Goal: Task Accomplishment & Management: Use online tool/utility

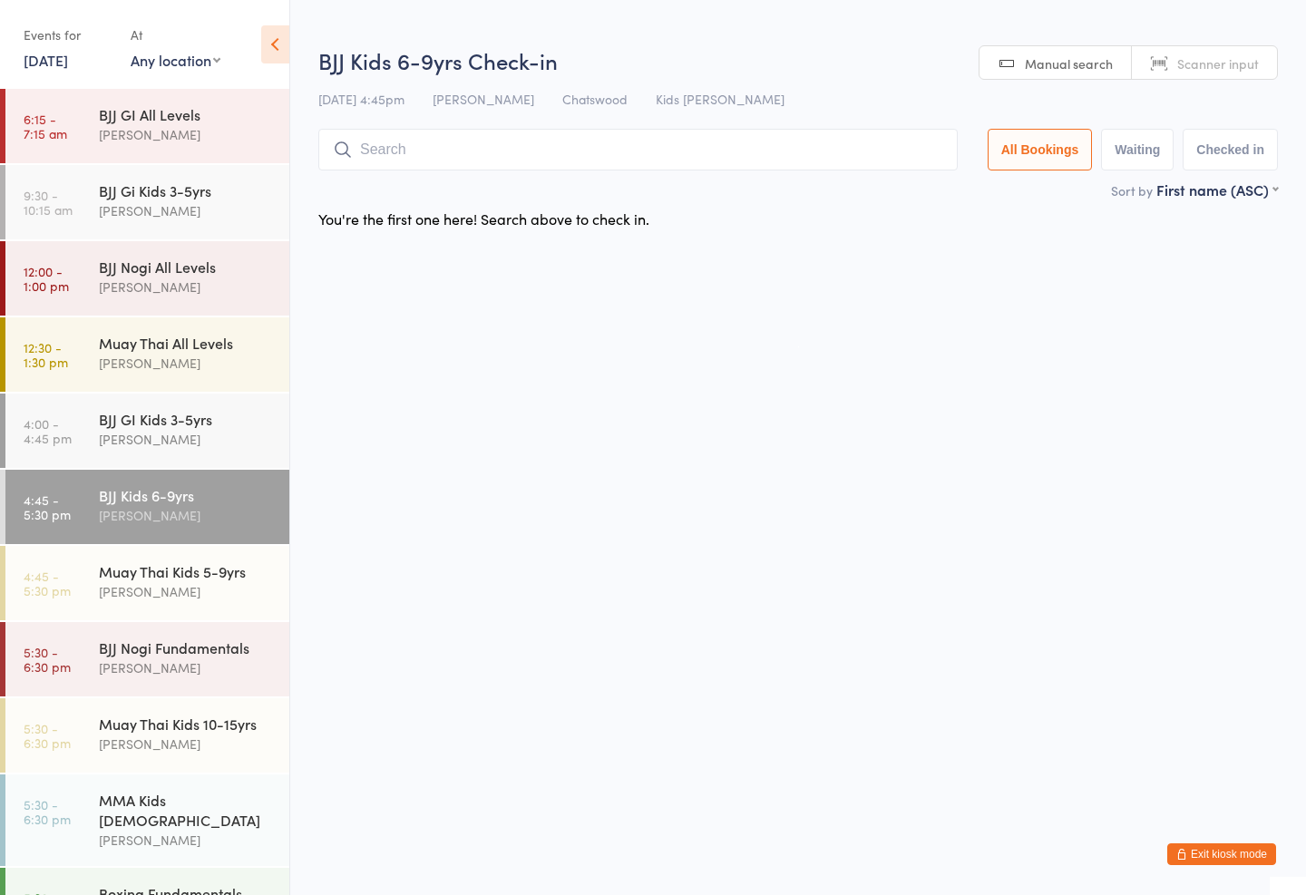
scroll to position [107, 0]
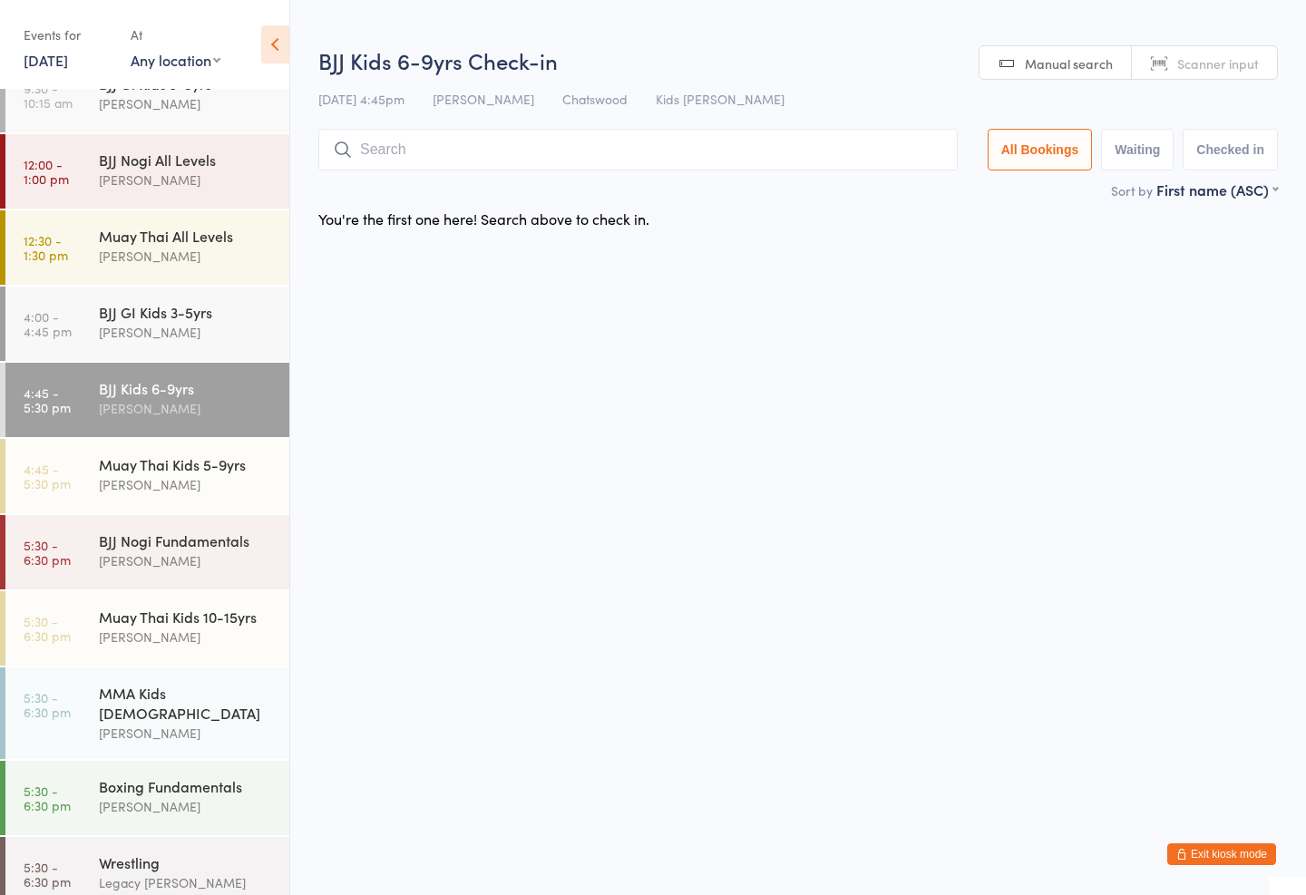
click at [389, 150] on input "search" at bounding box center [638, 150] width 640 height 42
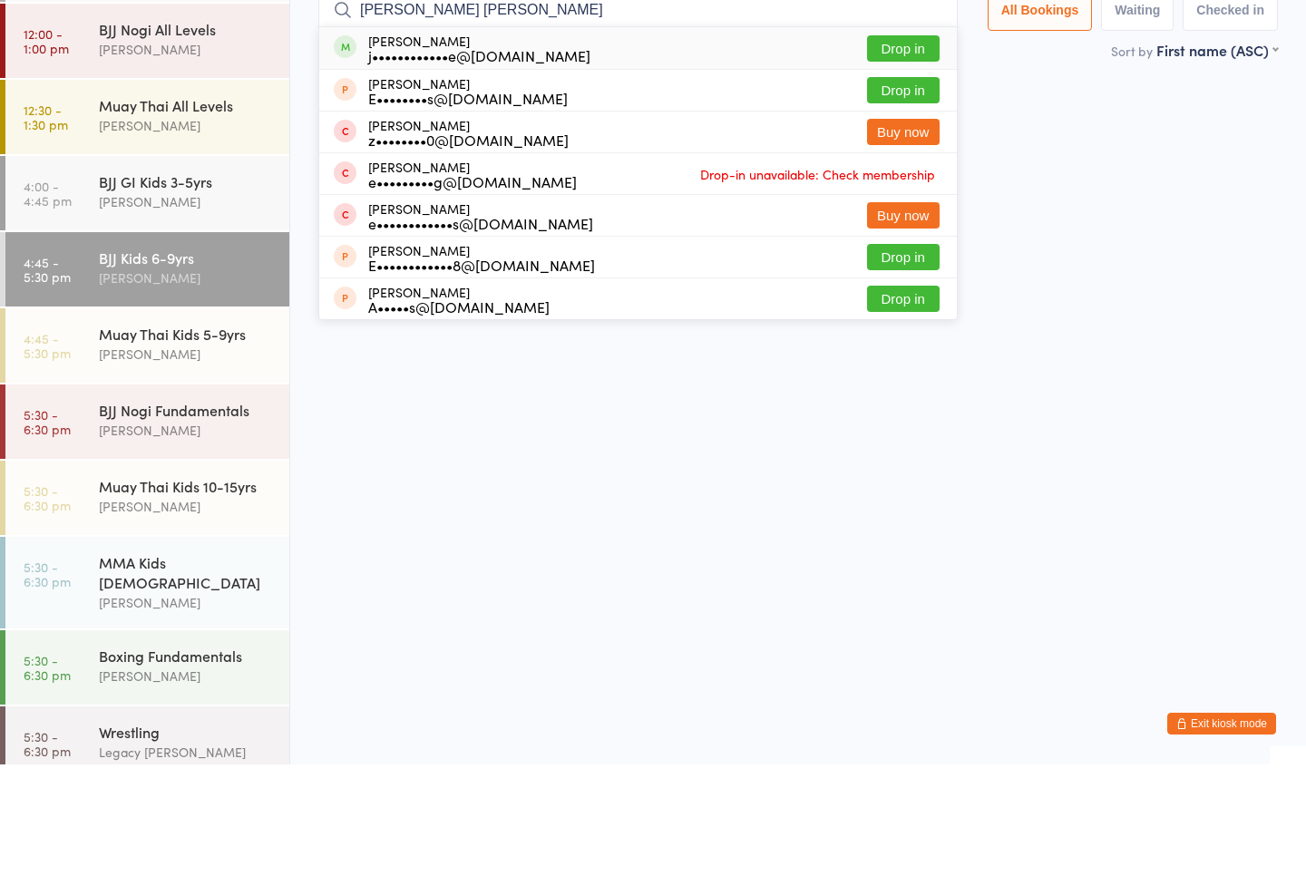
type input "[PERSON_NAME] [PERSON_NAME]"
click at [900, 166] on button "Drop in" at bounding box center [903, 179] width 73 height 26
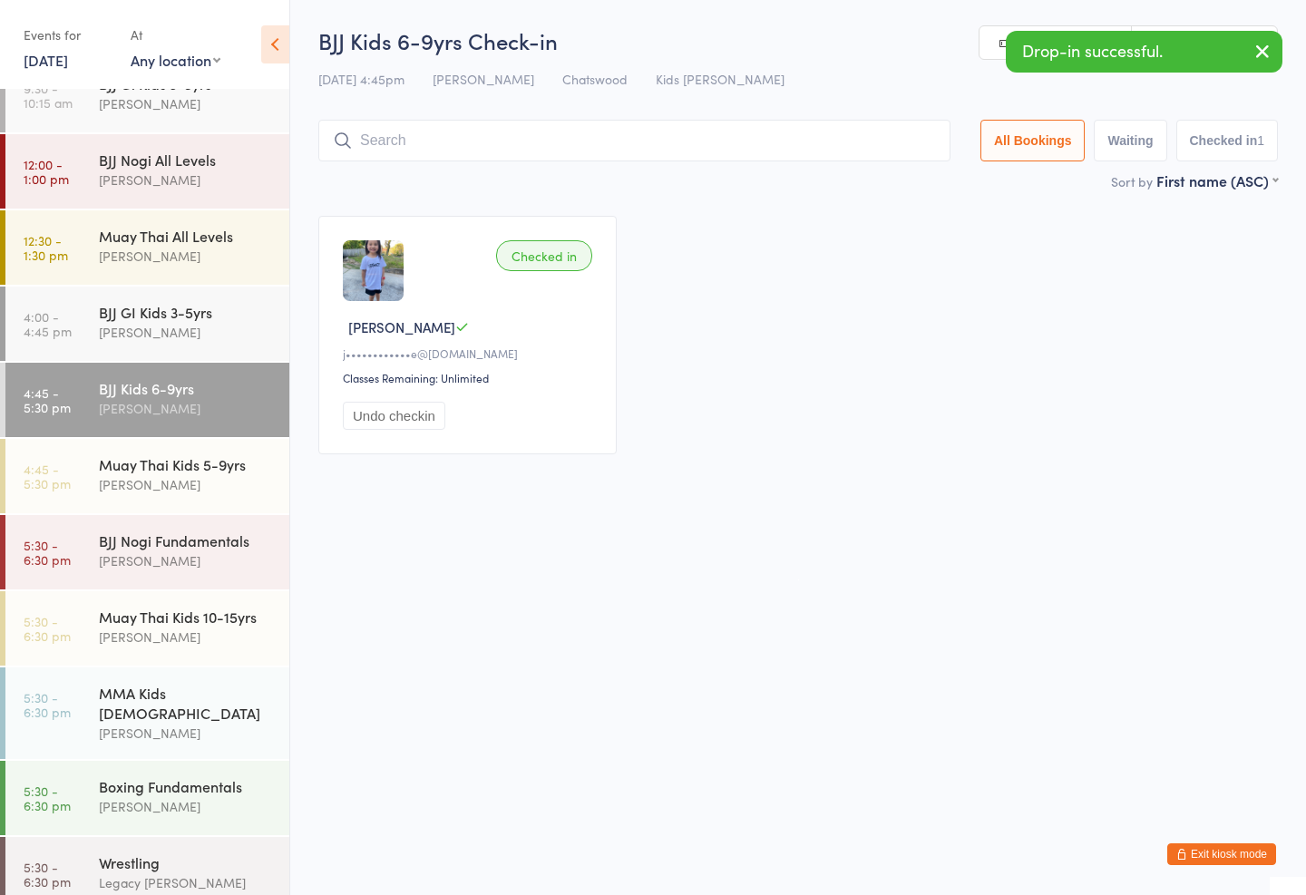
click at [862, 126] on input "search" at bounding box center [634, 141] width 632 height 42
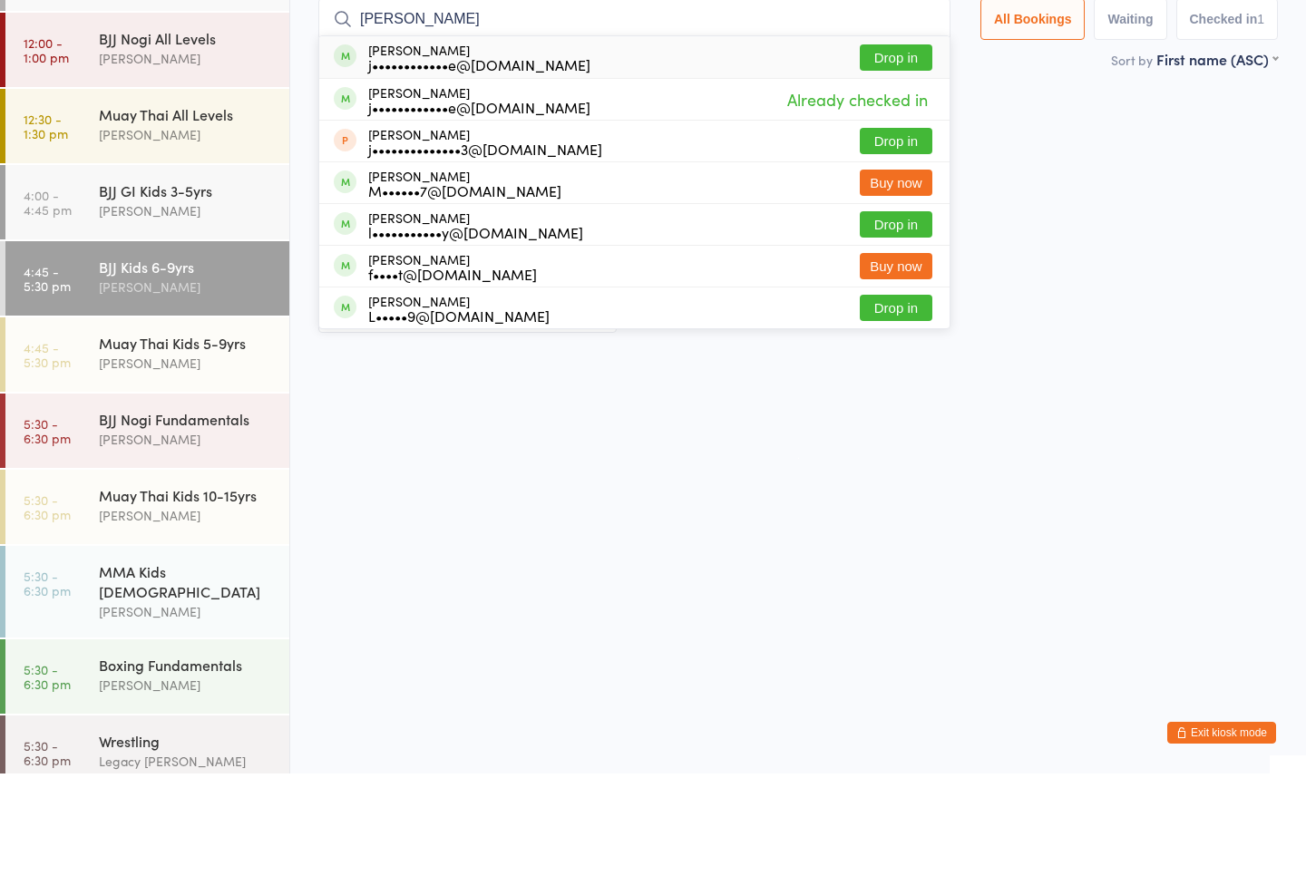
type input "[PERSON_NAME]"
click at [893, 166] on button "Drop in" at bounding box center [896, 179] width 73 height 26
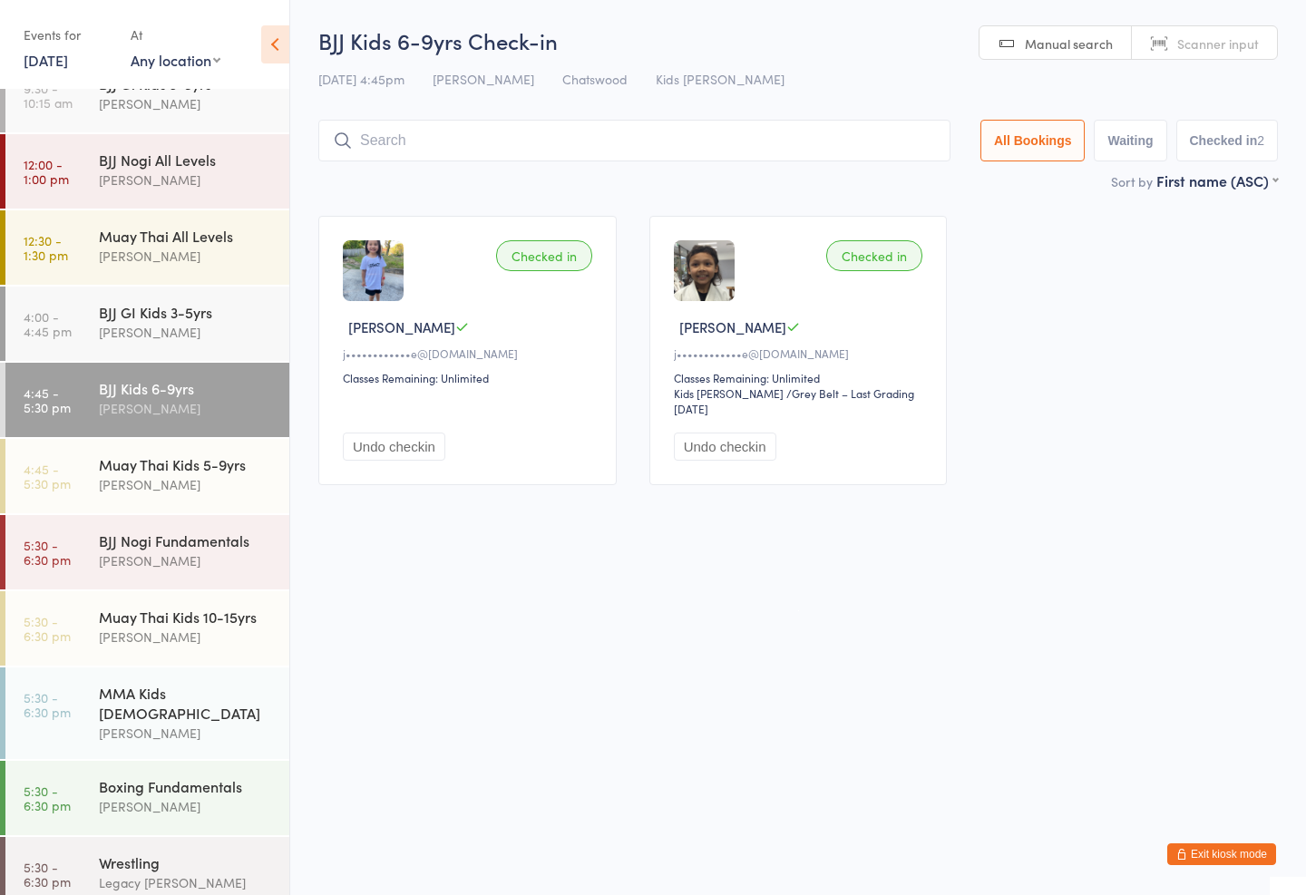
click at [238, 478] on div "[PERSON_NAME]" at bounding box center [186, 484] width 175 height 21
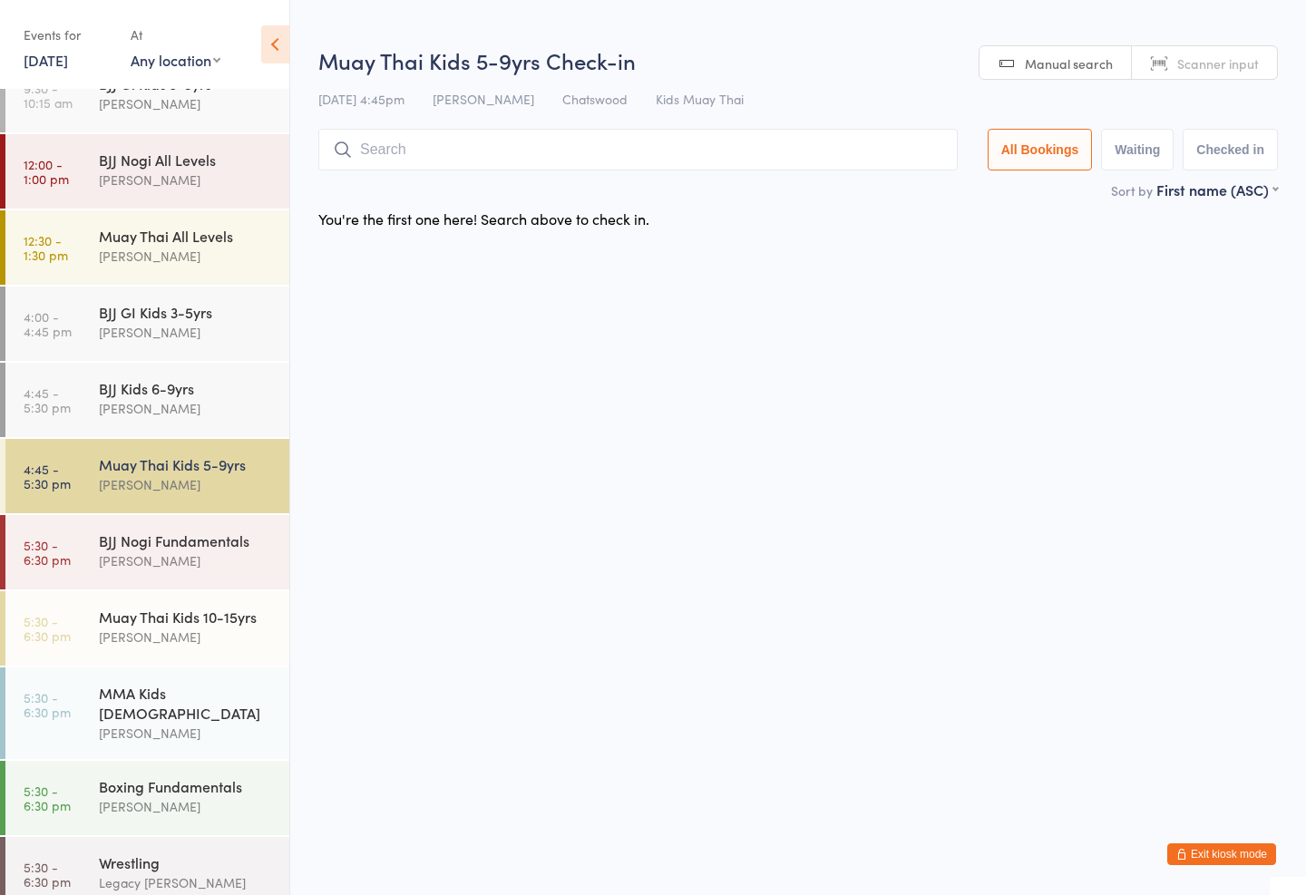
click at [598, 135] on input "search" at bounding box center [638, 150] width 640 height 42
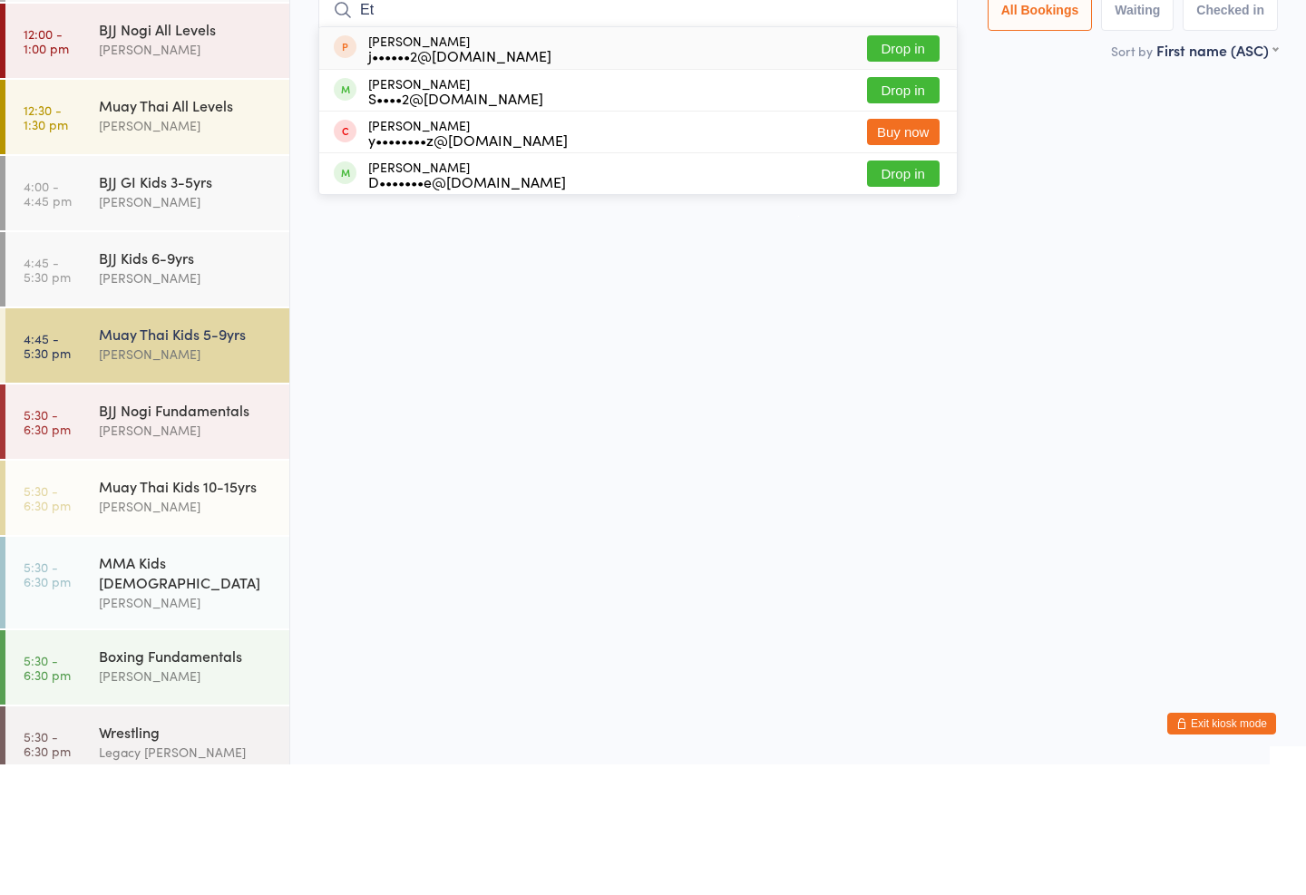
type input "Et"
click at [909, 291] on button "Drop in" at bounding box center [903, 304] width 73 height 26
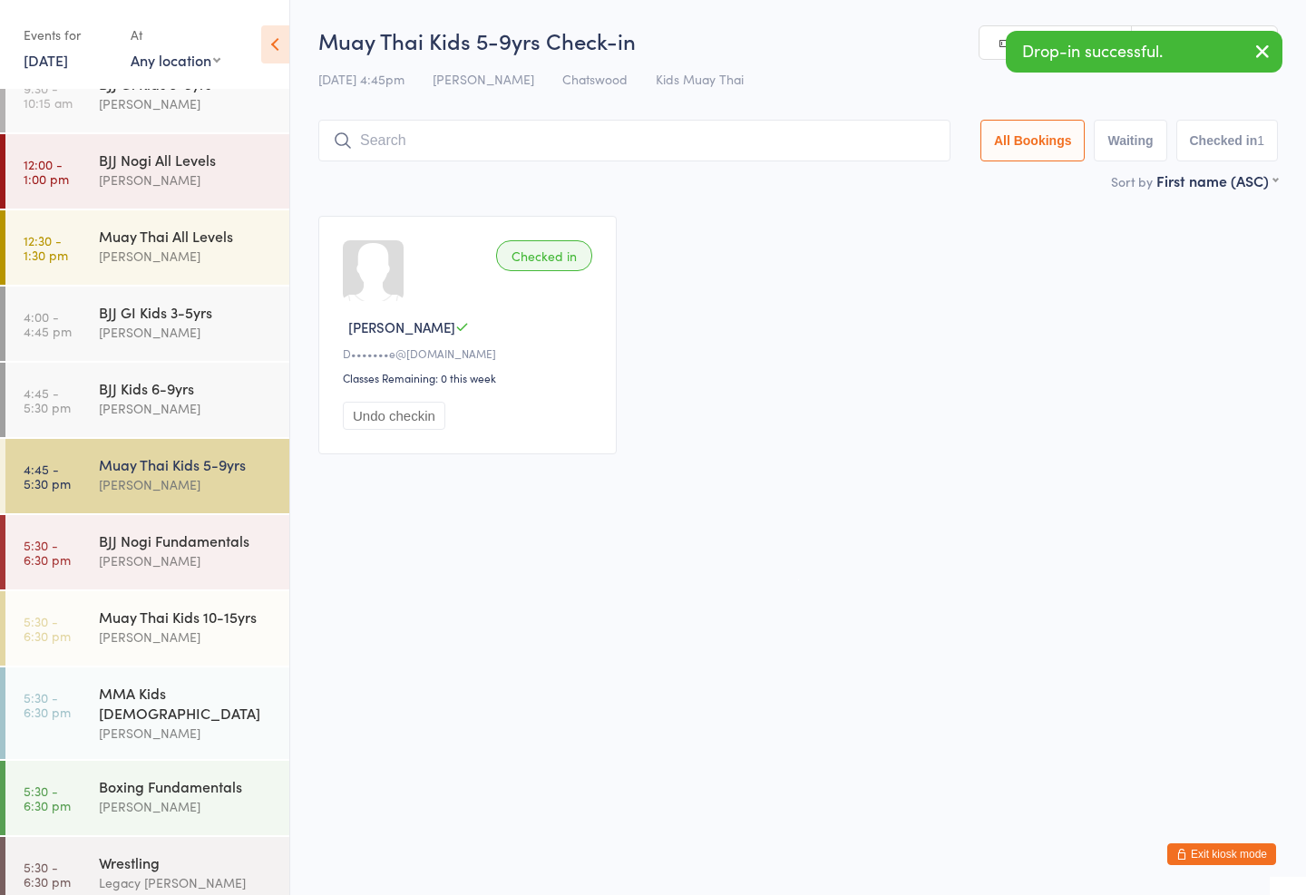
click at [742, 536] on html "You have now entered Kiosk Mode. Members will be able to check themselves in us…" at bounding box center [653, 447] width 1306 height 895
click at [631, 139] on input "search" at bounding box center [634, 141] width 632 height 42
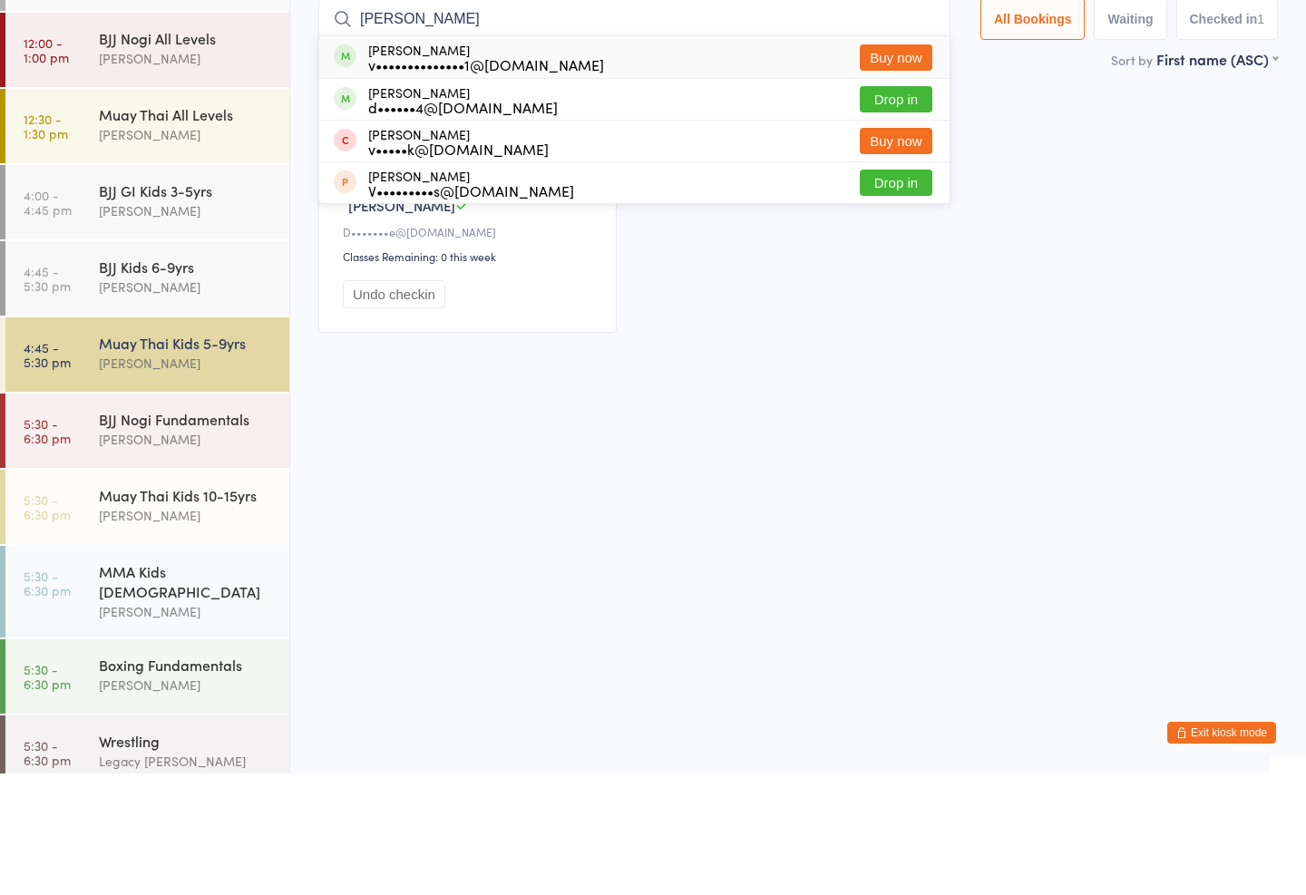
type input "[PERSON_NAME]"
click at [910, 208] on button "Drop in" at bounding box center [896, 221] width 73 height 26
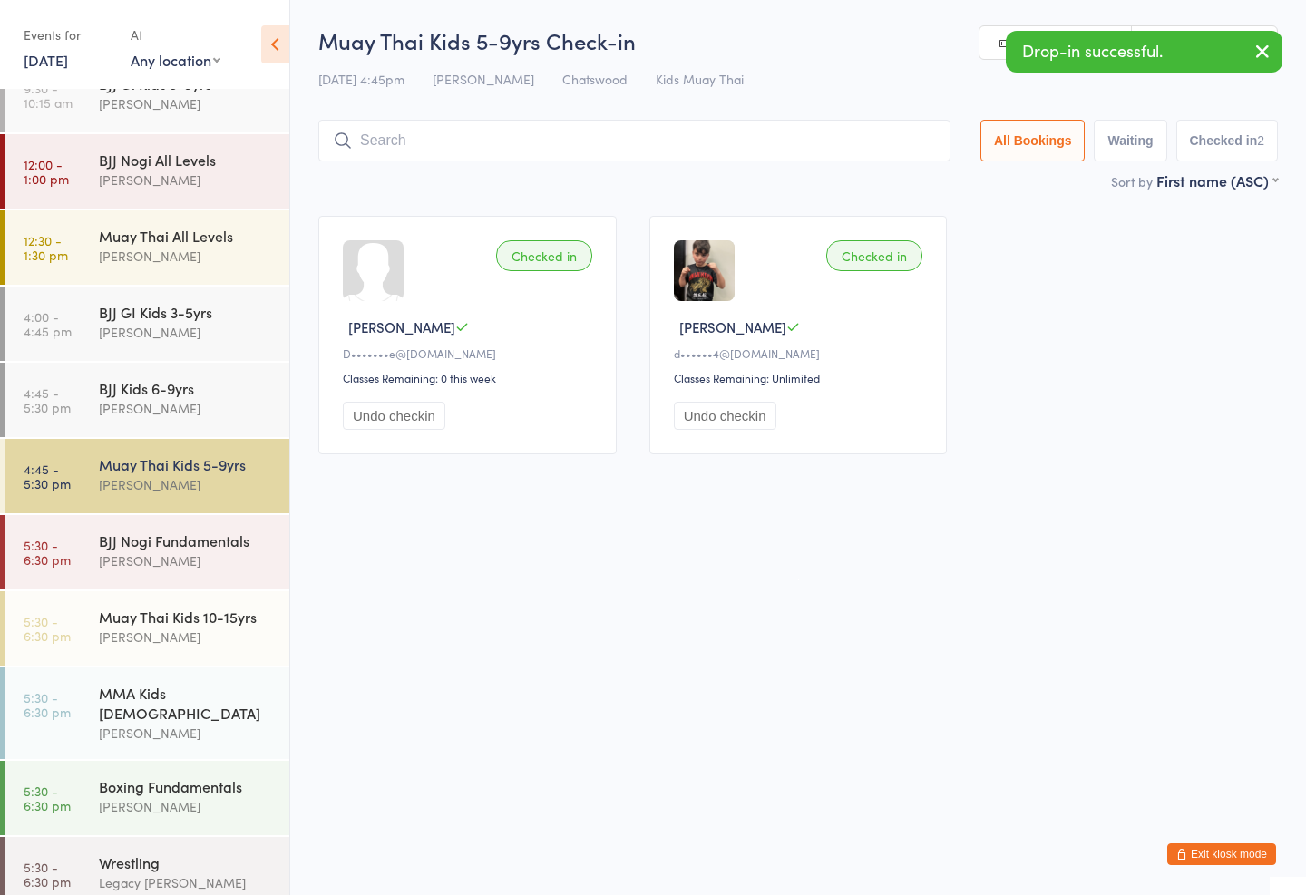
click at [454, 124] on input "search" at bounding box center [634, 141] width 632 height 42
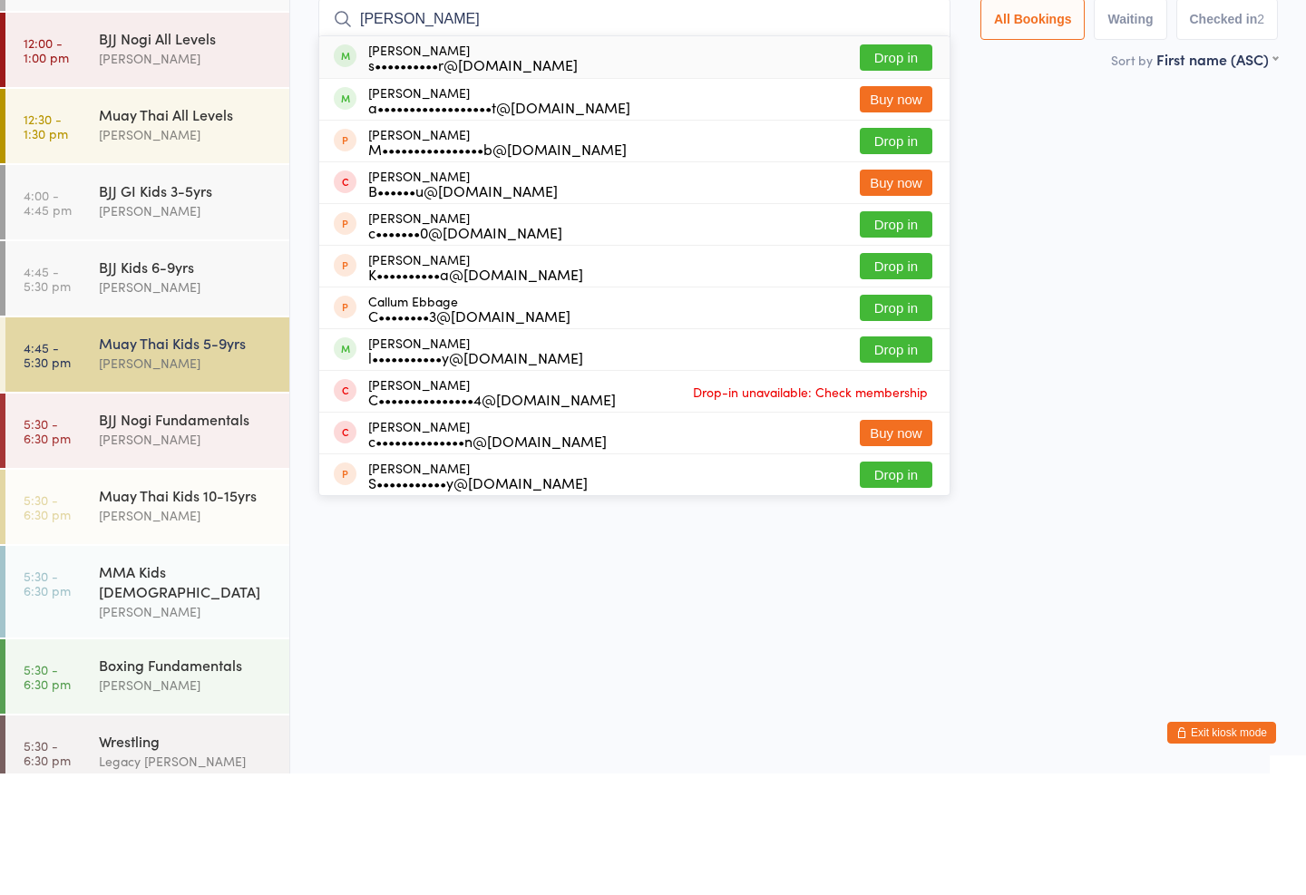
type input "[PERSON_NAME]"
click at [869, 166] on button "Drop in" at bounding box center [896, 179] width 73 height 26
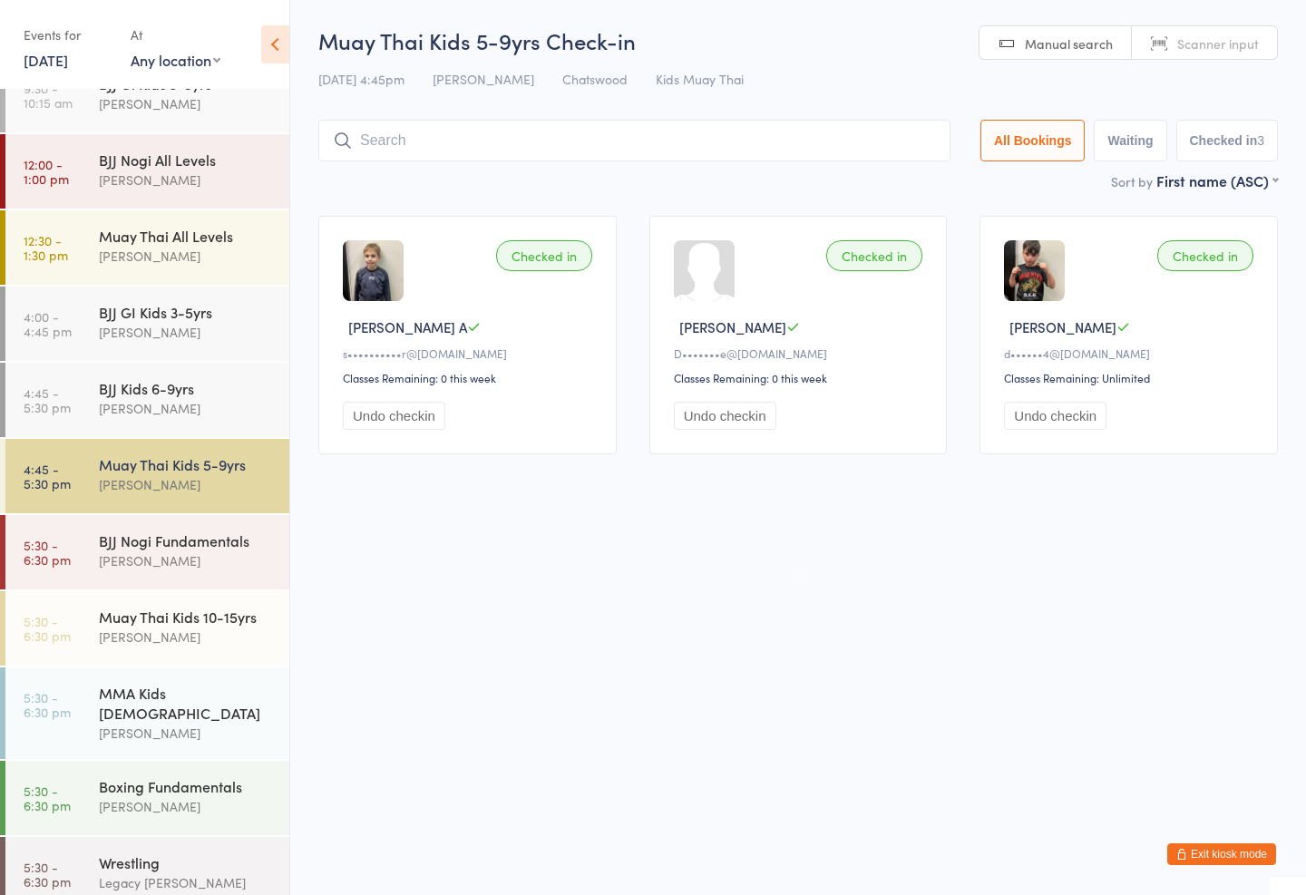
click at [118, 416] on div "[PERSON_NAME]" at bounding box center [186, 408] width 175 height 21
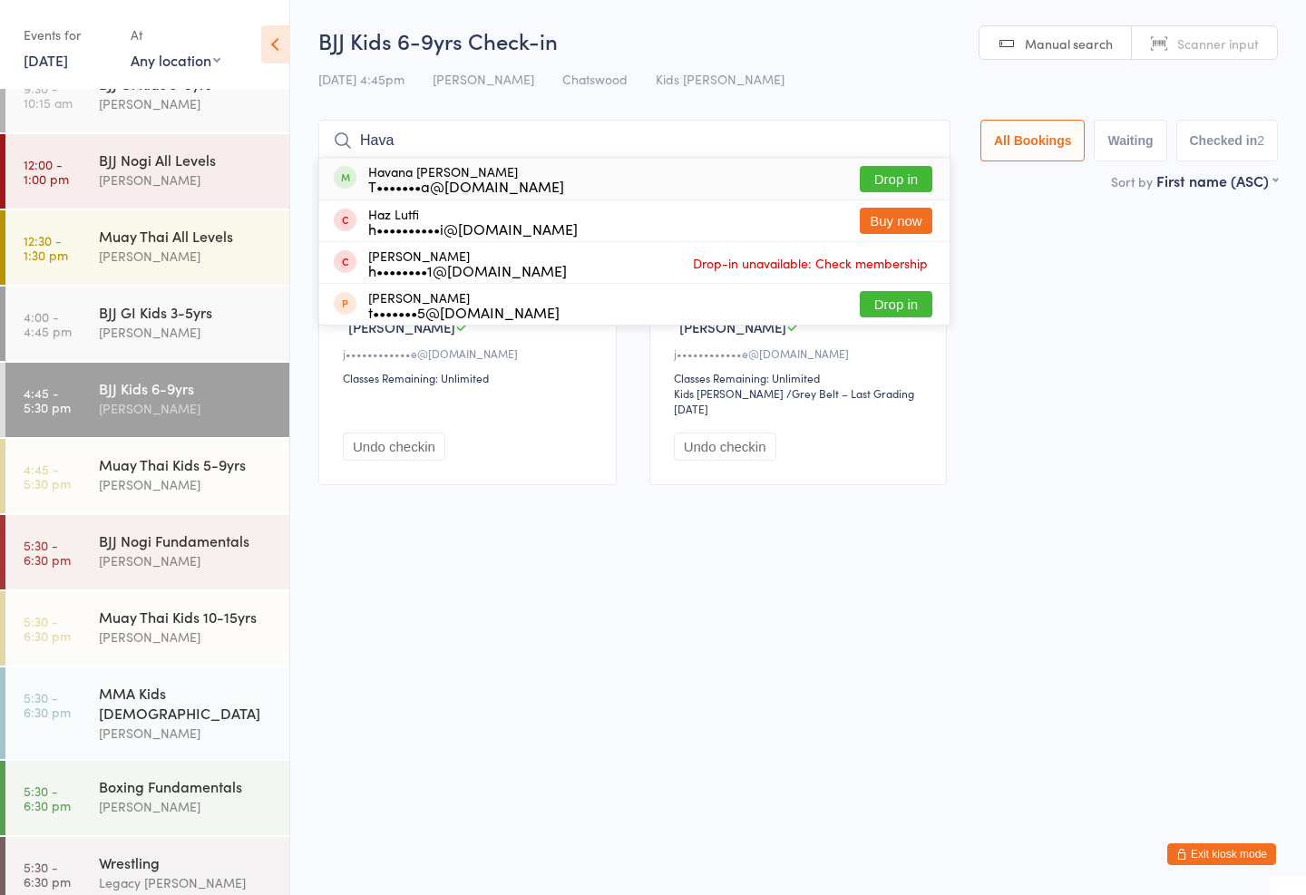
click at [535, 155] on input "Hava" at bounding box center [634, 141] width 632 height 42
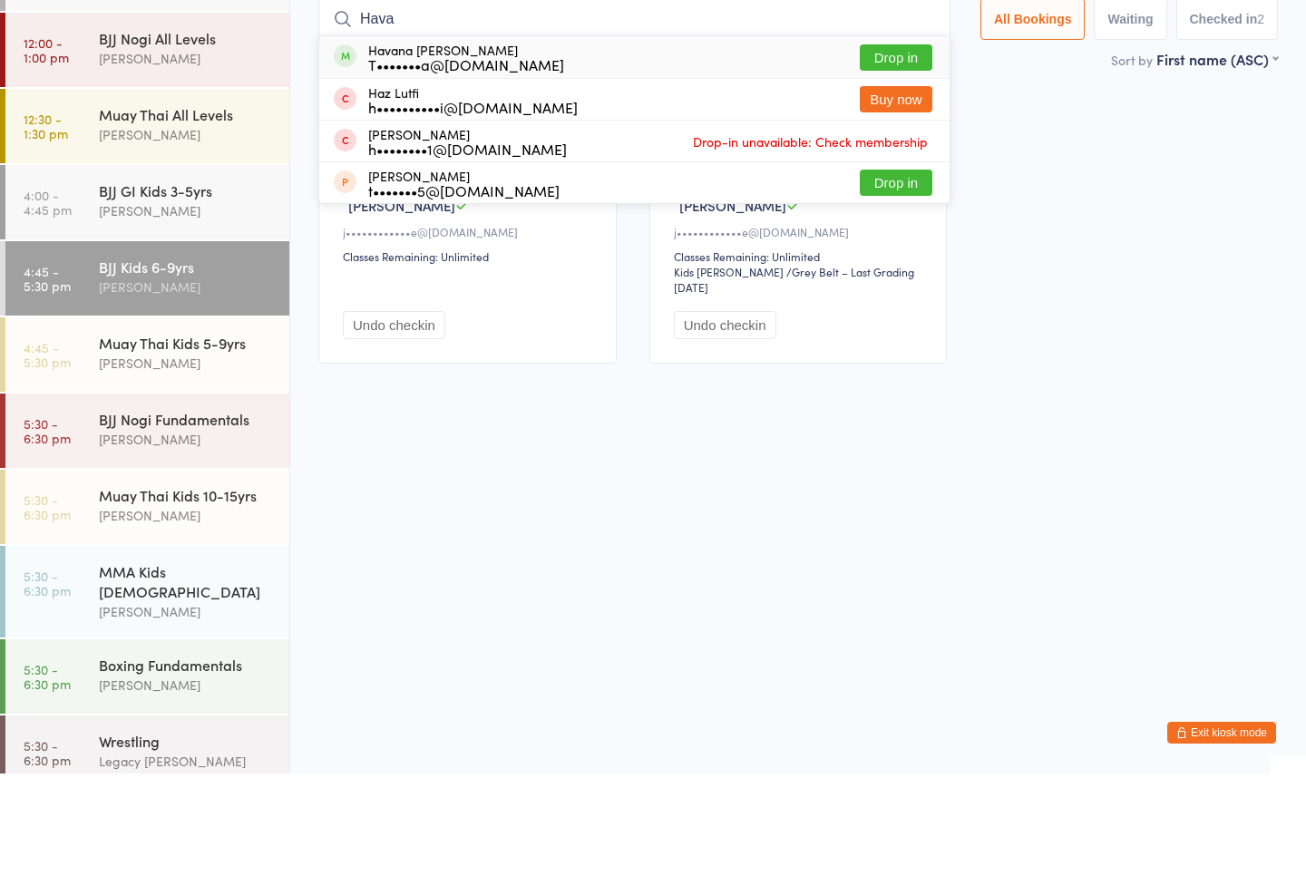
type input "Hava"
click at [491, 164] on div "Havana [PERSON_NAME] T•••••••a@[DOMAIN_NAME]" at bounding box center [466, 178] width 196 height 29
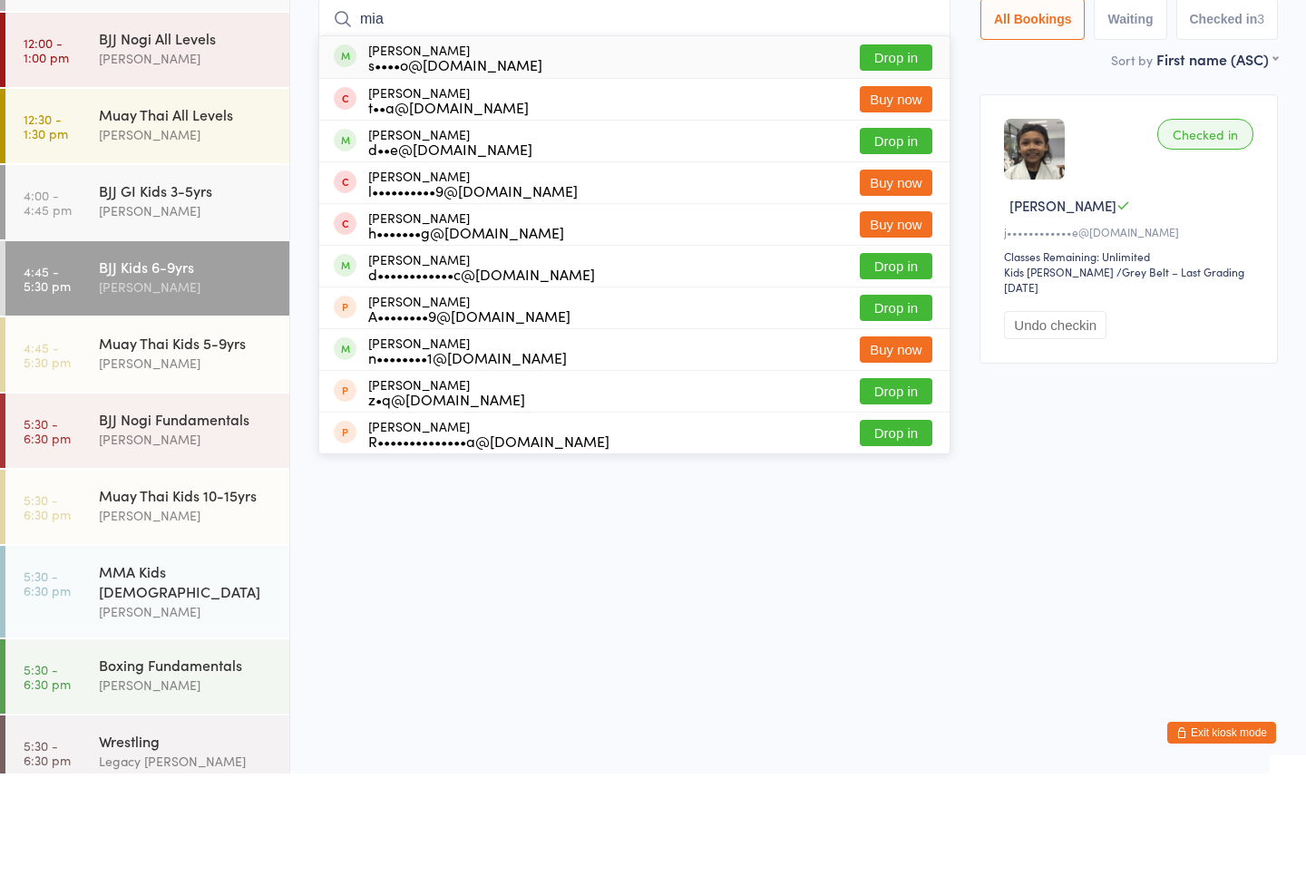
type input "mia"
click at [894, 249] on button "Drop in" at bounding box center [896, 262] width 73 height 26
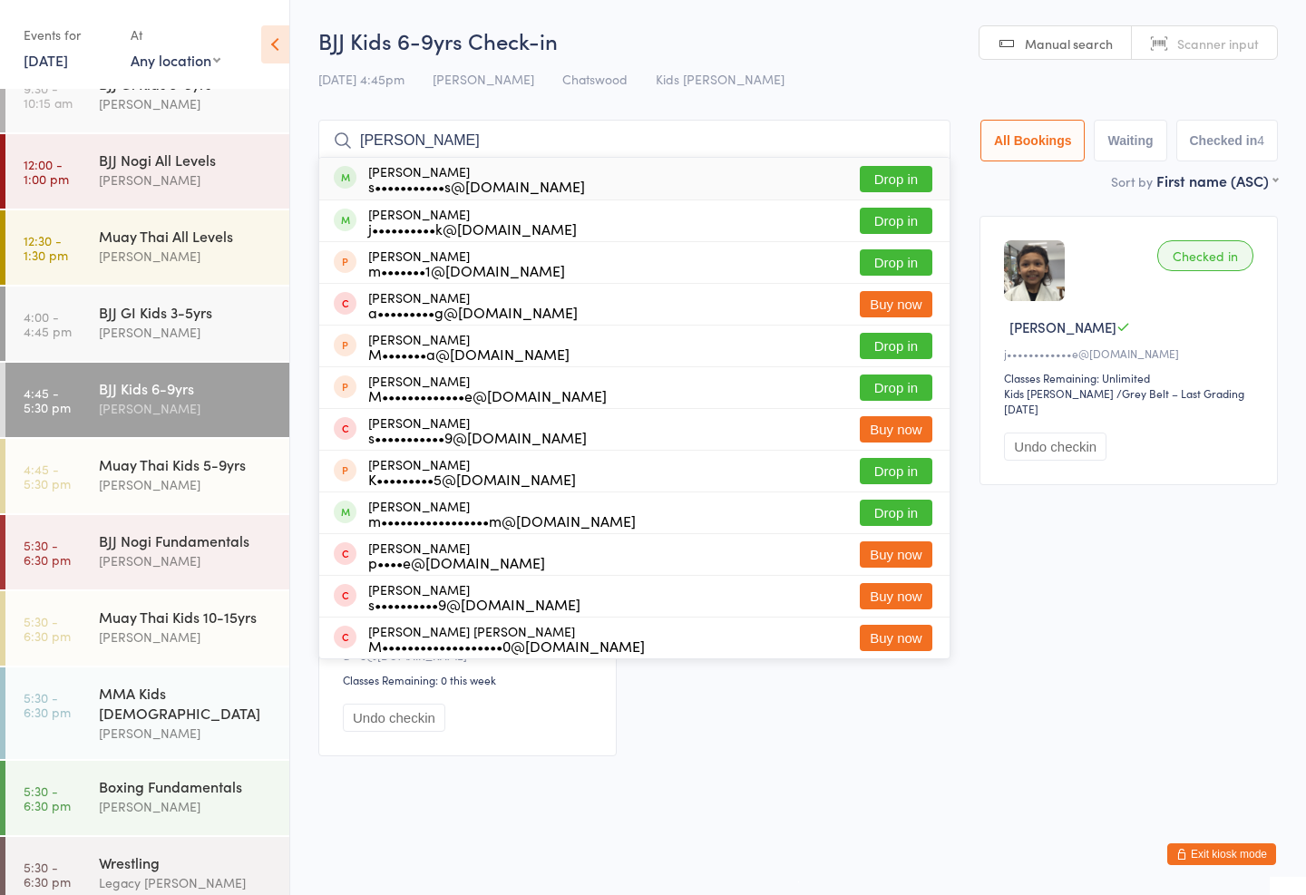
type input "[PERSON_NAME]"
click at [903, 171] on button "Drop in" at bounding box center [896, 179] width 73 height 26
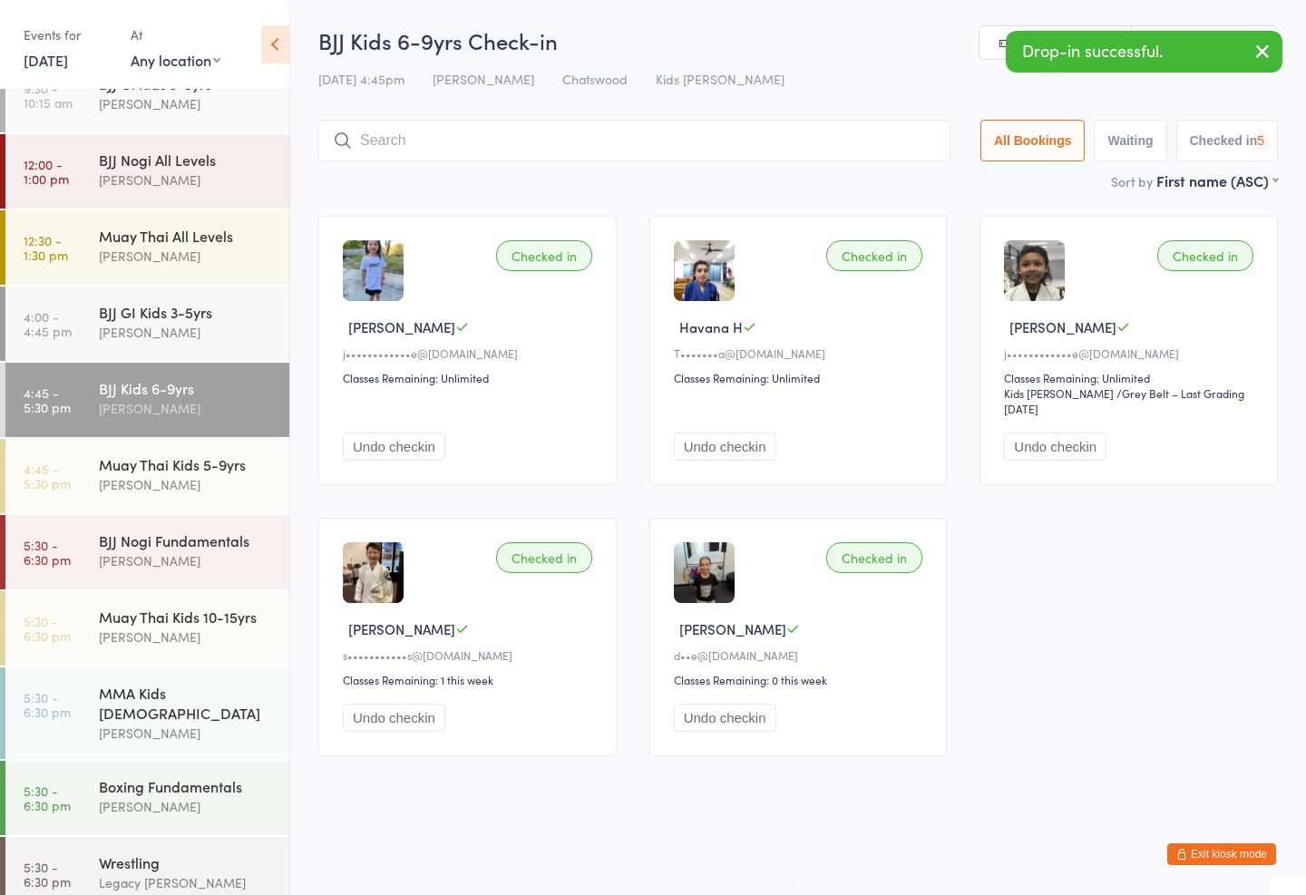
click at [610, 128] on input "search" at bounding box center [634, 141] width 632 height 42
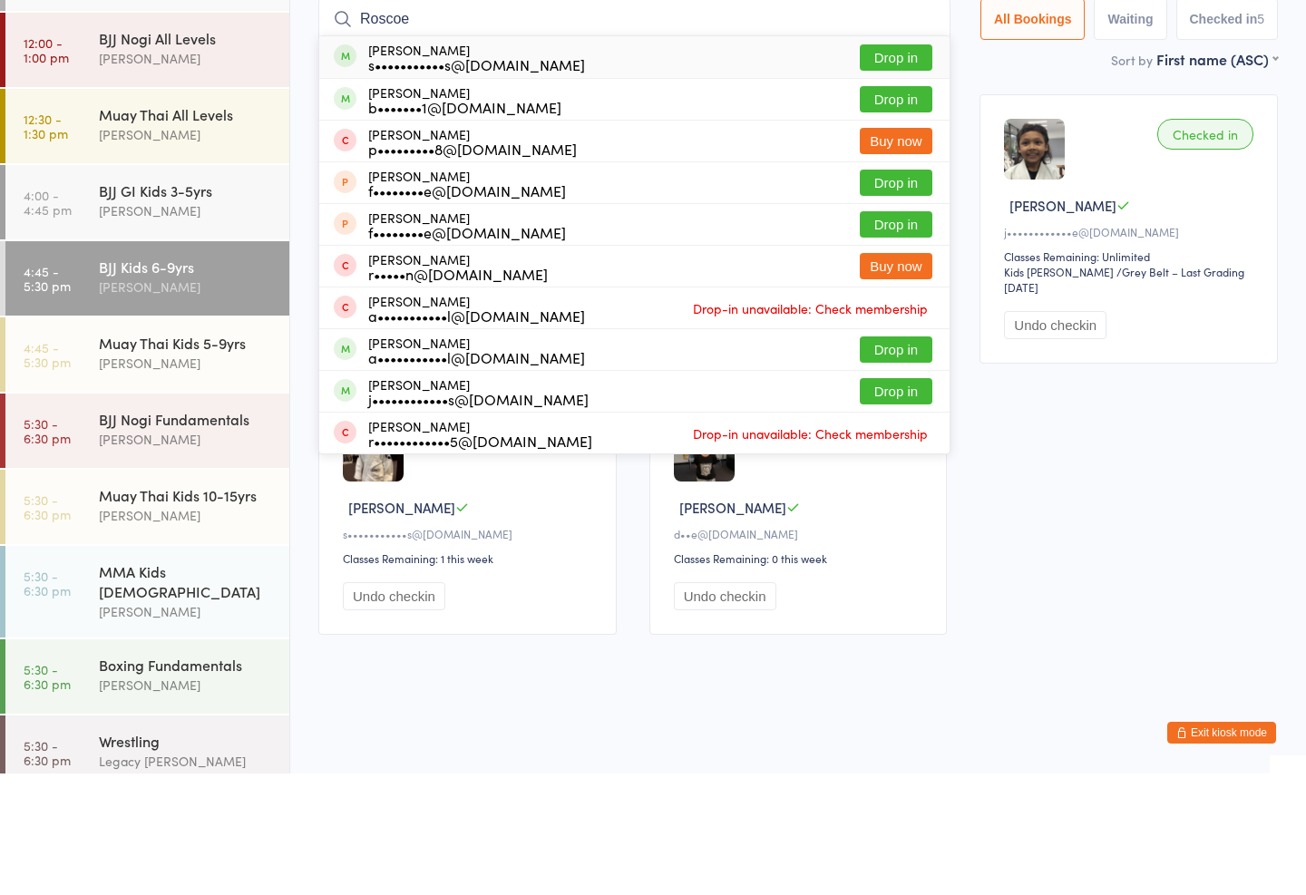
type input "Roscoe"
click at [883, 166] on button "Drop in" at bounding box center [896, 179] width 73 height 26
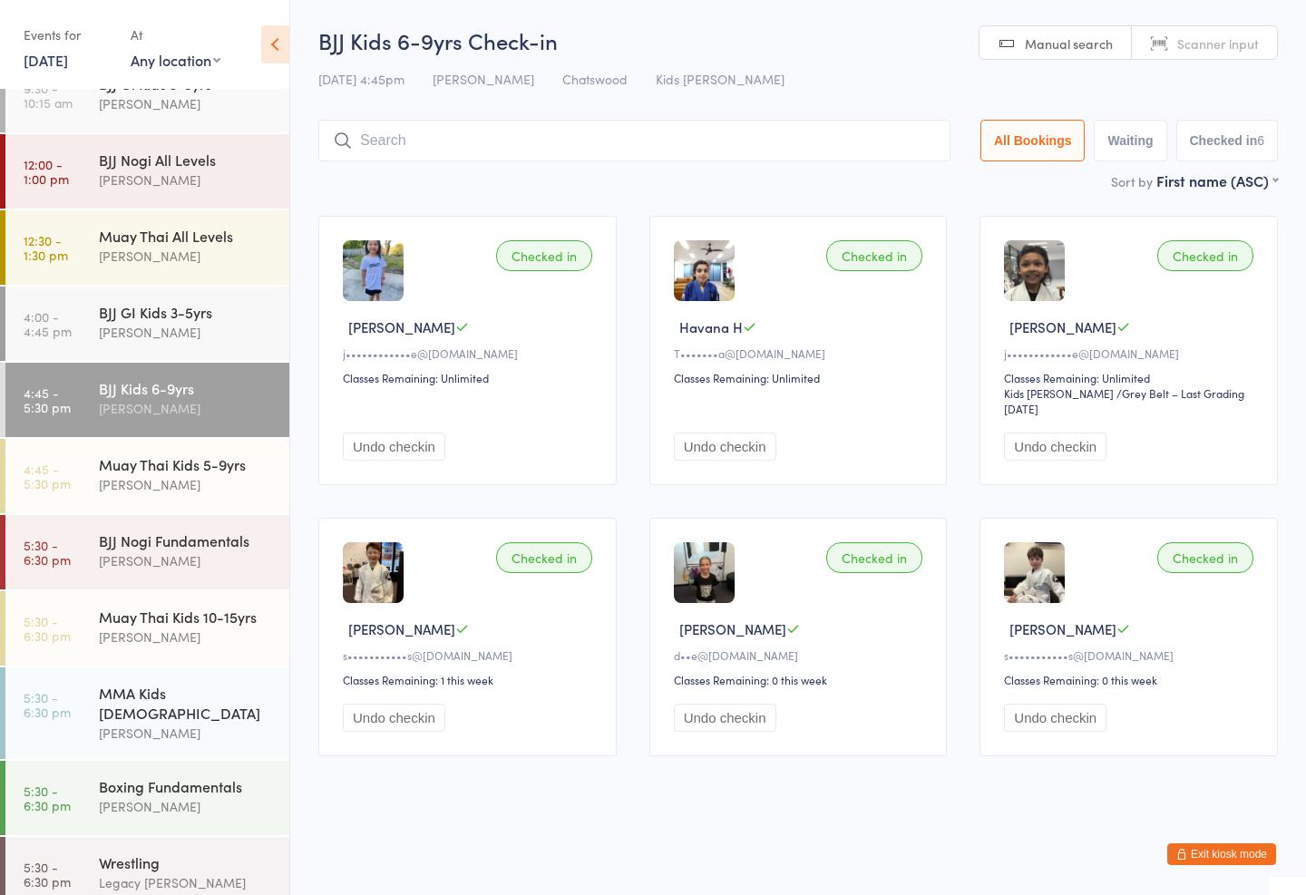
click at [792, 159] on input "search" at bounding box center [634, 141] width 632 height 42
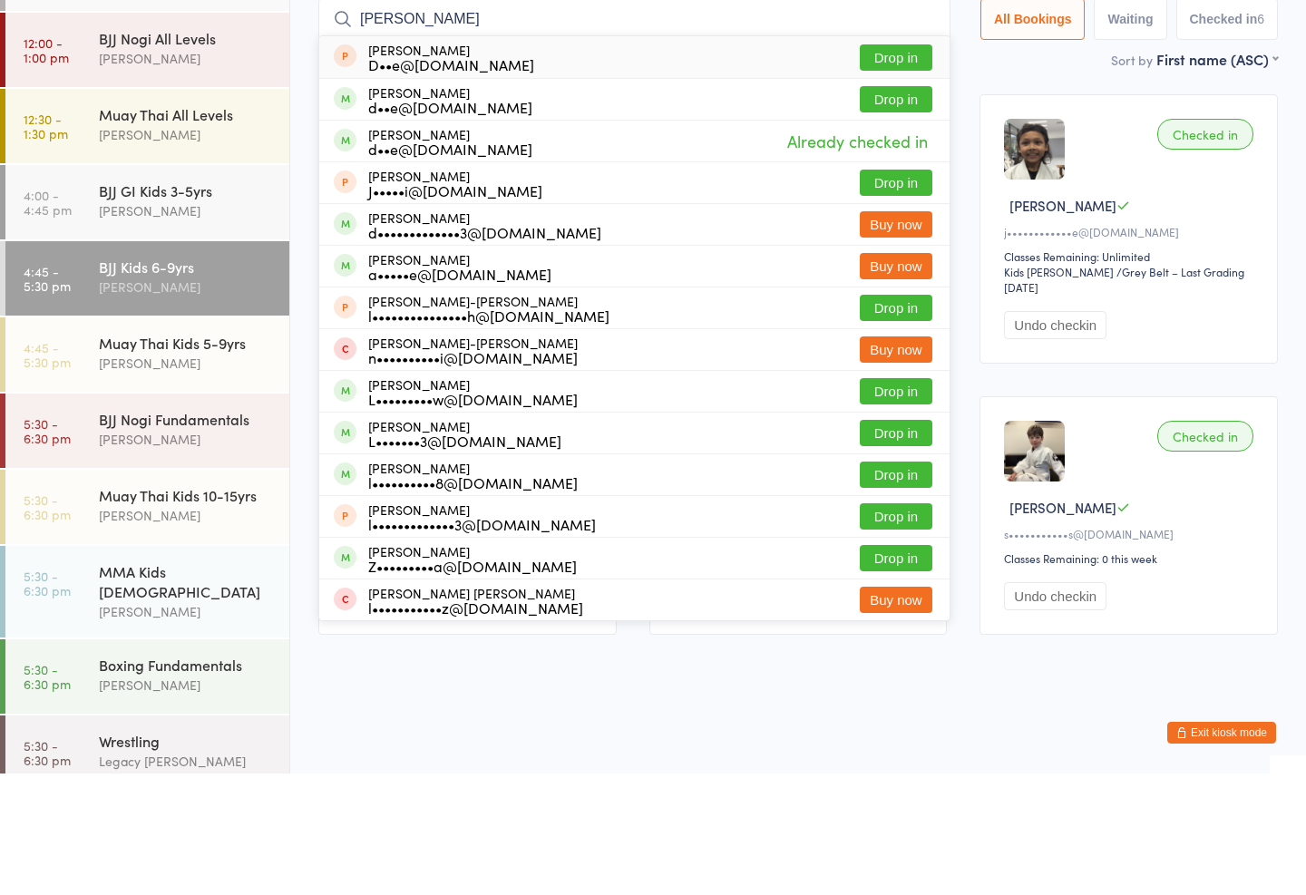
type input "[PERSON_NAME]"
click at [904, 166] on button "Drop in" at bounding box center [896, 179] width 73 height 26
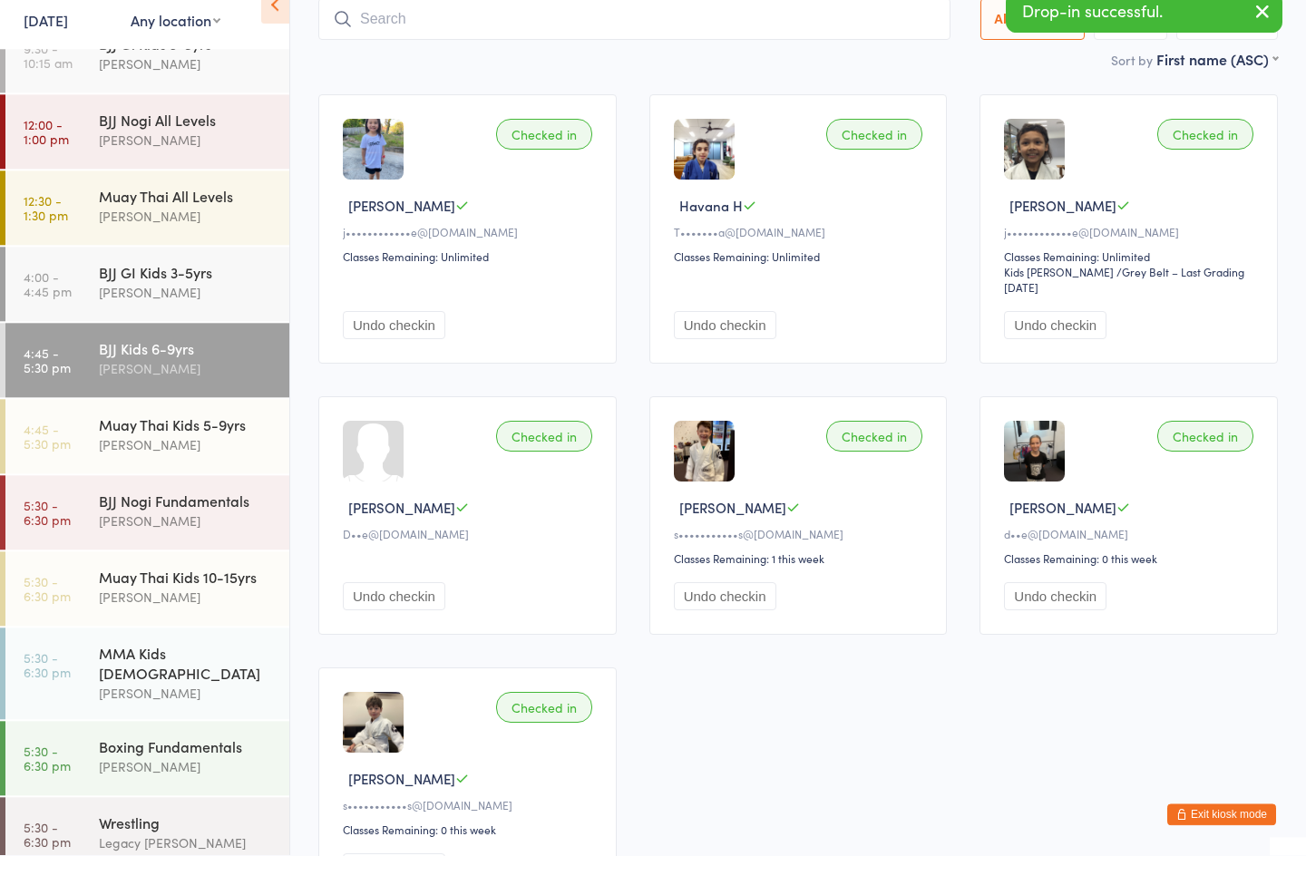
scroll to position [82, 0]
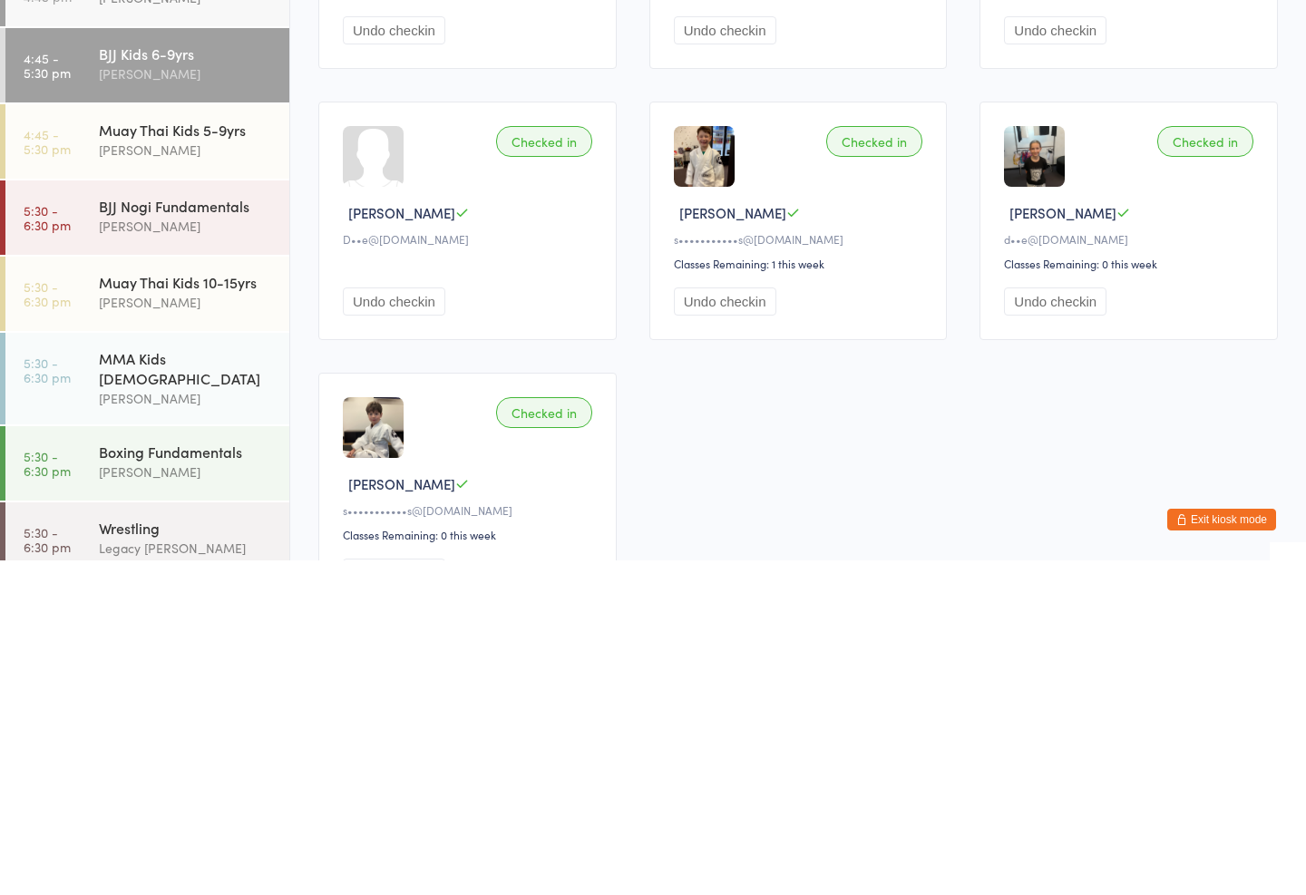
click at [137, 439] on div "Muay Thai Kids 5-9yrs [PERSON_NAME]" at bounding box center [194, 475] width 190 height 72
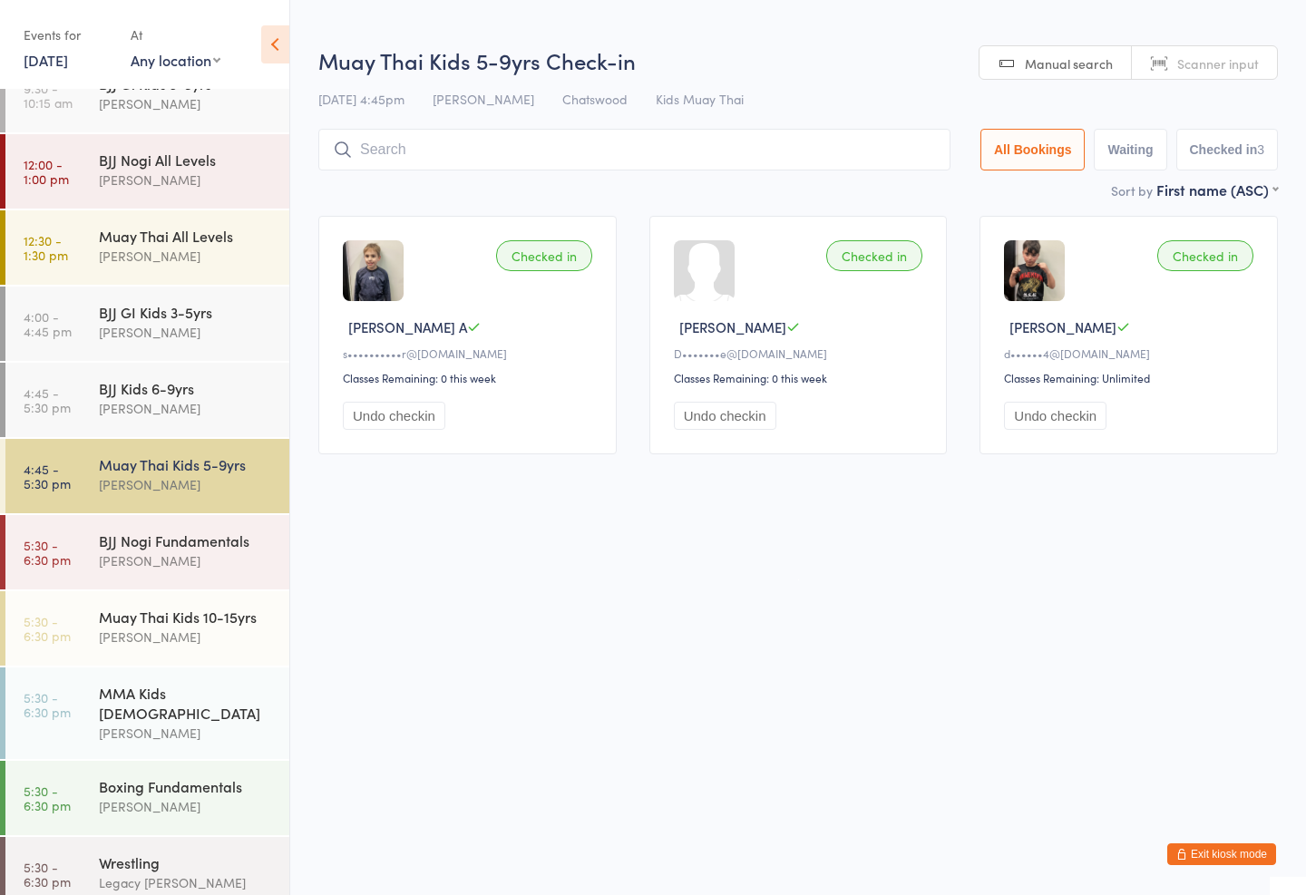
click at [738, 155] on input "search" at bounding box center [634, 150] width 632 height 42
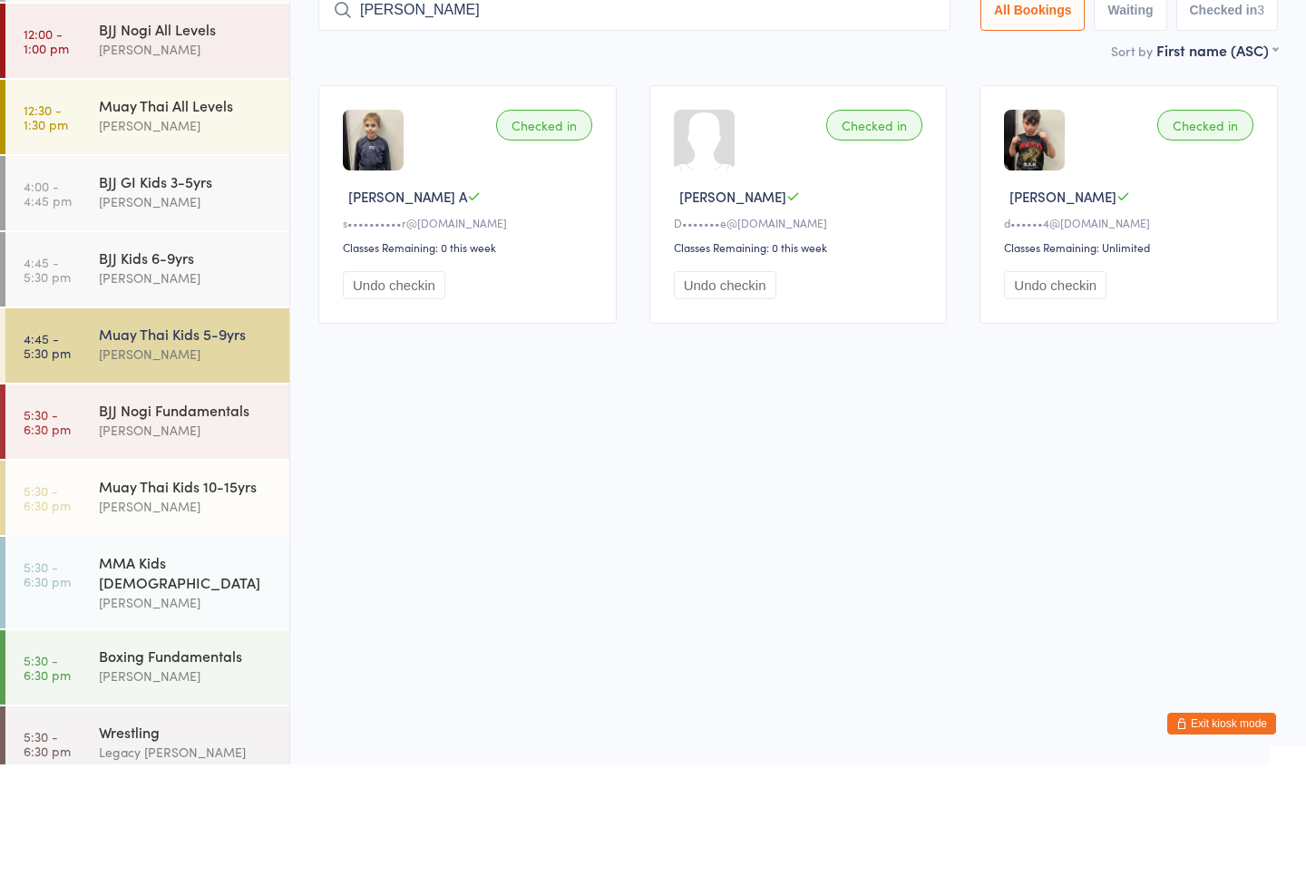
type input "[PERSON_NAME]"
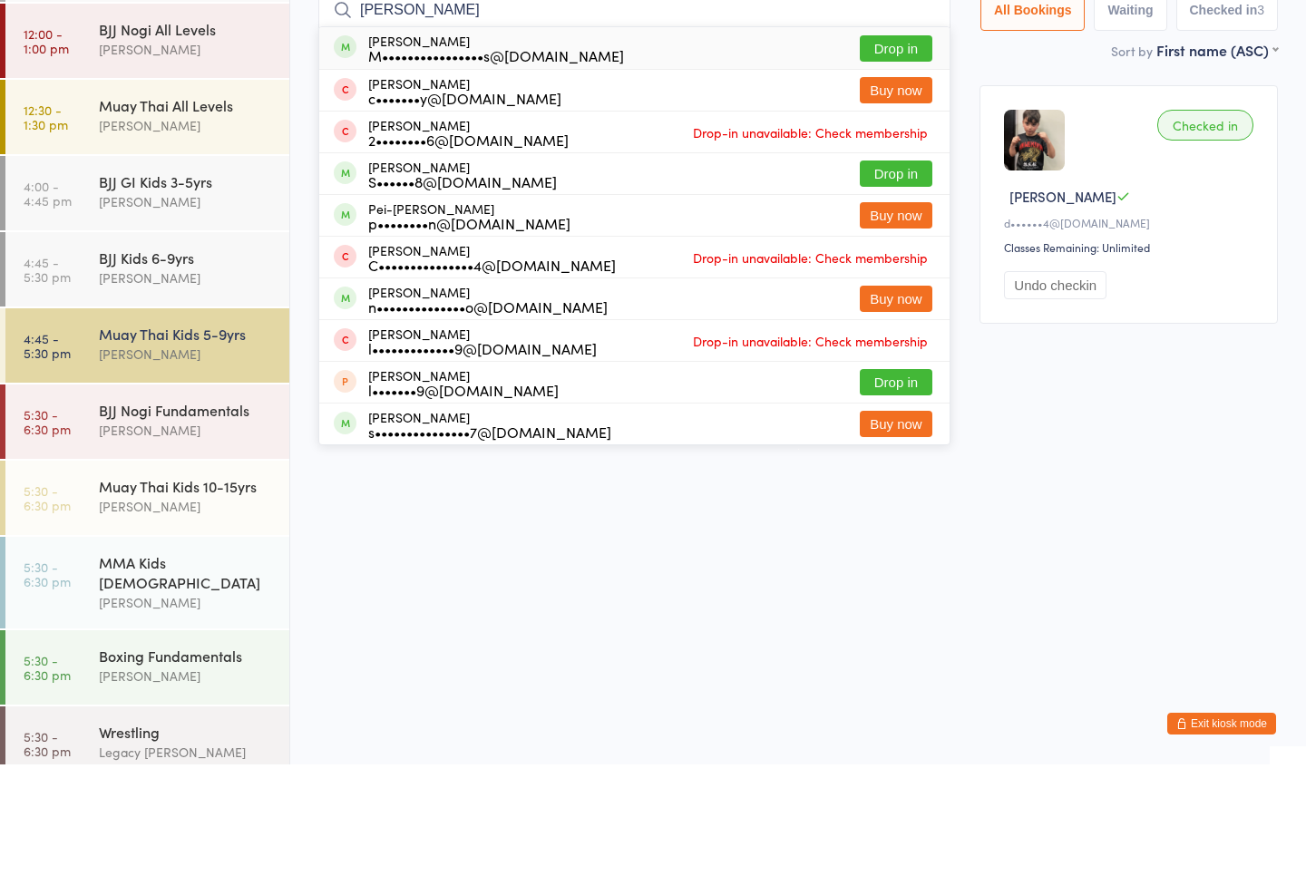
click at [890, 166] on button "Drop in" at bounding box center [896, 179] width 73 height 26
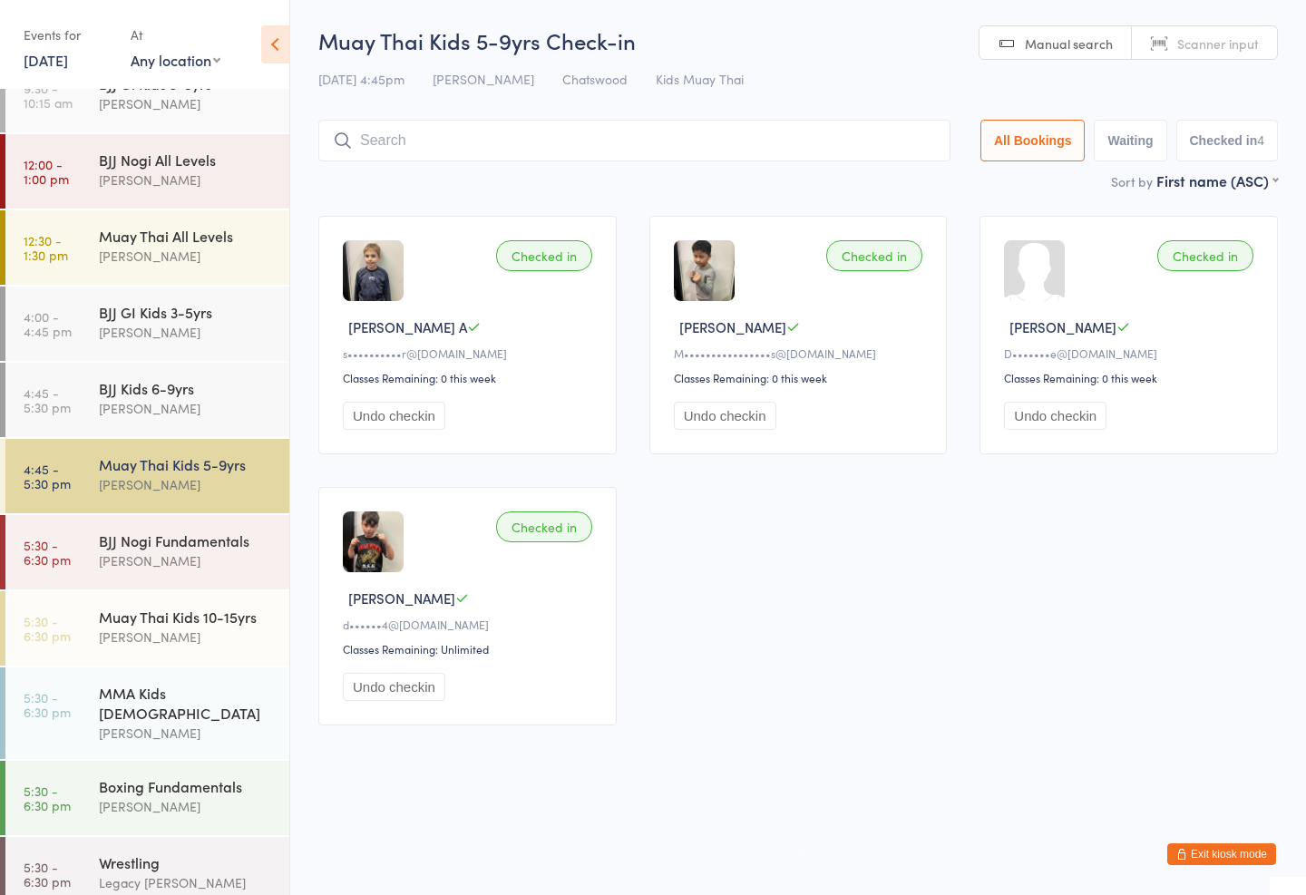
click at [835, 454] on div "Checked in [PERSON_NAME]••••••••••••••••s@[DOMAIN_NAME] Classes Remaining: 0 th…" at bounding box center [798, 335] width 298 height 239
click at [876, 361] on div "M••••••••••••••••s@[DOMAIN_NAME]" at bounding box center [801, 353] width 255 height 15
click at [184, 415] on div "[PERSON_NAME]" at bounding box center [186, 408] width 175 height 21
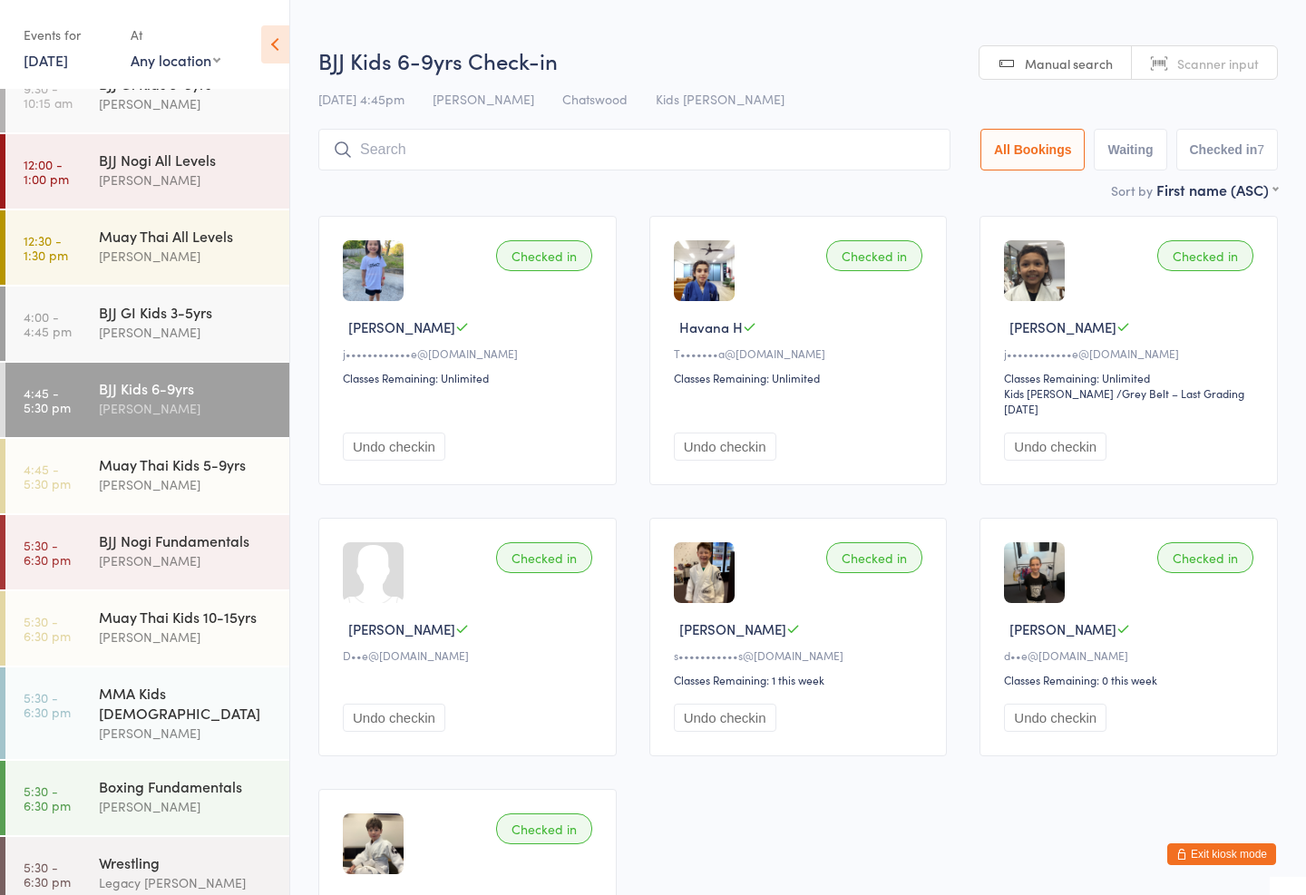
click at [681, 141] on input "search" at bounding box center [634, 150] width 632 height 42
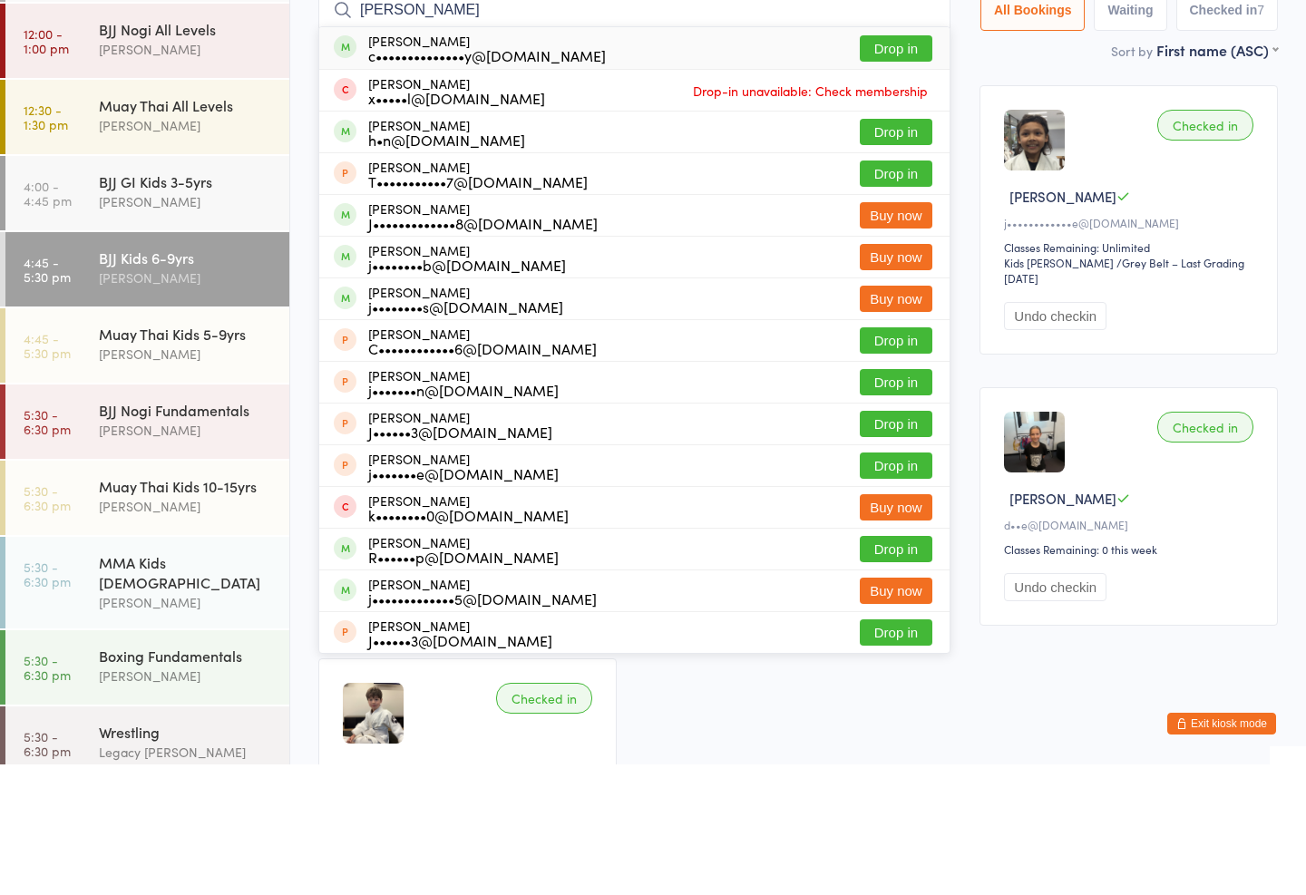
type input "[PERSON_NAME]"
click at [888, 166] on button "Drop in" at bounding box center [896, 179] width 73 height 26
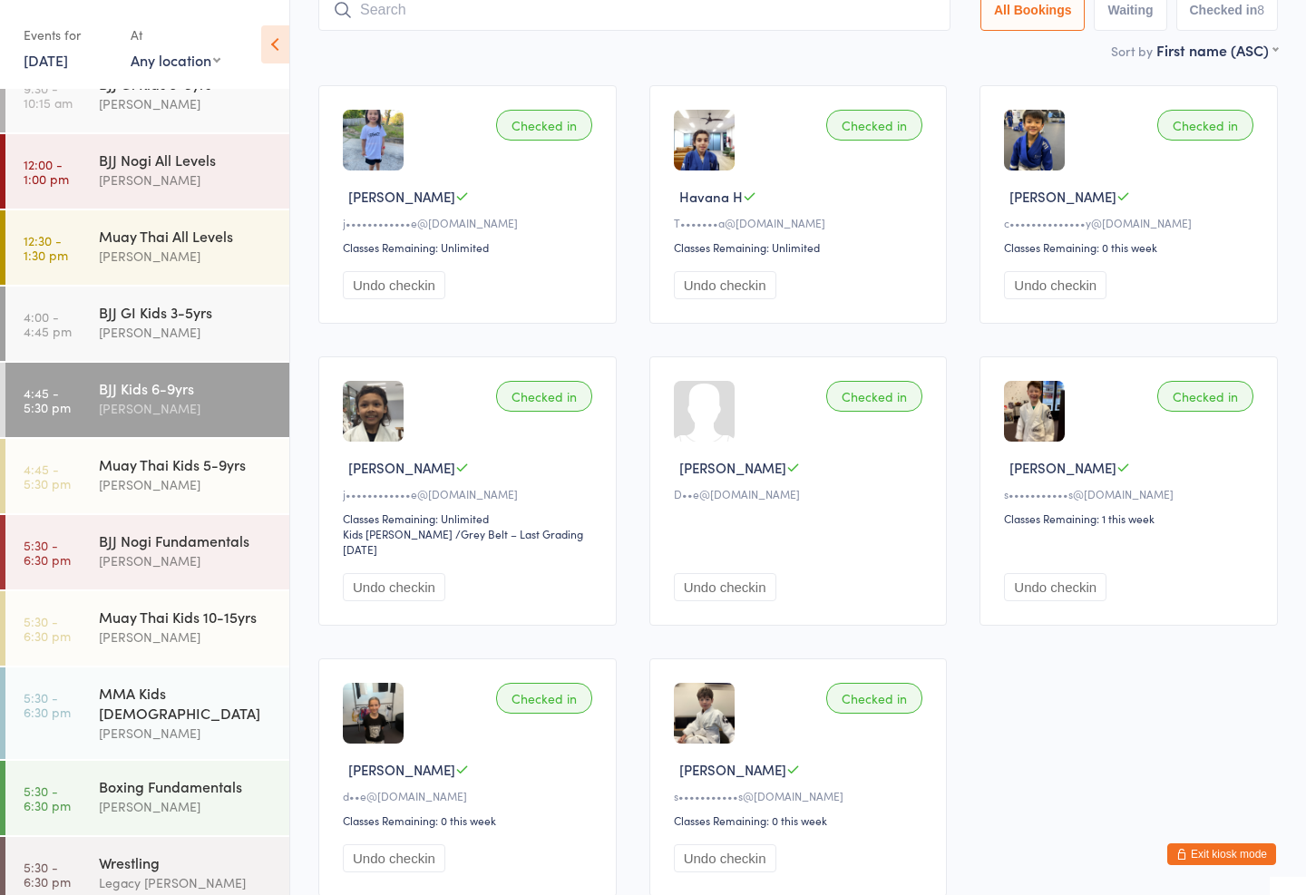
click at [197, 477] on div "[PERSON_NAME]" at bounding box center [186, 484] width 175 height 21
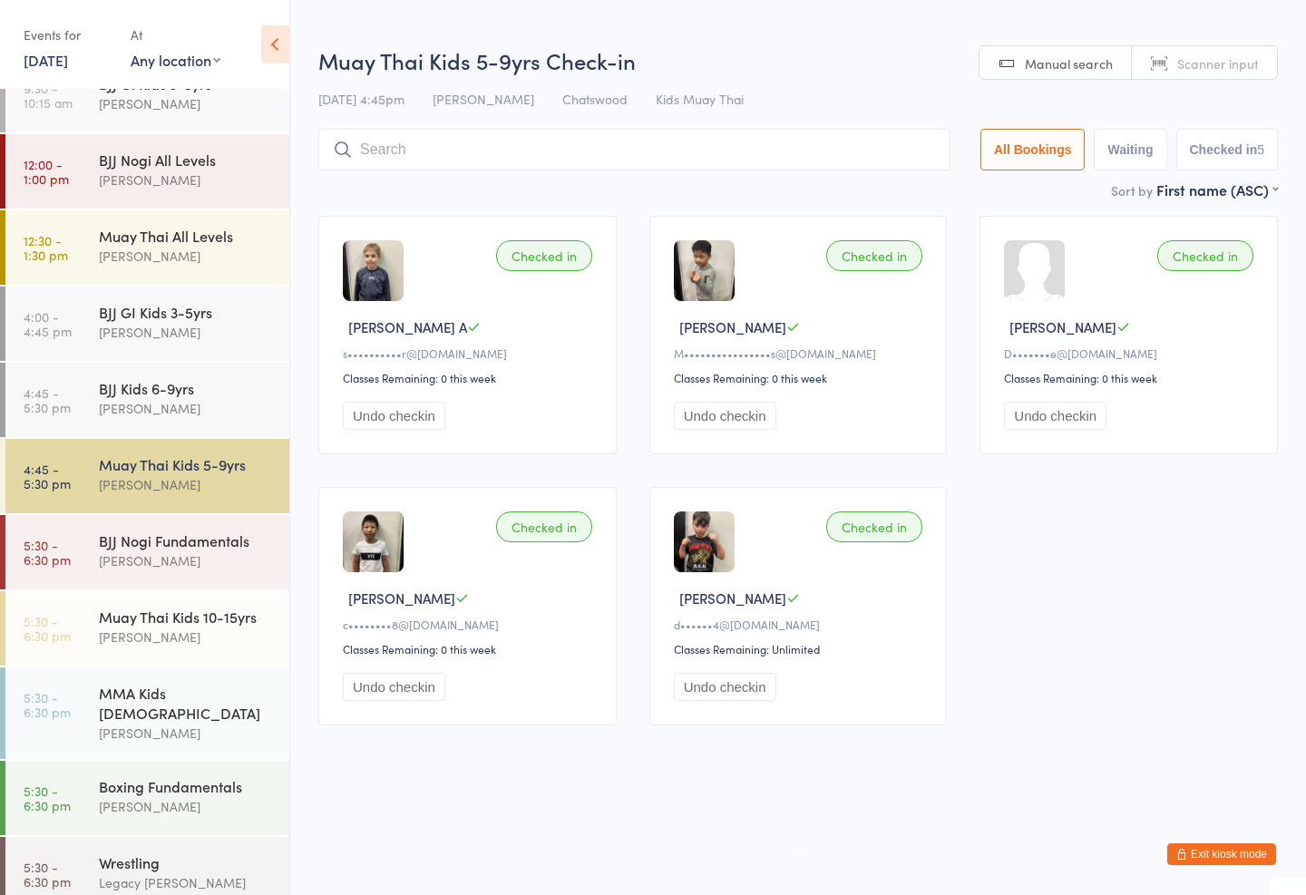
click at [748, 144] on input "search" at bounding box center [634, 150] width 632 height 42
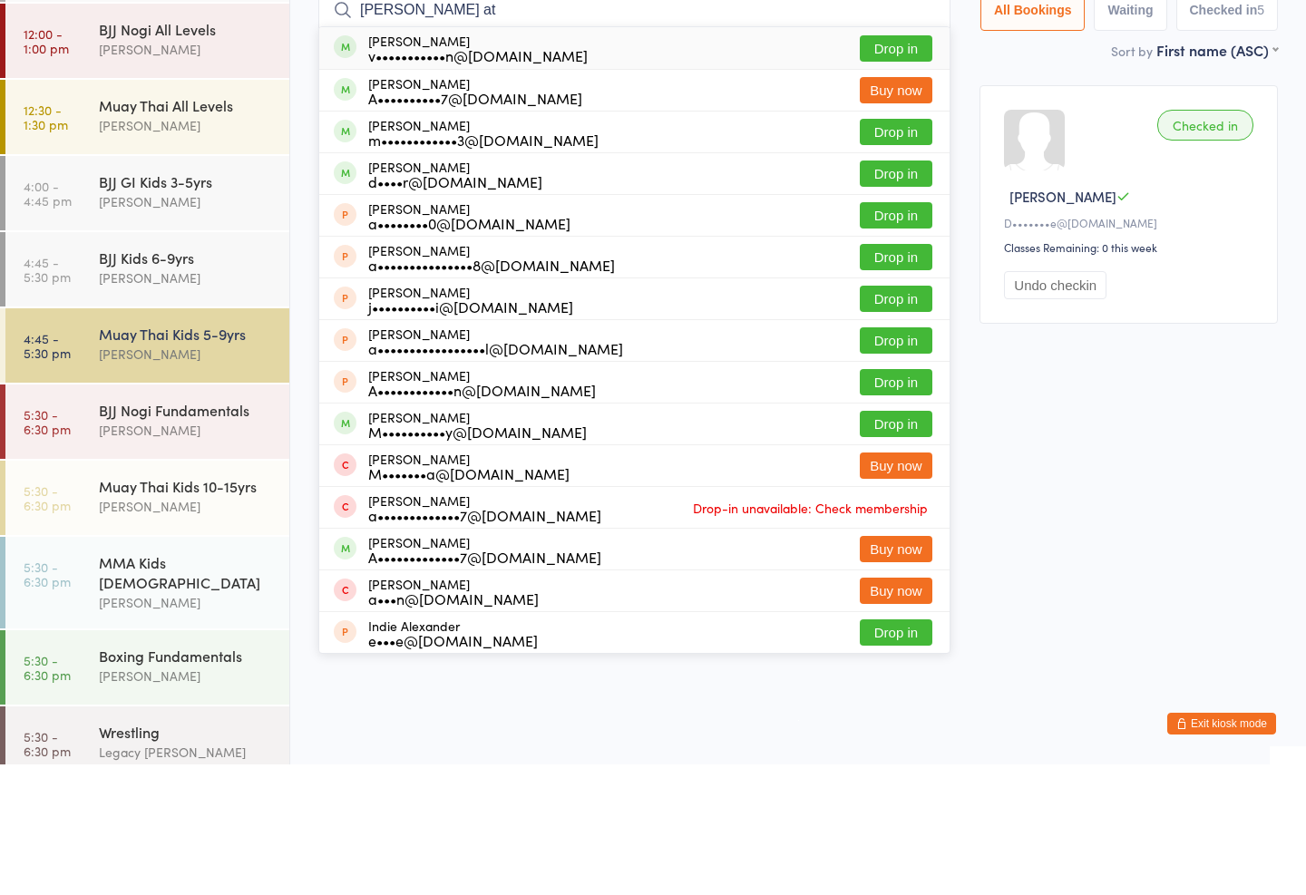
type input "[PERSON_NAME] at"
click at [894, 166] on button "Drop in" at bounding box center [896, 179] width 73 height 26
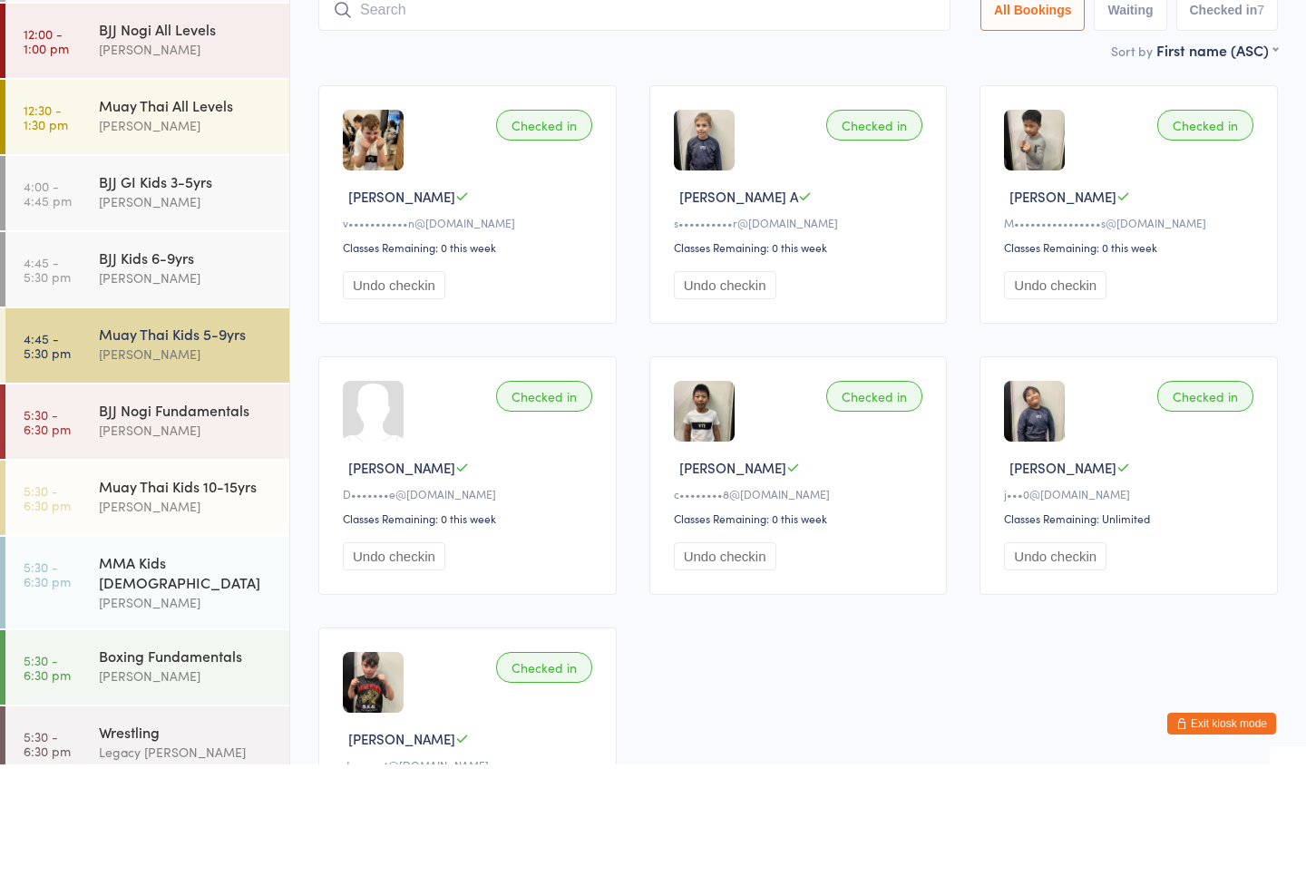
type input "m"
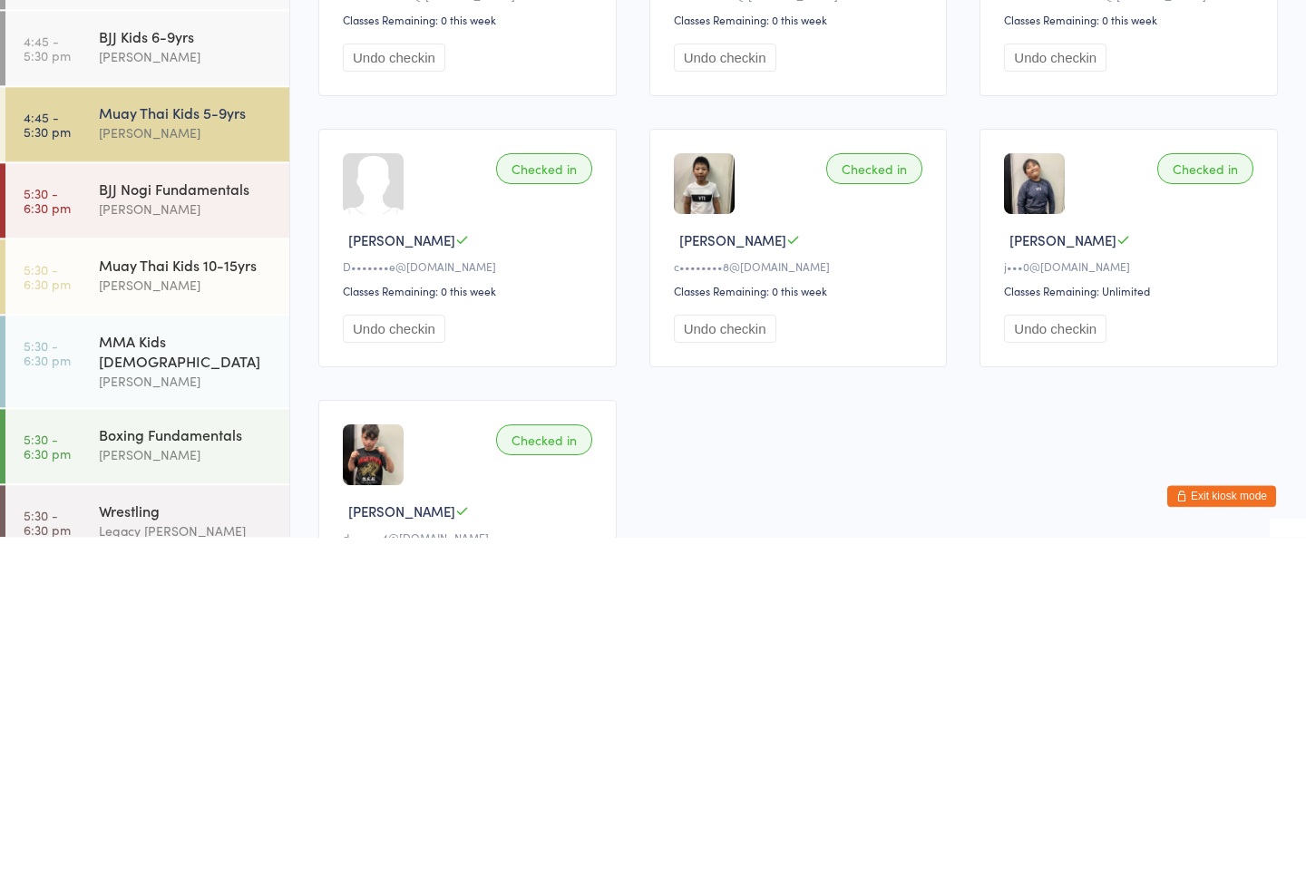
scroll to position [108, 0]
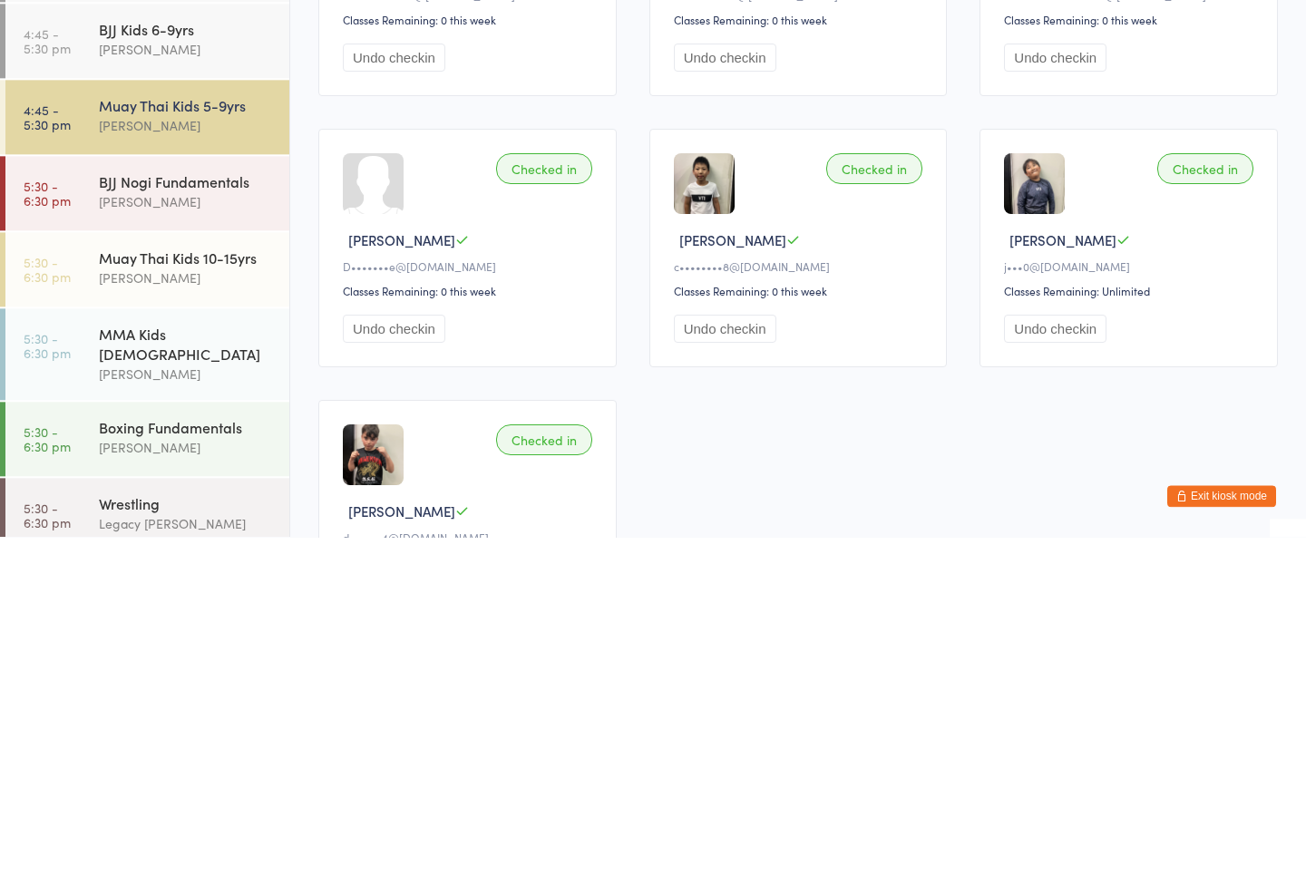
click at [206, 606] on div "Muay Thai Kids 10-15yrs" at bounding box center [186, 616] width 175 height 20
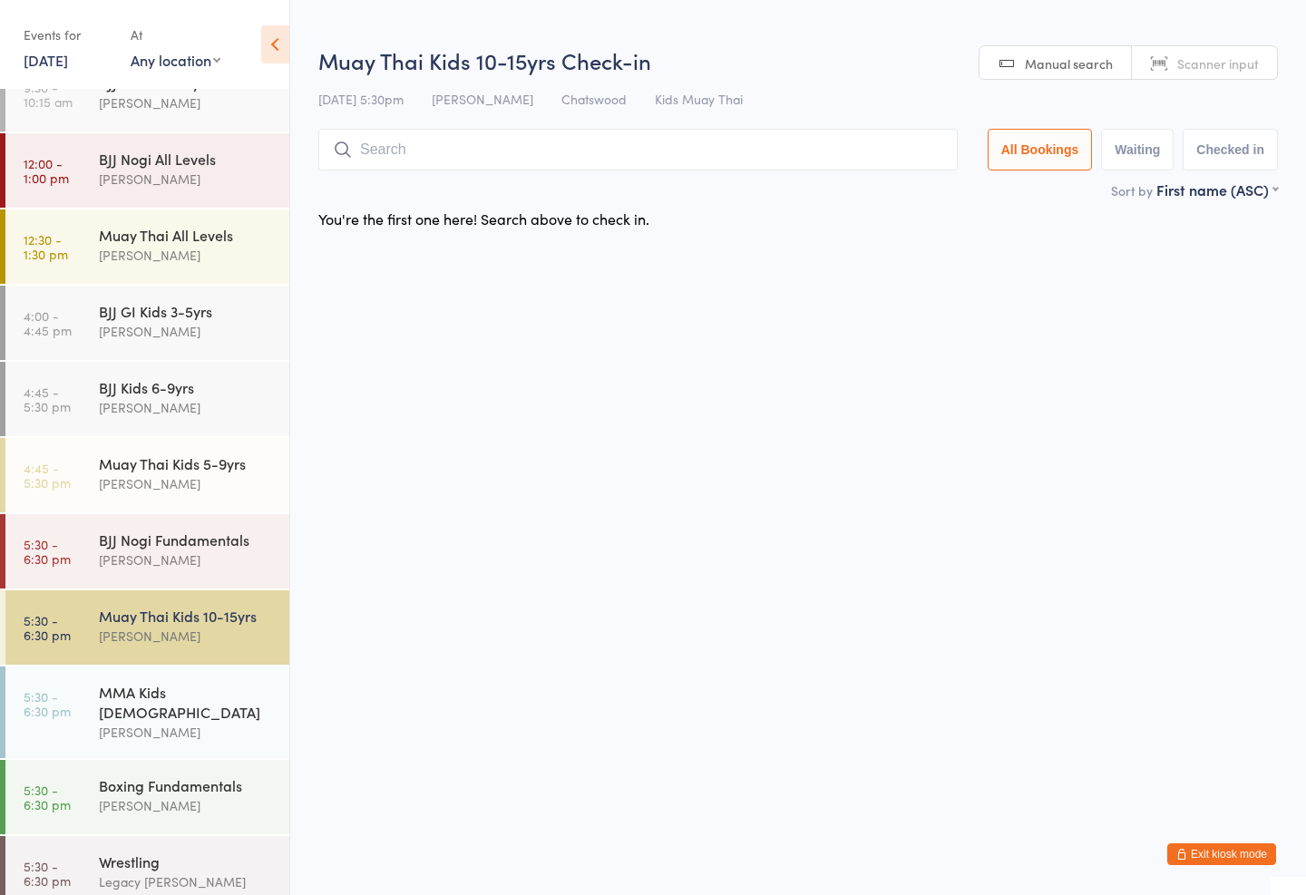
click at [455, 136] on input "search" at bounding box center [638, 150] width 640 height 42
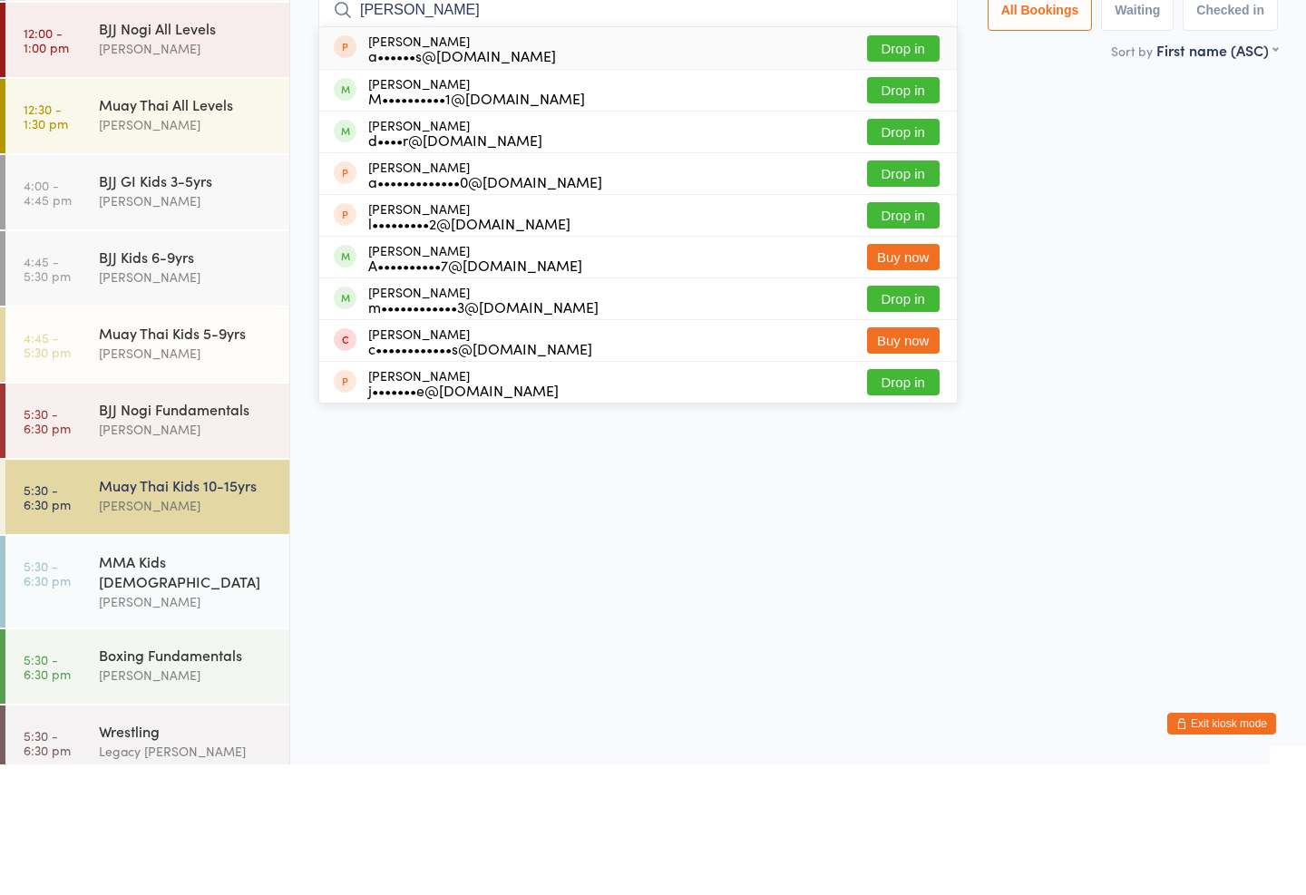
type input "[PERSON_NAME]"
click at [906, 208] on button "Drop in" at bounding box center [903, 221] width 73 height 26
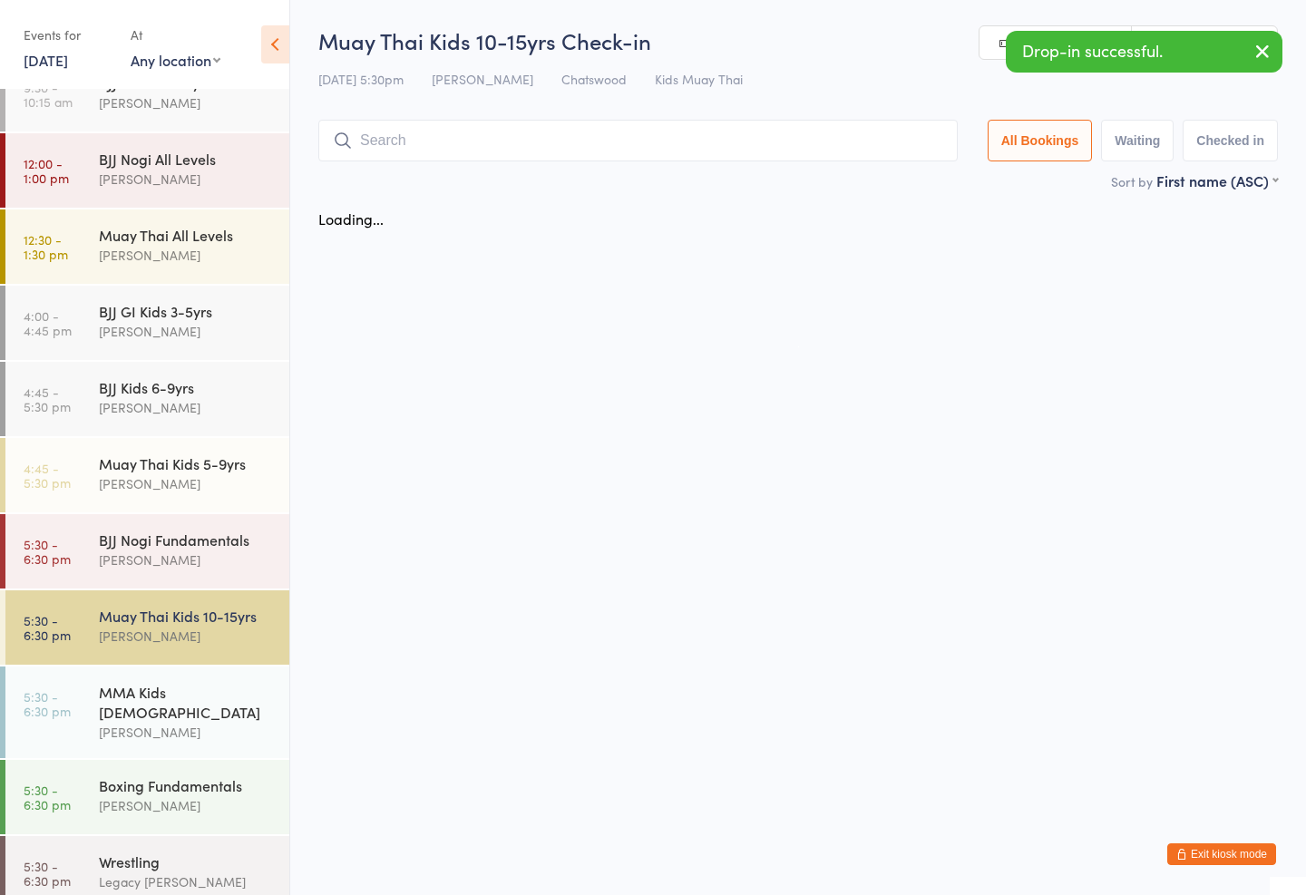
click at [708, 122] on input "search" at bounding box center [638, 141] width 640 height 42
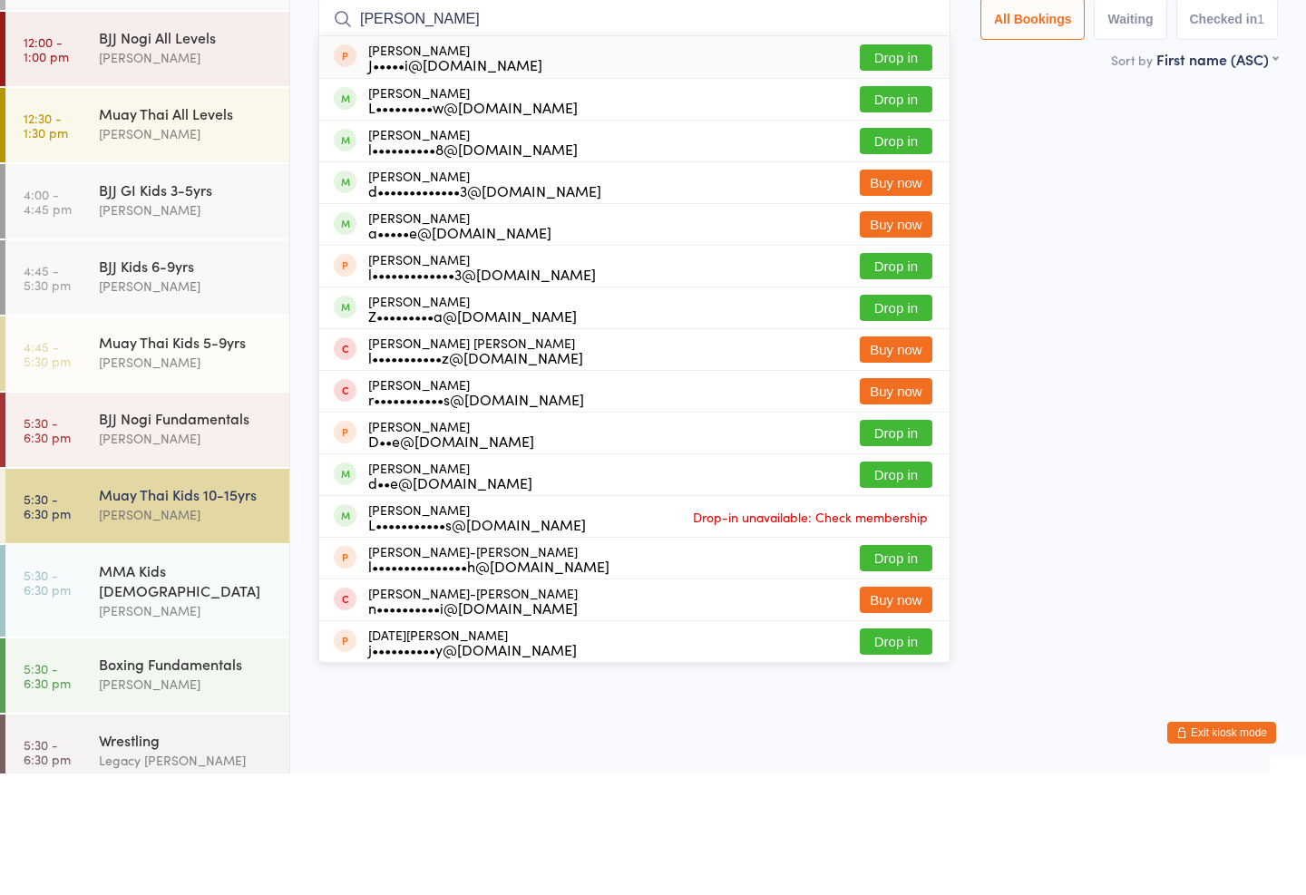
type input "[PERSON_NAME]"
click at [895, 249] on button "Drop in" at bounding box center [896, 262] width 73 height 26
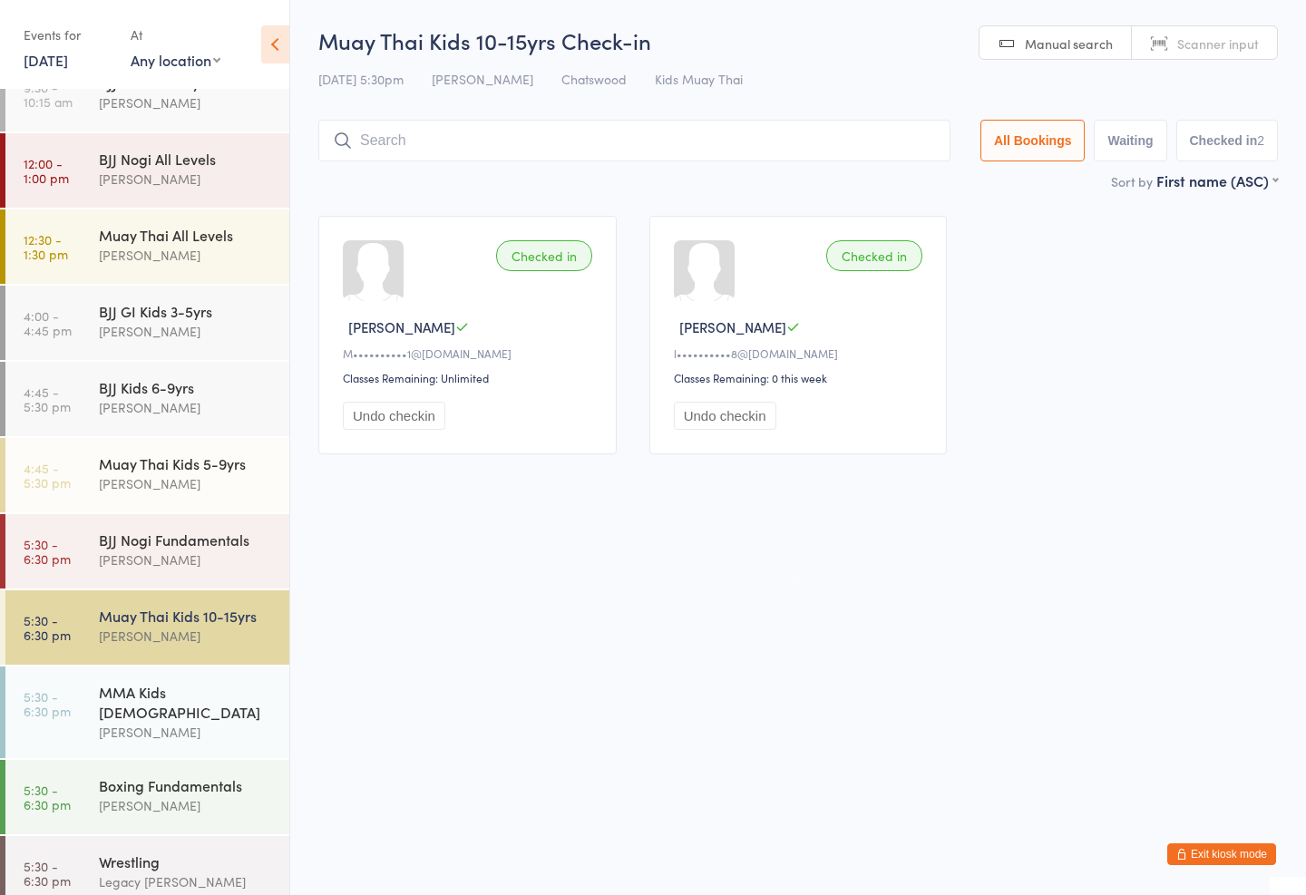
click at [168, 237] on div "Muay Thai All Levels" at bounding box center [186, 235] width 175 height 20
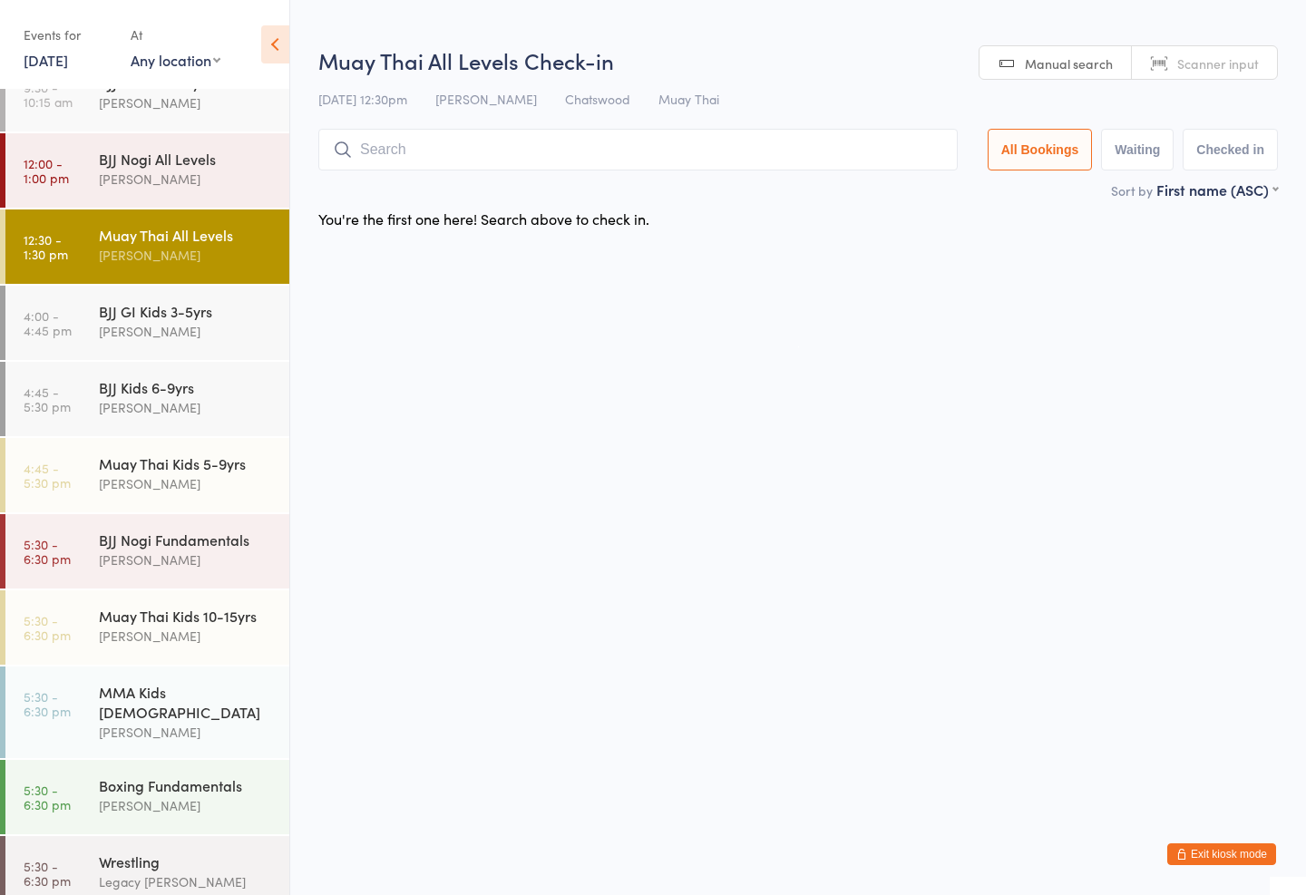
click at [437, 153] on input "search" at bounding box center [638, 150] width 640 height 42
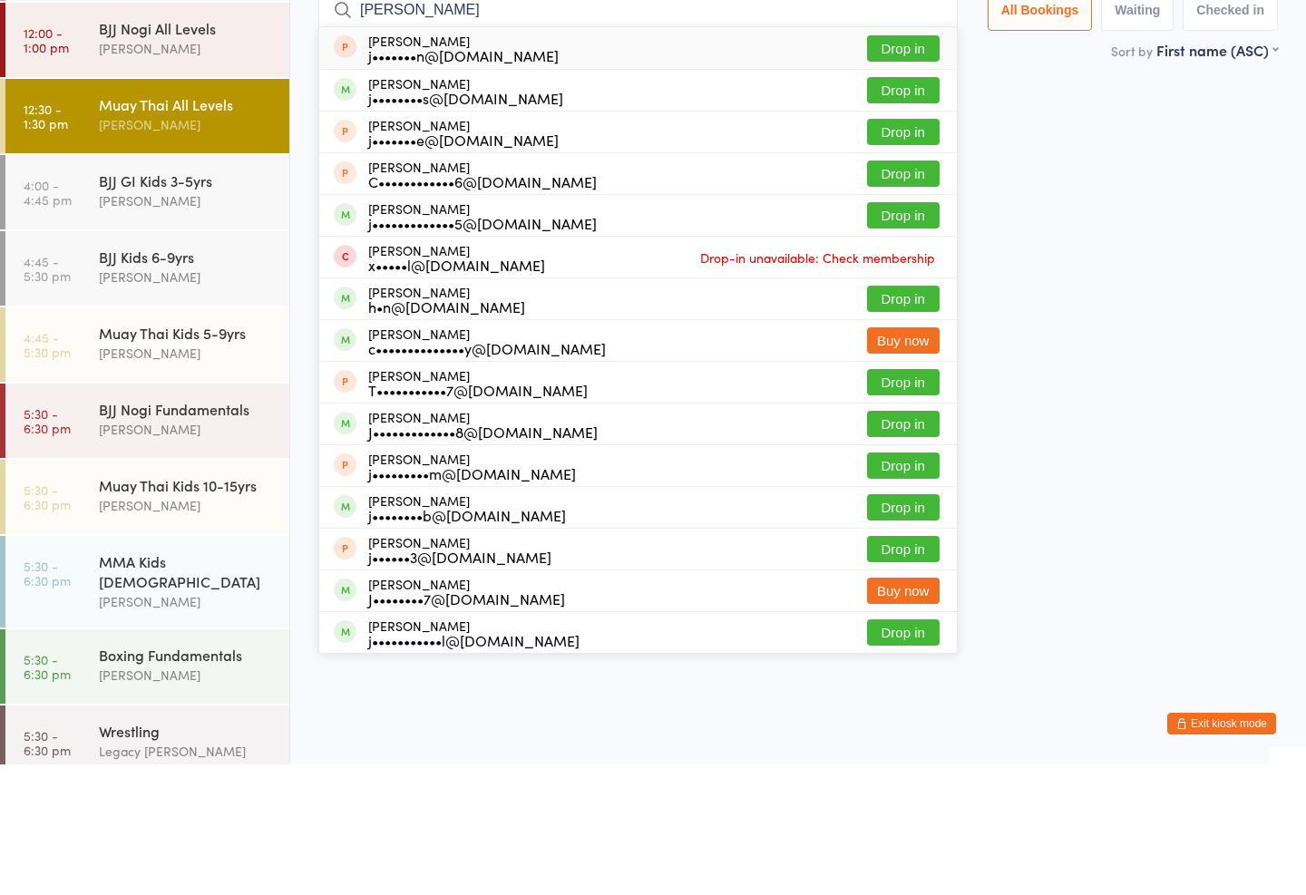
type input "[PERSON_NAME]"
click at [891, 208] on button "Drop in" at bounding box center [903, 221] width 73 height 26
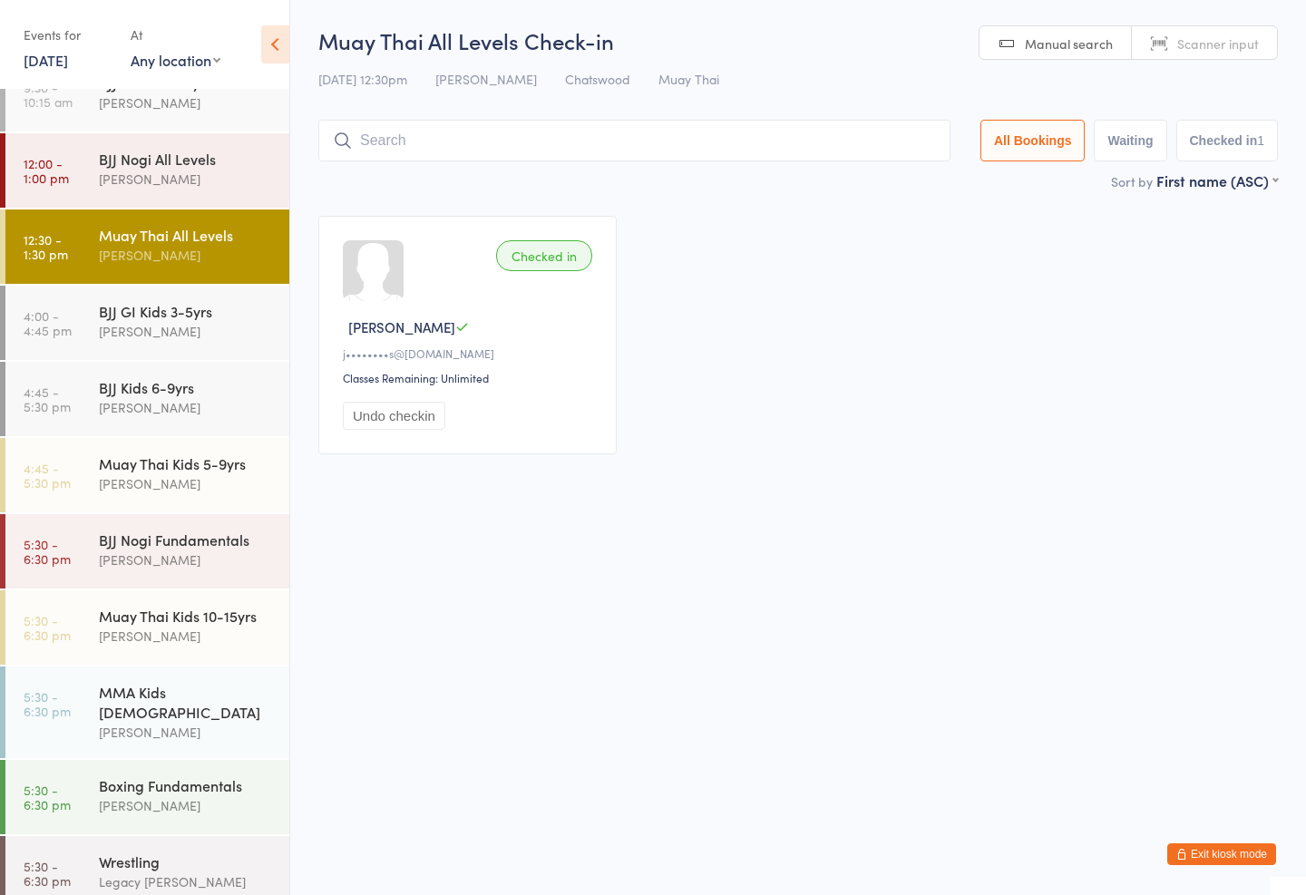
click at [229, 612] on div "Muay Thai Kids 10-15yrs" at bounding box center [186, 616] width 175 height 20
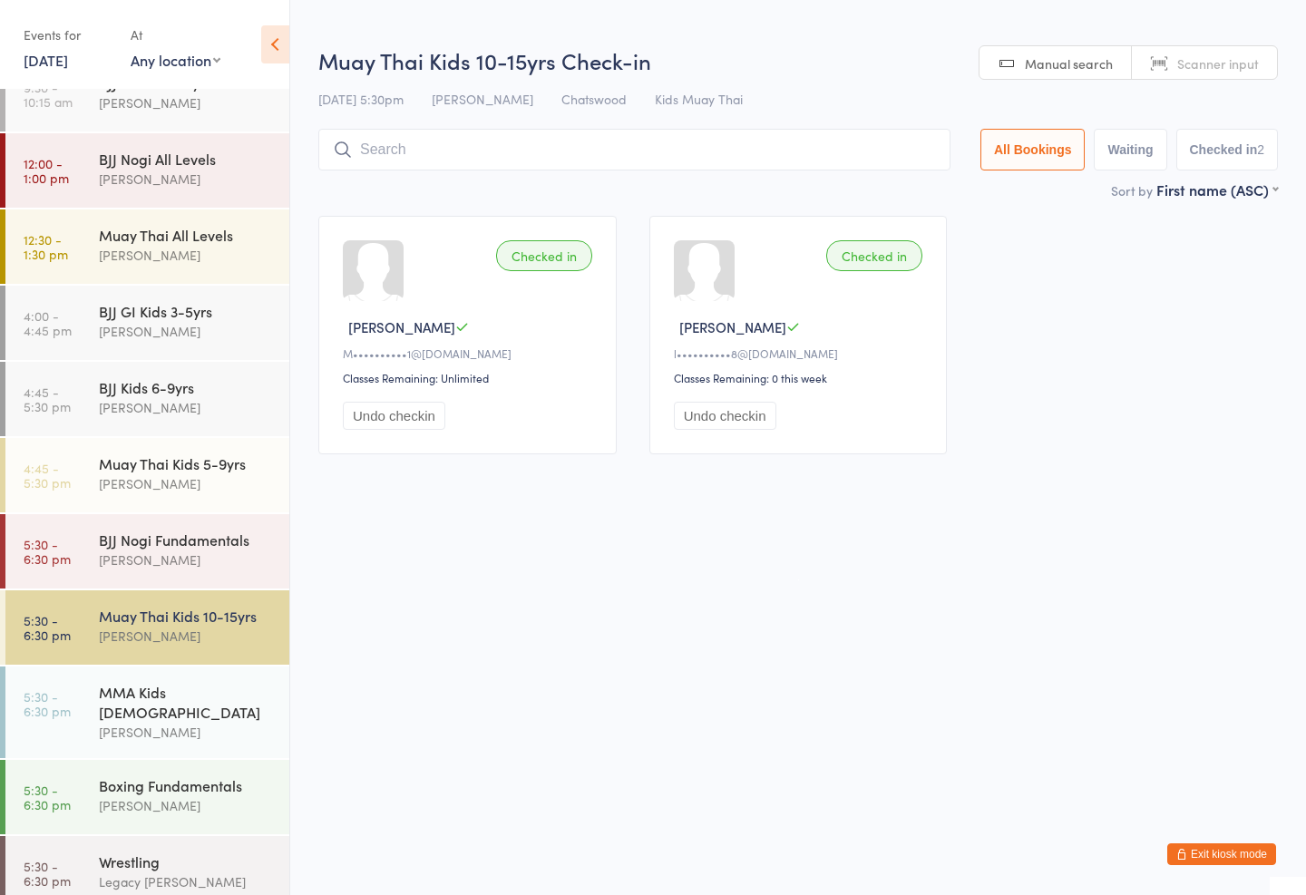
click at [727, 168] on input "search" at bounding box center [634, 150] width 632 height 42
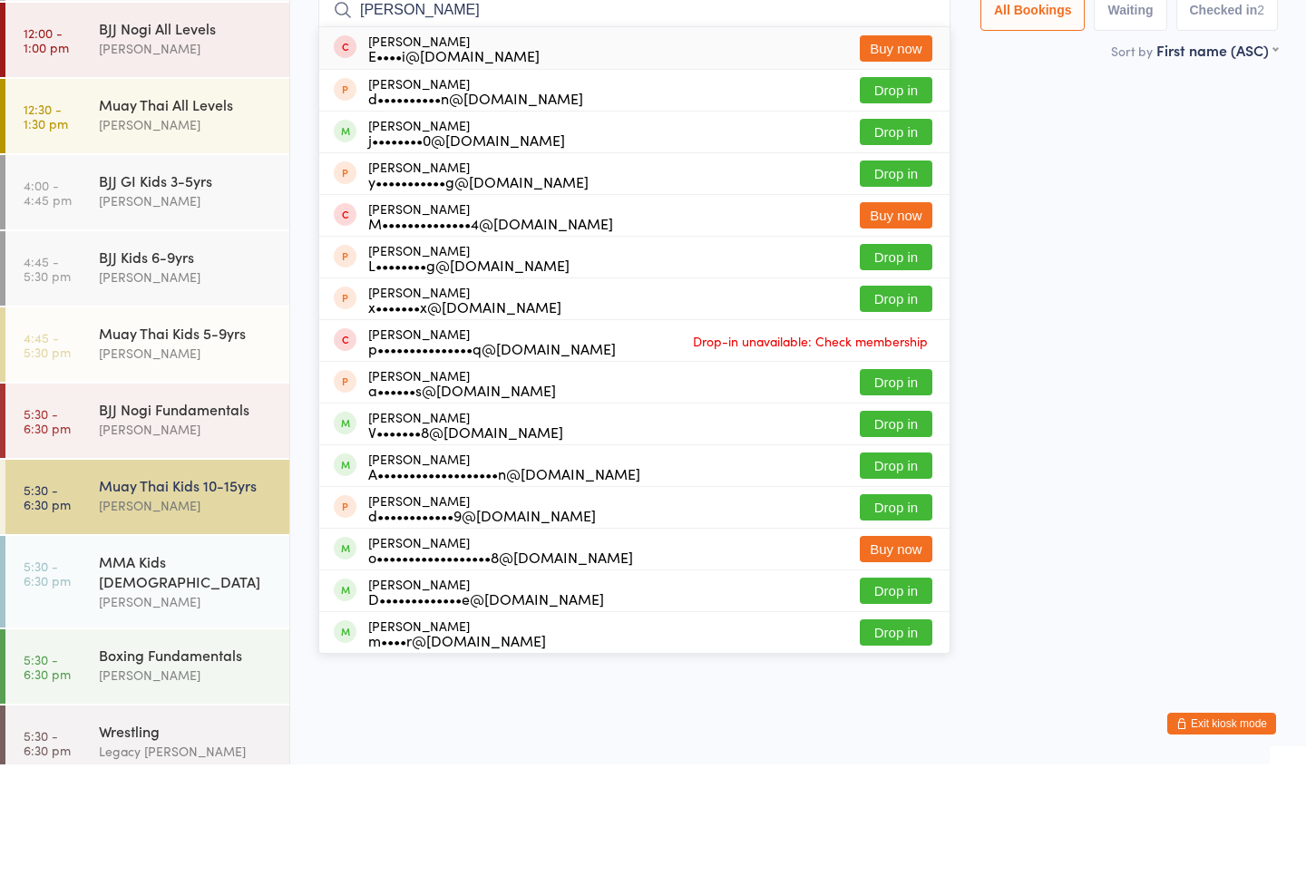
click at [1084, 256] on div "Checked in [PERSON_NAME]••••••••••1@[DOMAIN_NAME] Classes Remaining: Unlimited …" at bounding box center [798, 335] width 992 height 271
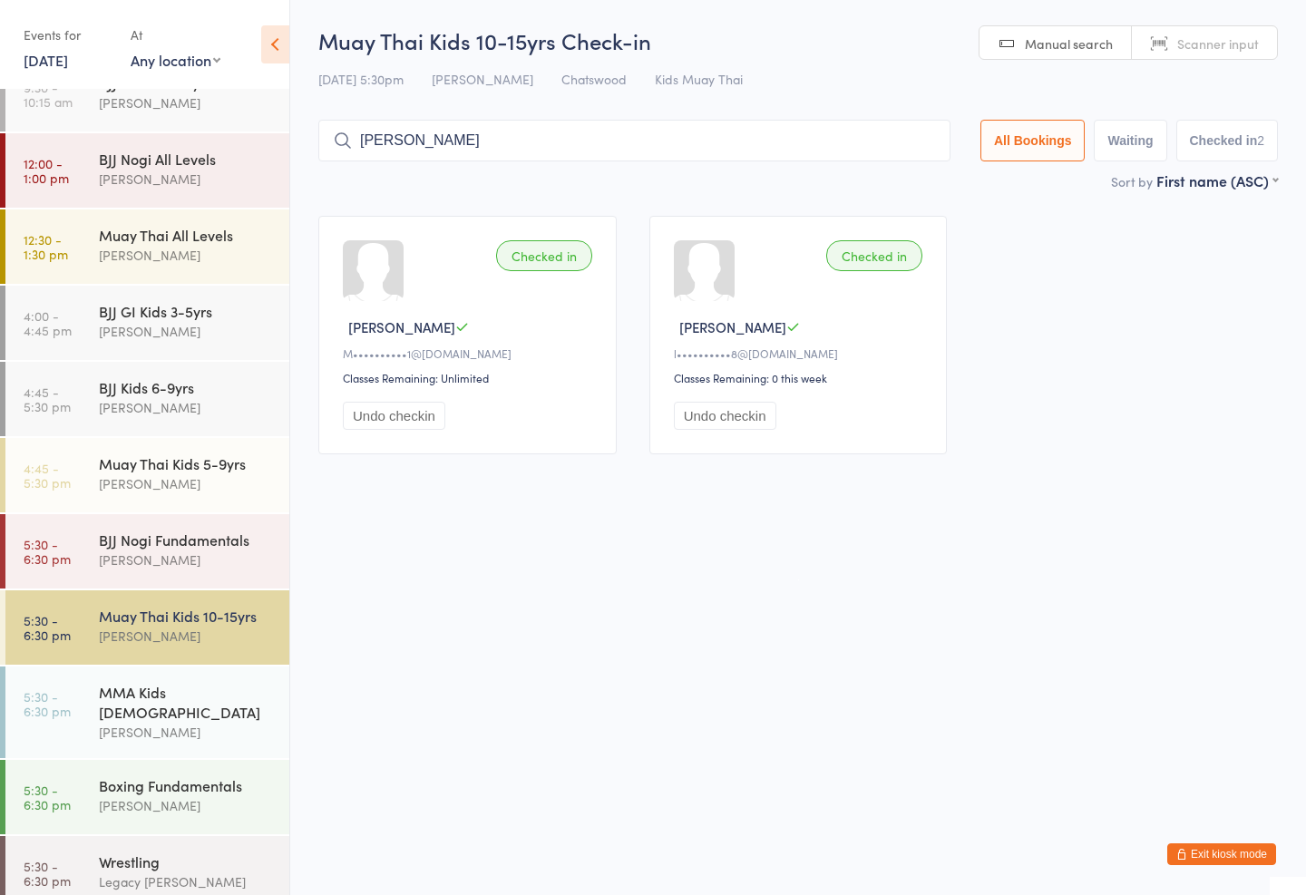
click at [806, 129] on input "[PERSON_NAME]" at bounding box center [634, 141] width 632 height 42
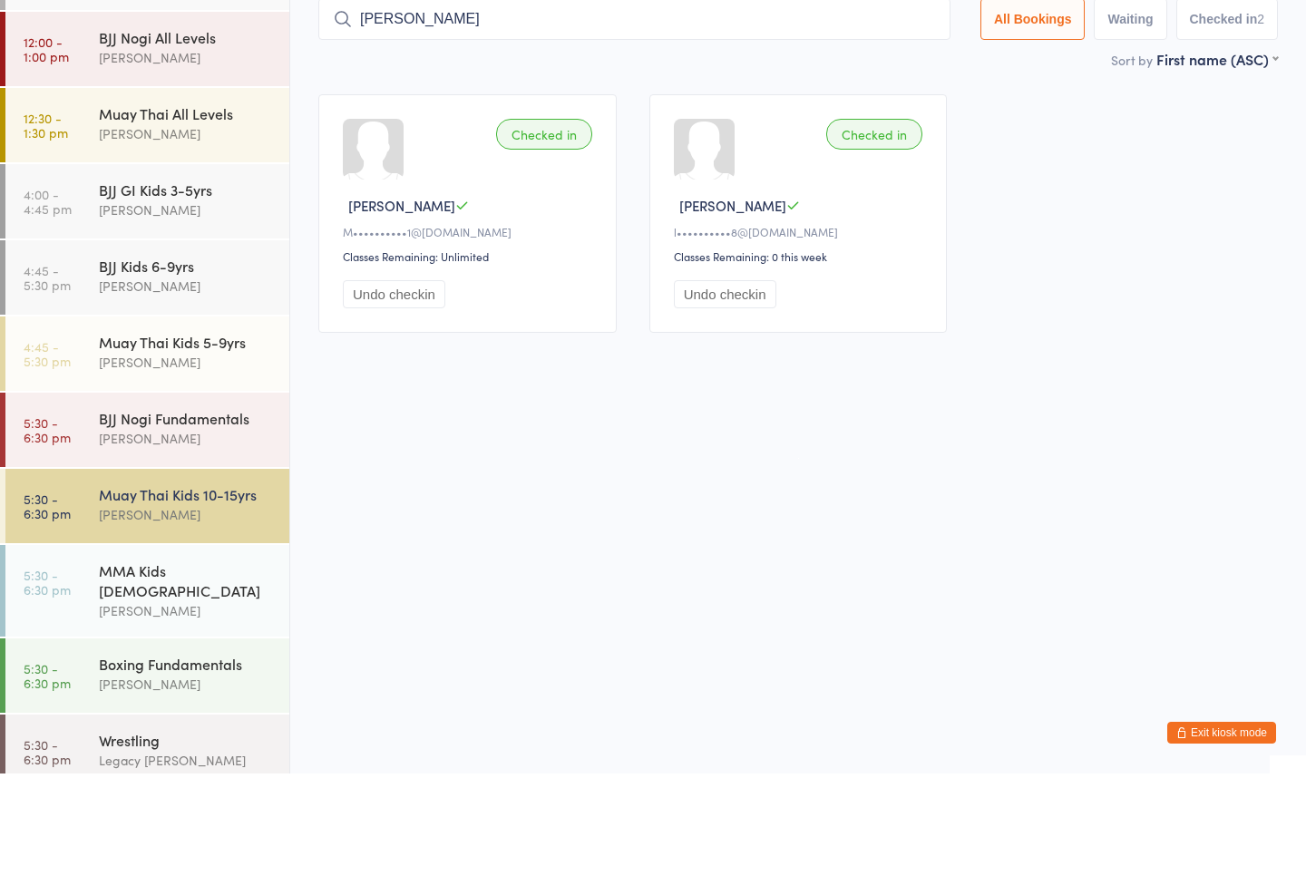
click at [734, 120] on input "[PERSON_NAME]" at bounding box center [634, 141] width 632 height 42
click at [749, 120] on input "[PERSON_NAME]" at bounding box center [634, 141] width 632 height 42
click at [786, 120] on input "[PERSON_NAME]" at bounding box center [634, 141] width 632 height 42
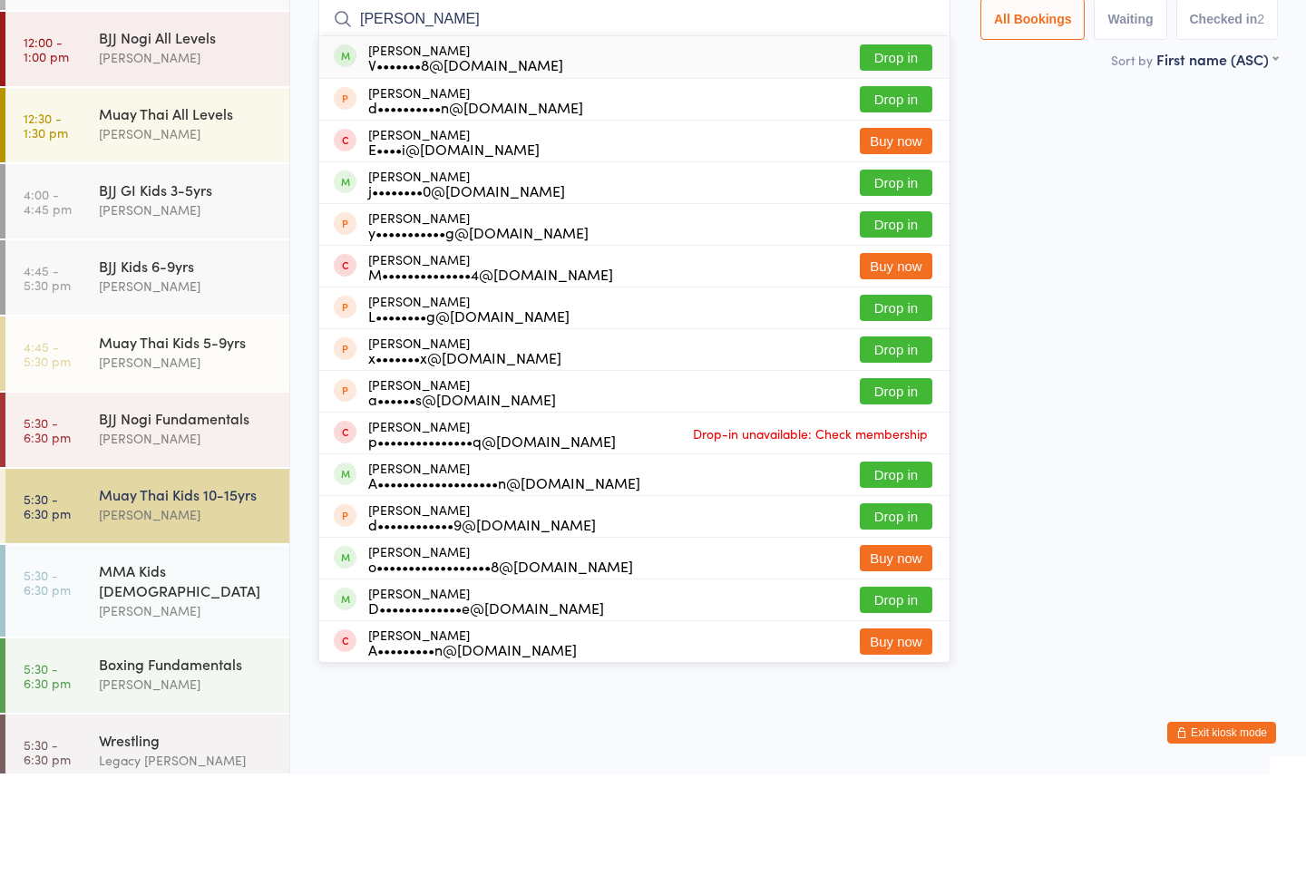
type input "[PERSON_NAME]"
click at [888, 166] on button "Drop in" at bounding box center [896, 179] width 73 height 26
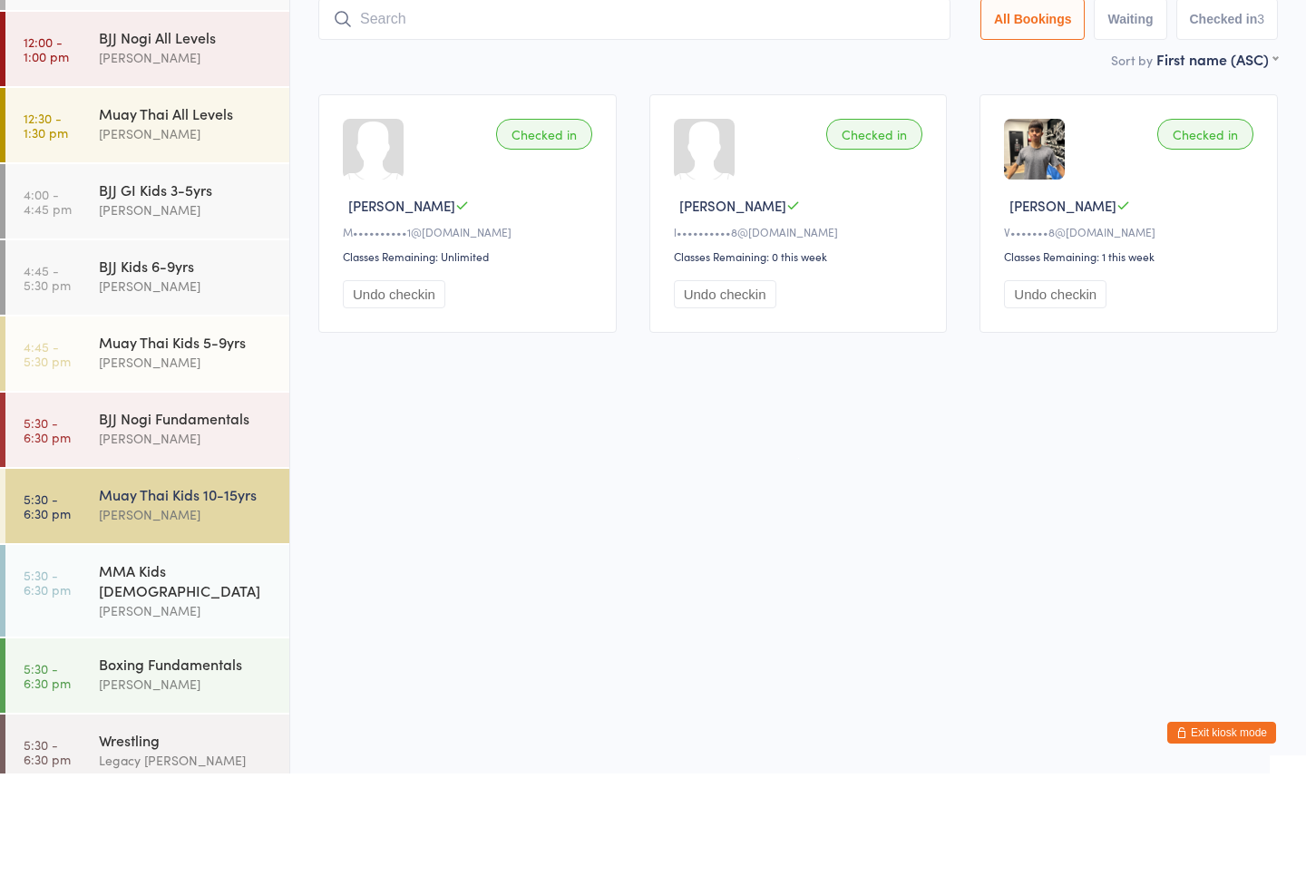
click at [967, 340] on div "Checked in [PERSON_NAME]••••••••••1@[DOMAIN_NAME] Classes Remaining: Unlimited …" at bounding box center [798, 335] width 992 height 271
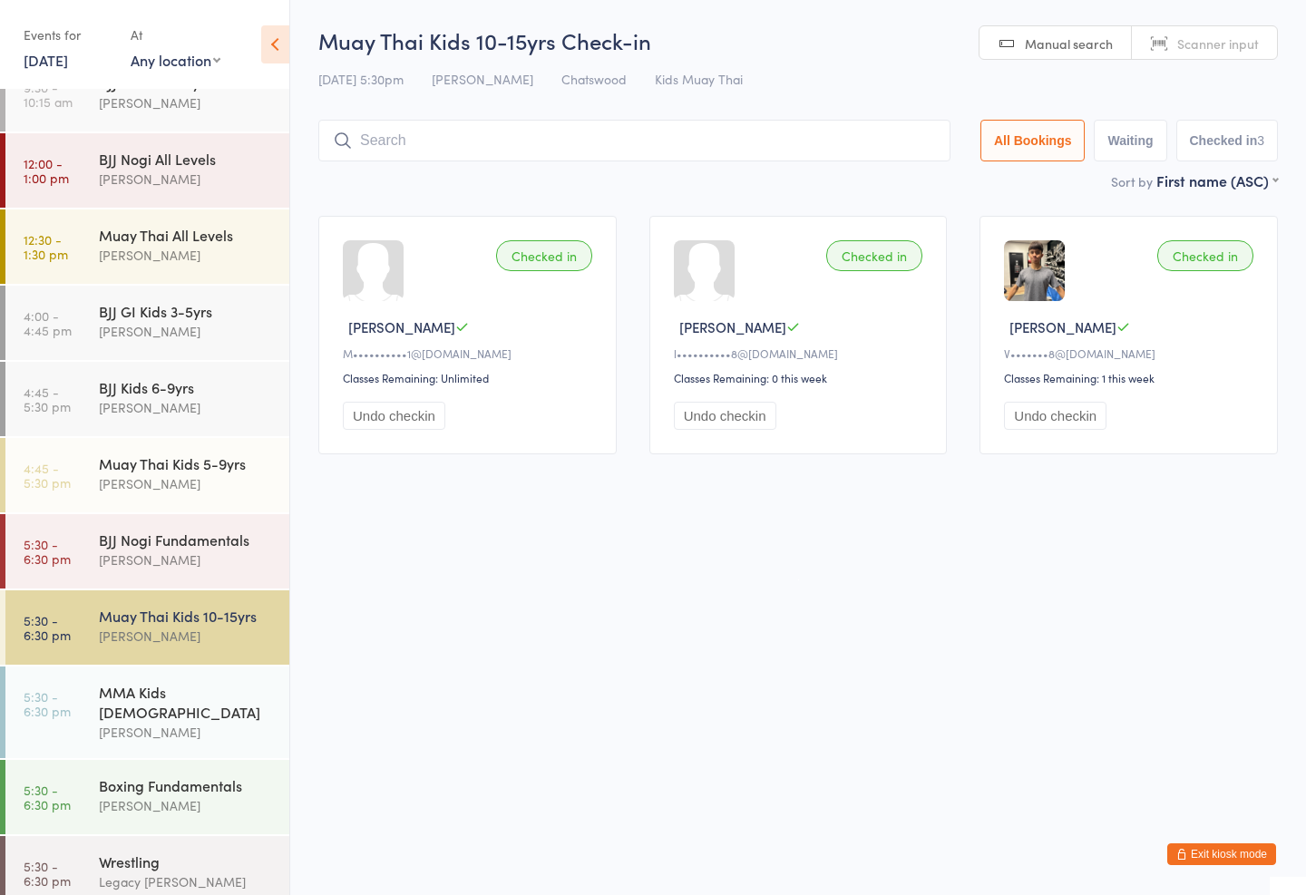
click at [151, 562] on div "[PERSON_NAME]" at bounding box center [186, 560] width 175 height 21
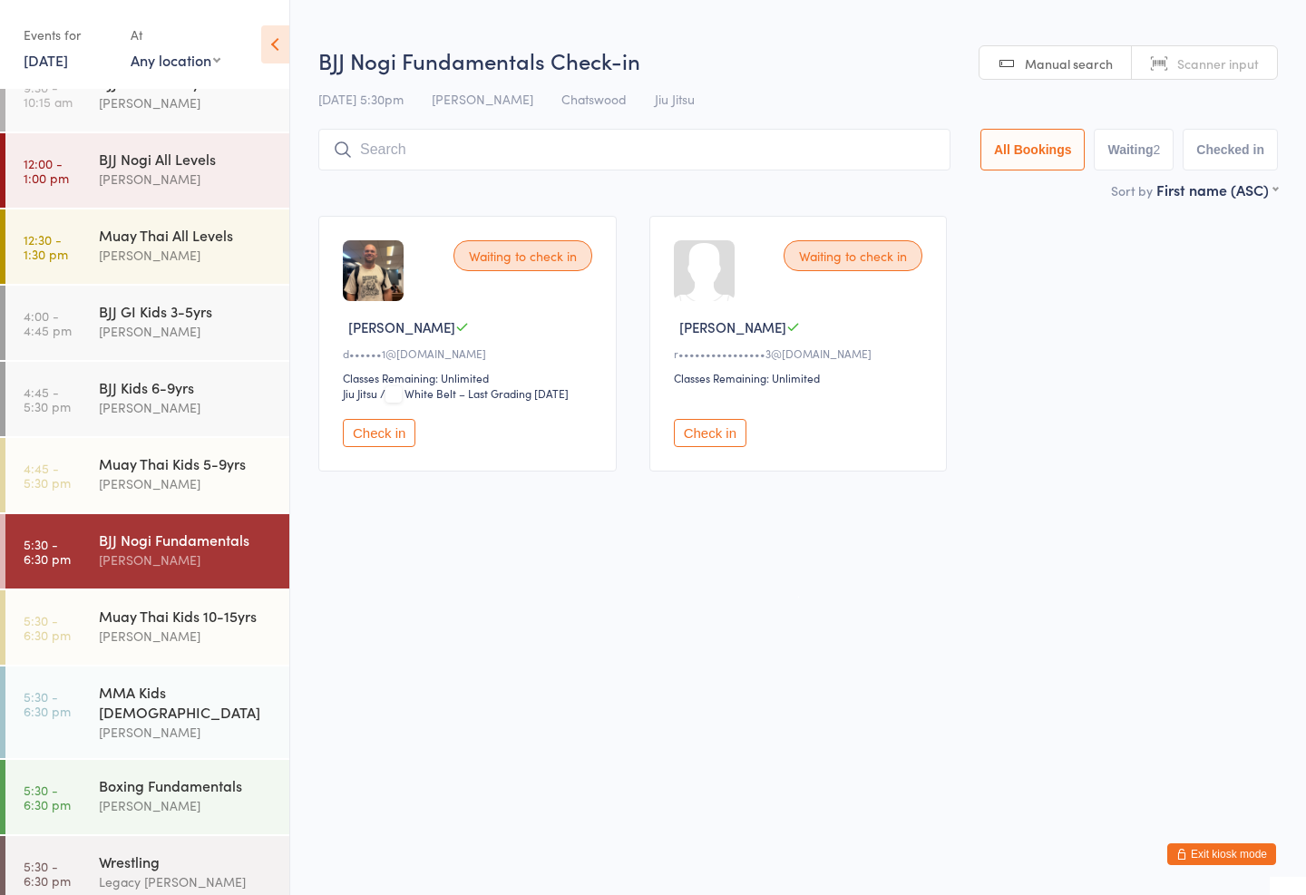
click at [714, 447] on button "Check in" at bounding box center [710, 433] width 73 height 28
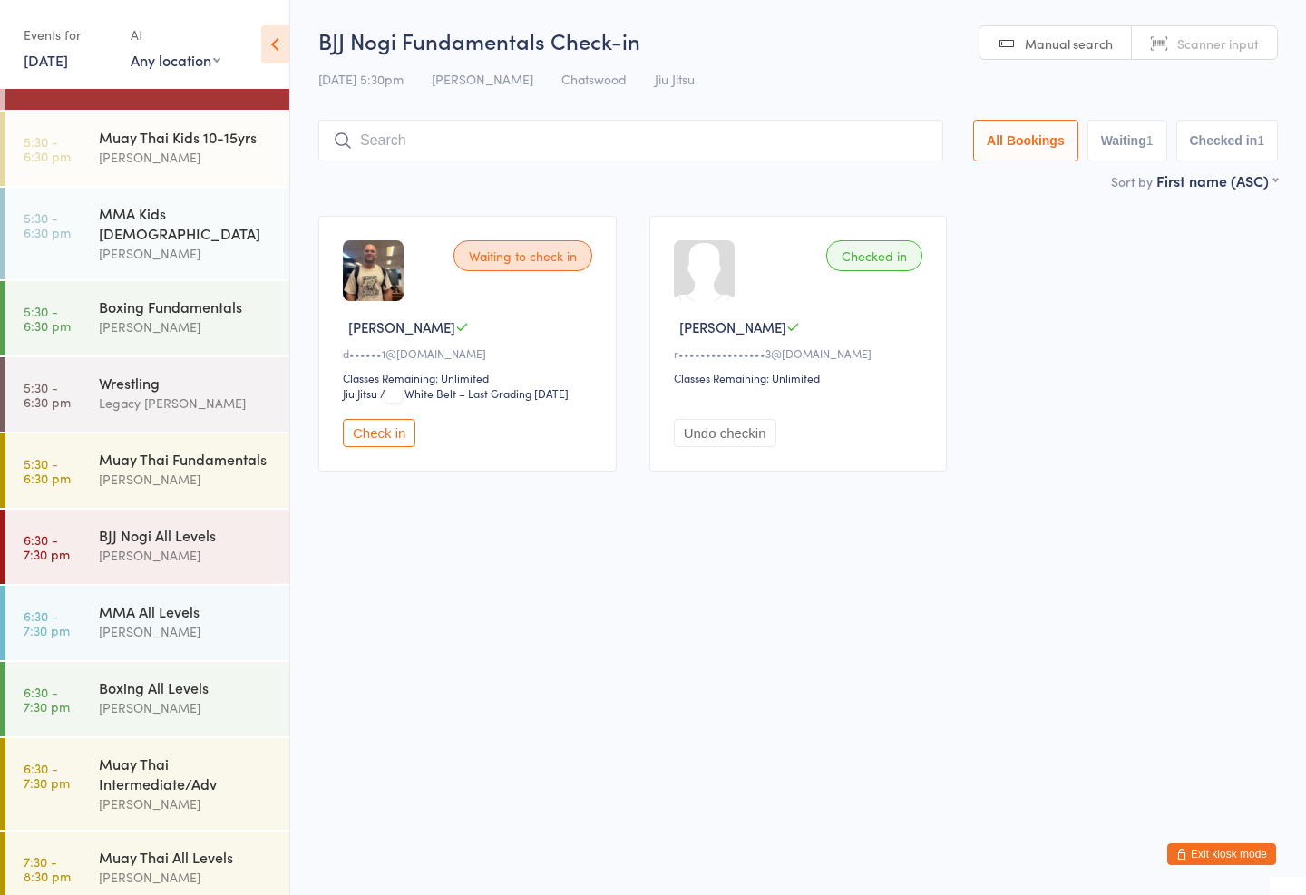
scroll to position [586, 0]
click at [158, 470] on div "[PERSON_NAME]" at bounding box center [186, 480] width 175 height 21
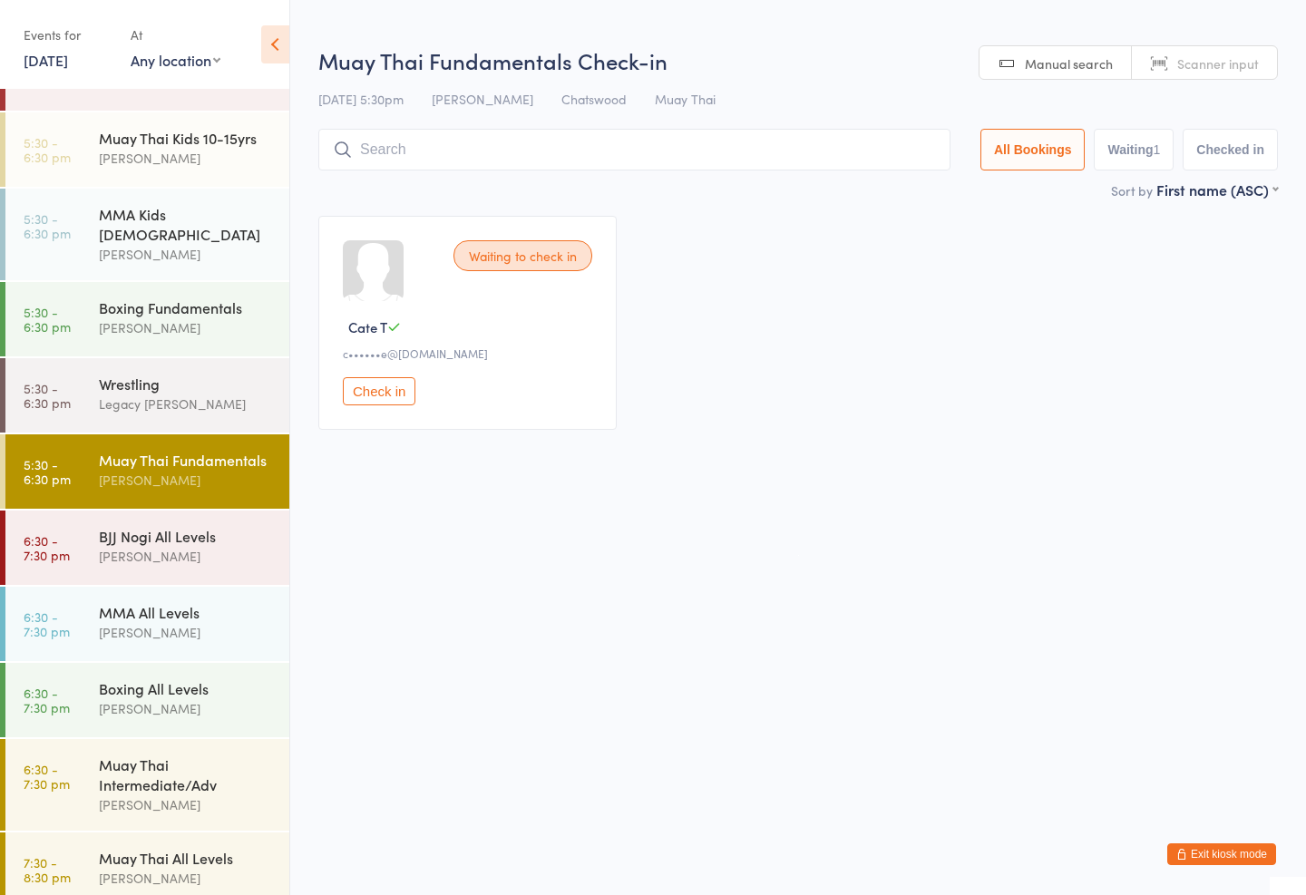
click at [411, 122] on div "Muay Thai Fundamentals Check-in [DATE] 5:30pm [PERSON_NAME] Muay Thai Manual se…" at bounding box center [798, 112] width 960 height 134
click at [403, 141] on input "search" at bounding box center [634, 150] width 632 height 42
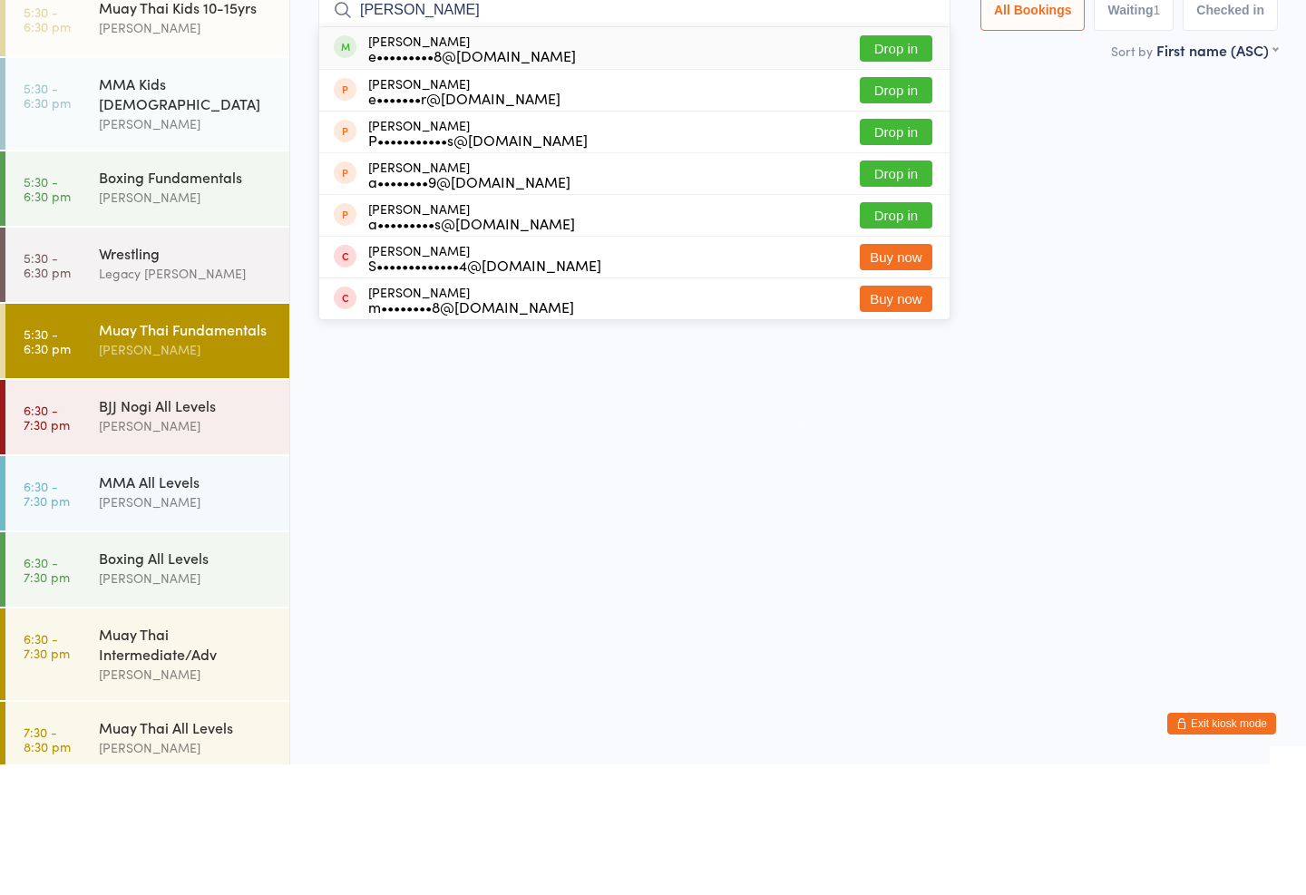
type input "[PERSON_NAME]"
click at [596, 158] on div "[PERSON_NAME] e•••••••••8@[DOMAIN_NAME] Drop in" at bounding box center [634, 179] width 630 height 42
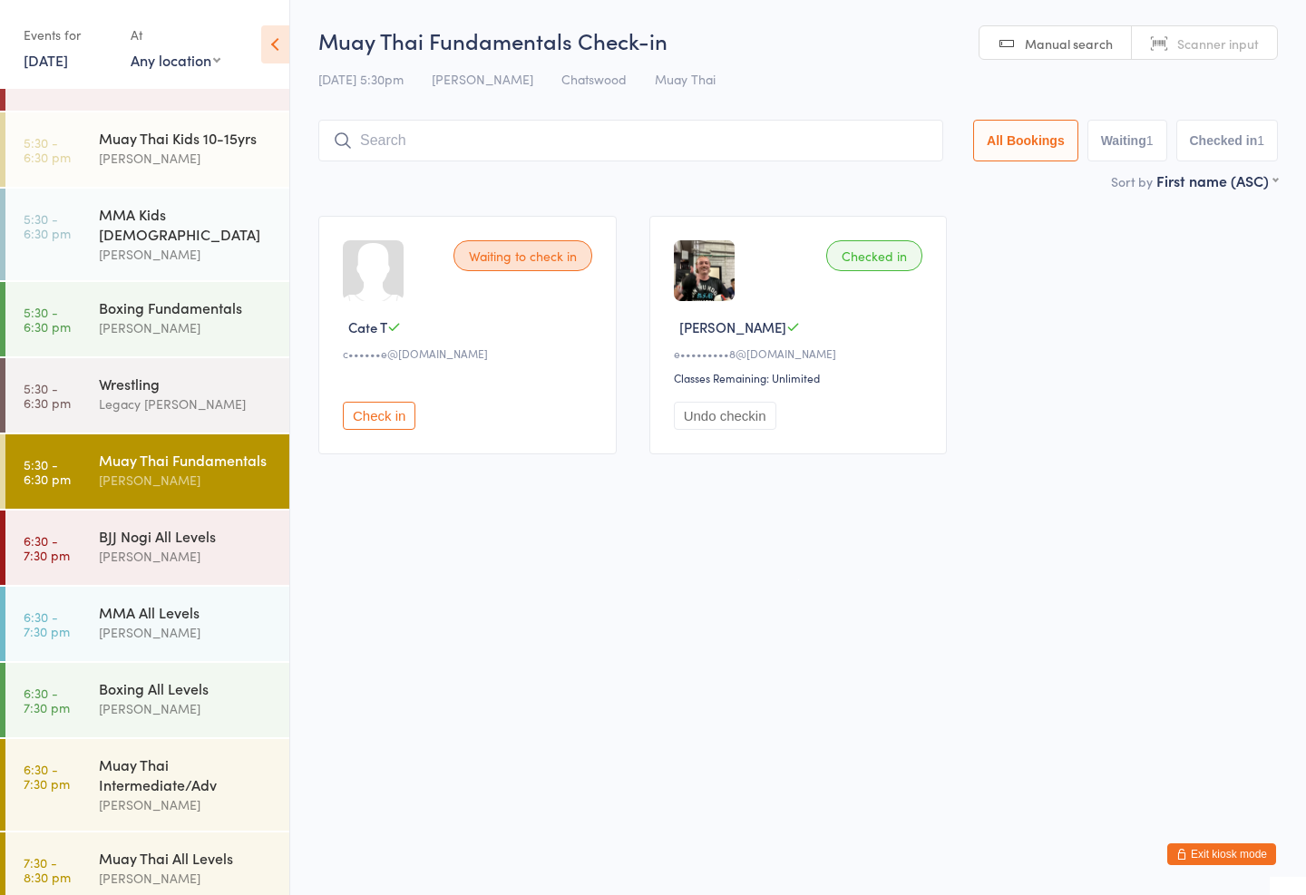
click at [229, 214] on div "MMA Kids [DEMOGRAPHIC_DATA]" at bounding box center [186, 224] width 175 height 40
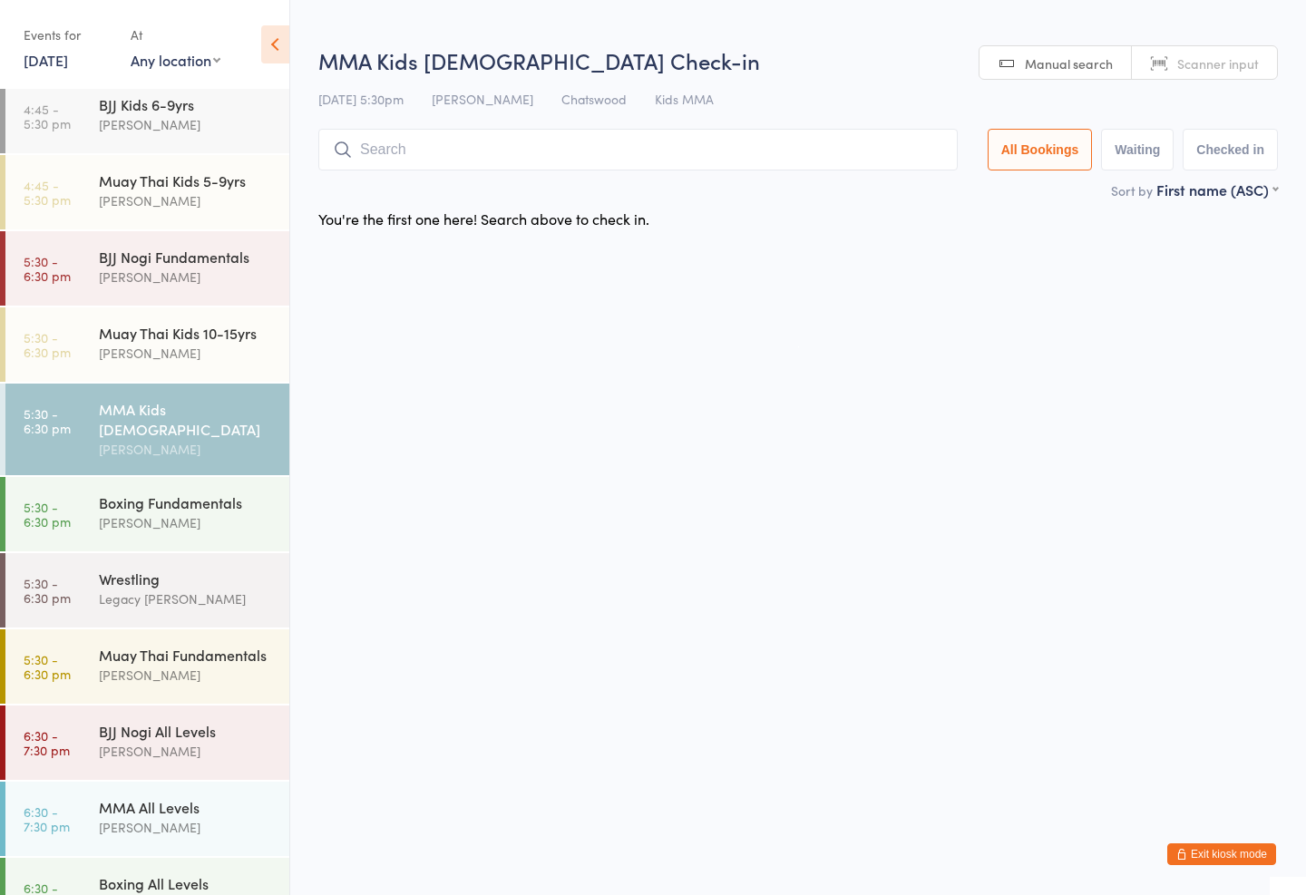
scroll to position [389, 0]
click at [231, 342] on div "Muay Thai Kids 10-15yrs" at bounding box center [186, 335] width 175 height 20
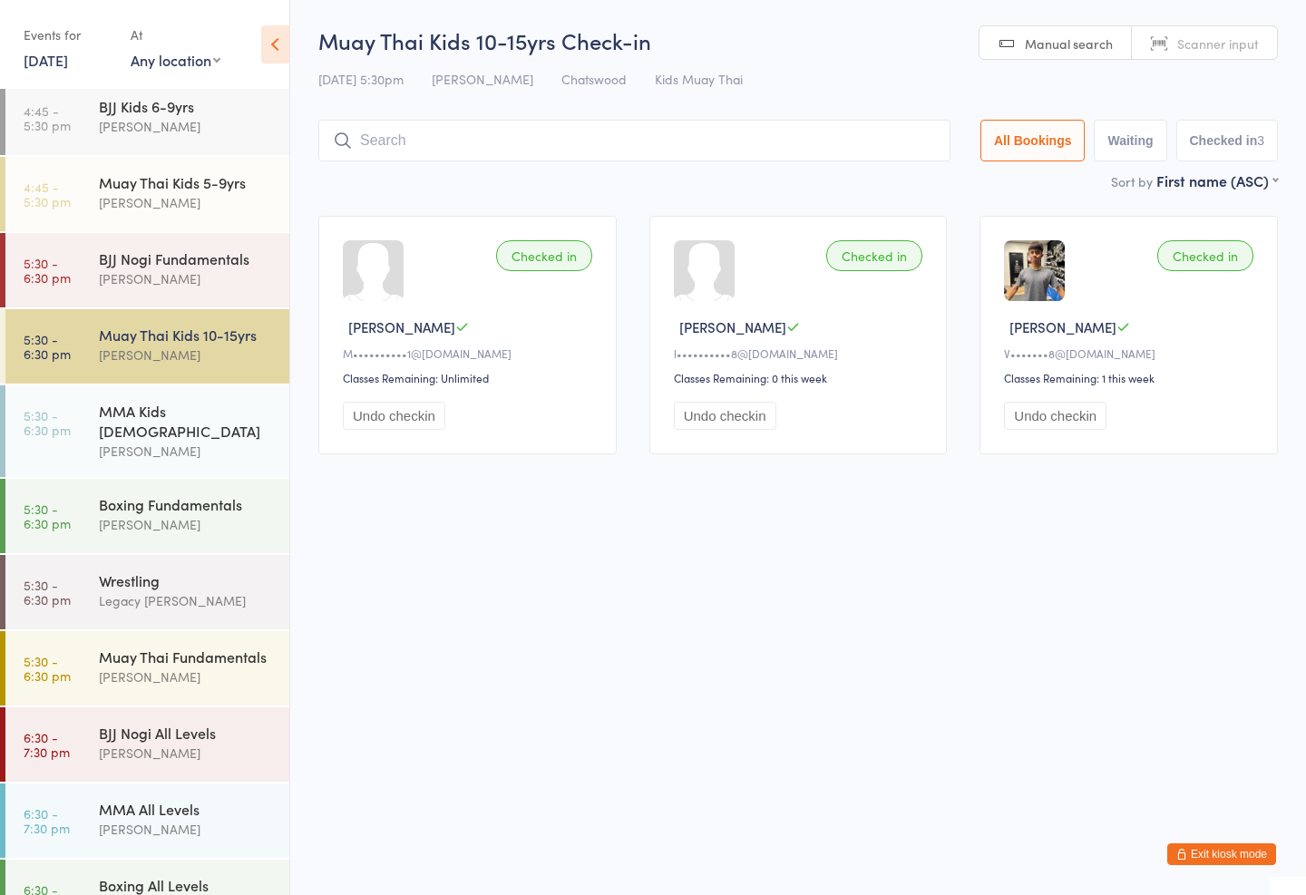
click at [165, 494] on div "Boxing Fundamentals" at bounding box center [186, 504] width 175 height 20
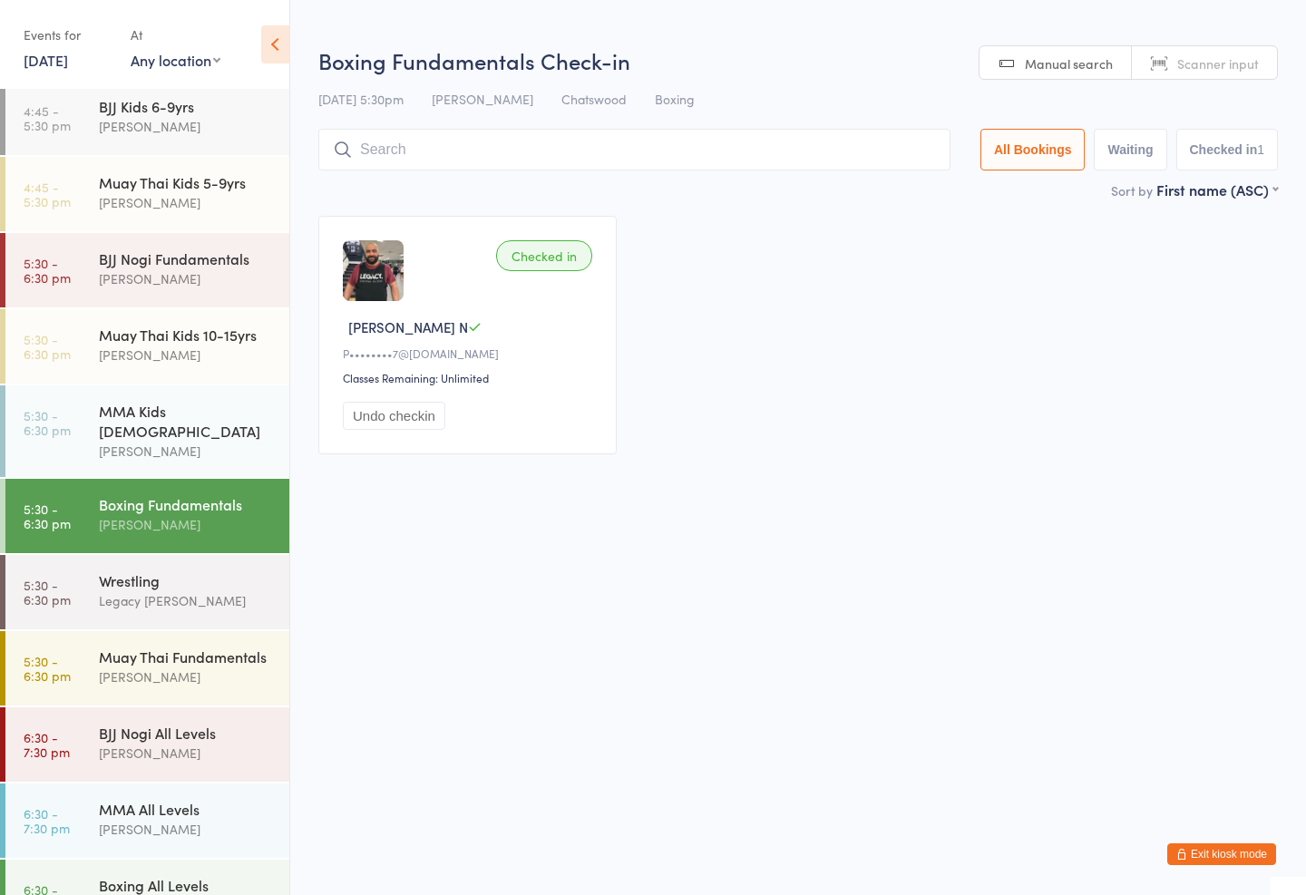
click at [523, 139] on input "search" at bounding box center [634, 150] width 632 height 42
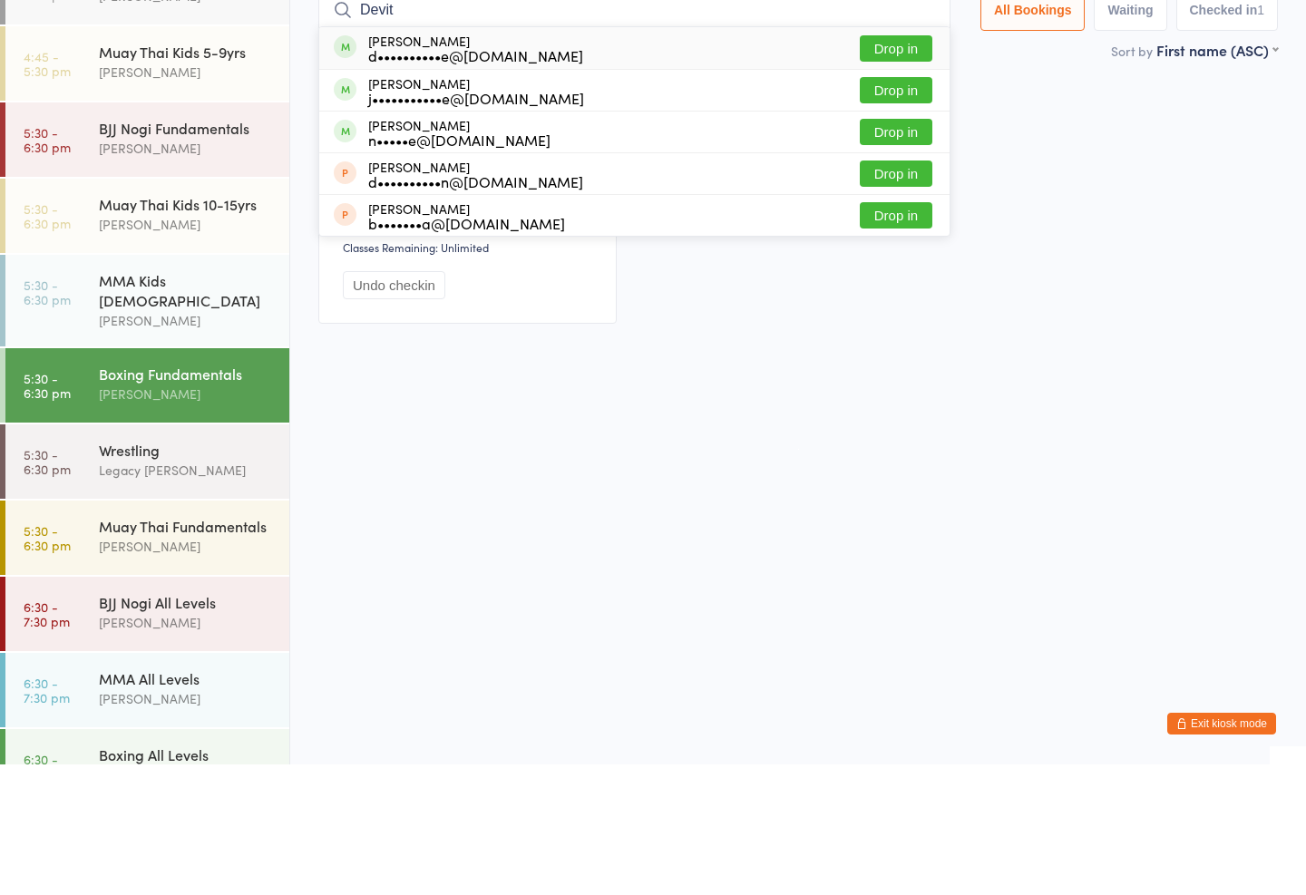
type input "Devit"
click at [877, 249] on button "Drop in" at bounding box center [896, 262] width 73 height 26
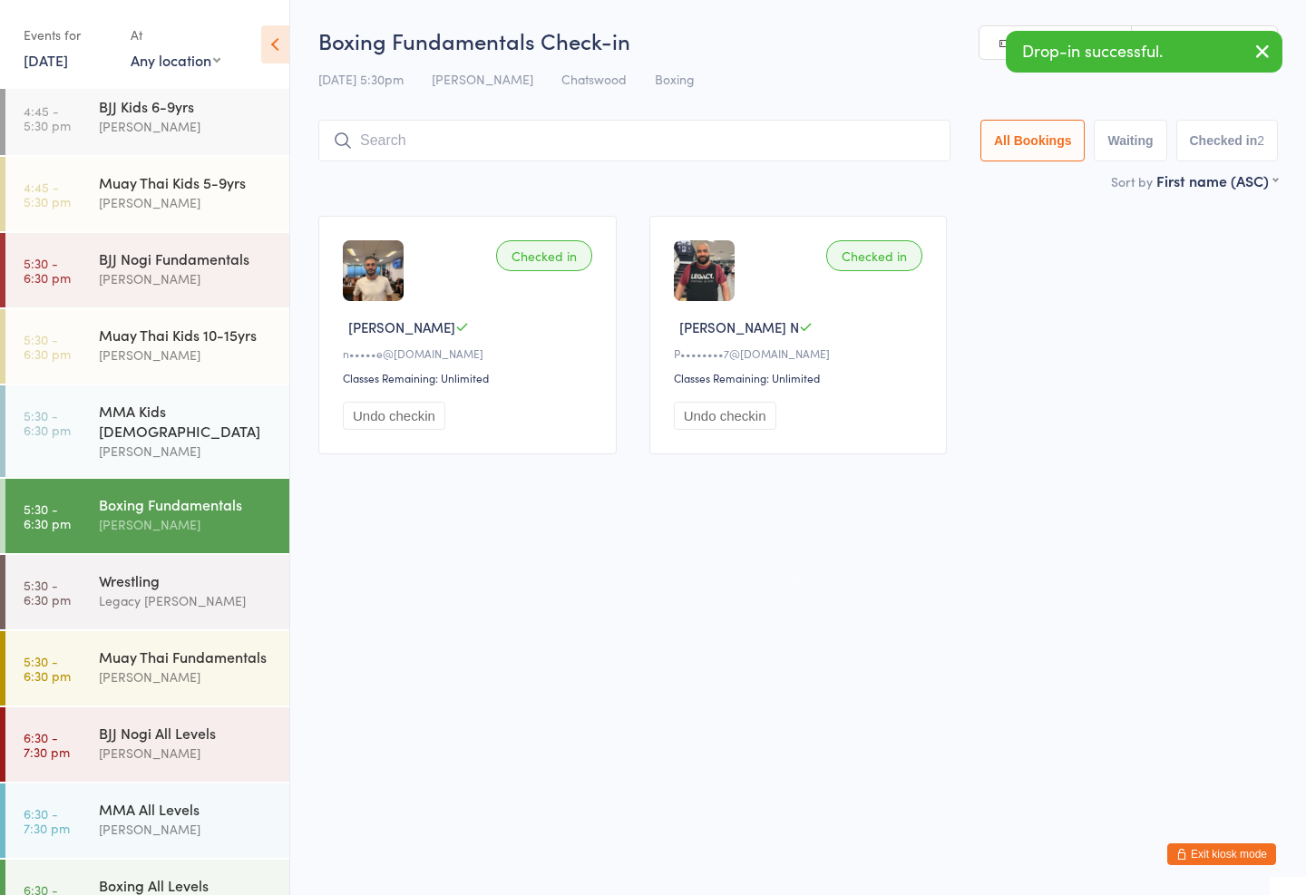
click at [538, 124] on input "search" at bounding box center [634, 141] width 632 height 42
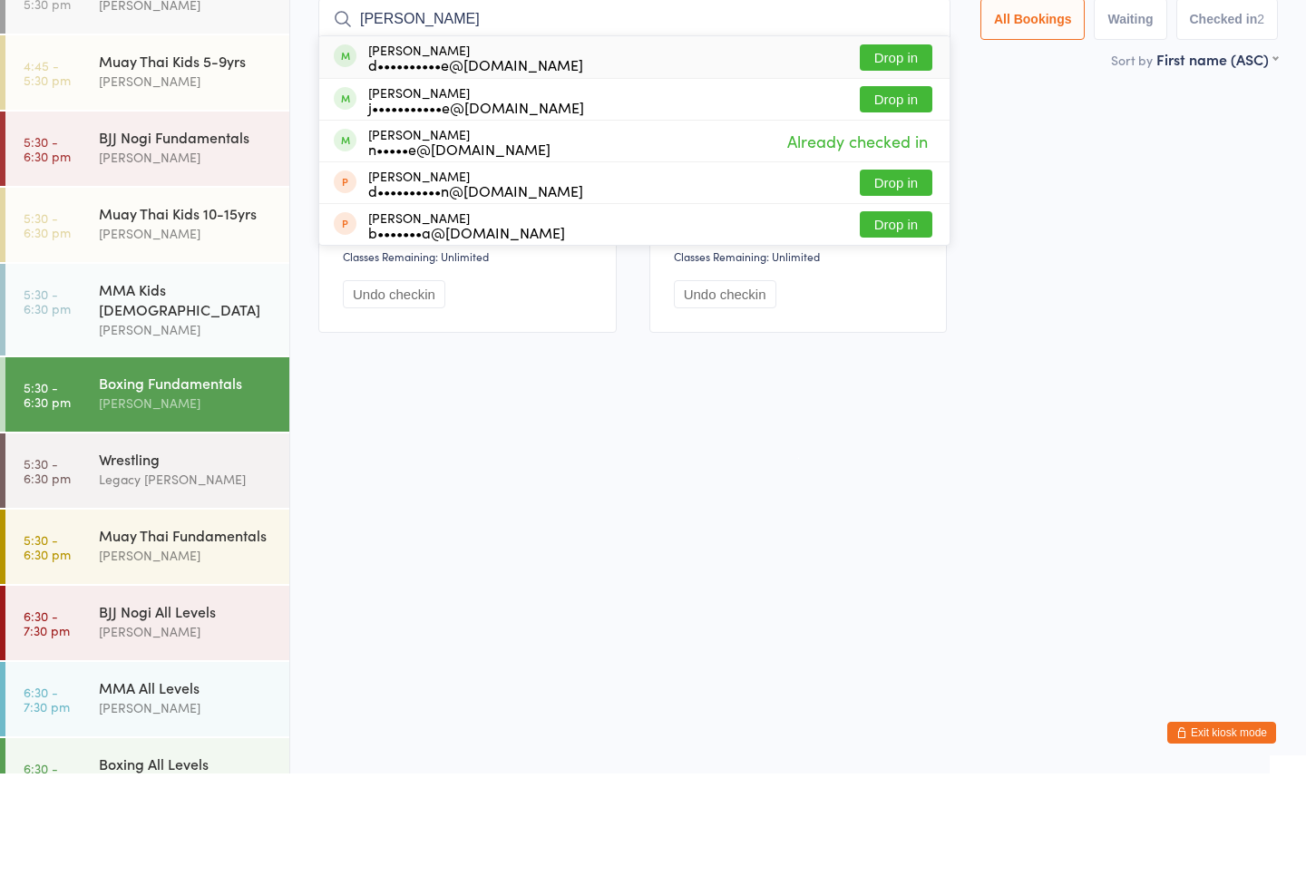
type input "[PERSON_NAME]"
click at [889, 166] on button "Drop in" at bounding box center [896, 179] width 73 height 26
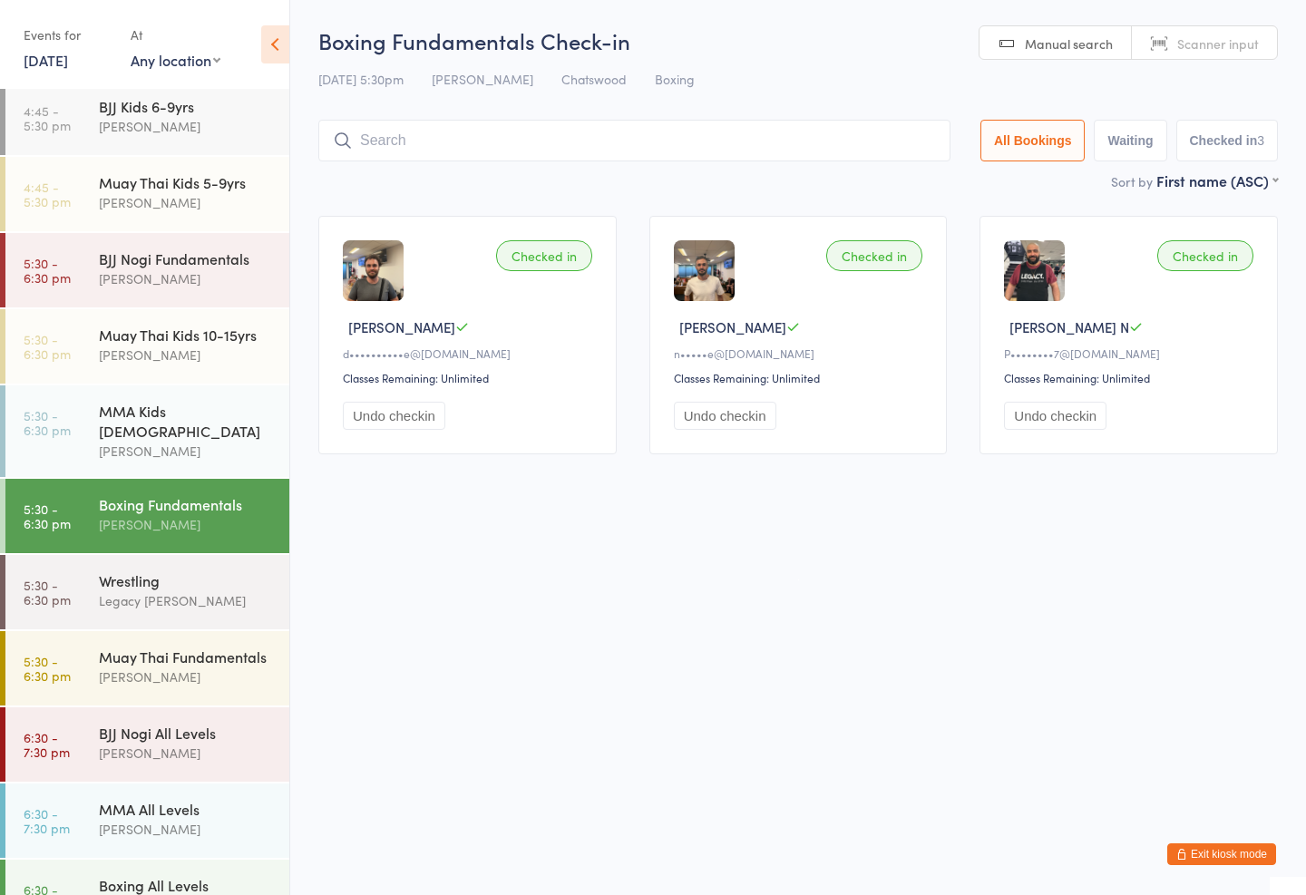
click at [169, 419] on div "MMA Kids [DEMOGRAPHIC_DATA]" at bounding box center [186, 421] width 175 height 40
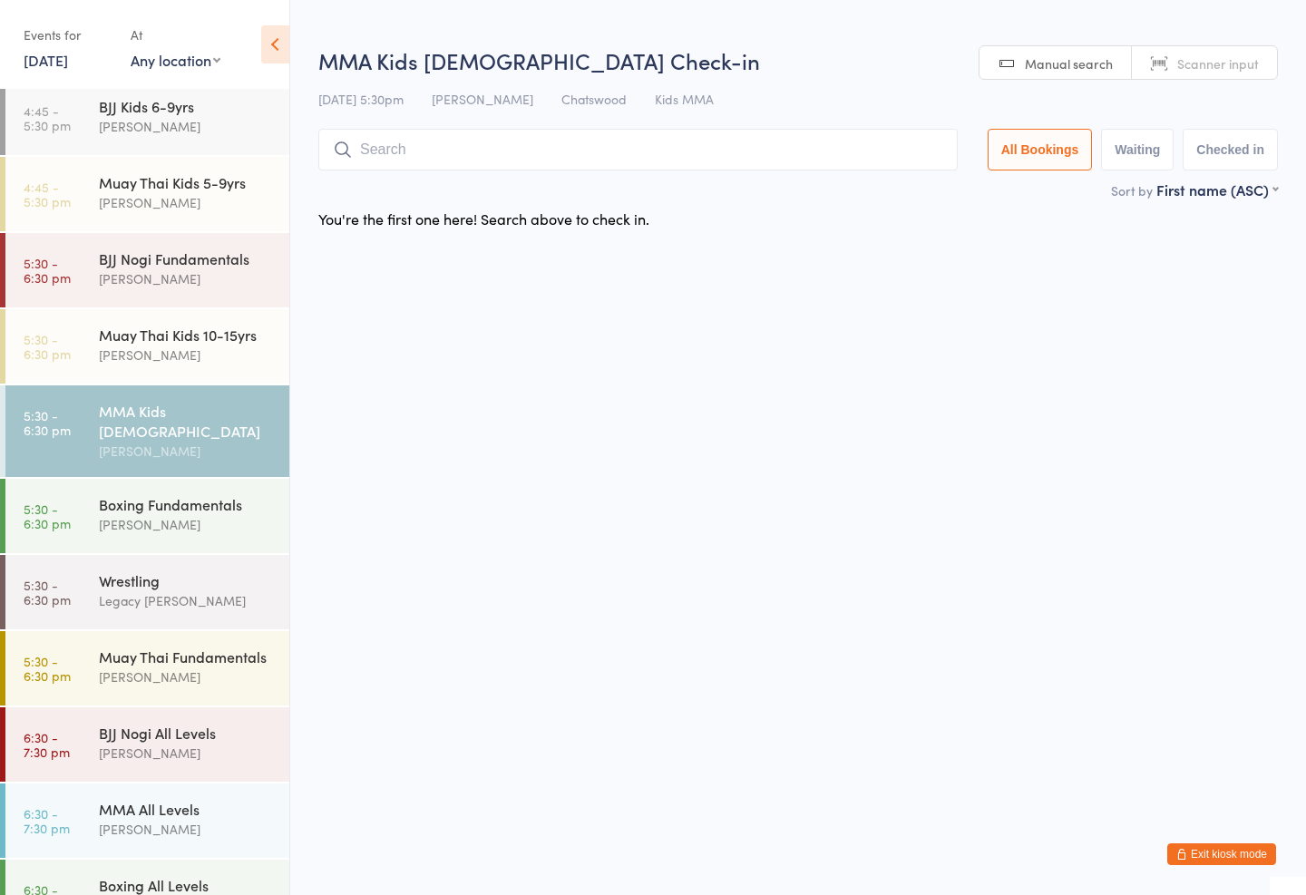
click at [376, 150] on input "search" at bounding box center [638, 150] width 640 height 42
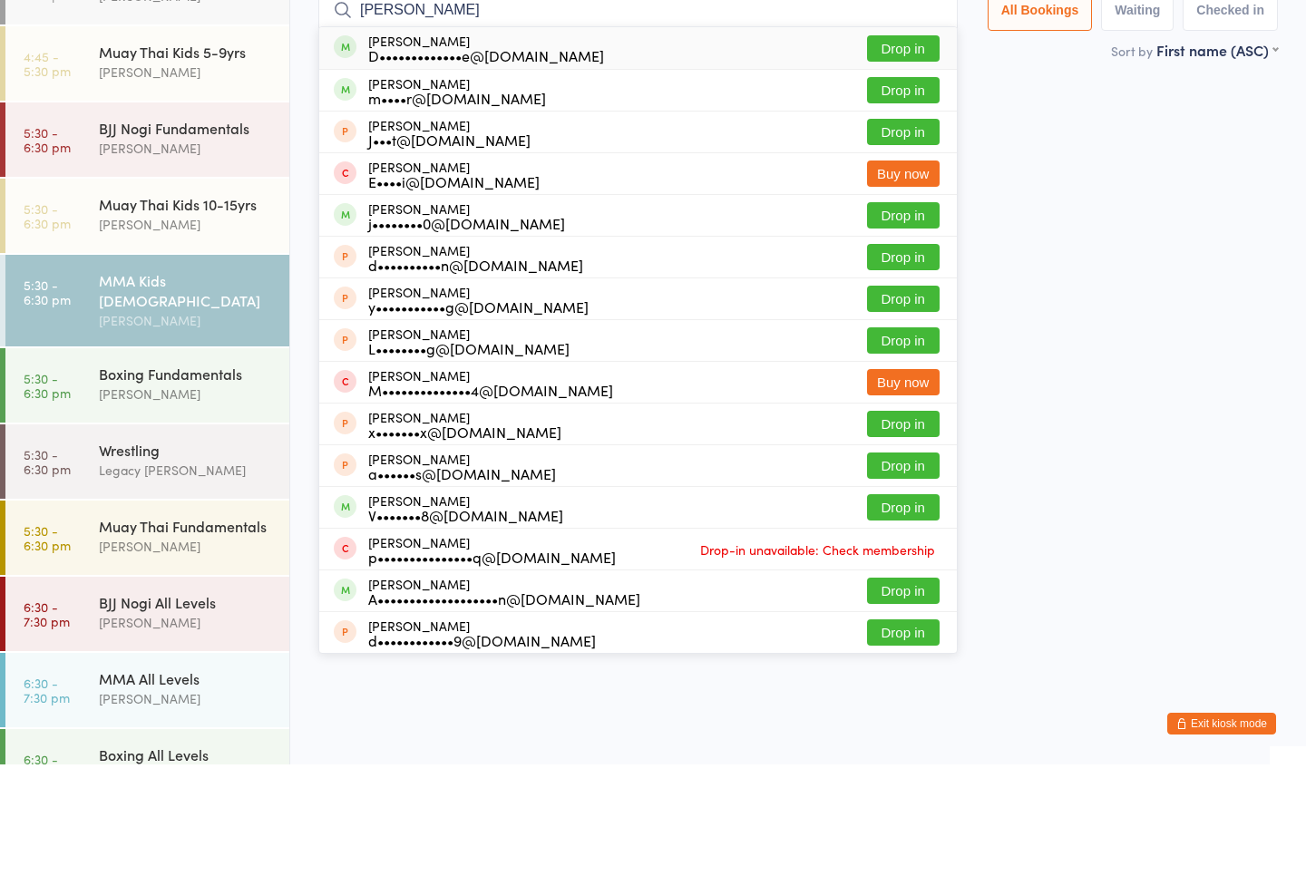
type input "[PERSON_NAME]"
click at [889, 208] on button "Drop in" at bounding box center [903, 221] width 73 height 26
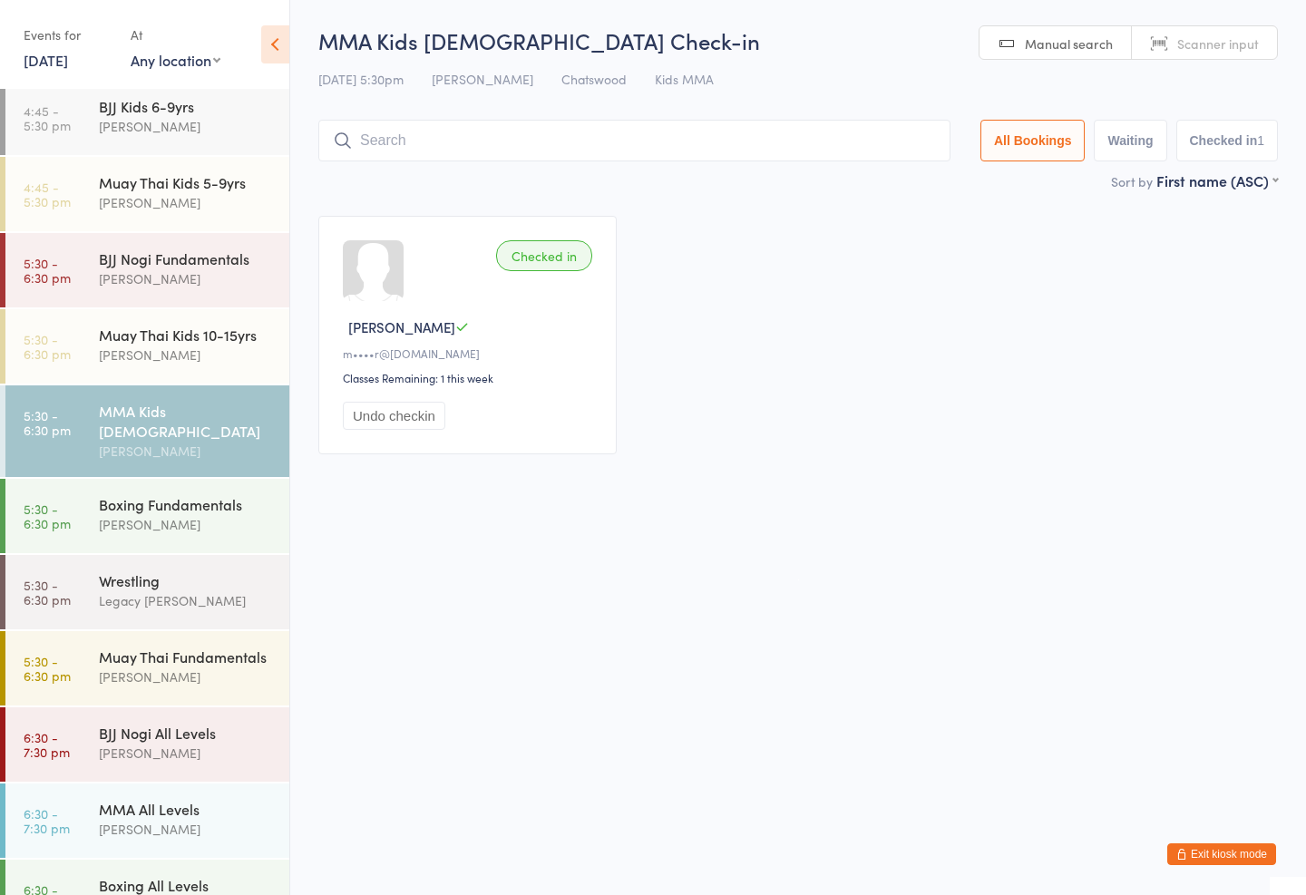
click at [608, 136] on input "search" at bounding box center [634, 141] width 632 height 42
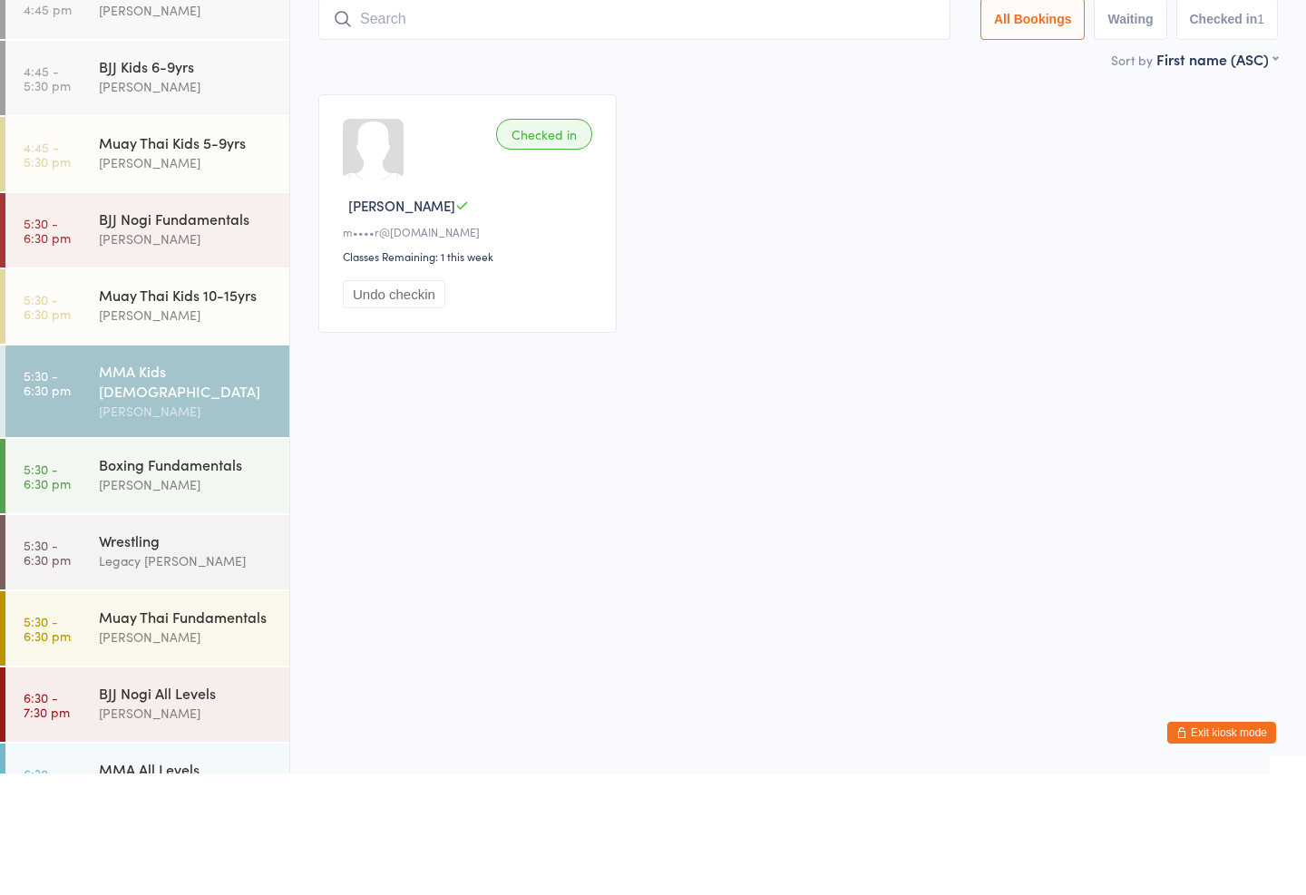
scroll to position [291, 0]
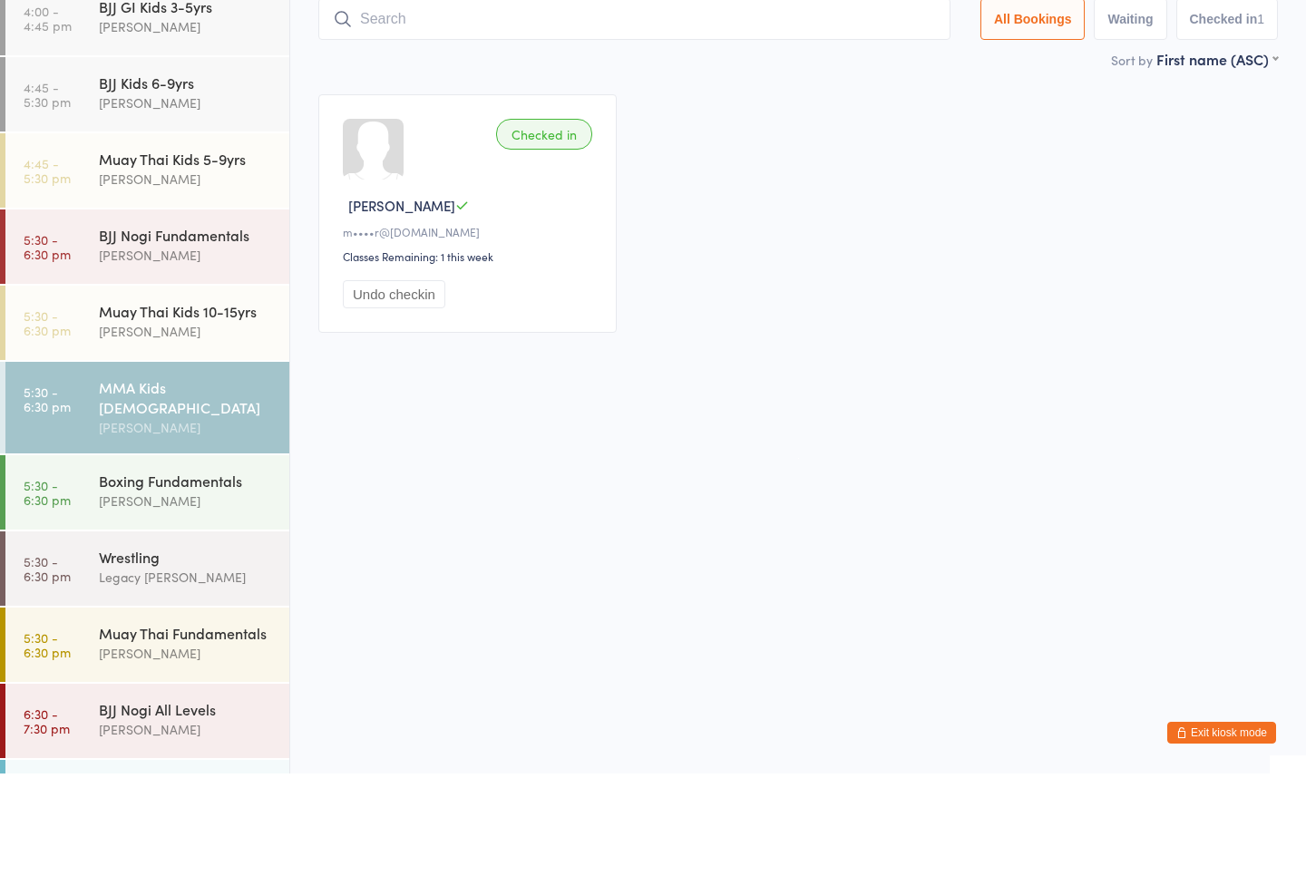
click at [175, 423] on div "Muay Thai Kids 10-15yrs" at bounding box center [186, 433] width 175 height 20
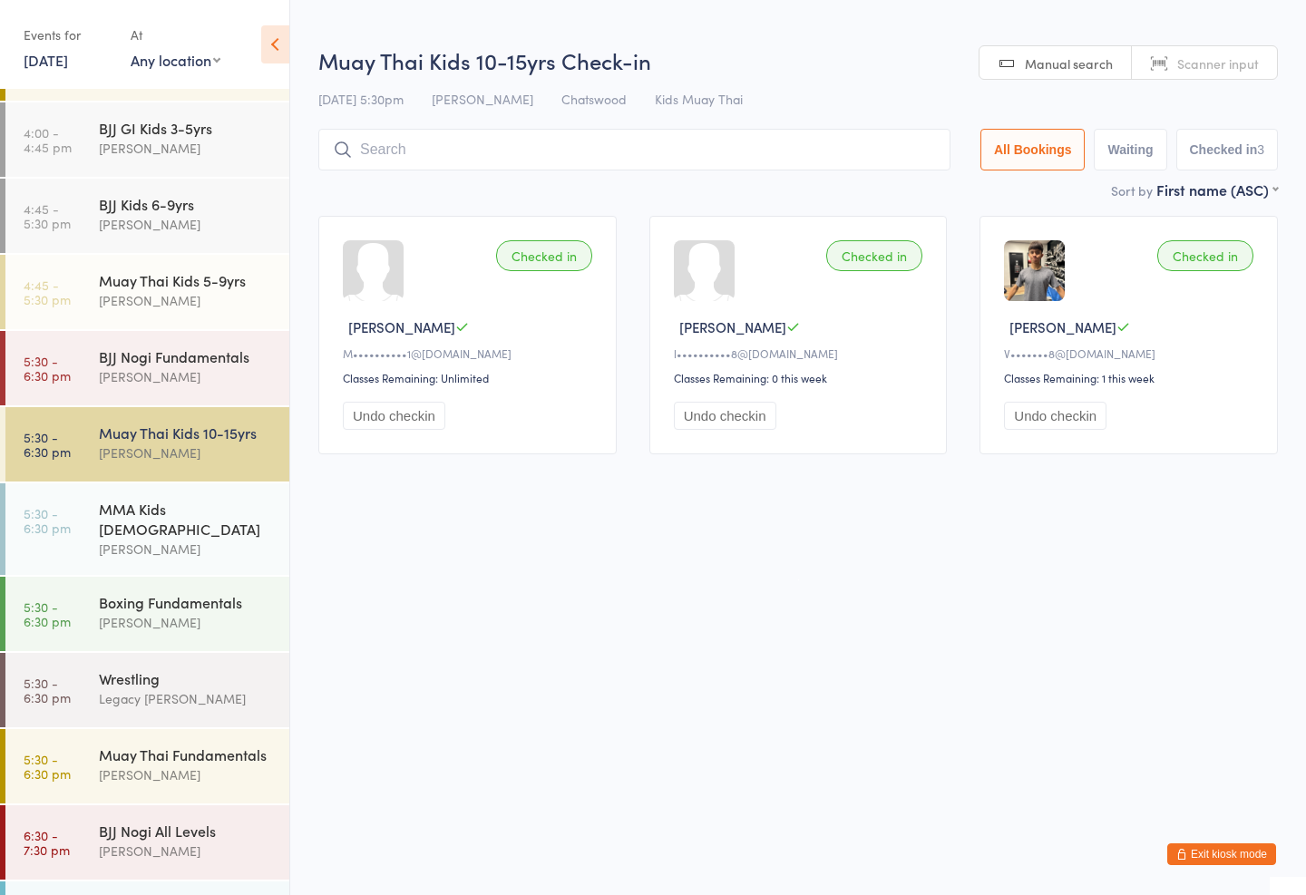
click at [564, 153] on input "search" at bounding box center [634, 150] width 632 height 42
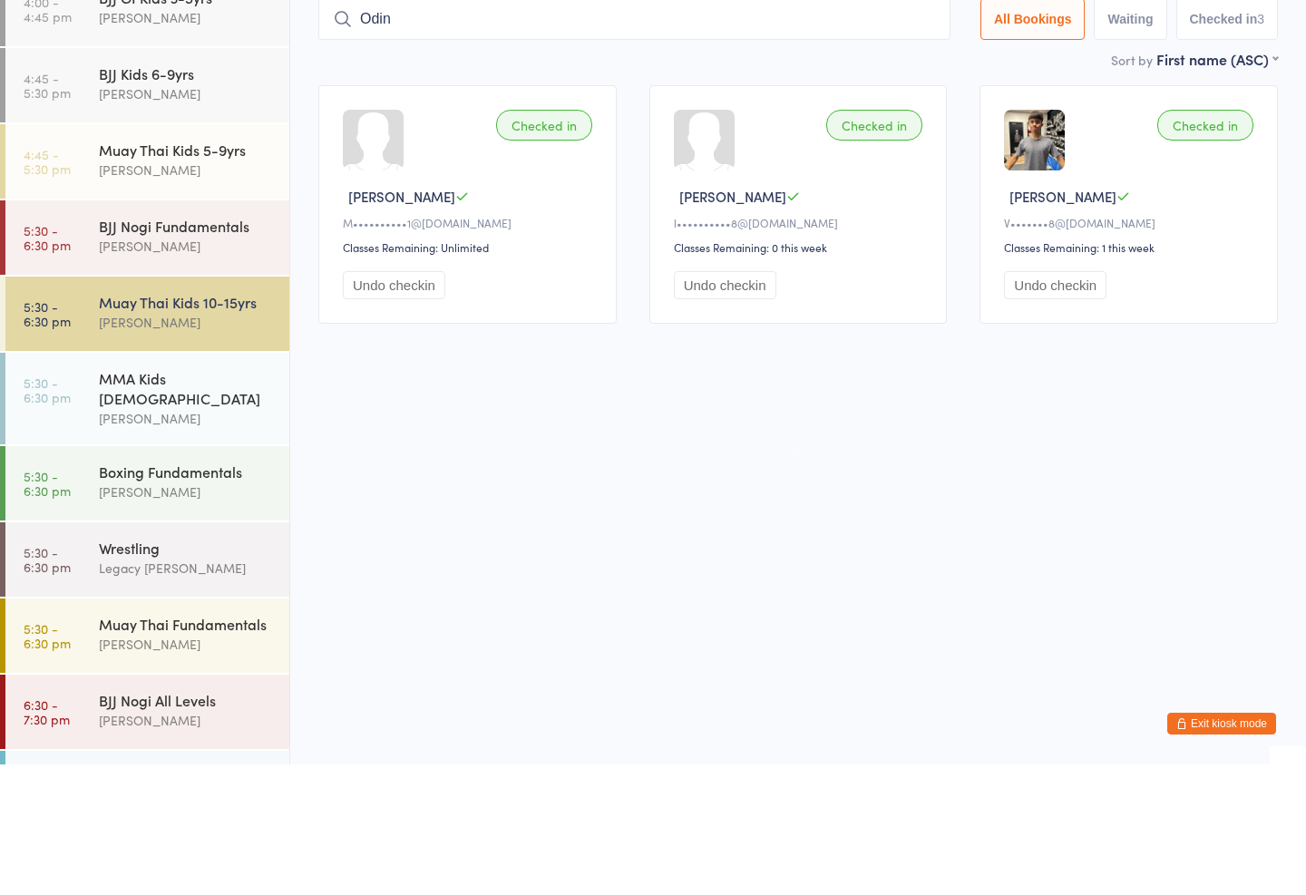
type input "Odin"
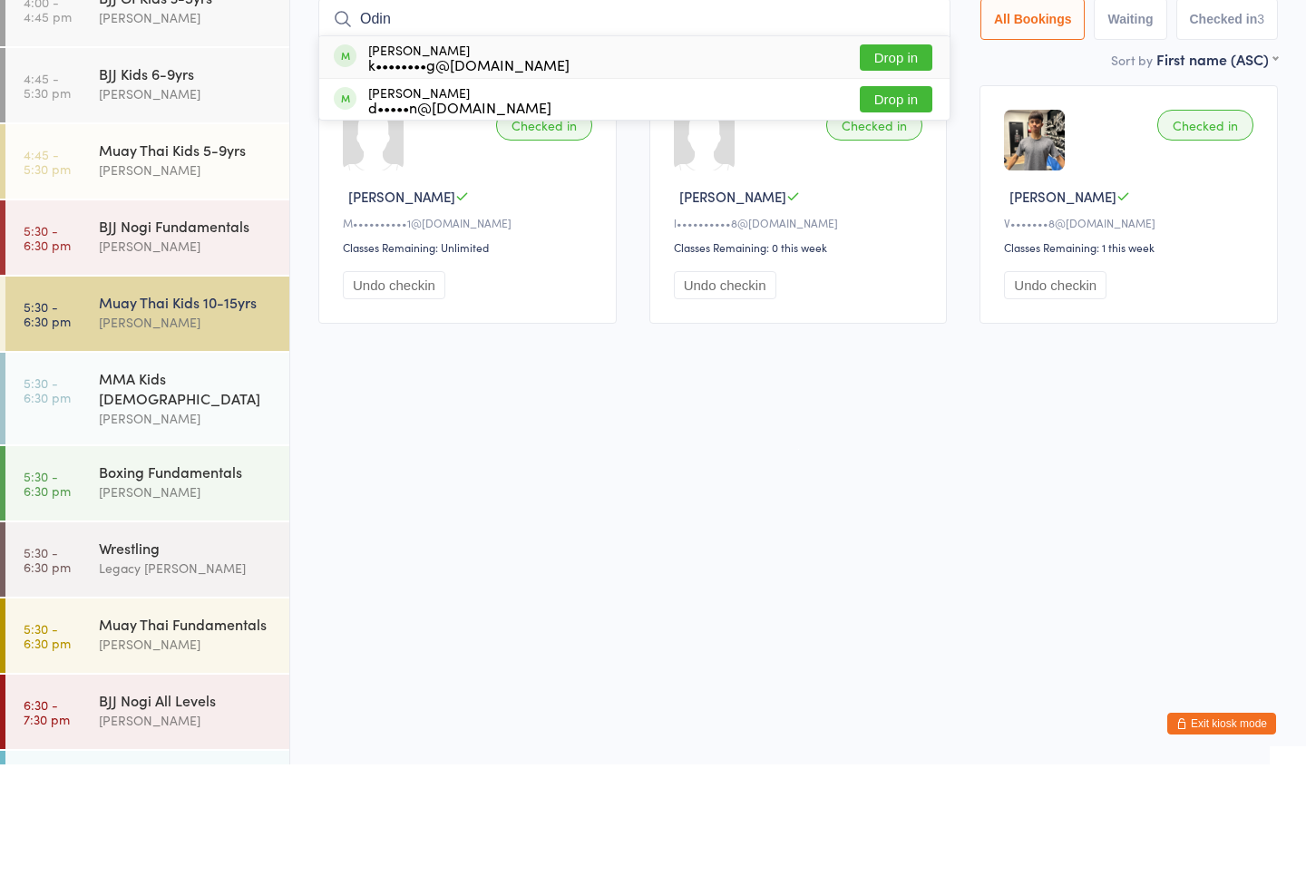
click at [897, 175] on button "Drop in" at bounding box center [896, 188] width 73 height 26
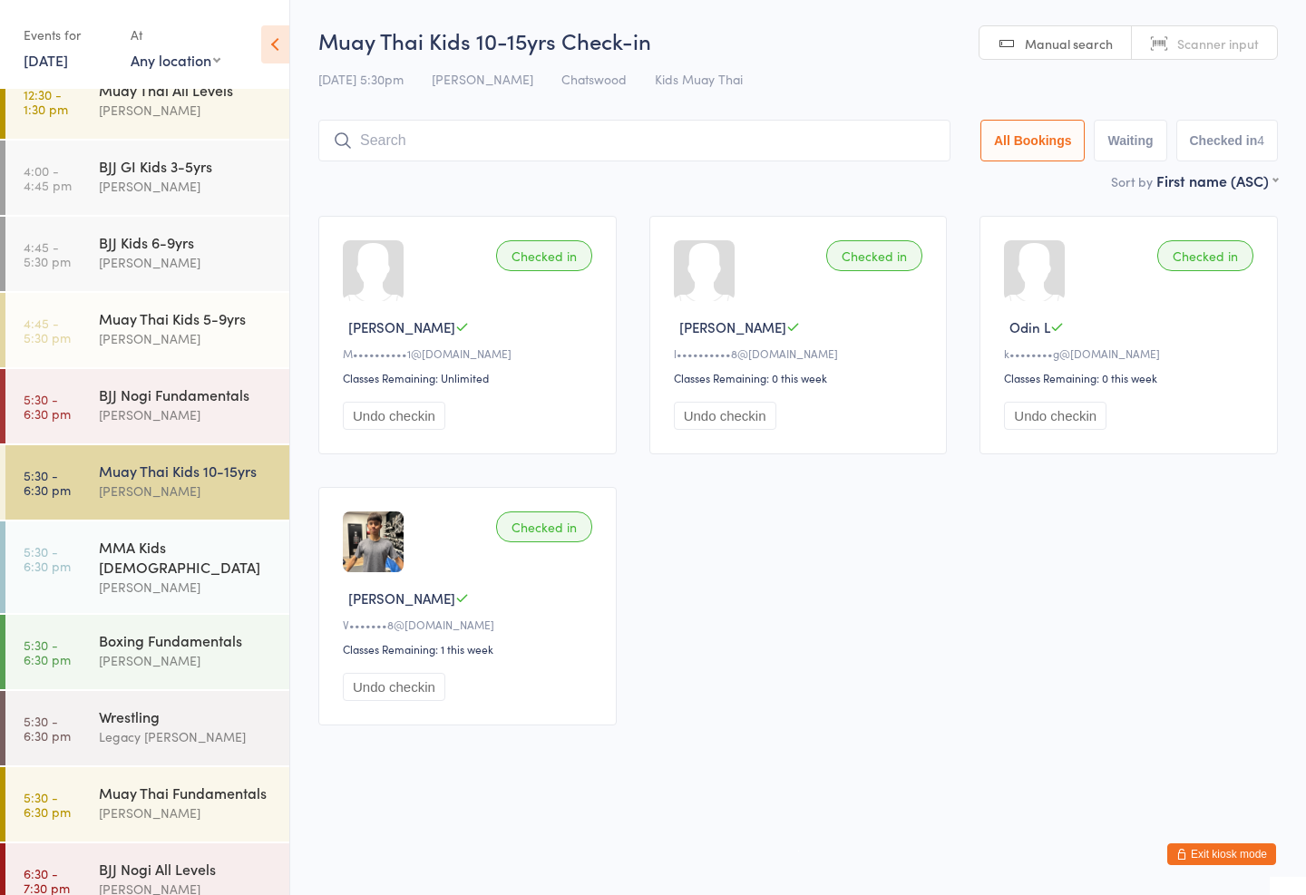
scroll to position [254, 0]
click at [153, 706] on div "Wrestling" at bounding box center [186, 716] width 175 height 20
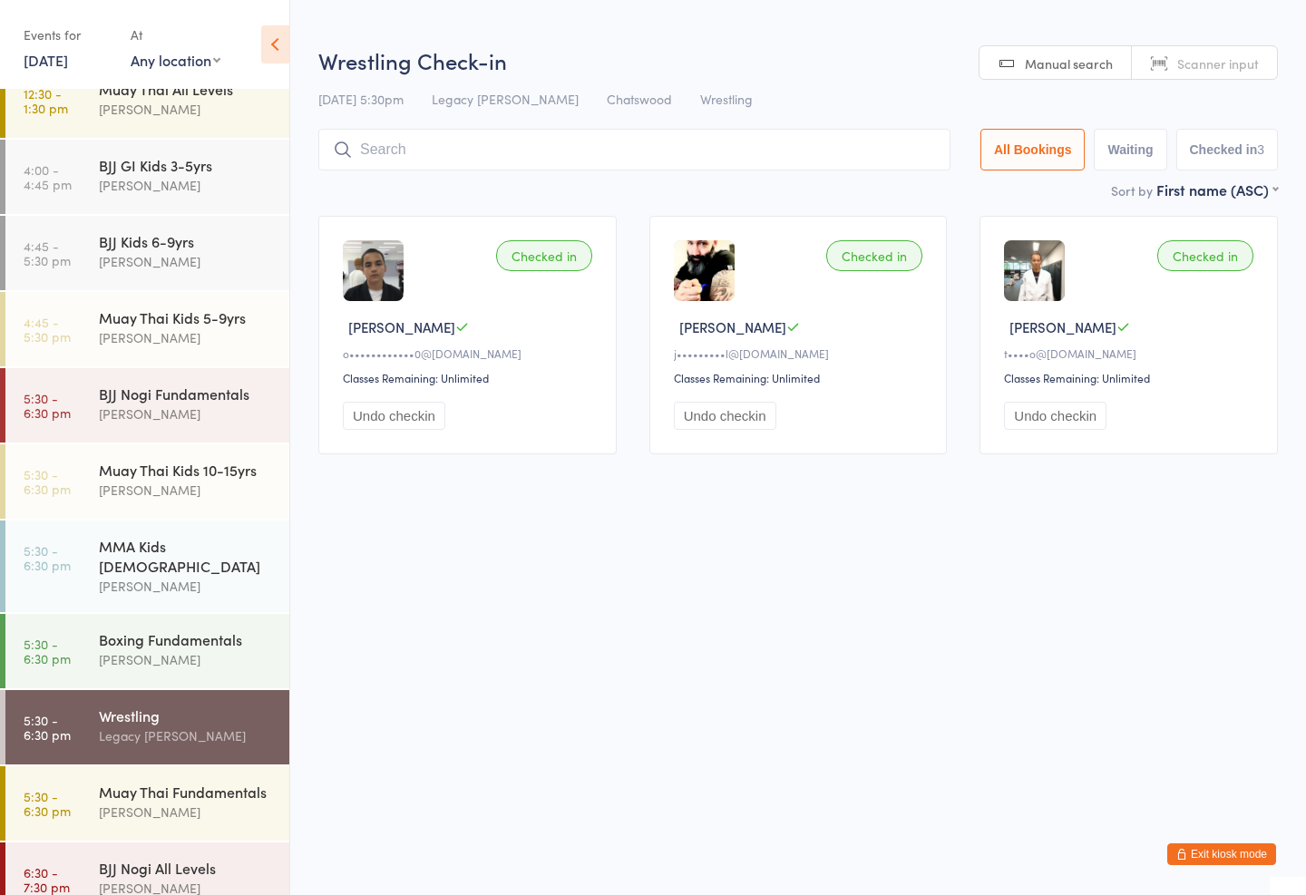
click at [483, 132] on input "search" at bounding box center [634, 150] width 632 height 42
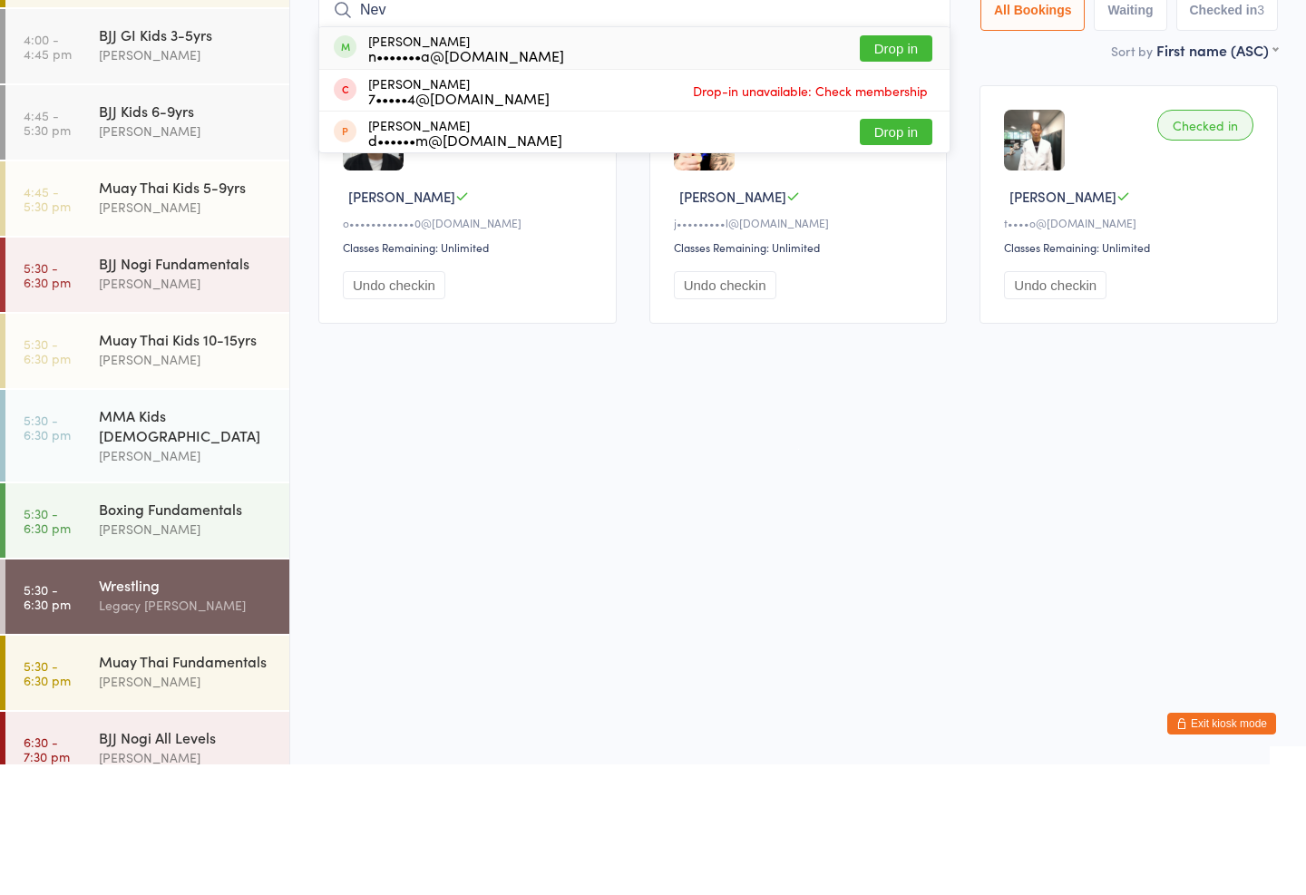
type input "Nev"
click at [415, 164] on div "Nev [PERSON_NAME] n•••••••a@[DOMAIN_NAME]" at bounding box center [466, 178] width 196 height 29
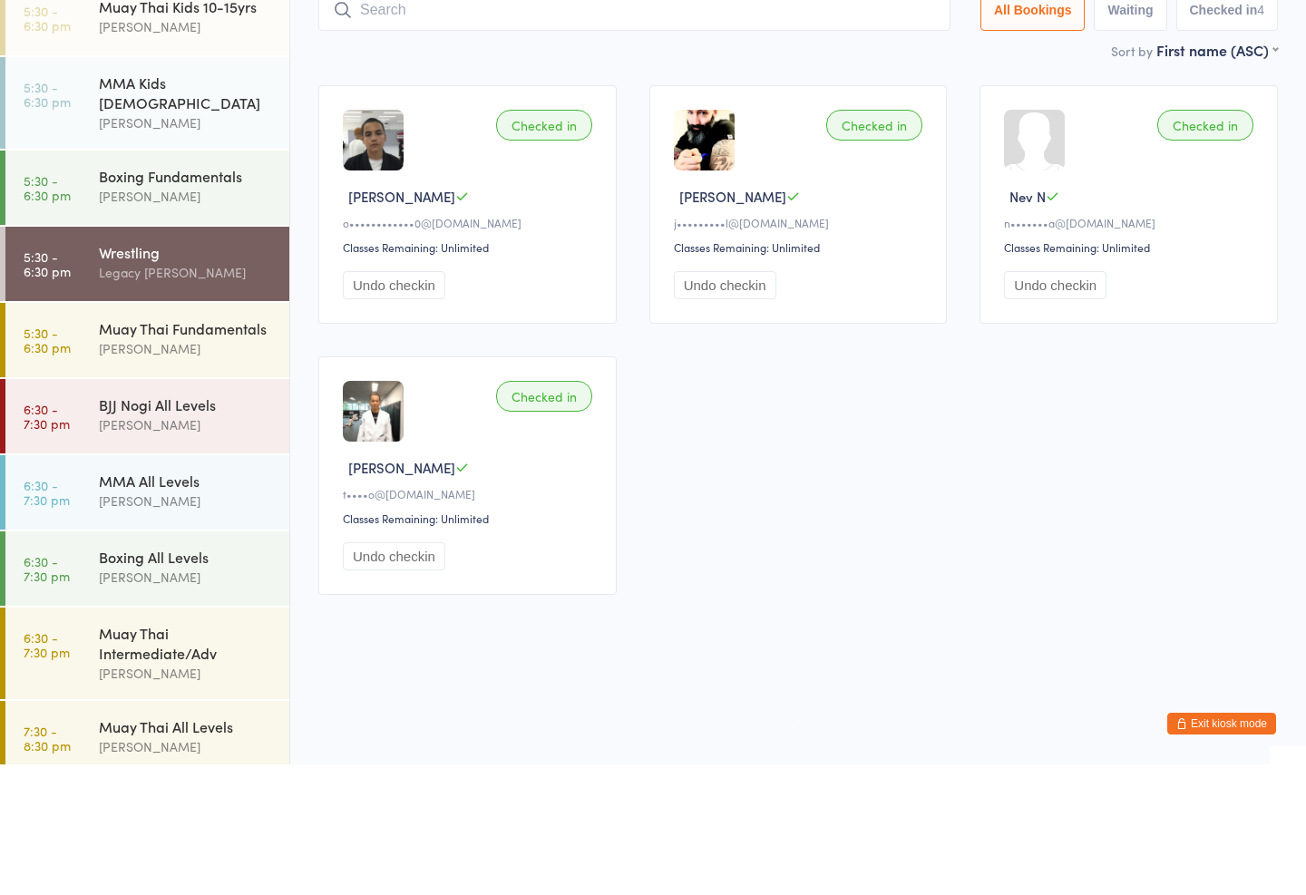
scroll to position [586, 0]
click at [185, 435] on div "Muay Thai Fundamentals [PERSON_NAME]" at bounding box center [194, 471] width 190 height 72
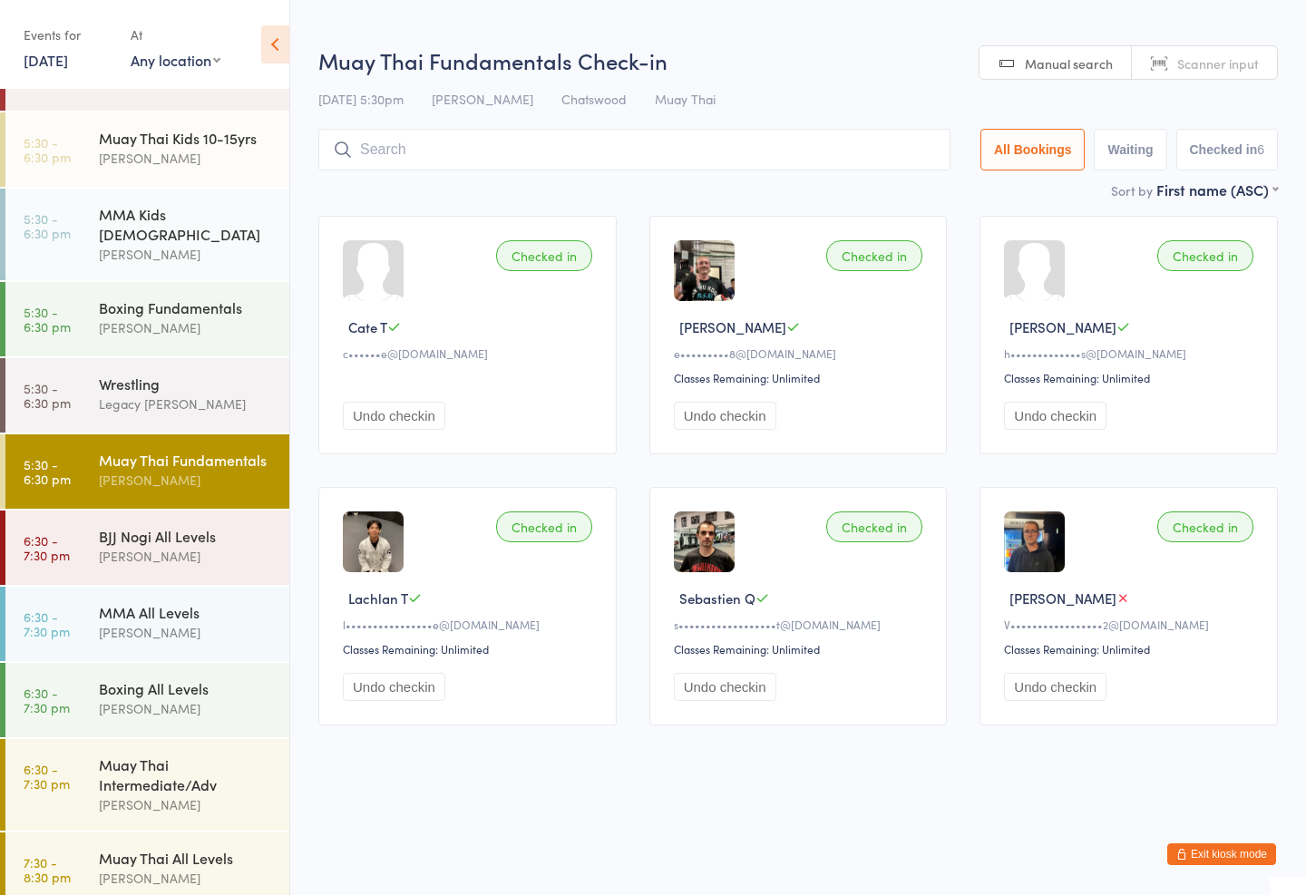
click at [688, 153] on input "search" at bounding box center [634, 150] width 632 height 42
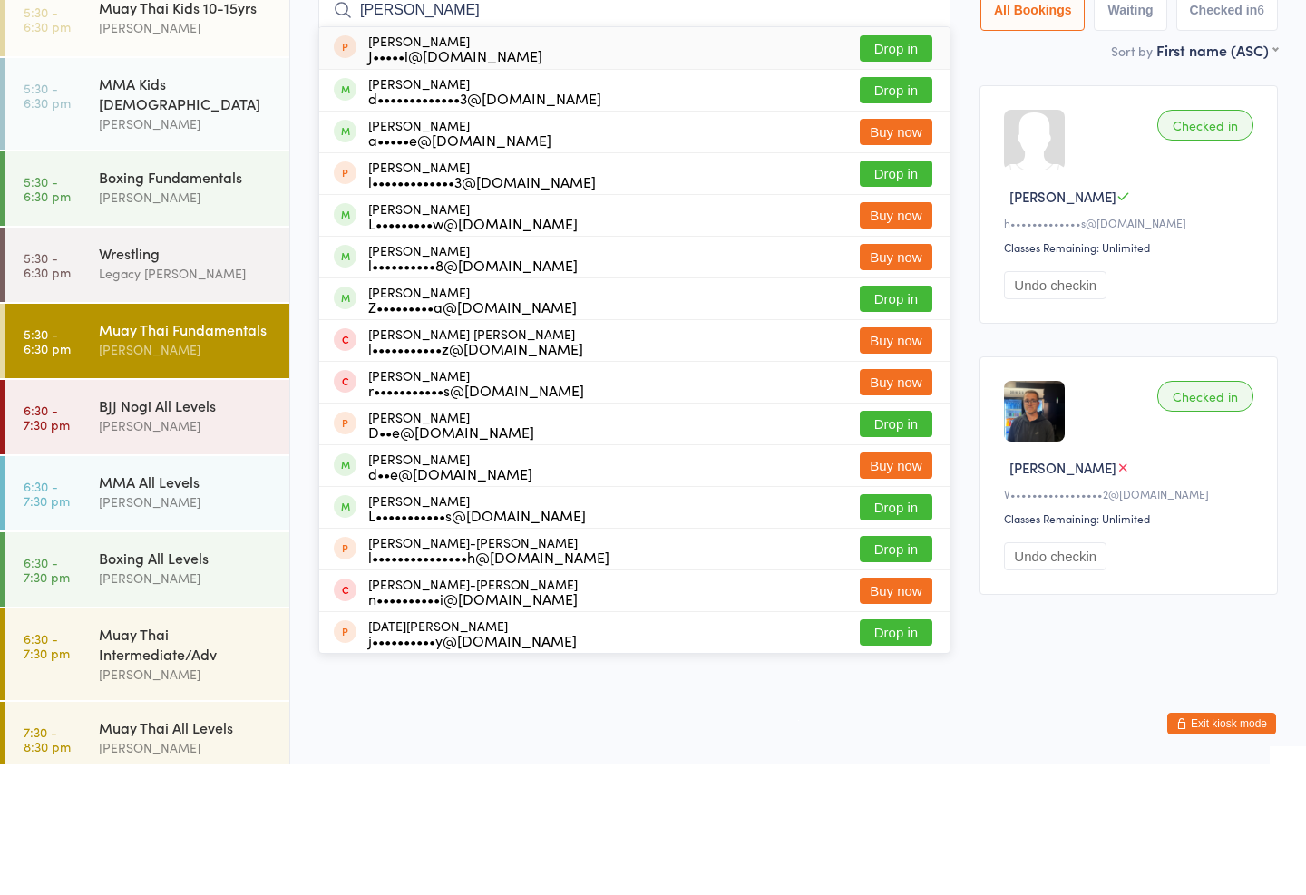
type input "[PERSON_NAME]"
click at [888, 416] on button "Drop in" at bounding box center [896, 429] width 73 height 26
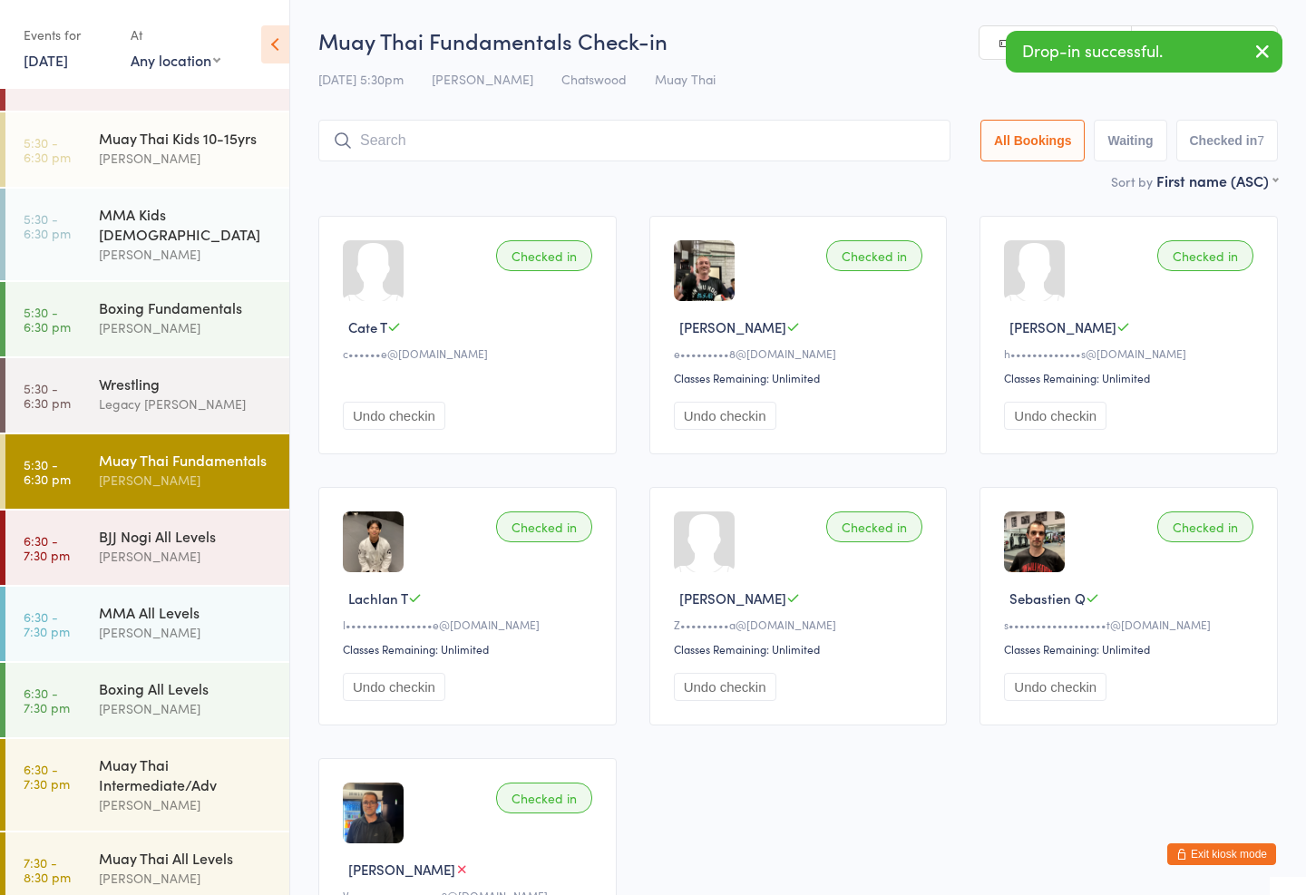
click at [554, 161] on input "search" at bounding box center [634, 141] width 632 height 42
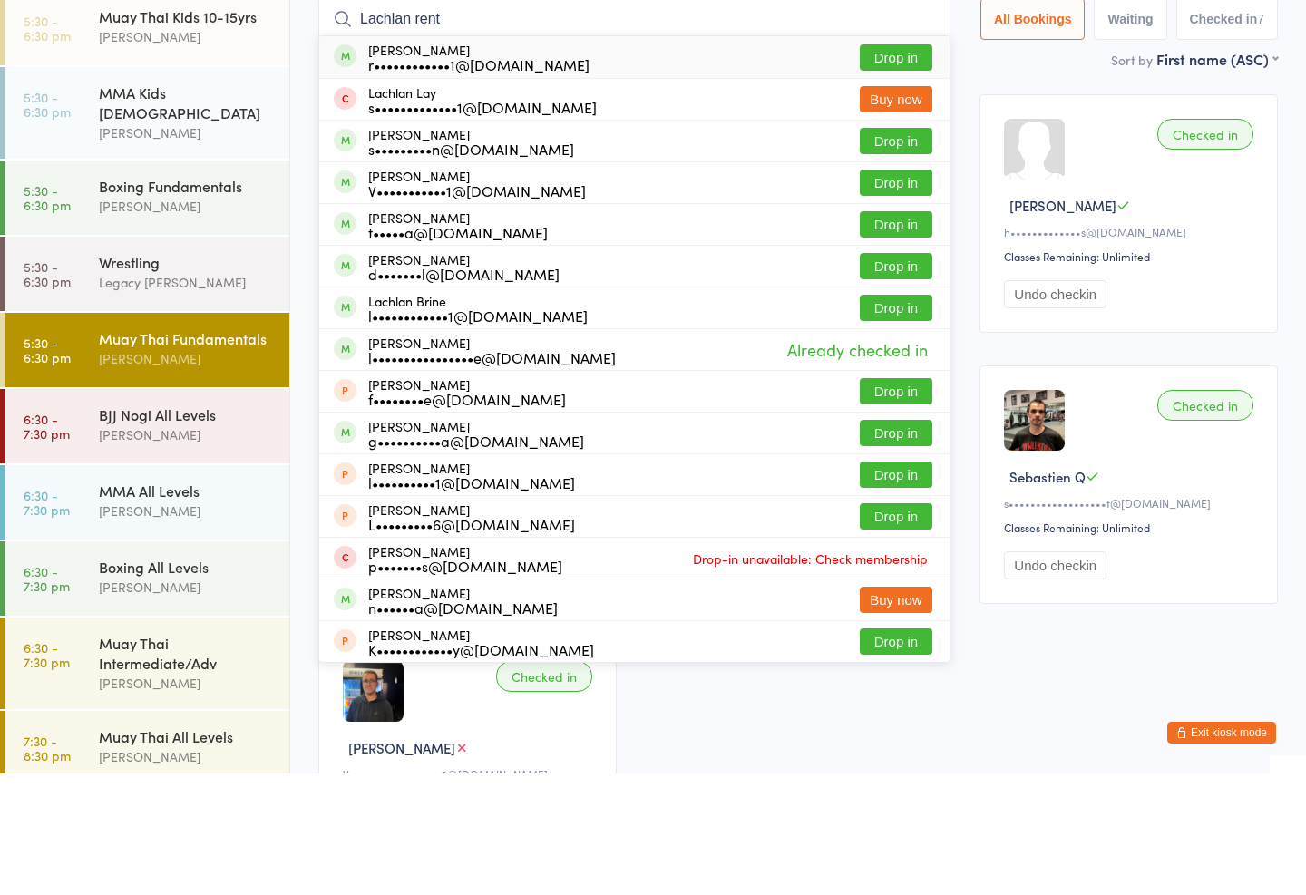
type input "Lachlan rent"
click at [875, 166] on button "Drop in" at bounding box center [896, 179] width 73 height 26
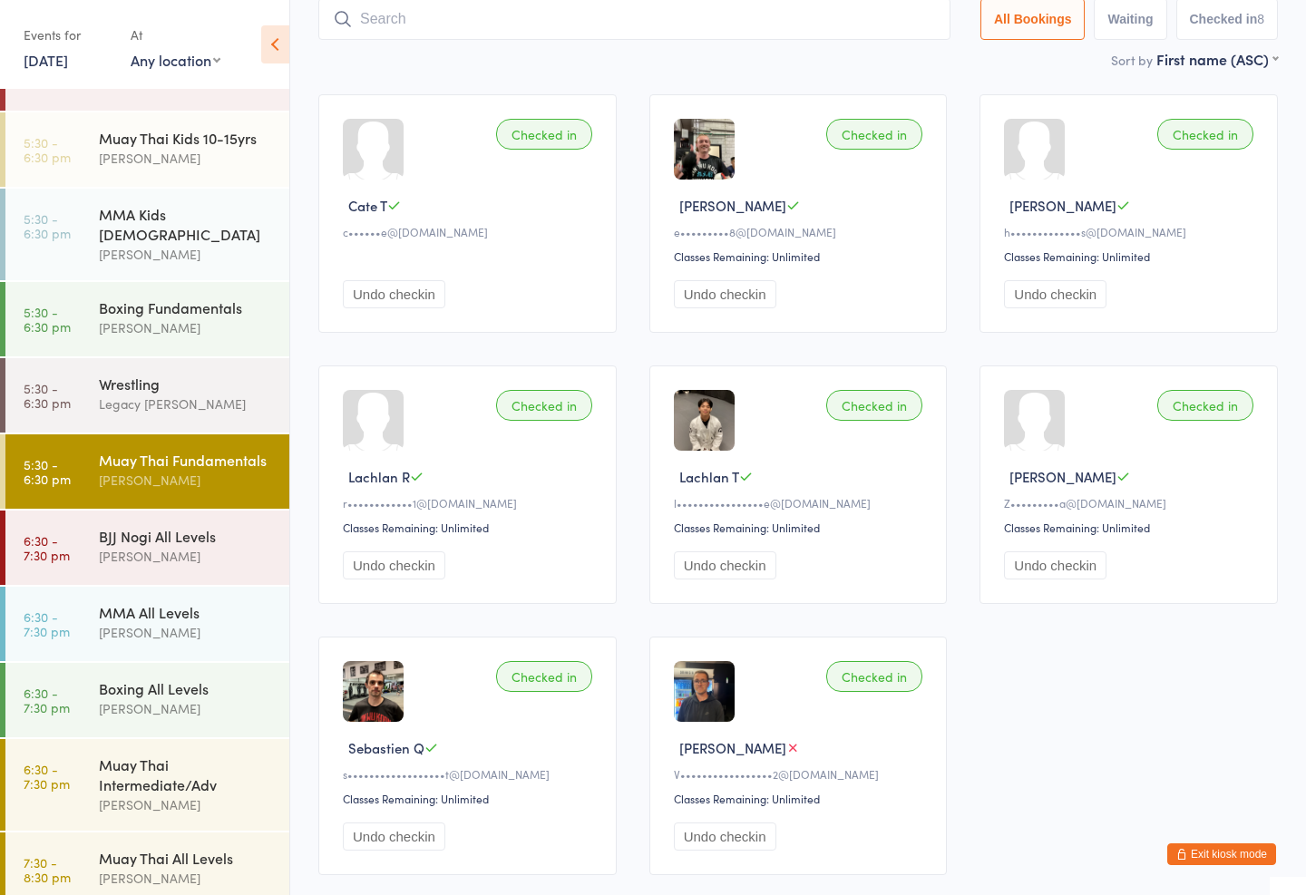
click at [112, 244] on div "[PERSON_NAME]" at bounding box center [186, 254] width 175 height 21
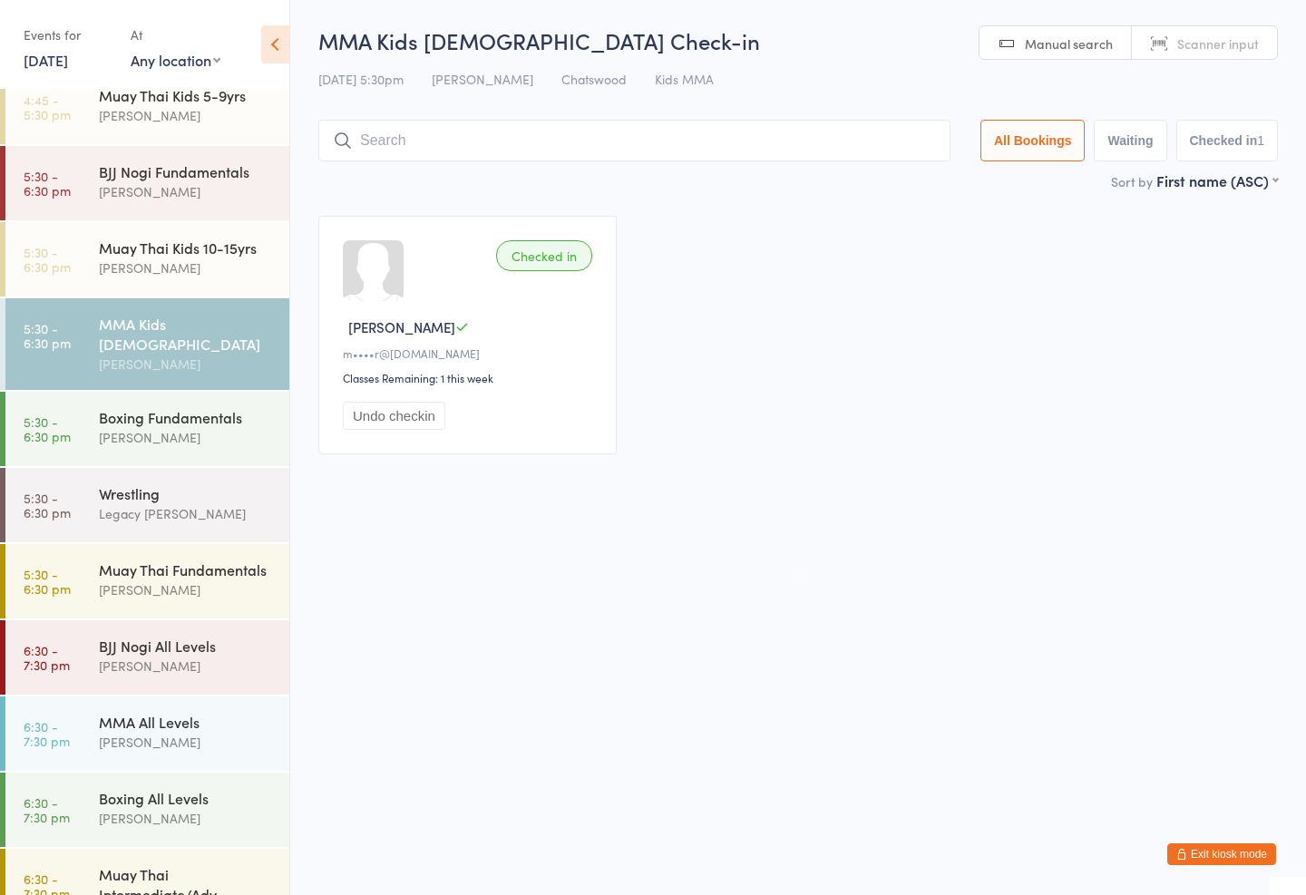
scroll to position [435, 0]
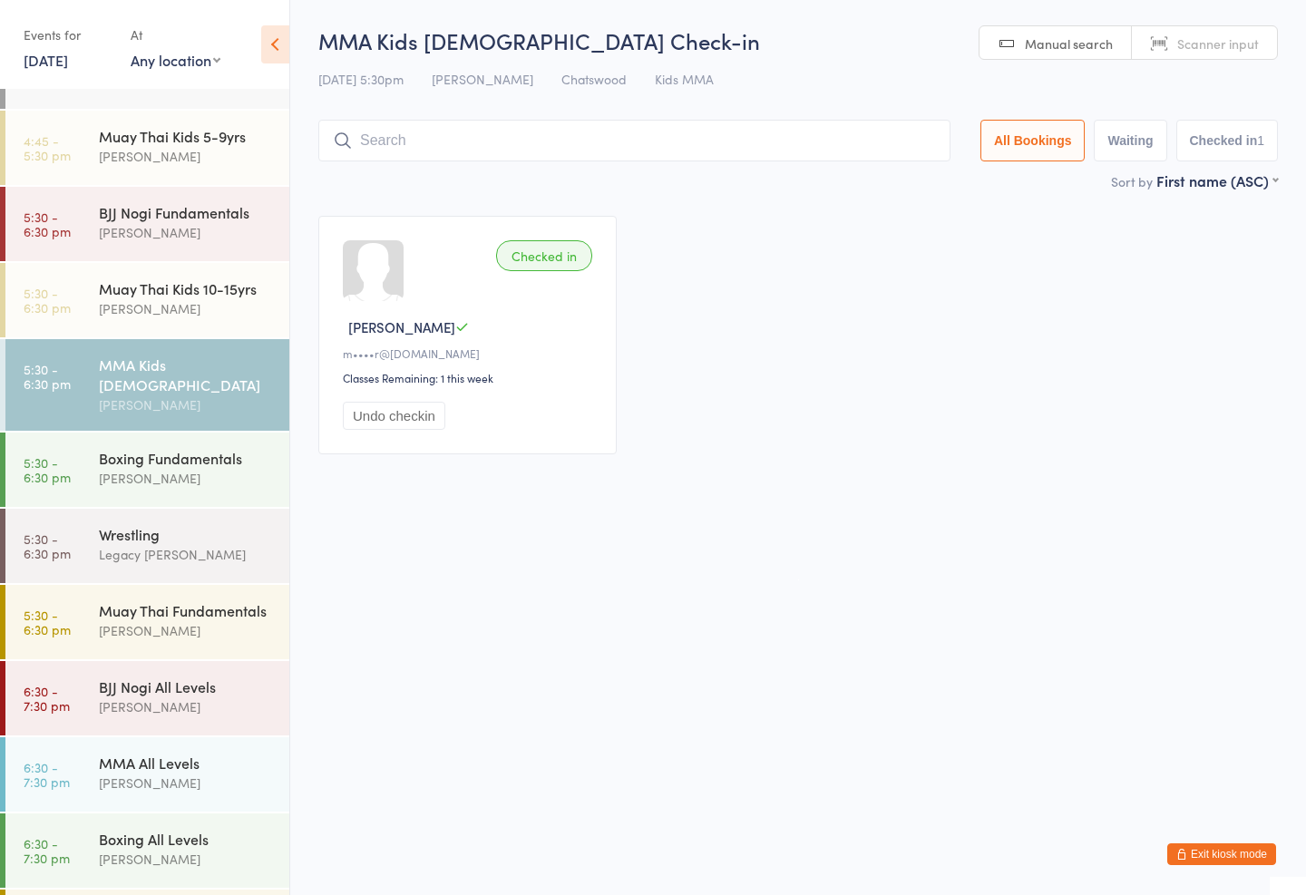
click at [191, 233] on div "[PERSON_NAME]" at bounding box center [186, 232] width 175 height 21
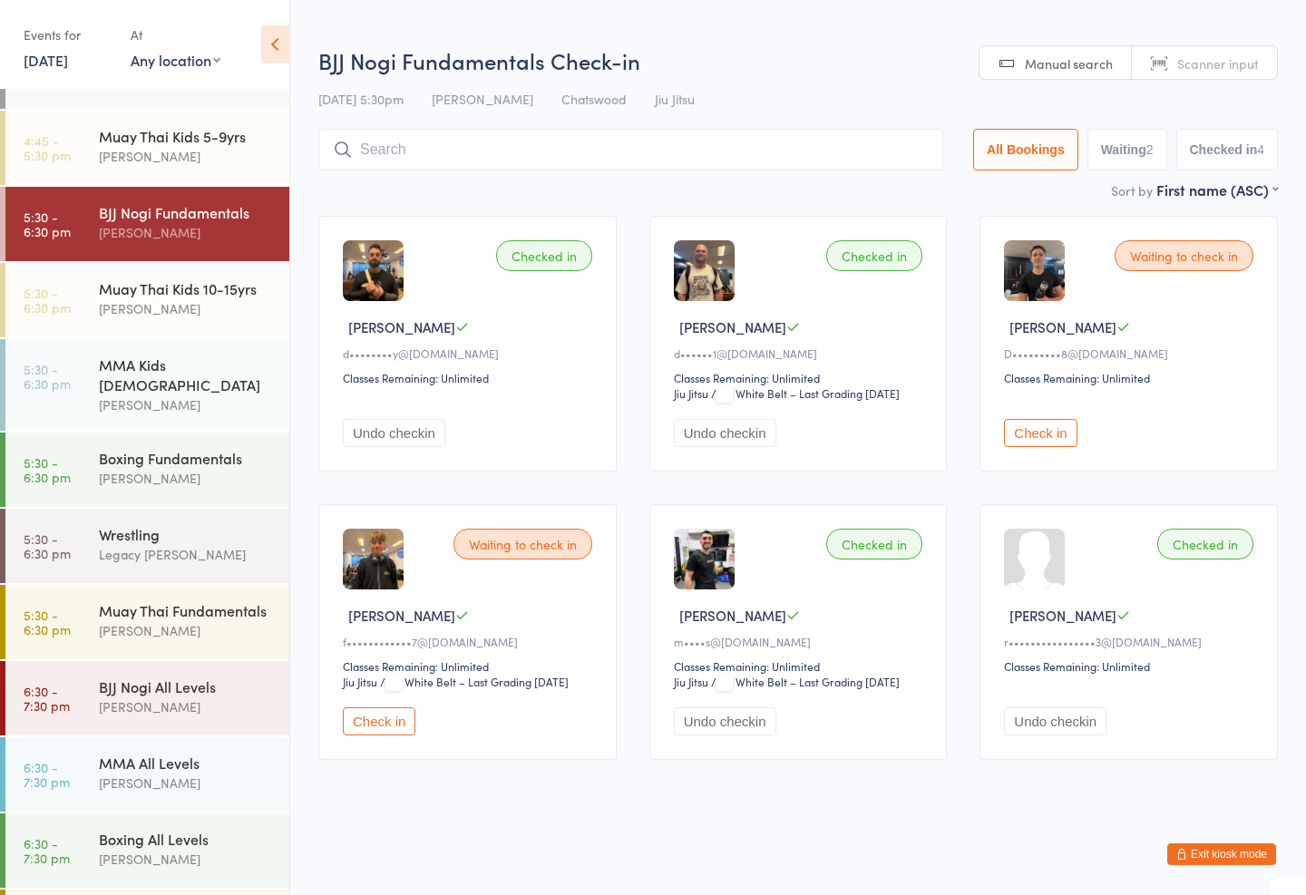
click at [415, 736] on button "Check in" at bounding box center [379, 722] width 73 height 28
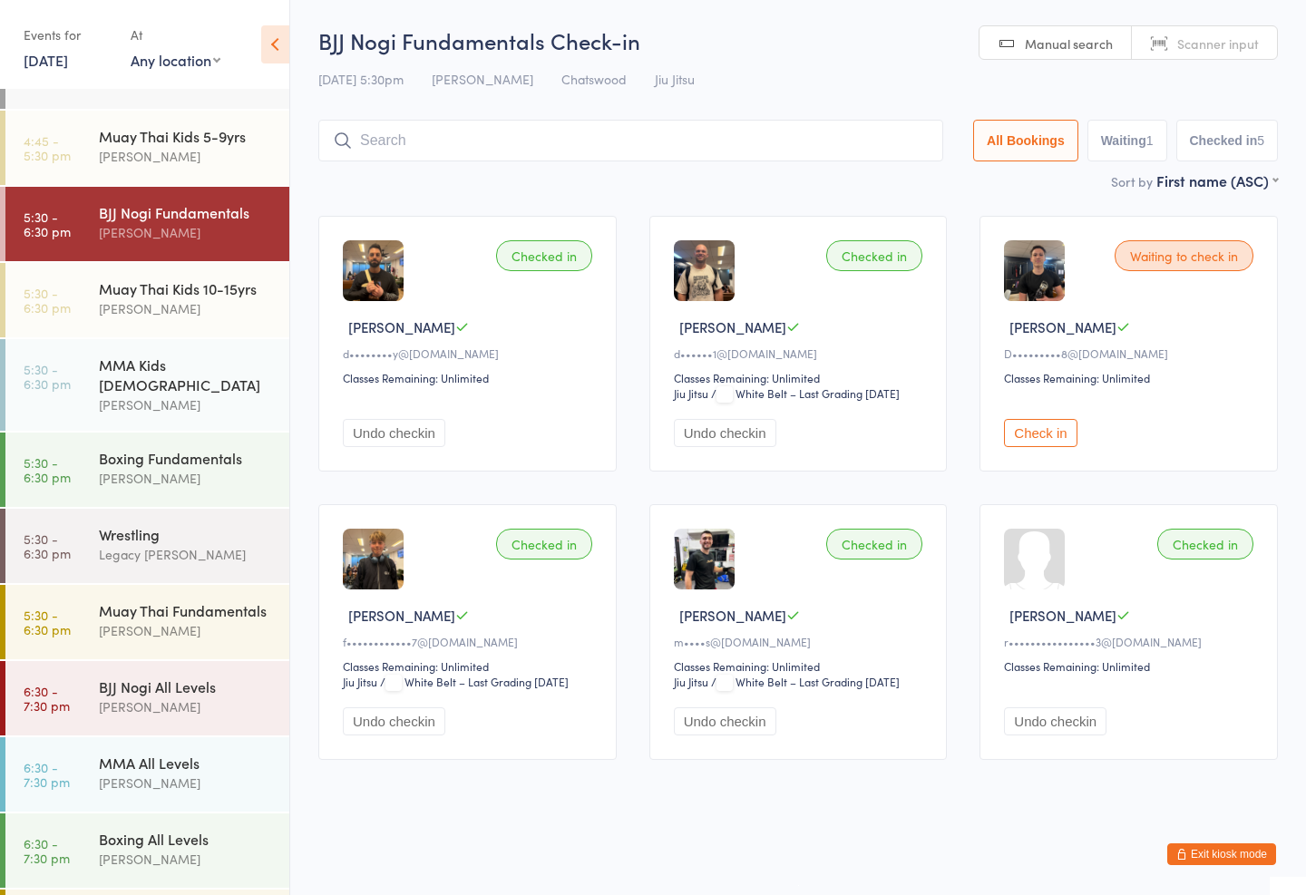
click at [233, 315] on div "[PERSON_NAME]" at bounding box center [186, 308] width 175 height 21
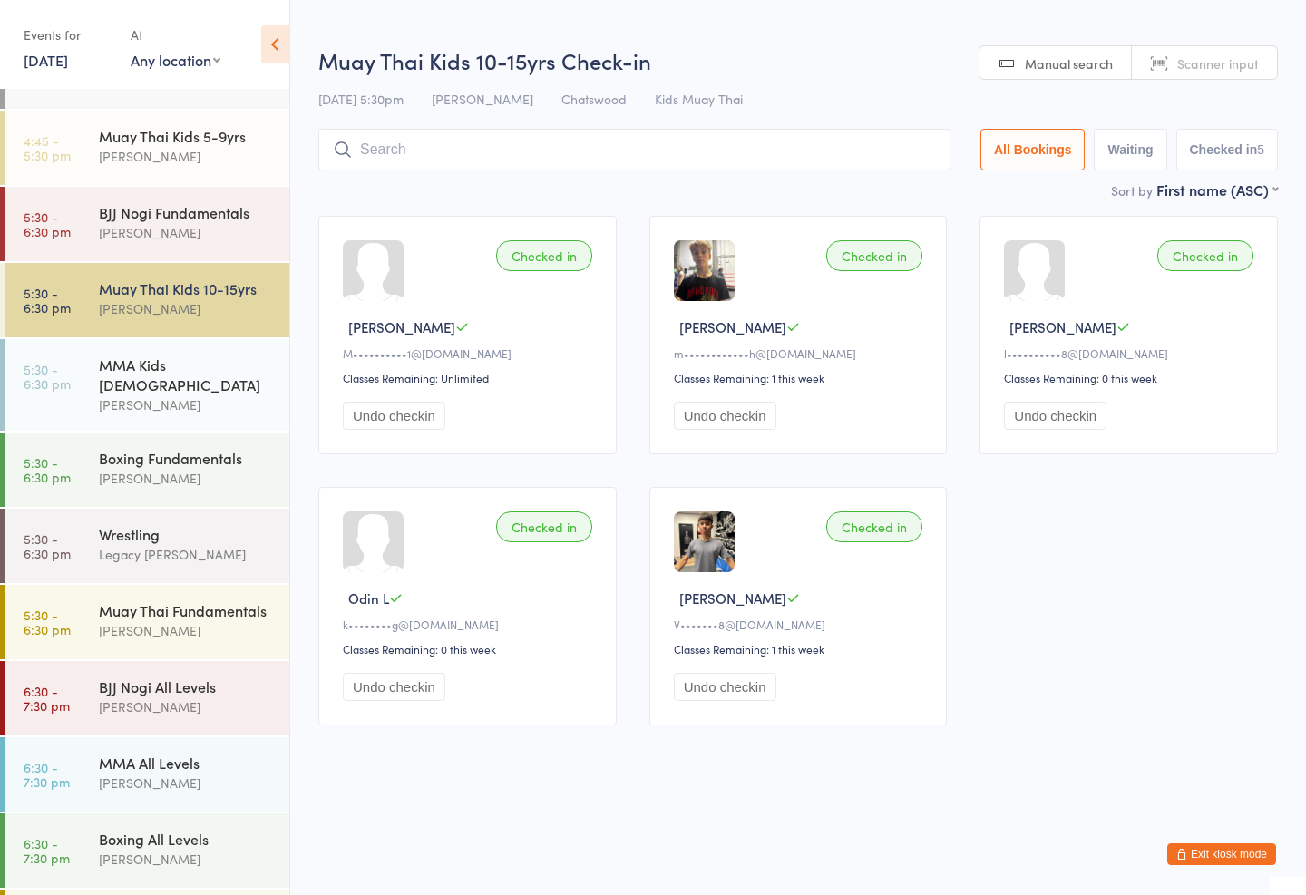
click at [675, 147] on input "search" at bounding box center [634, 150] width 632 height 42
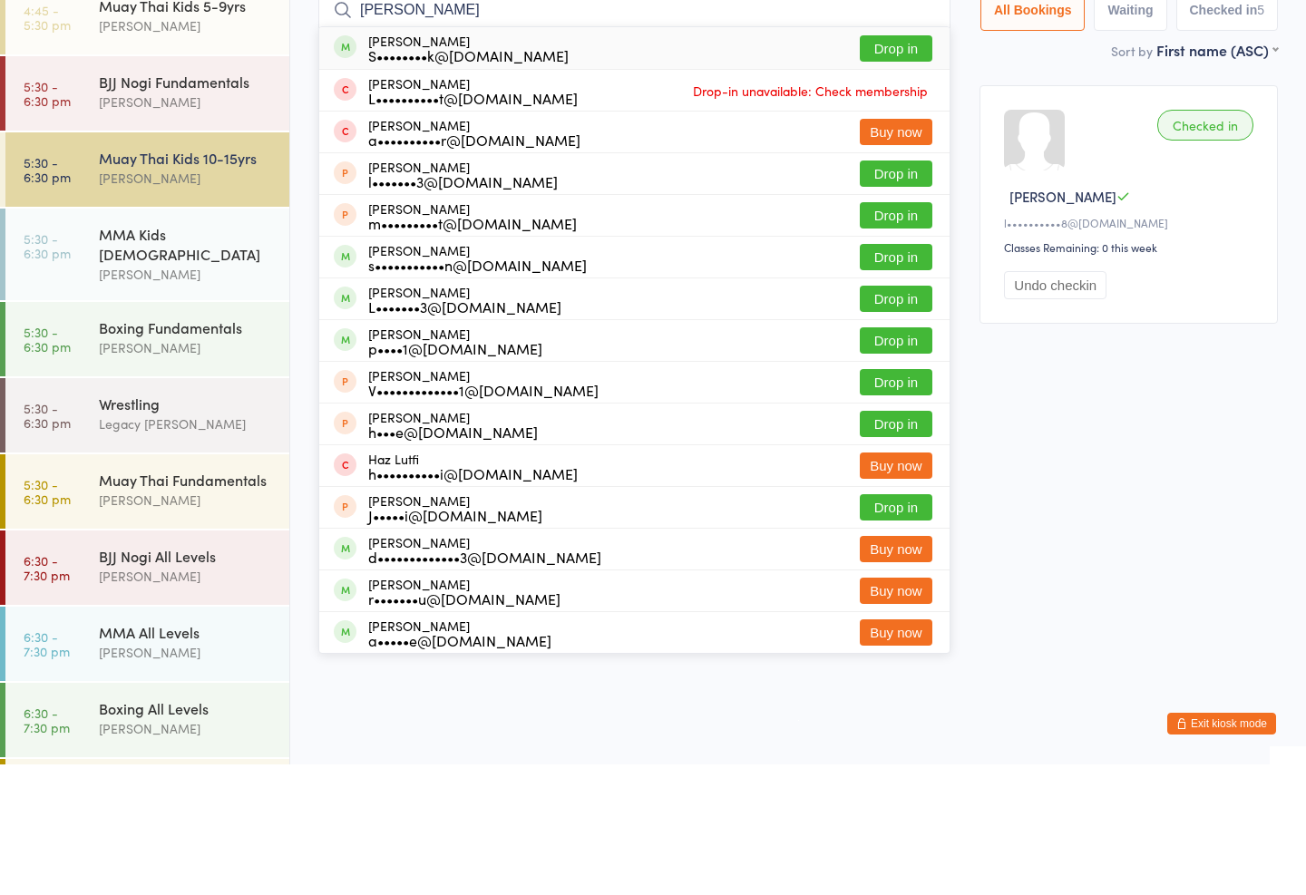
type input "[PERSON_NAME]"
click at [882, 375] on button "Drop in" at bounding box center [896, 388] width 73 height 26
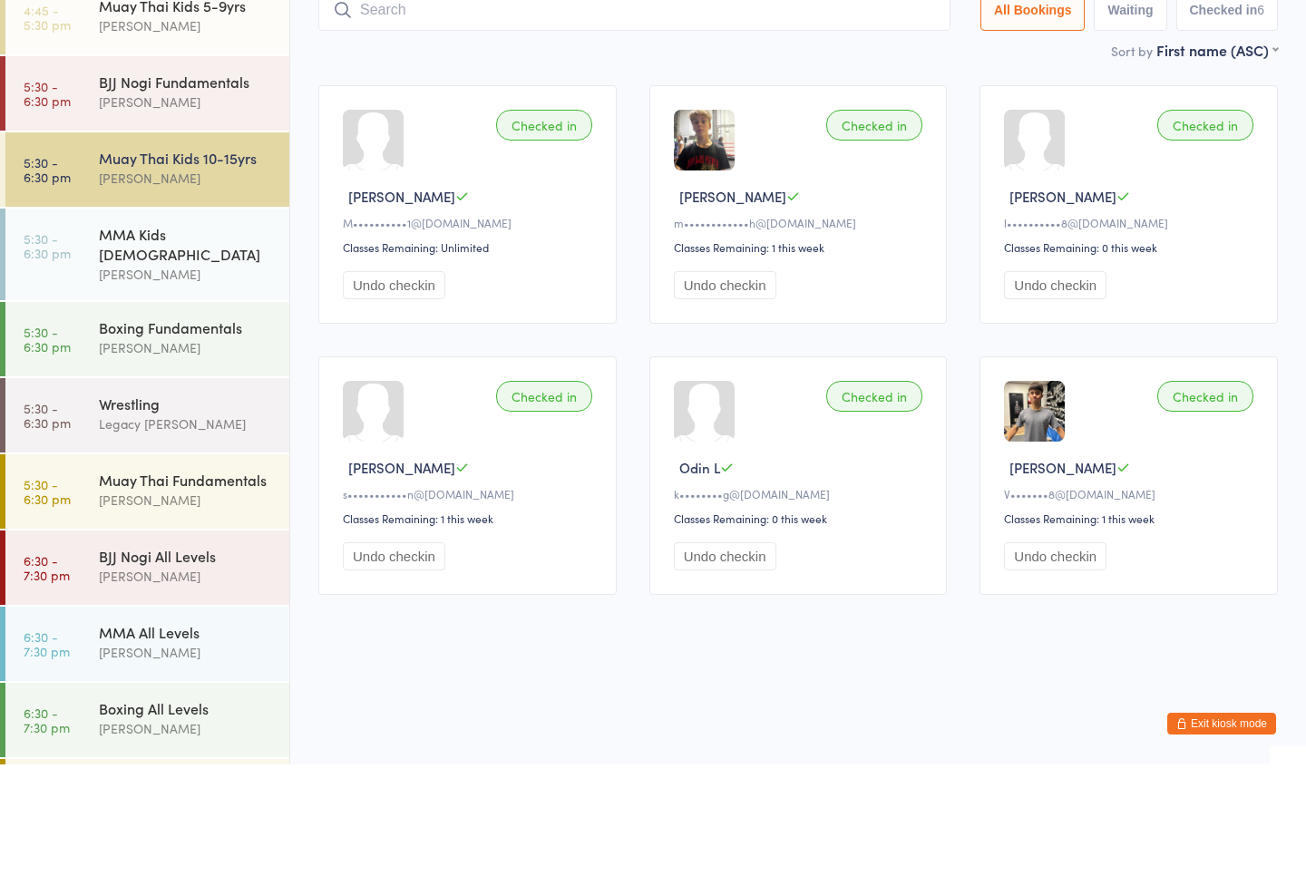
click at [1265, 310] on div "Checked in [PERSON_NAME] A l••••••••••8@[DOMAIN_NAME] Classes Remaining: 0 this…" at bounding box center [1129, 335] width 298 height 239
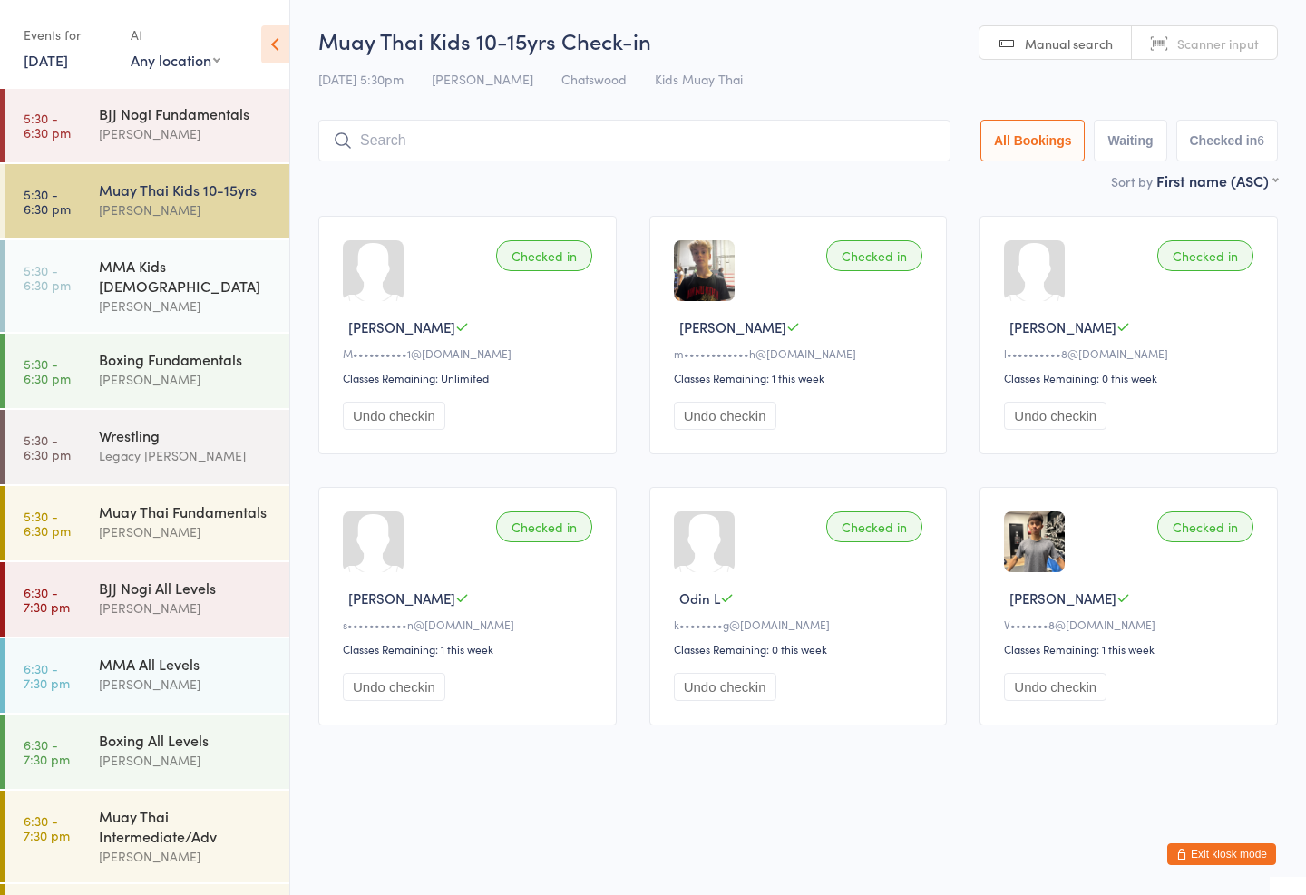
scroll to position [543, 0]
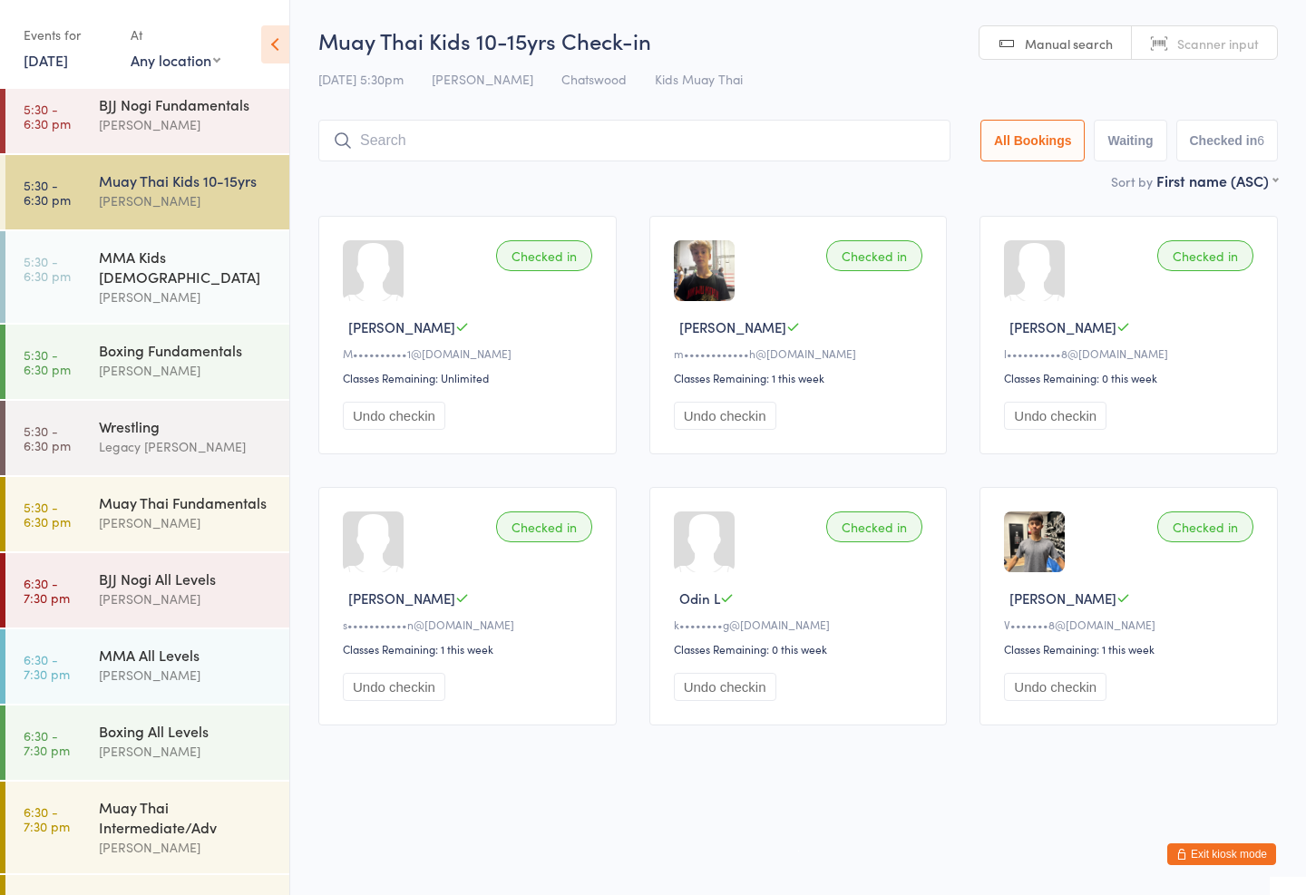
click at [185, 493] on div "Muay Thai Fundamentals" at bounding box center [186, 503] width 175 height 20
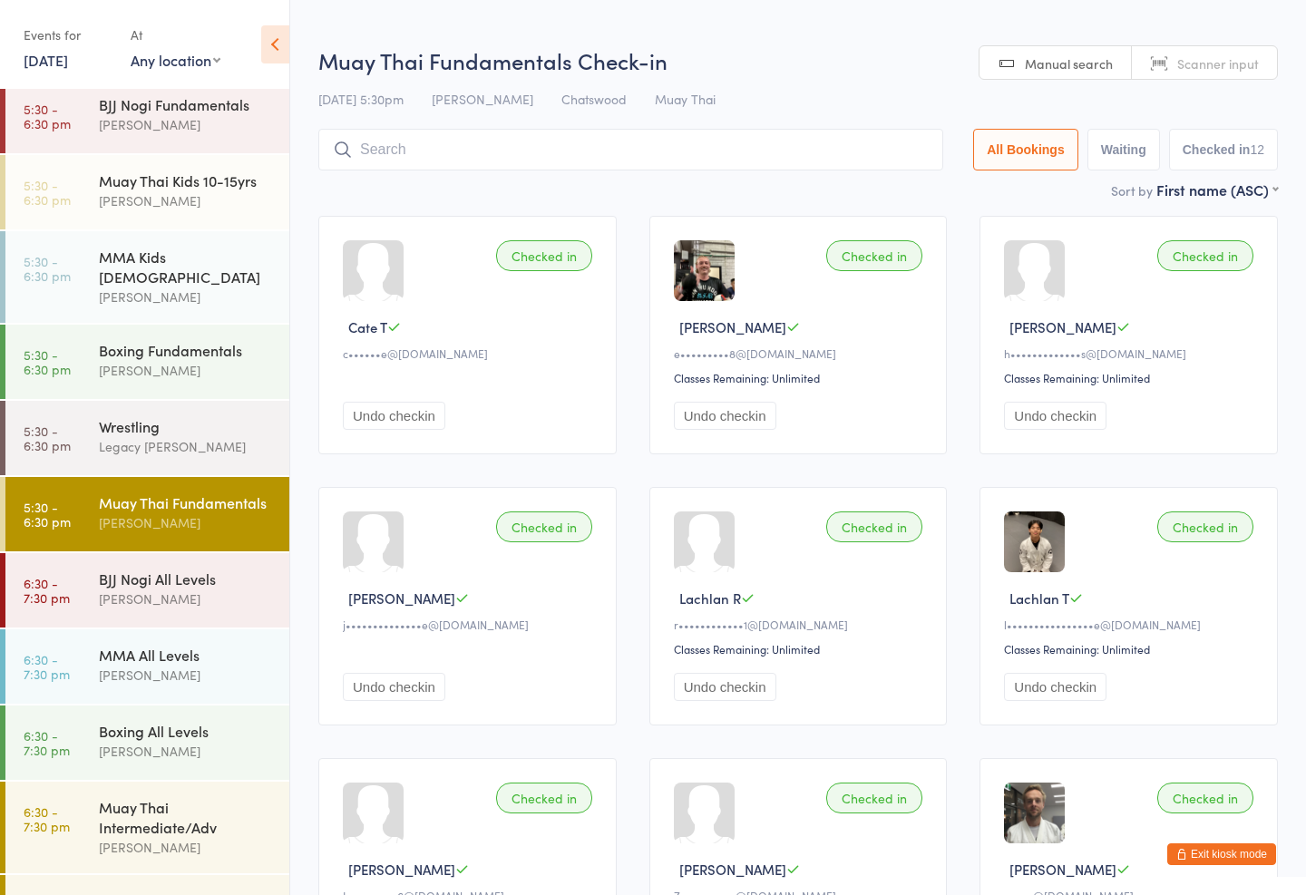
click at [536, 150] on input "search" at bounding box center [630, 150] width 625 height 42
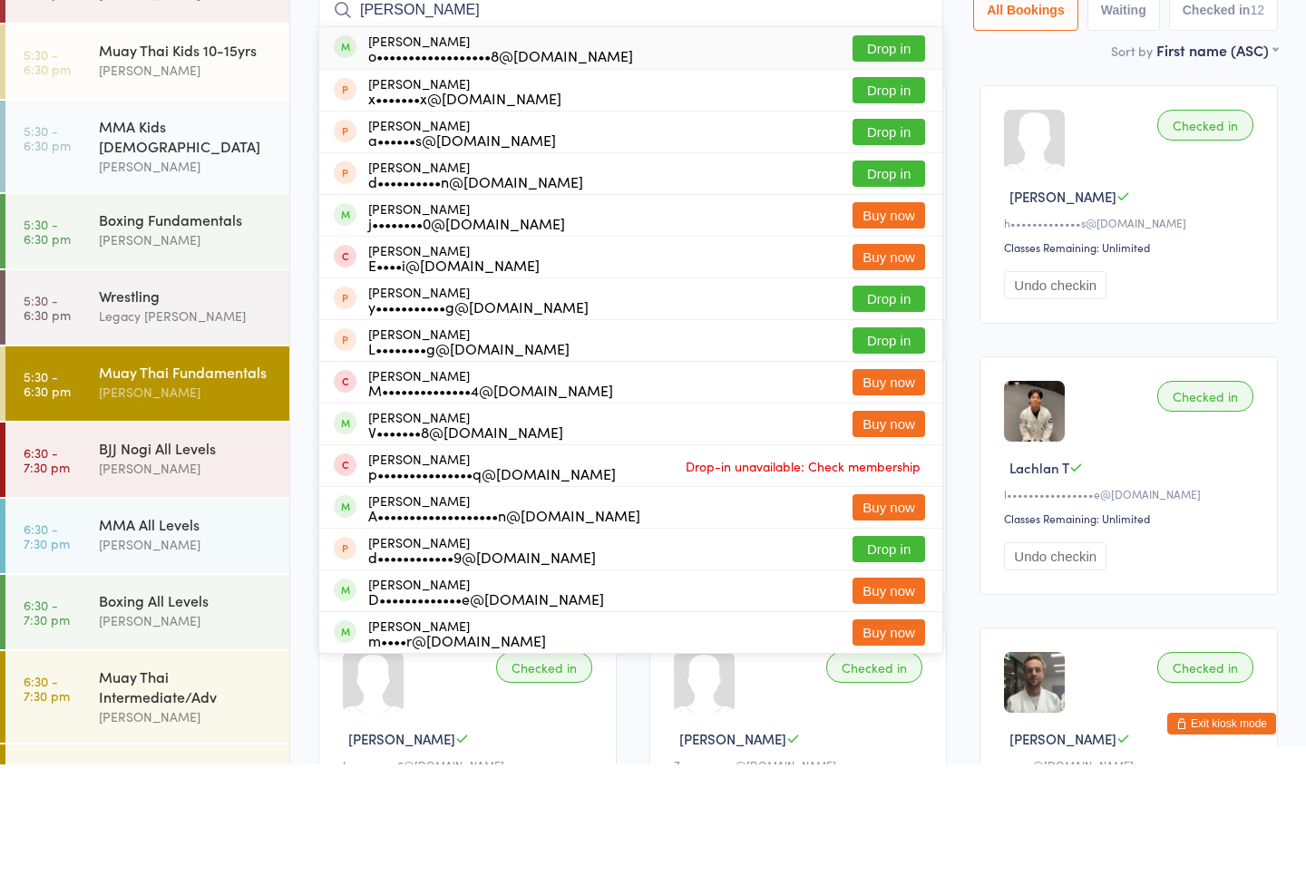
type input "[PERSON_NAME]"
click at [866, 166] on button "Drop in" at bounding box center [889, 179] width 73 height 26
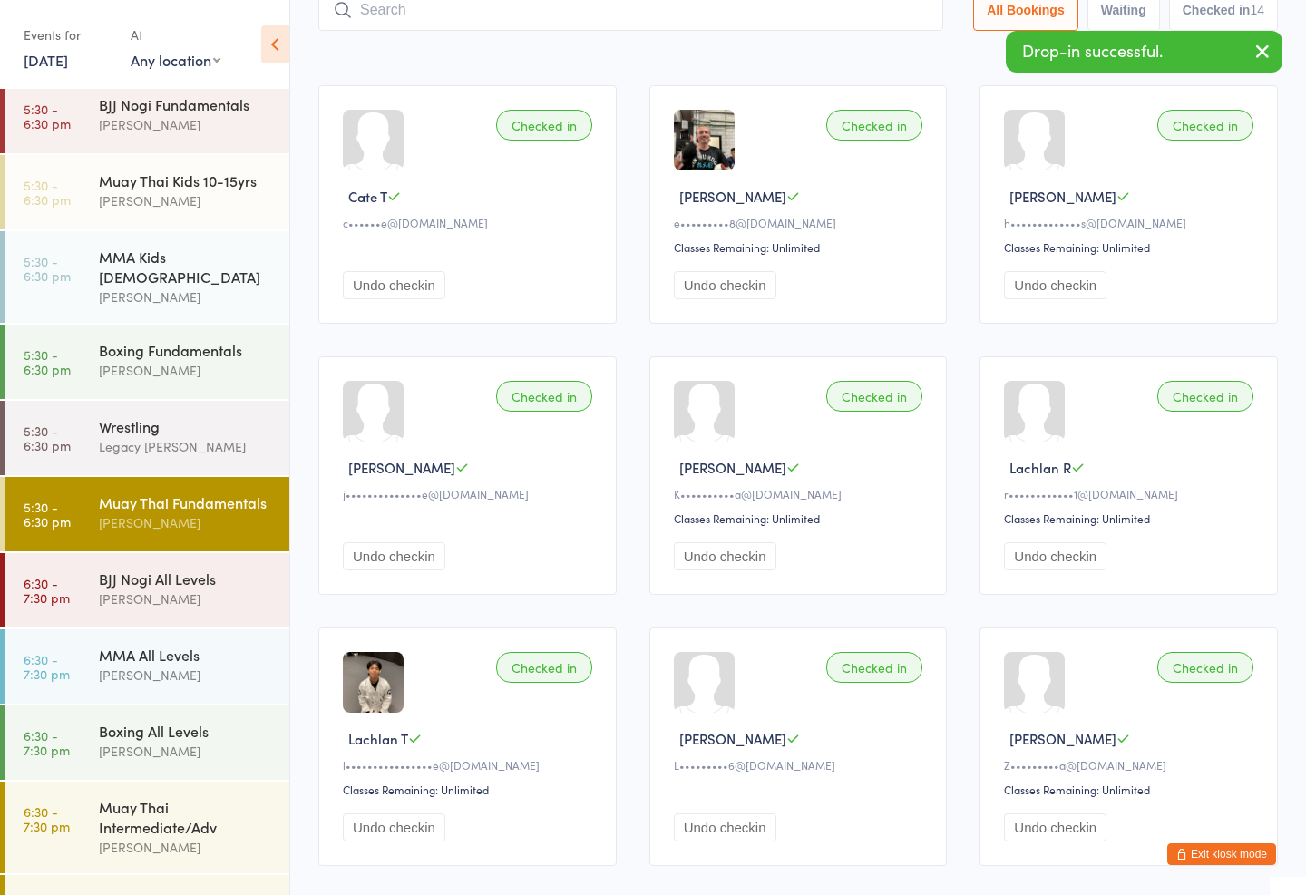
click at [763, 8] on input "search" at bounding box center [630, 10] width 625 height 42
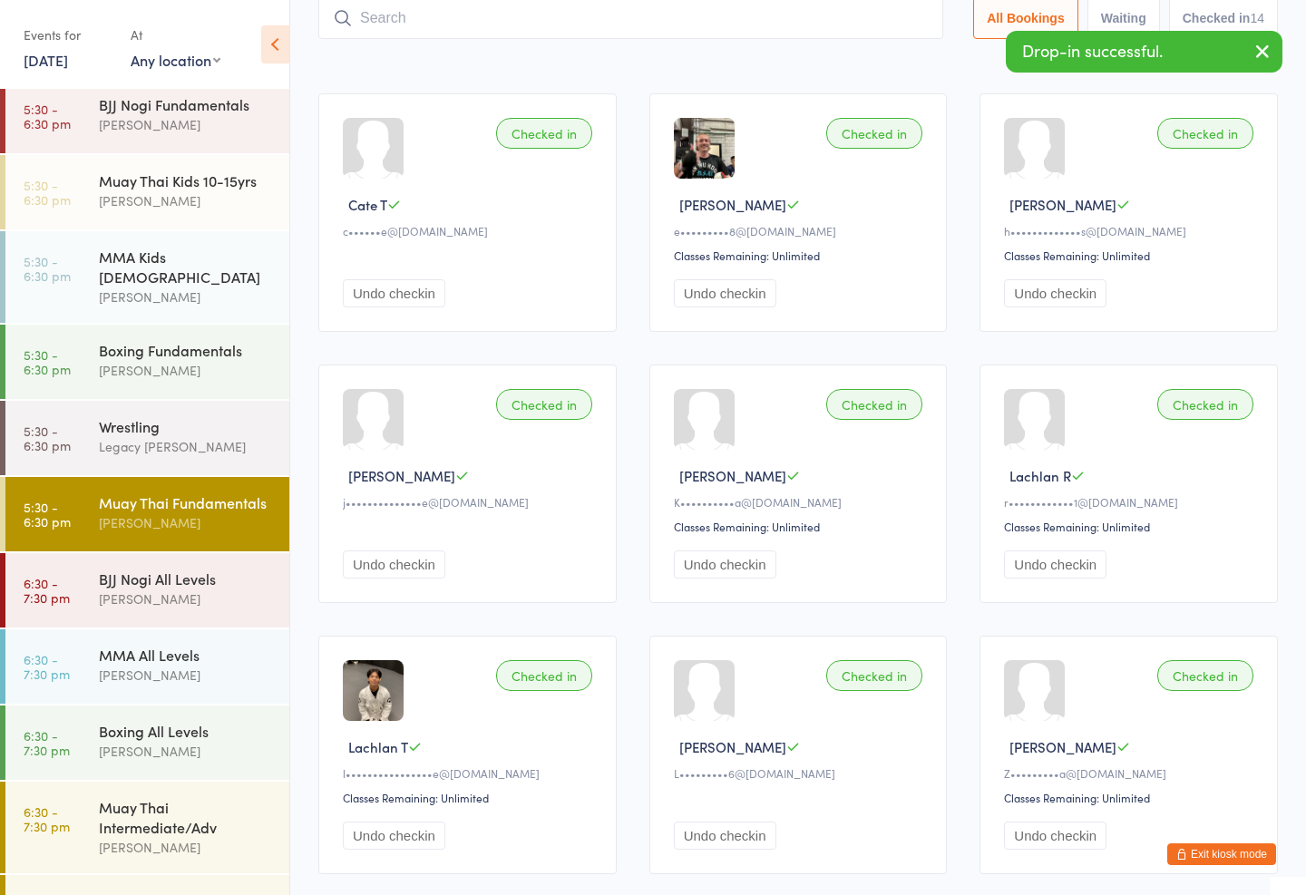
scroll to position [122, 0]
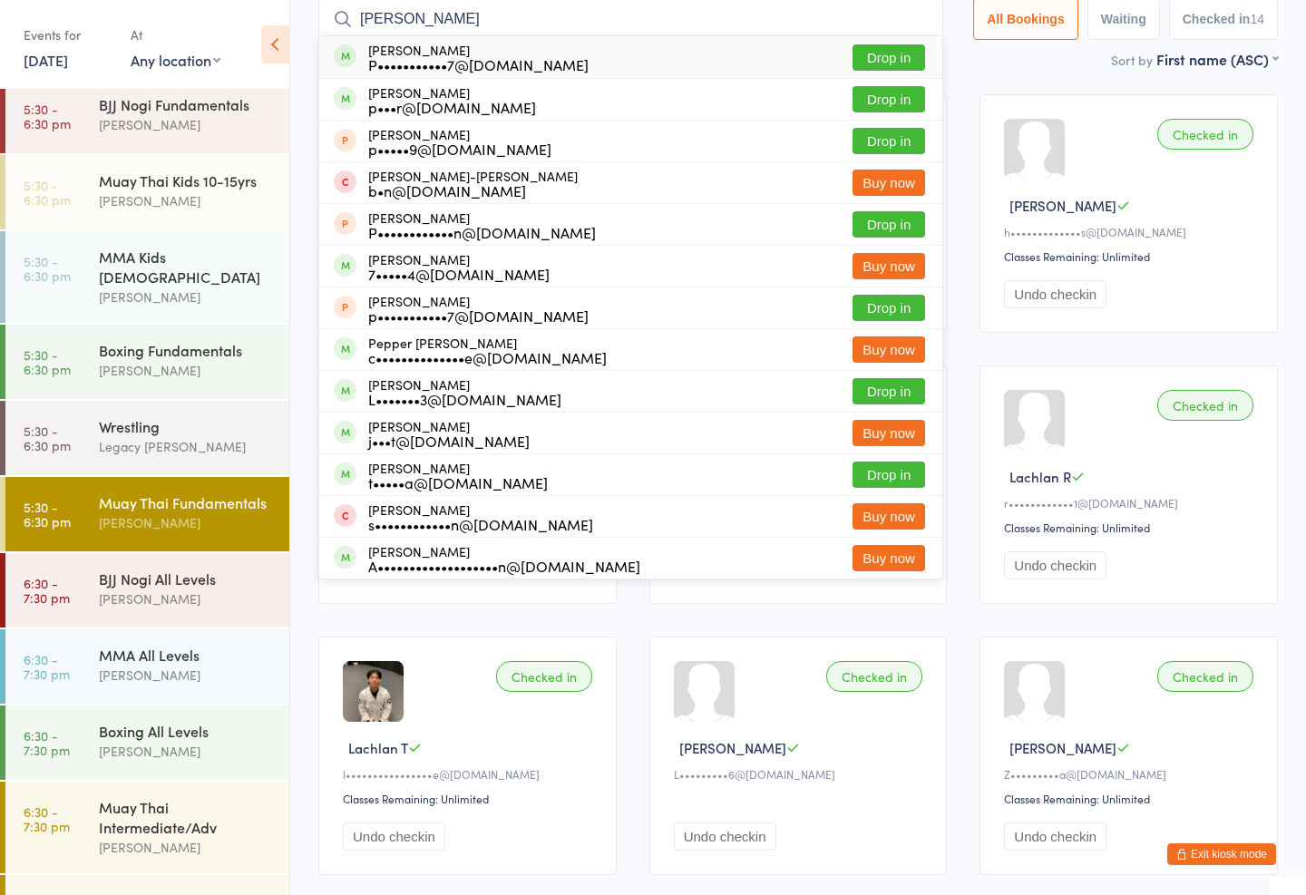
type input "[PERSON_NAME]"
click at [894, 49] on button "Drop in" at bounding box center [889, 57] width 73 height 26
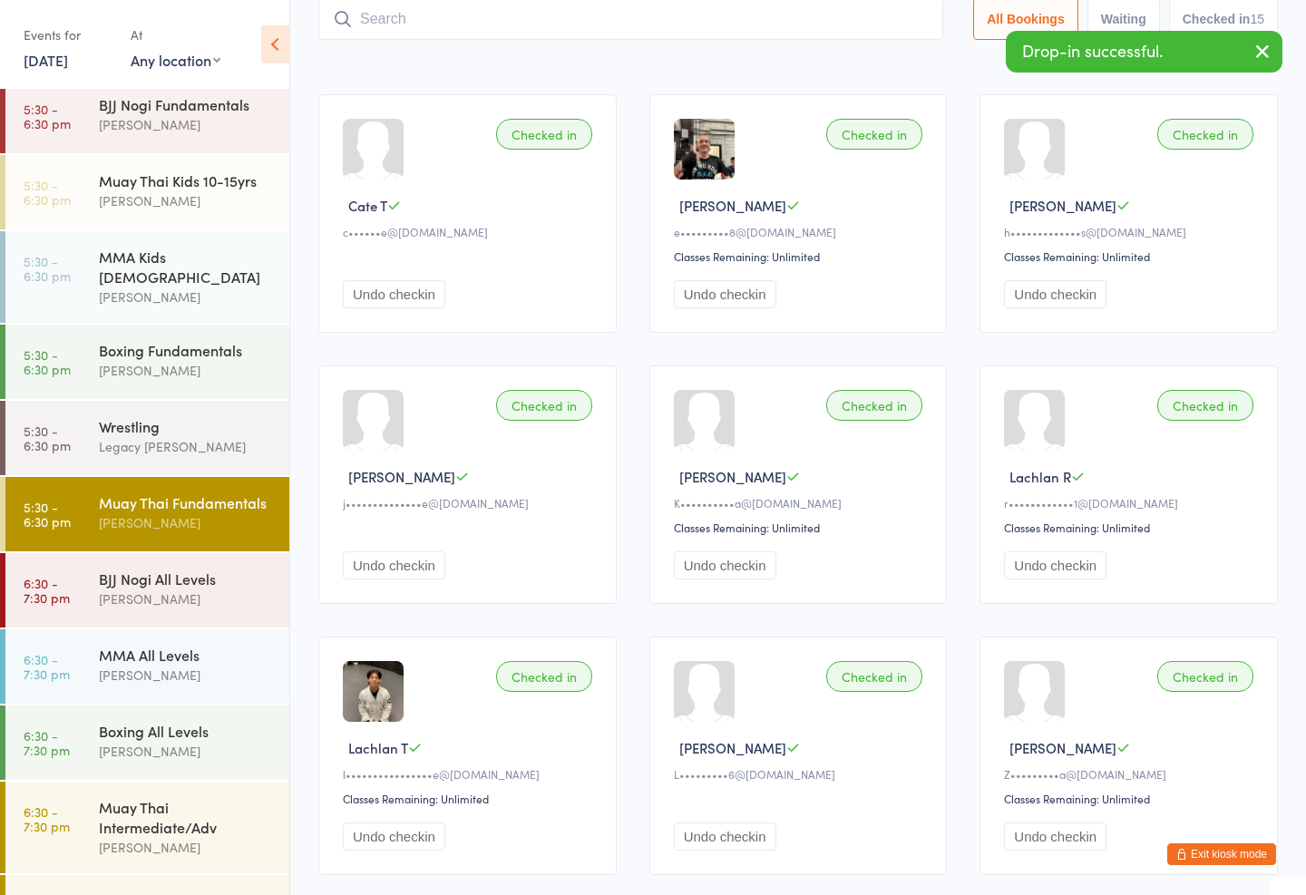
click at [601, 35] on input "search" at bounding box center [630, 19] width 625 height 42
type input "Seva"
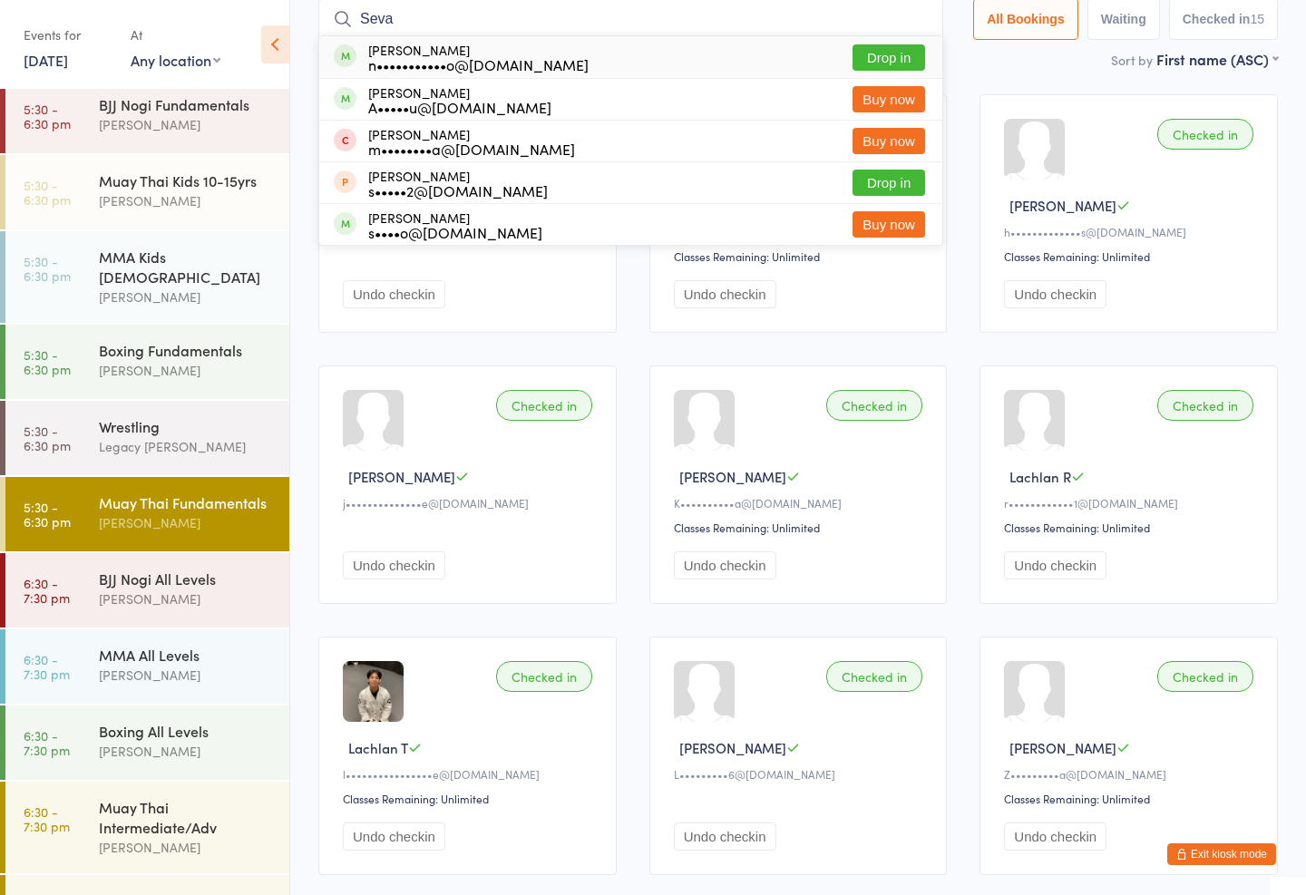
click at [879, 34] on input "Seva" at bounding box center [630, 19] width 625 height 42
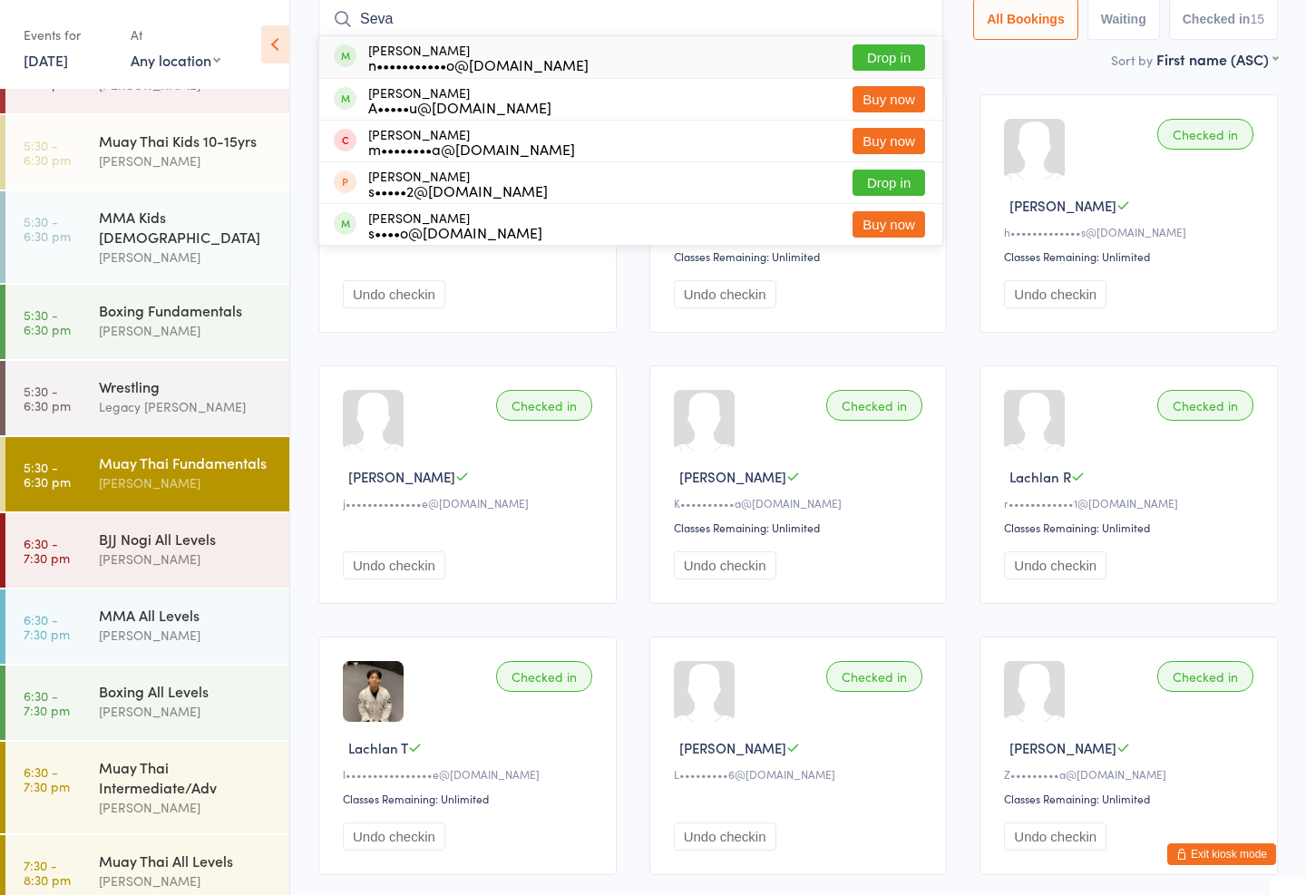
scroll to position [586, 0]
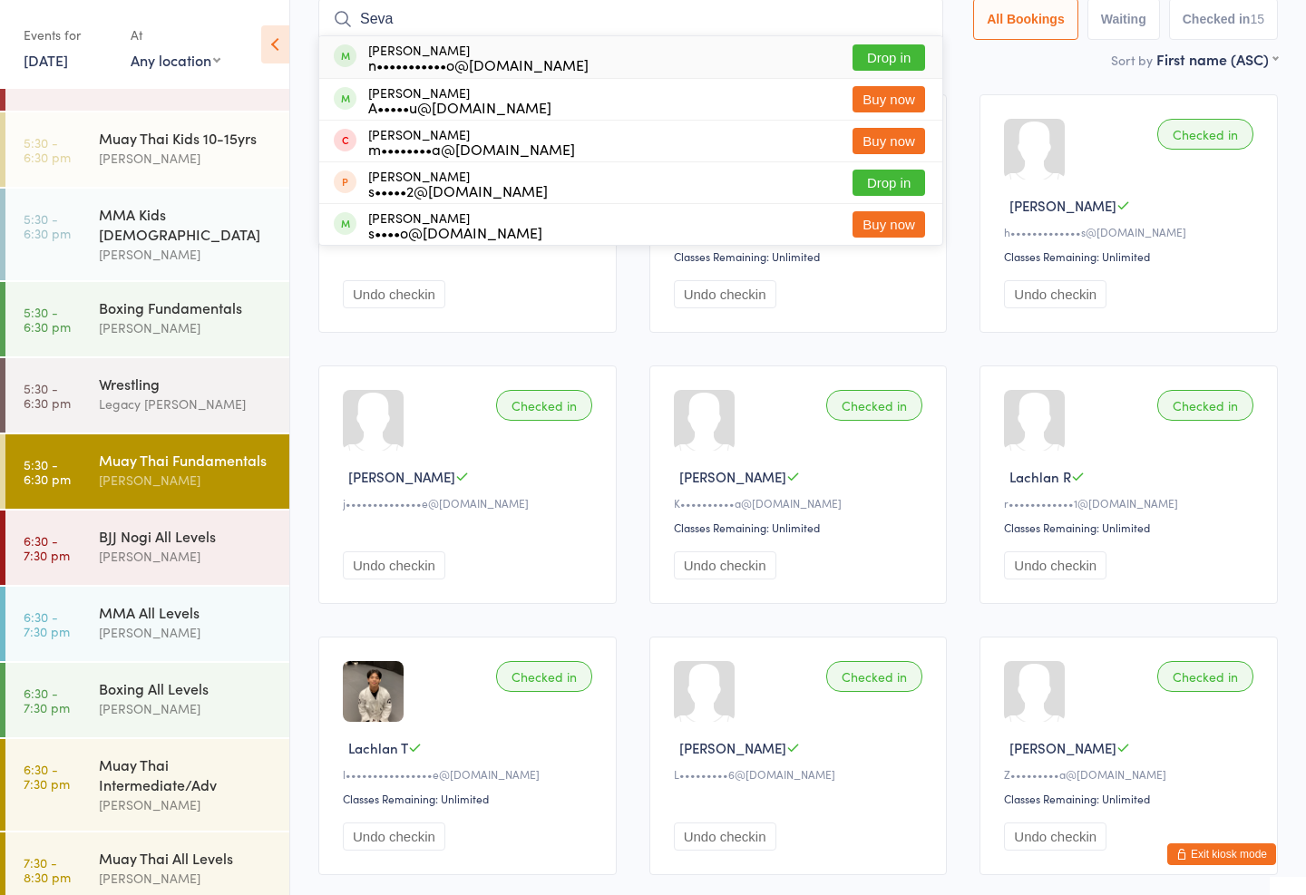
click at [150, 169] on div "[PERSON_NAME]" at bounding box center [186, 158] width 175 height 21
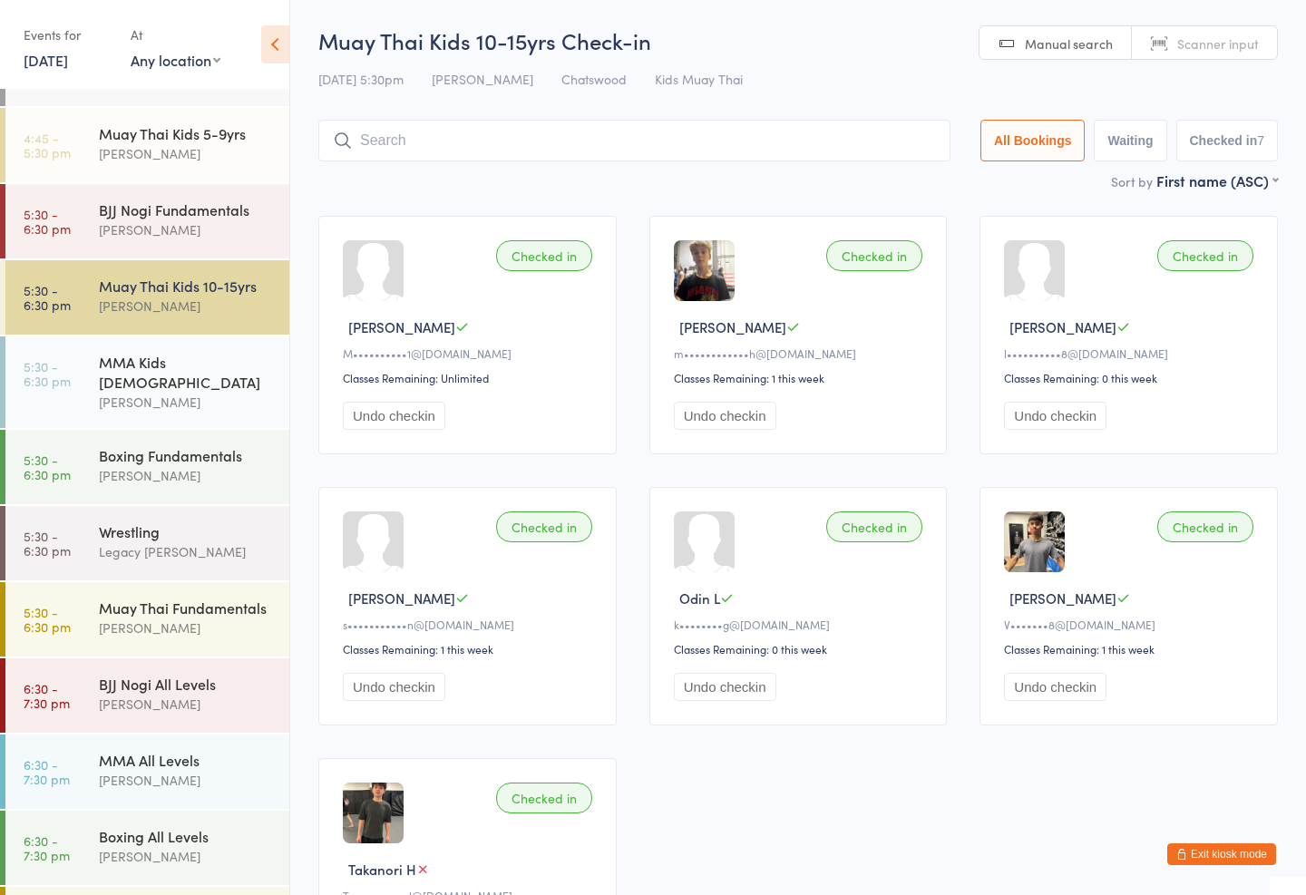
scroll to position [440, 0]
click at [156, 596] on div "Muay Thai Fundamentals" at bounding box center [186, 606] width 175 height 20
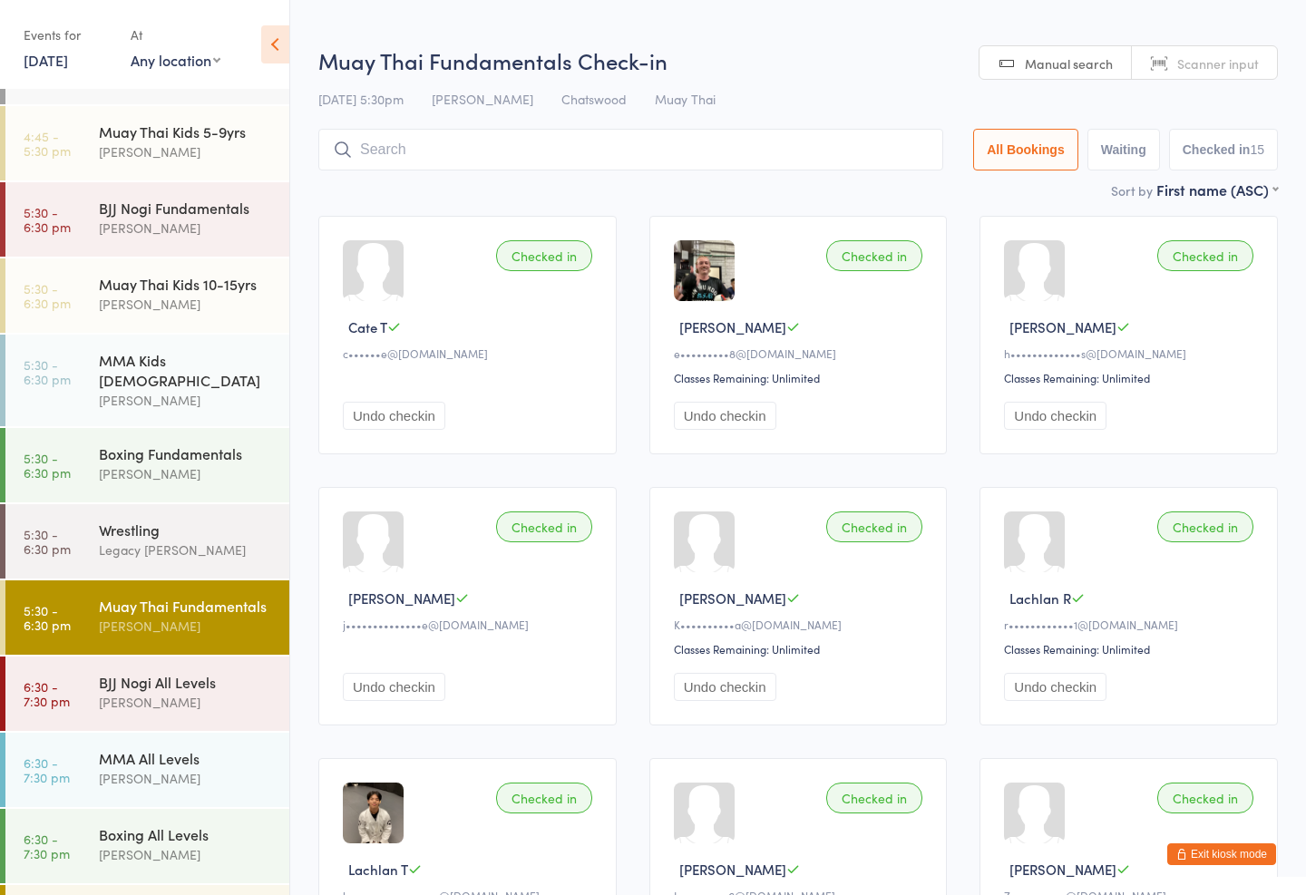
click at [421, 133] on input "search" at bounding box center [630, 150] width 625 height 42
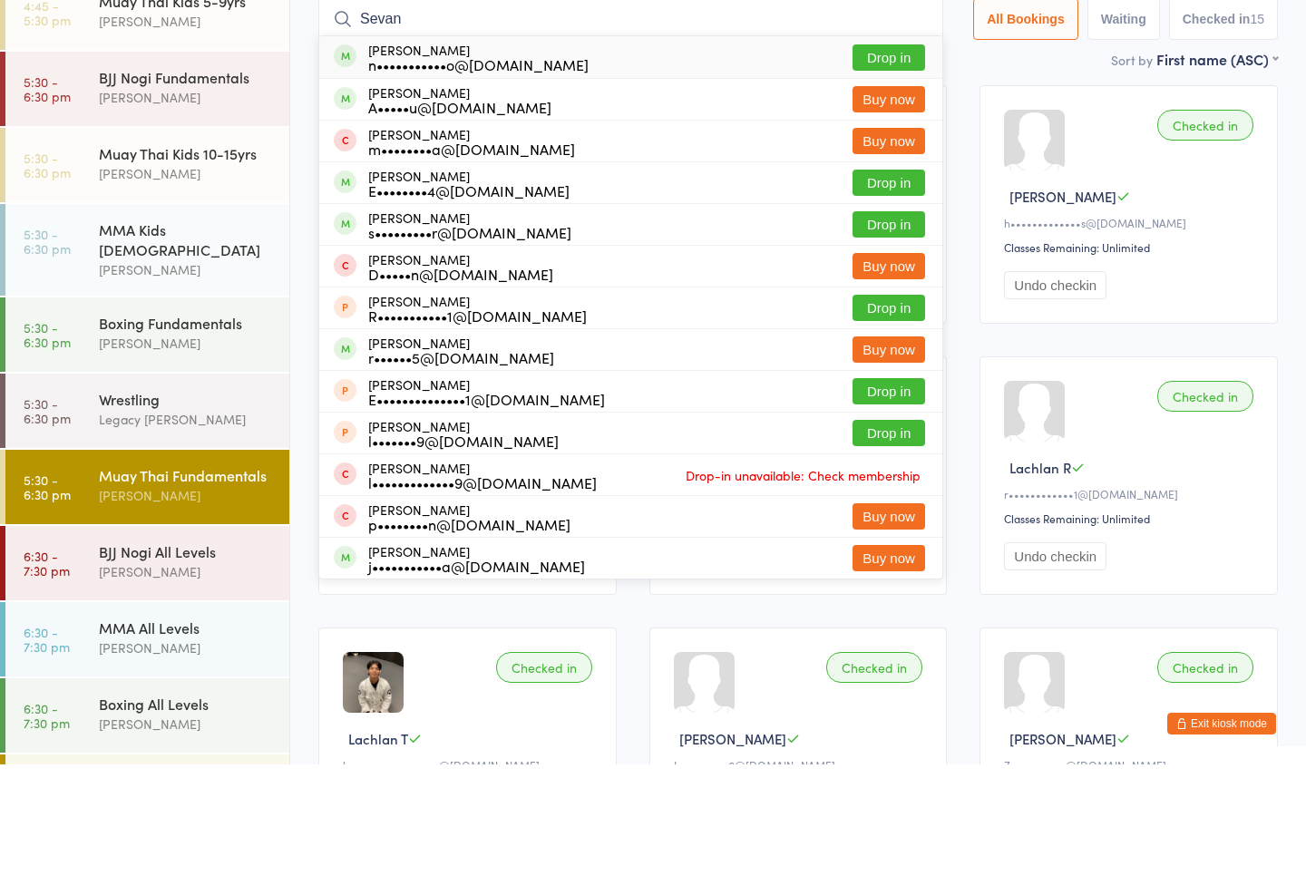
type input "Sevan"
click at [883, 175] on button "Drop in" at bounding box center [889, 188] width 73 height 26
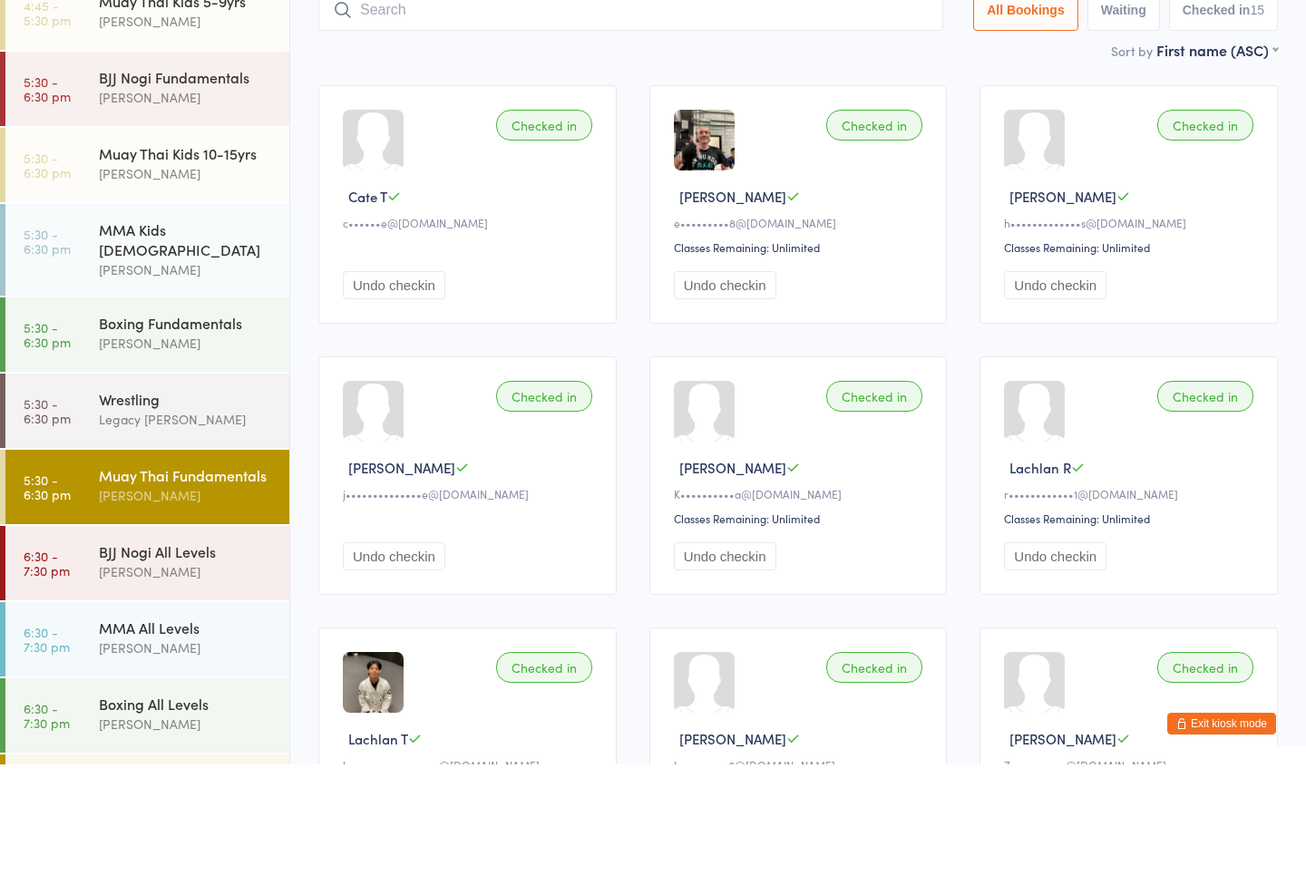
scroll to position [131, 0]
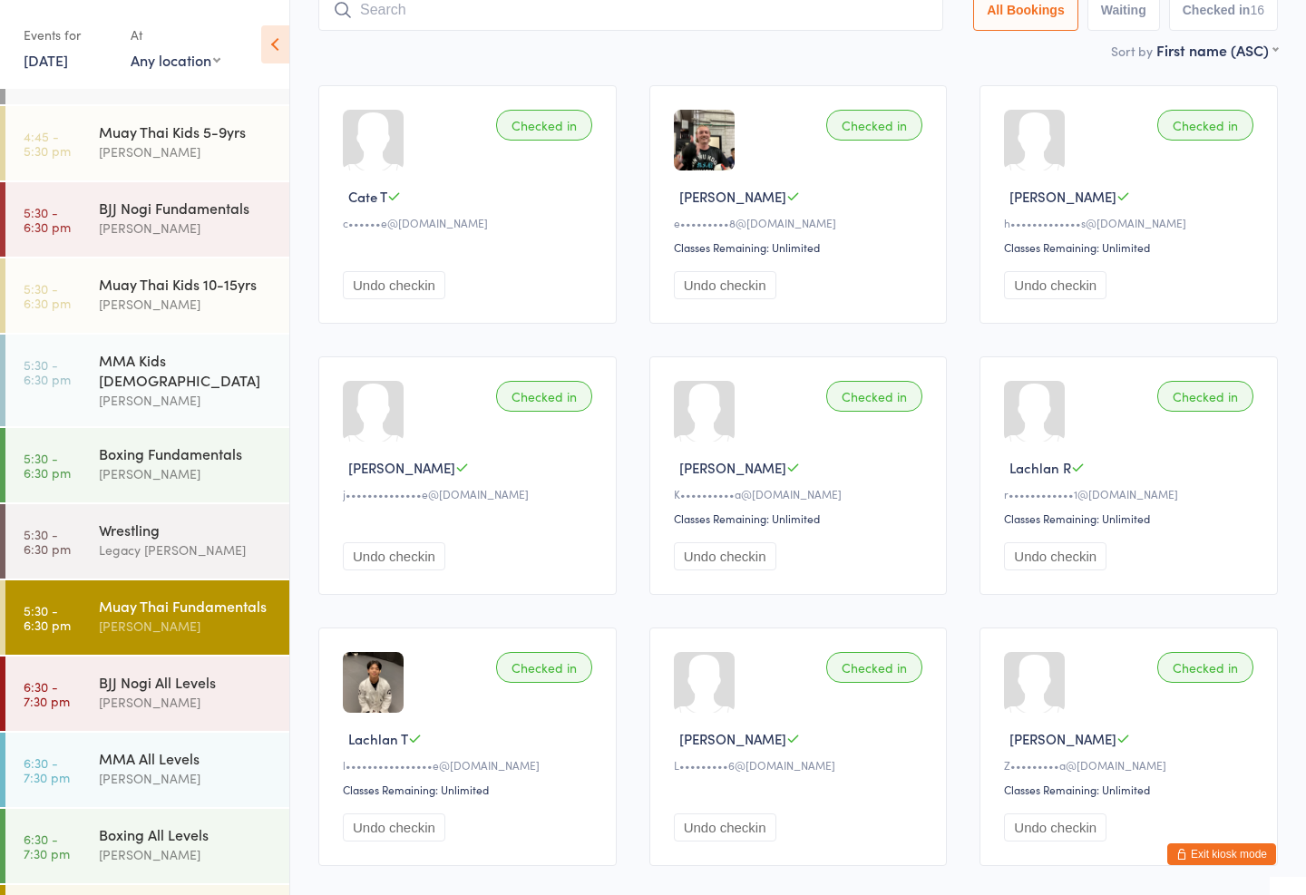
click at [835, 8] on input "search" at bounding box center [630, 10] width 625 height 42
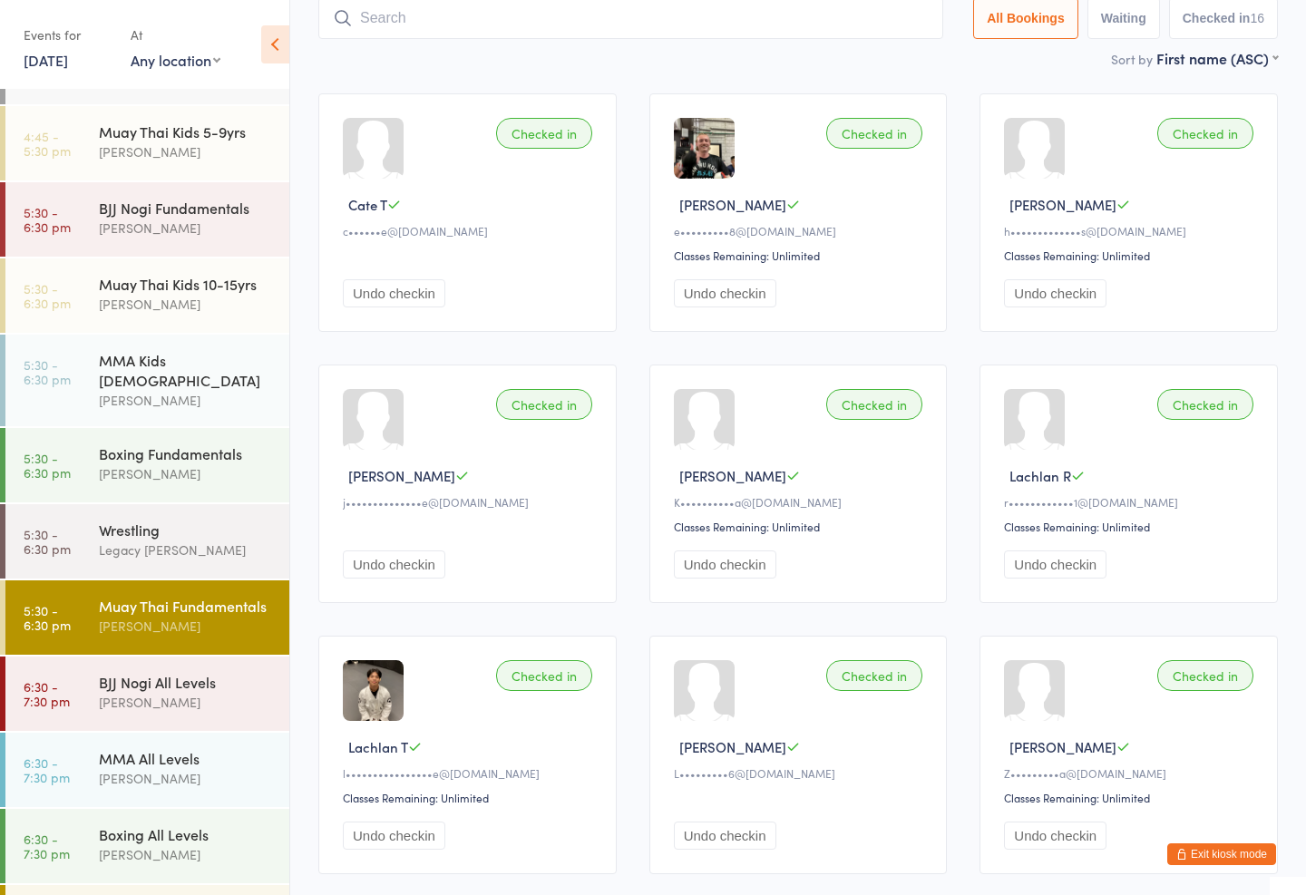
scroll to position [122, 0]
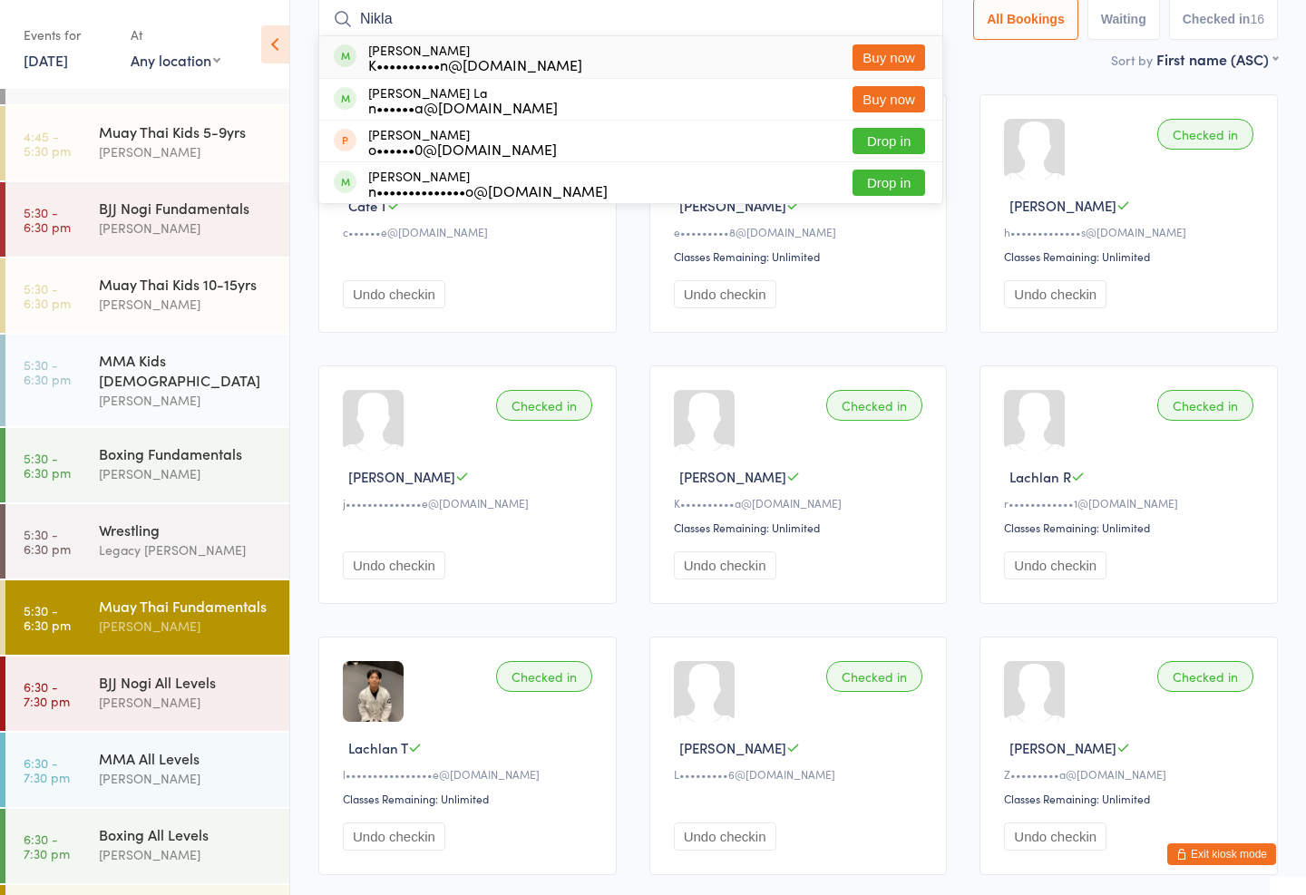
click at [959, 59] on div "Sort by First name (ASC) First name (ASC) First name (DESC) Last name (ASC) Las…" at bounding box center [798, 59] width 960 height 20
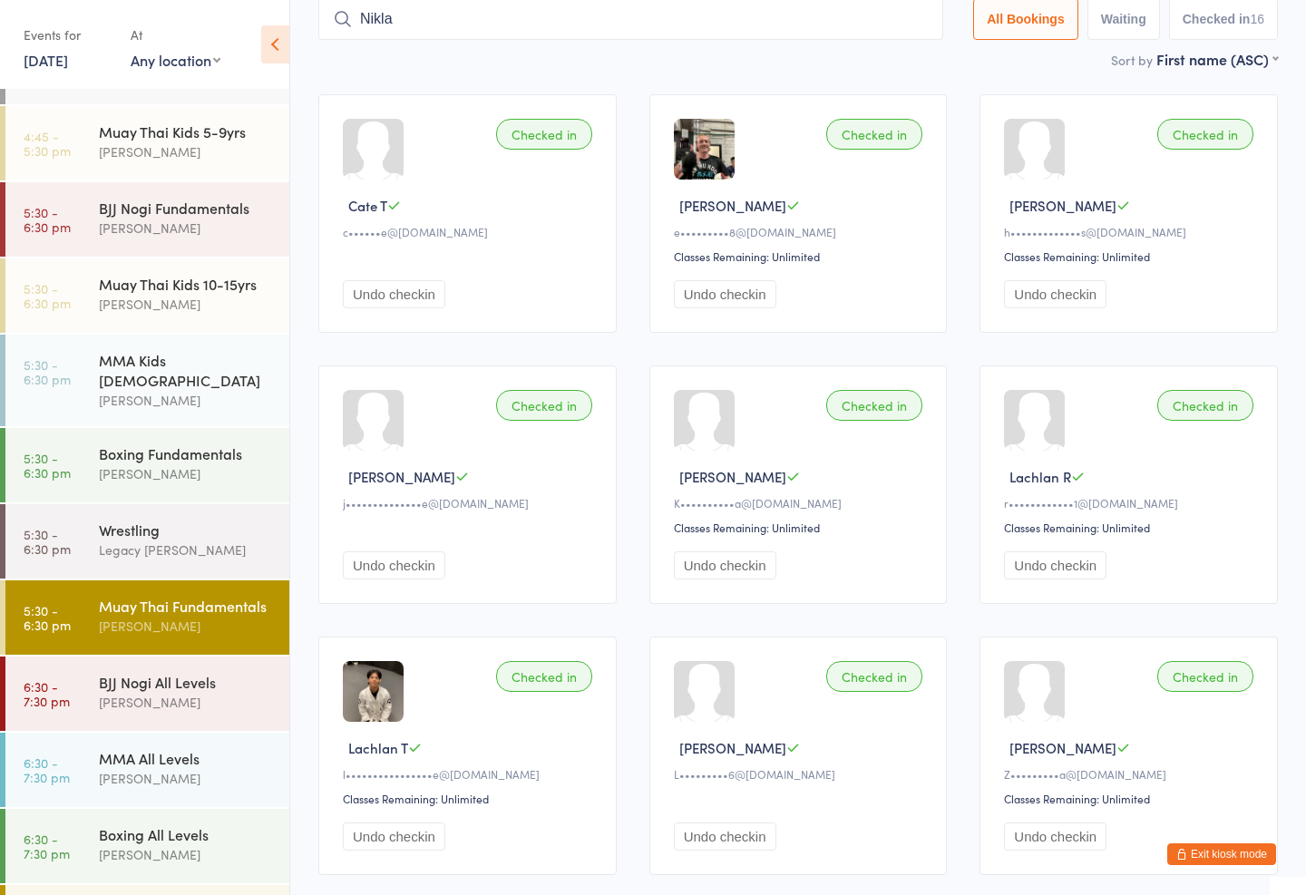
click at [493, 13] on input "Nikla" at bounding box center [630, 19] width 625 height 42
type input "N"
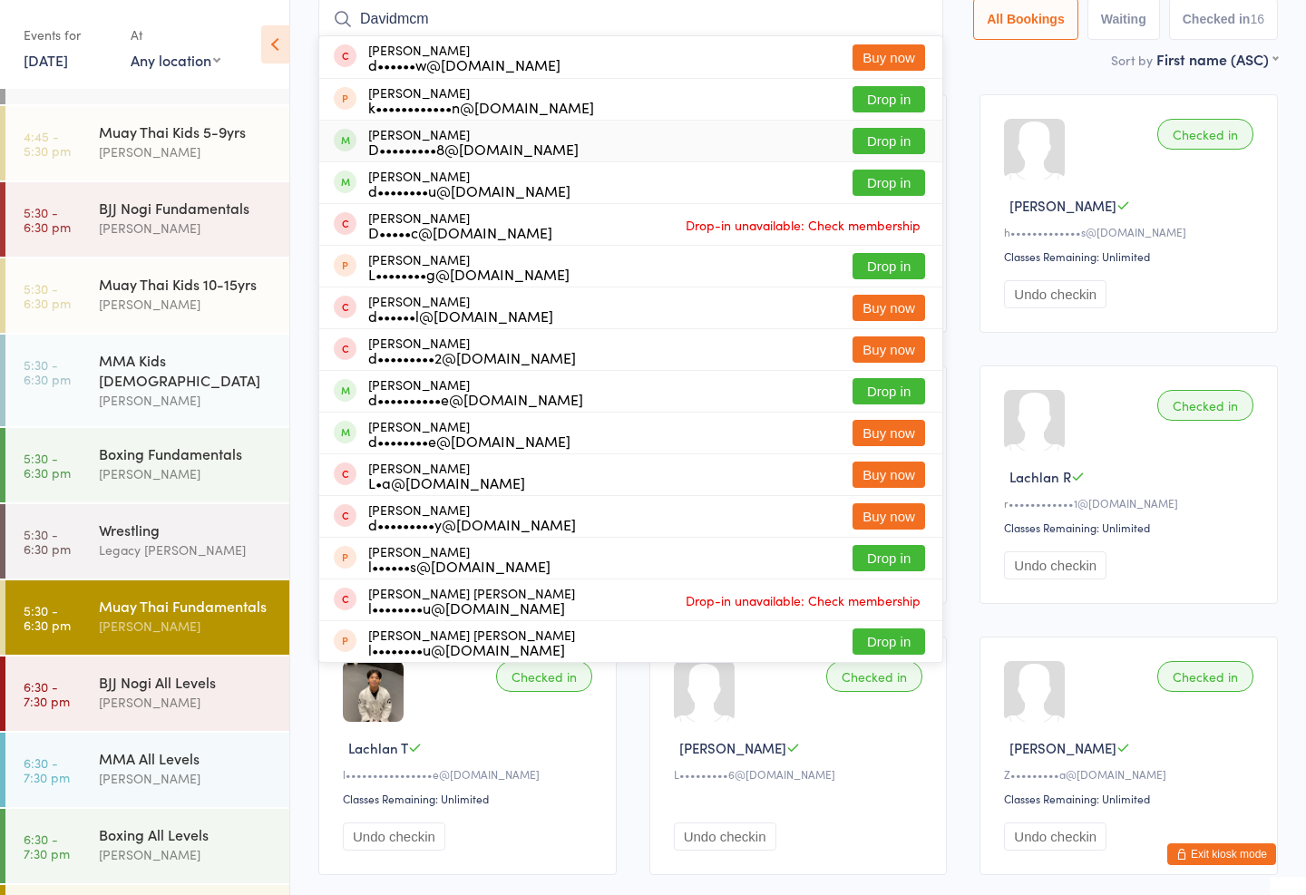
type input "Davidmcm"
click at [478, 142] on div "D•••••••••8@[DOMAIN_NAME]" at bounding box center [473, 149] width 210 height 15
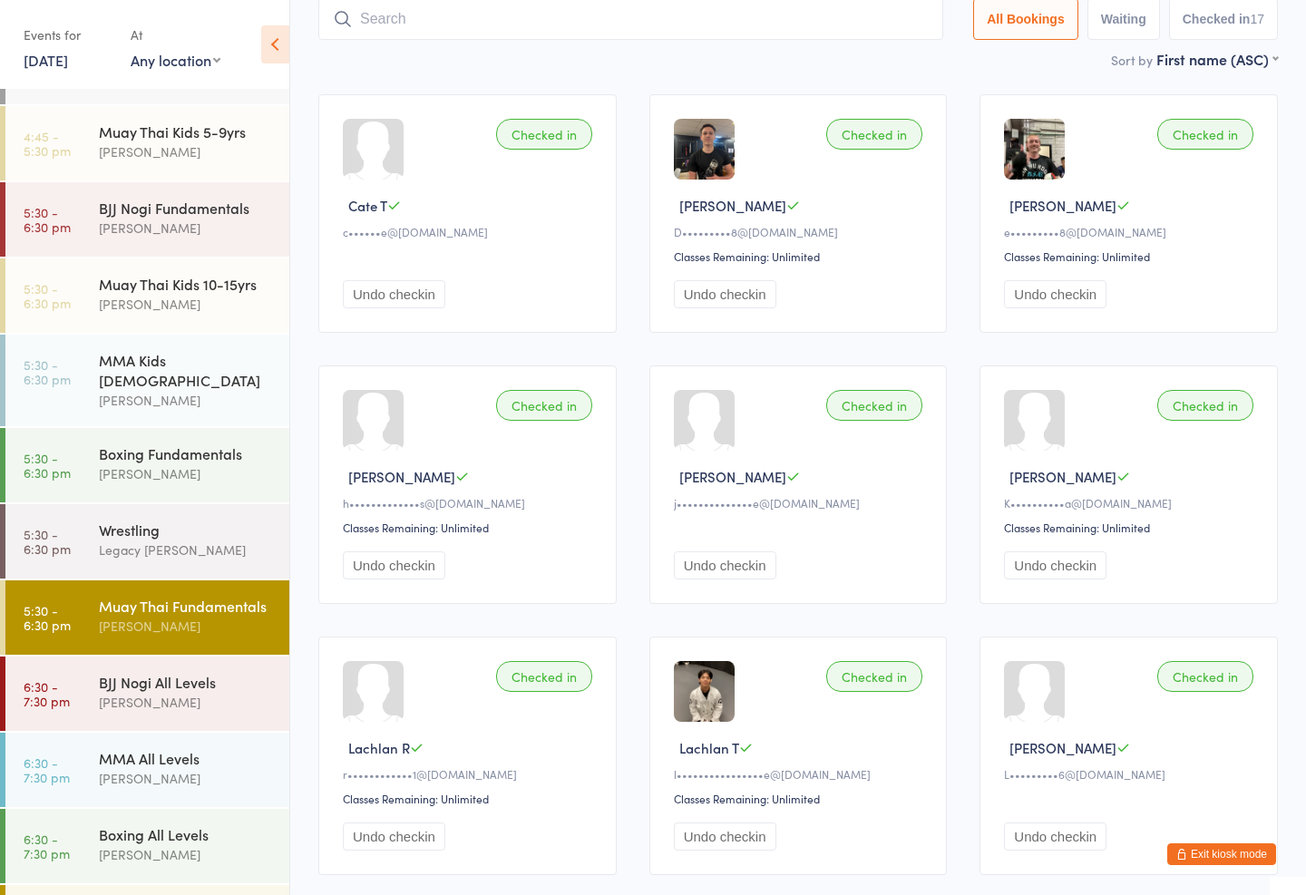
click at [142, 194] on div "BJJ Nogi Fundamentals [PERSON_NAME]" at bounding box center [194, 218] width 190 height 72
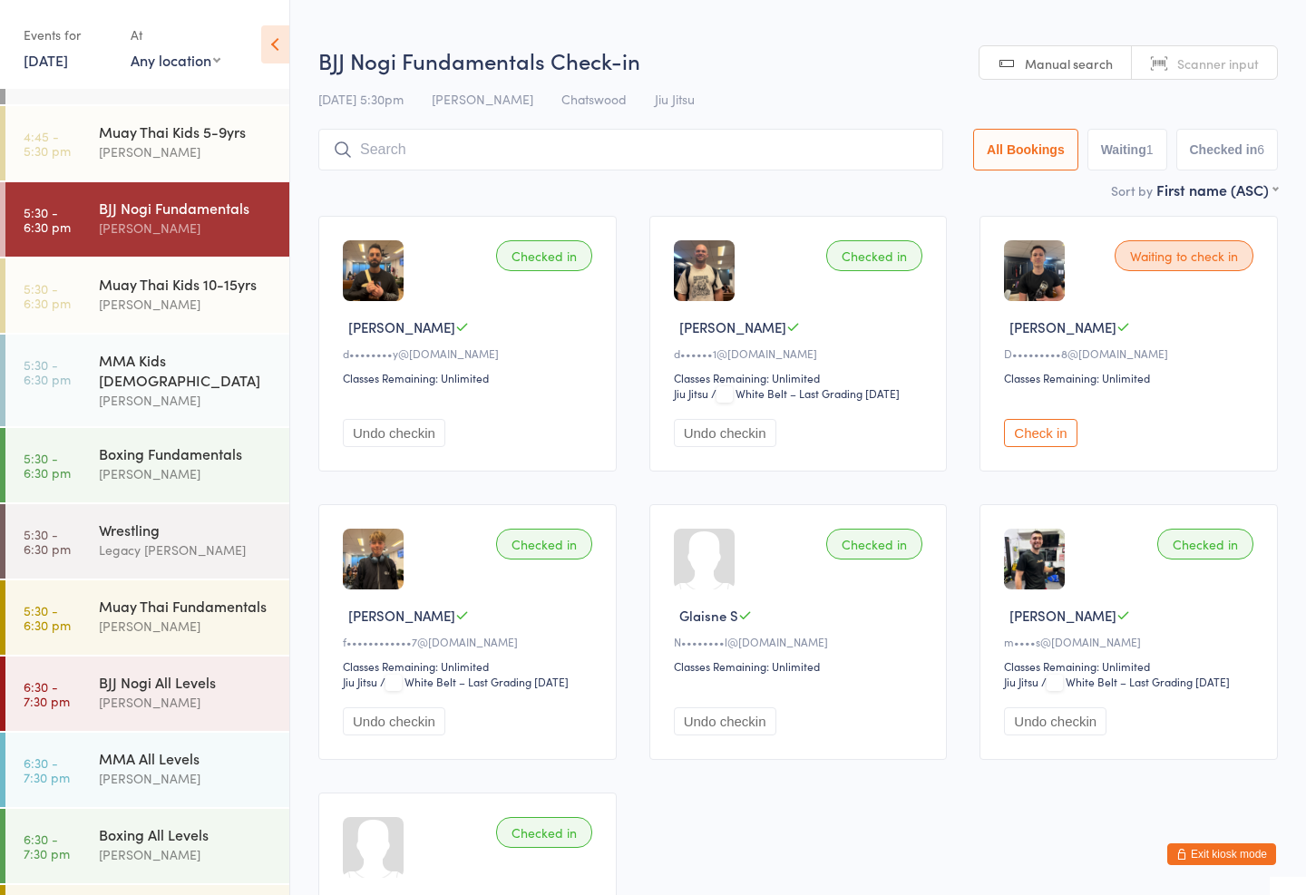
click at [442, 139] on input "search" at bounding box center [630, 150] width 625 height 42
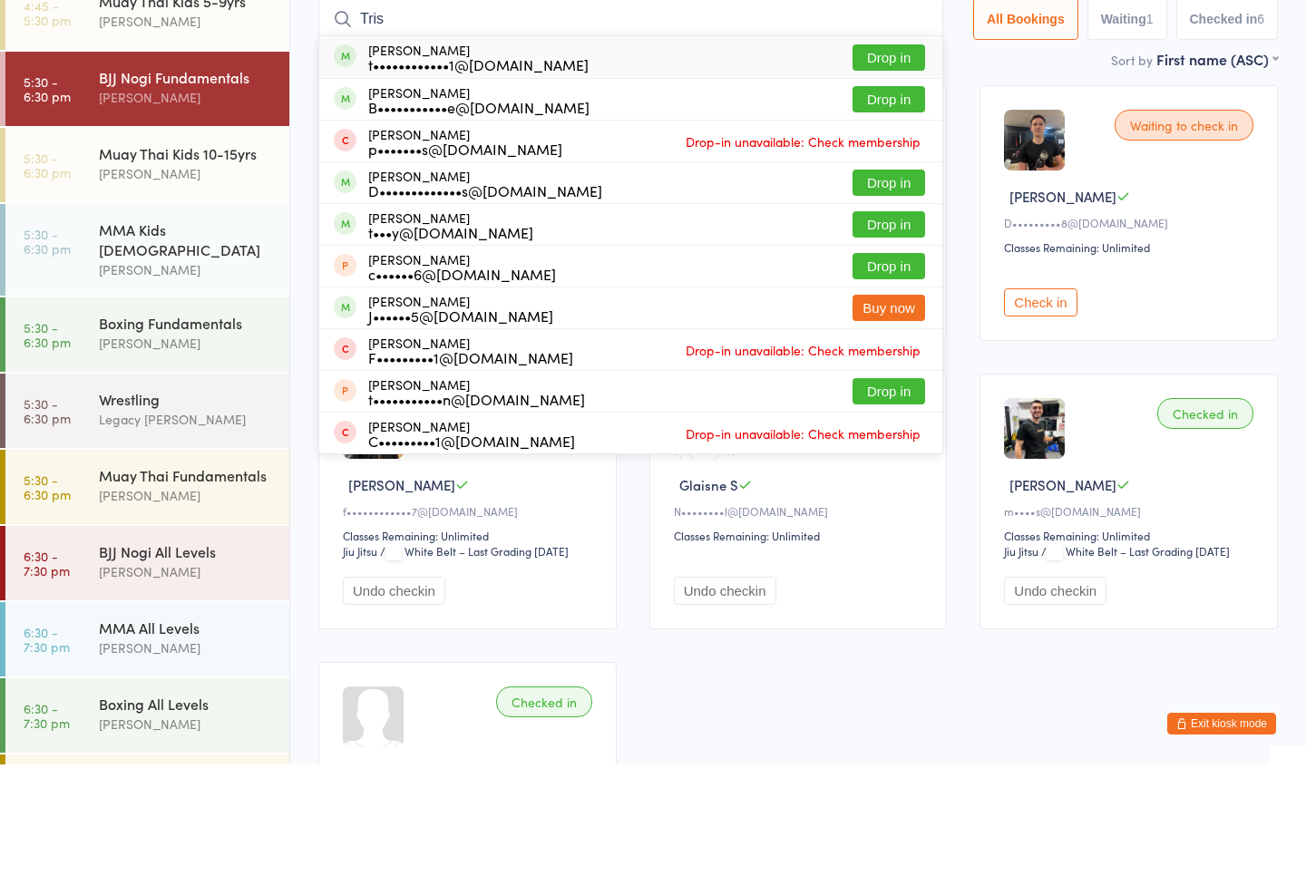
type input "Tris"
click at [865, 175] on button "Drop in" at bounding box center [889, 188] width 73 height 26
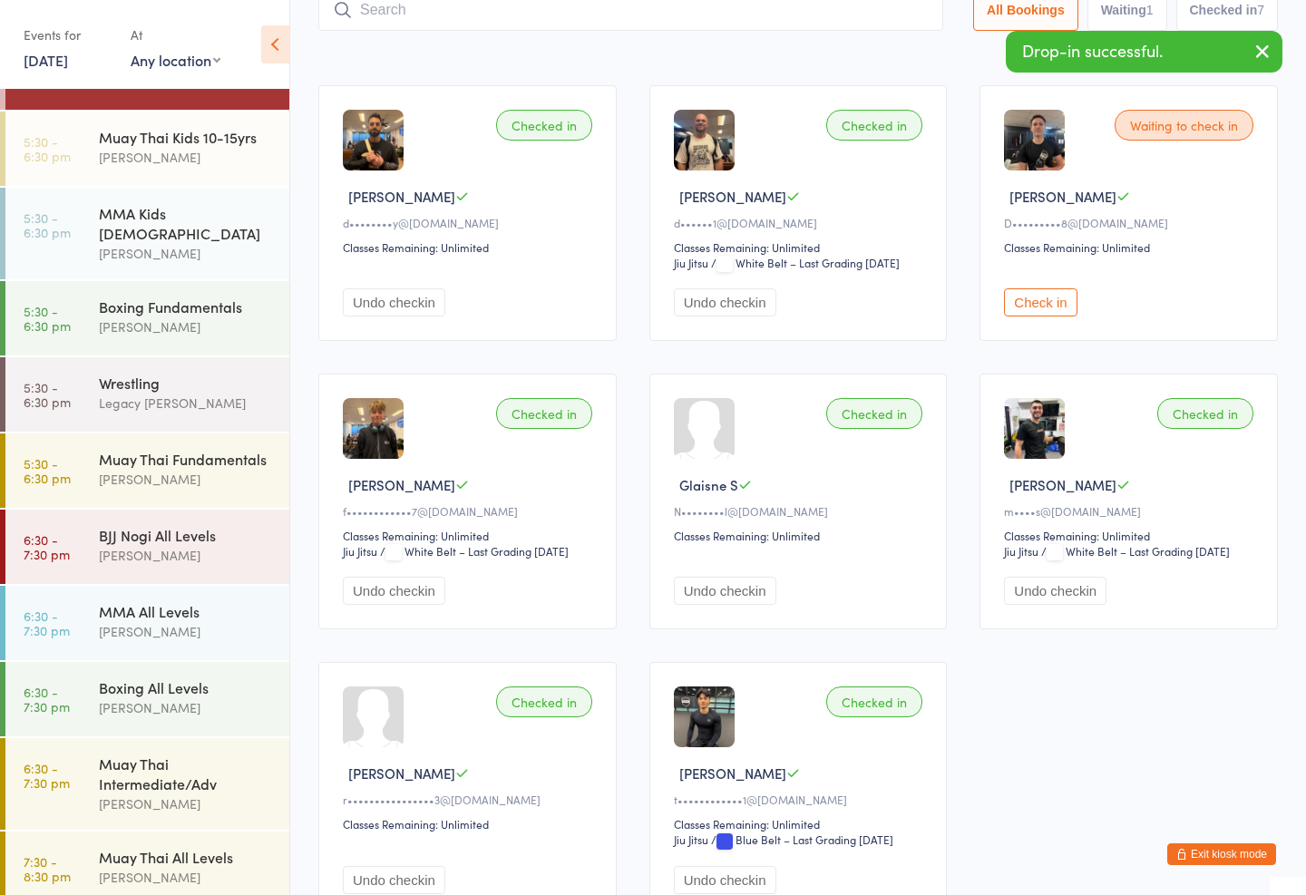
scroll to position [586, 0]
click at [121, 526] on div "BJJ Nogi All Levels" at bounding box center [186, 536] width 175 height 20
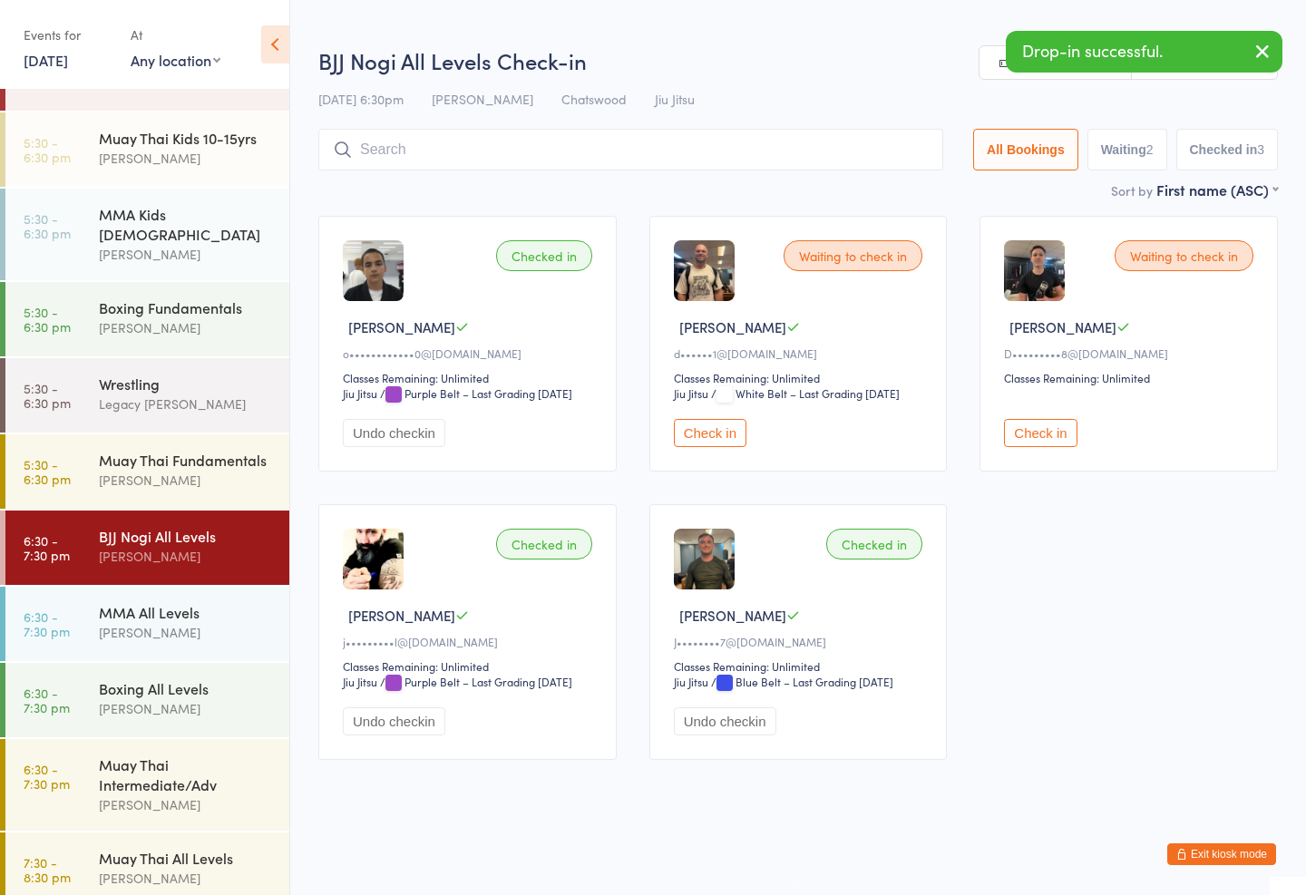
click at [872, 141] on input "search" at bounding box center [630, 150] width 625 height 42
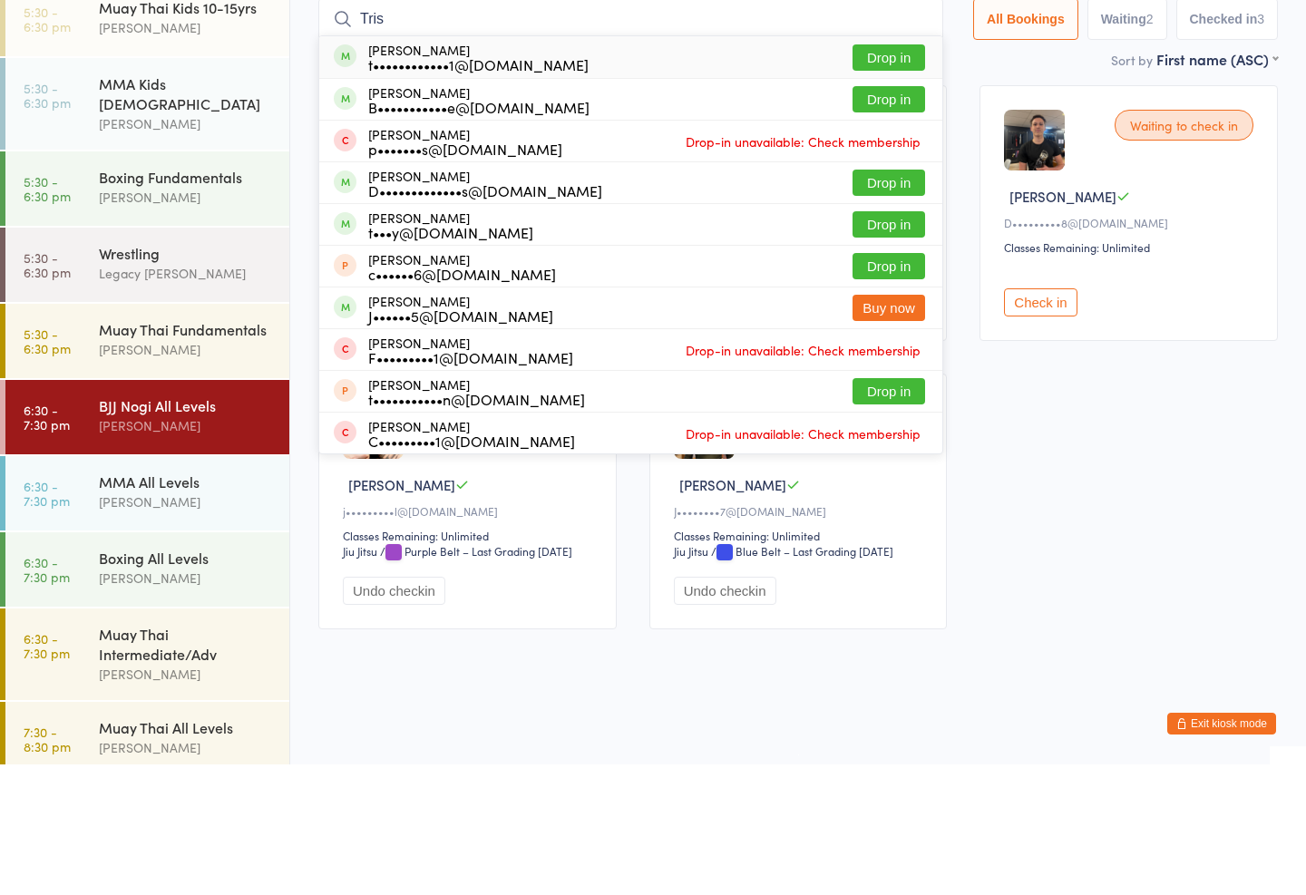
type input "Tris"
click at [889, 175] on button "Drop in" at bounding box center [889, 188] width 73 height 26
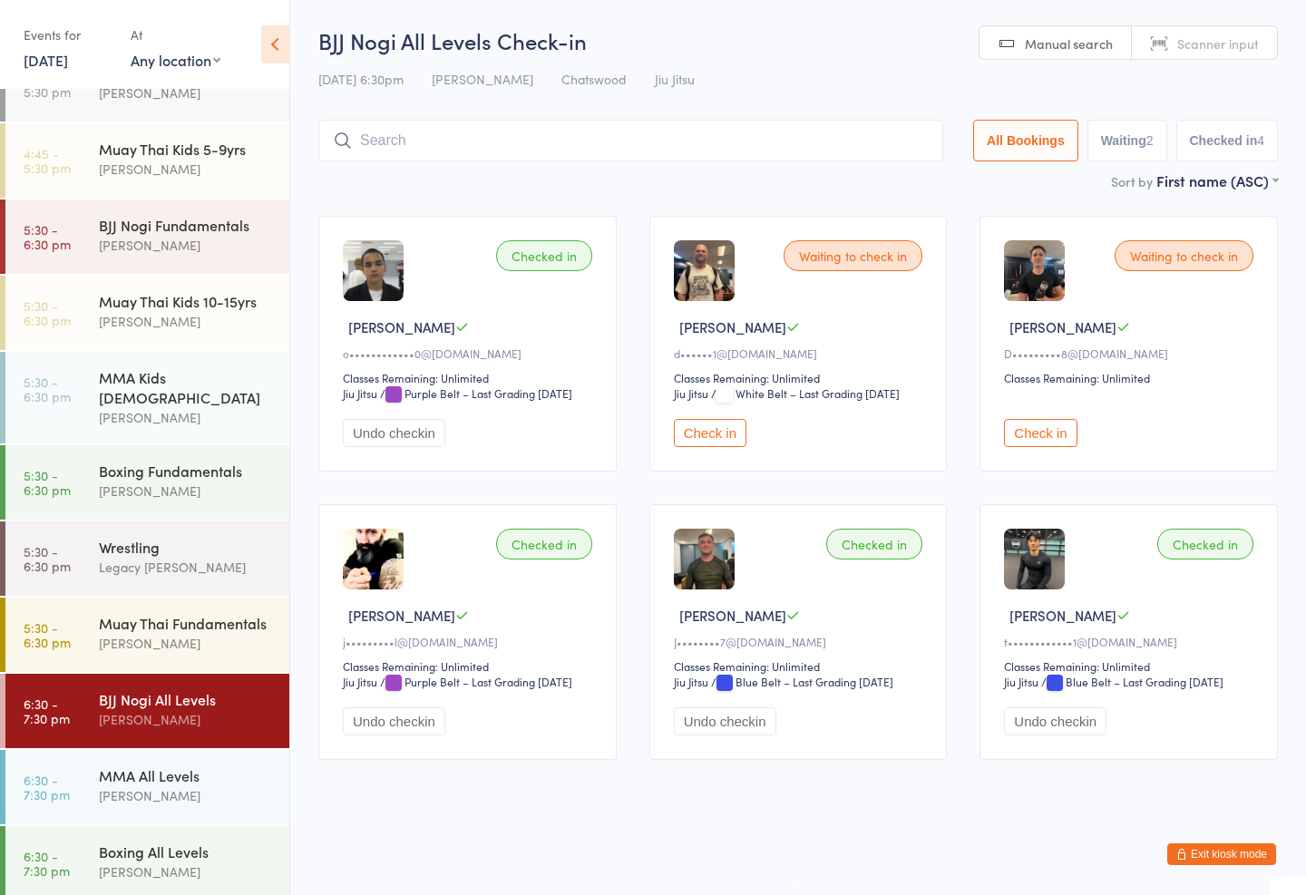
scroll to position [419, 0]
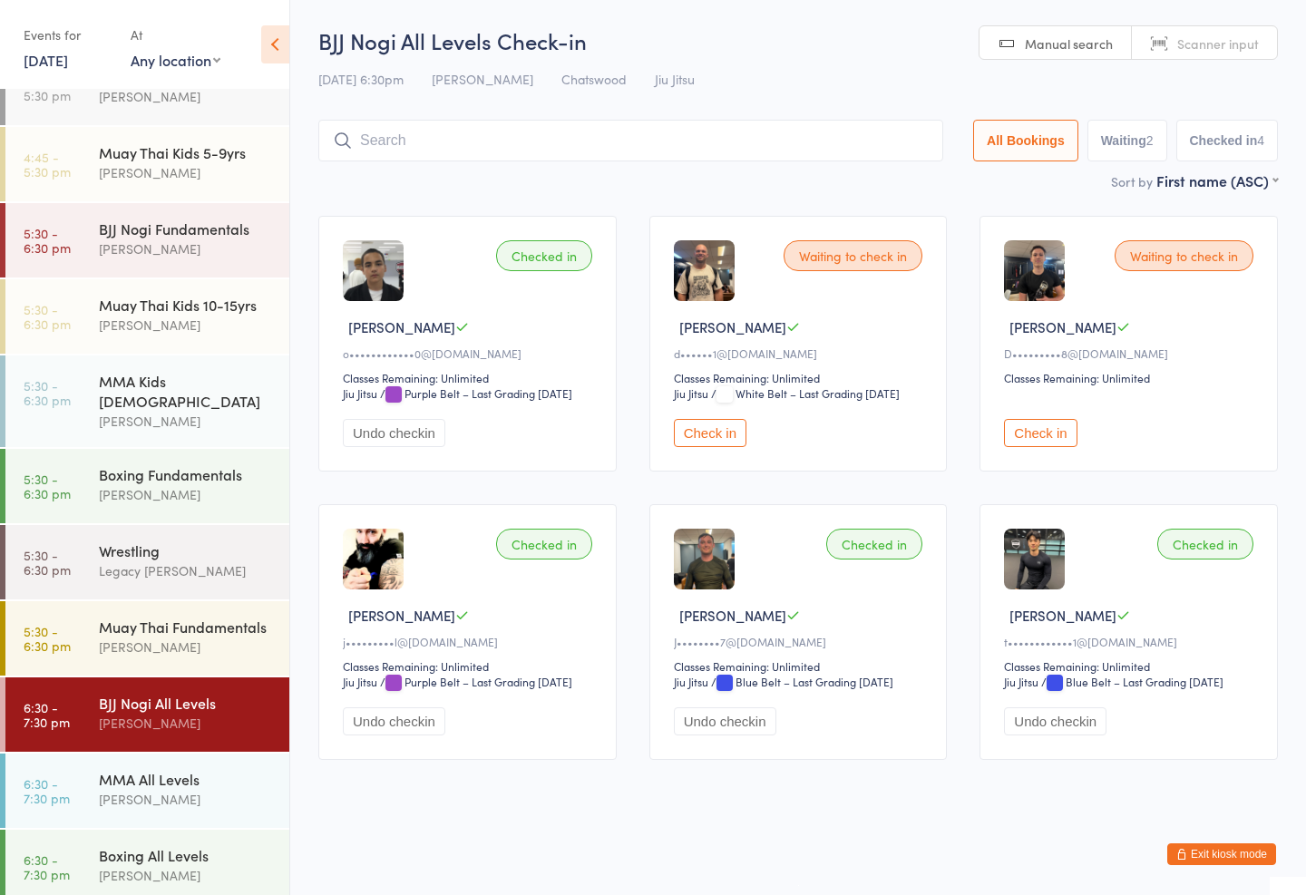
click at [218, 317] on div "[PERSON_NAME]" at bounding box center [186, 325] width 175 height 21
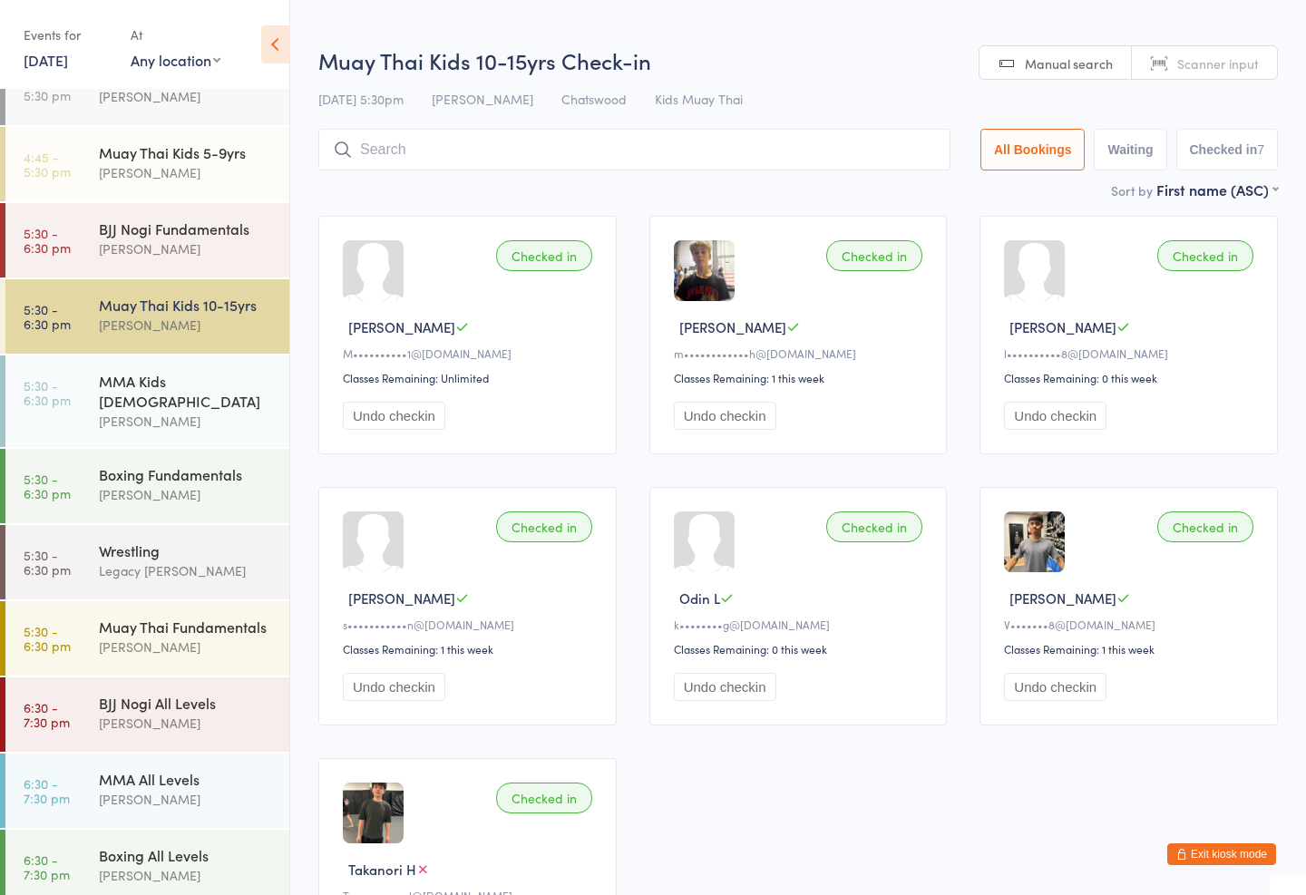
click at [560, 156] on input "search" at bounding box center [634, 150] width 632 height 42
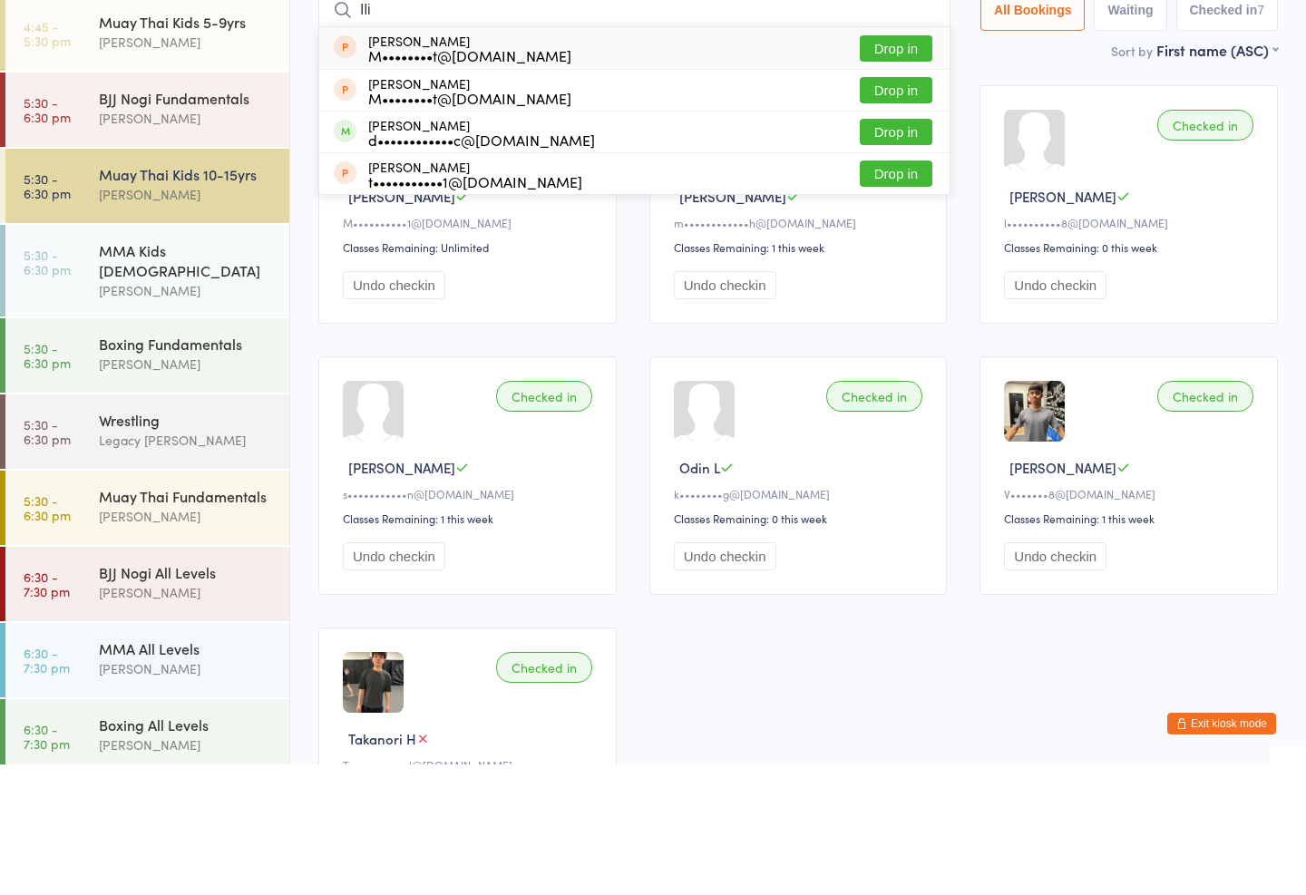
type input "Ili"
click at [894, 249] on button "Drop in" at bounding box center [896, 262] width 73 height 26
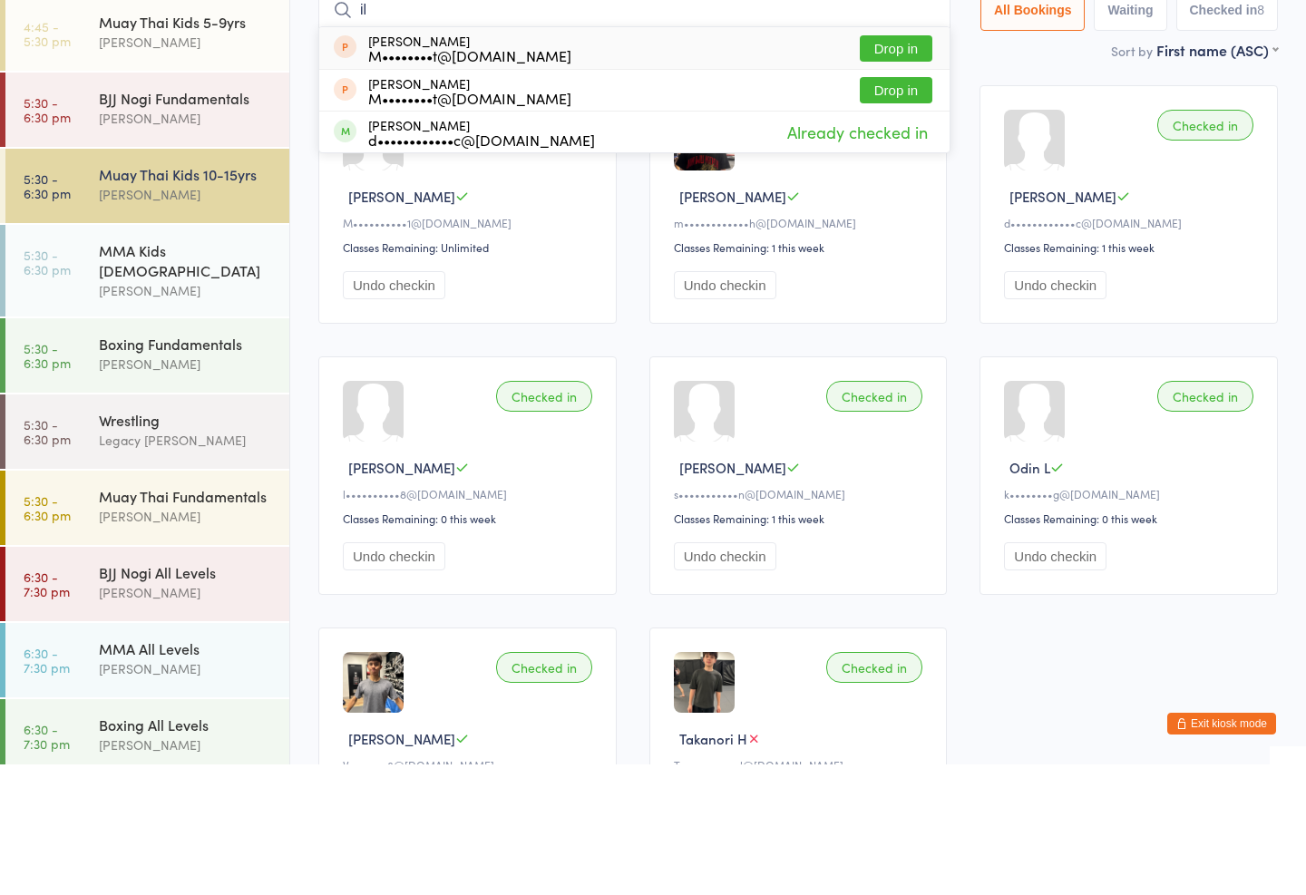
type input "i"
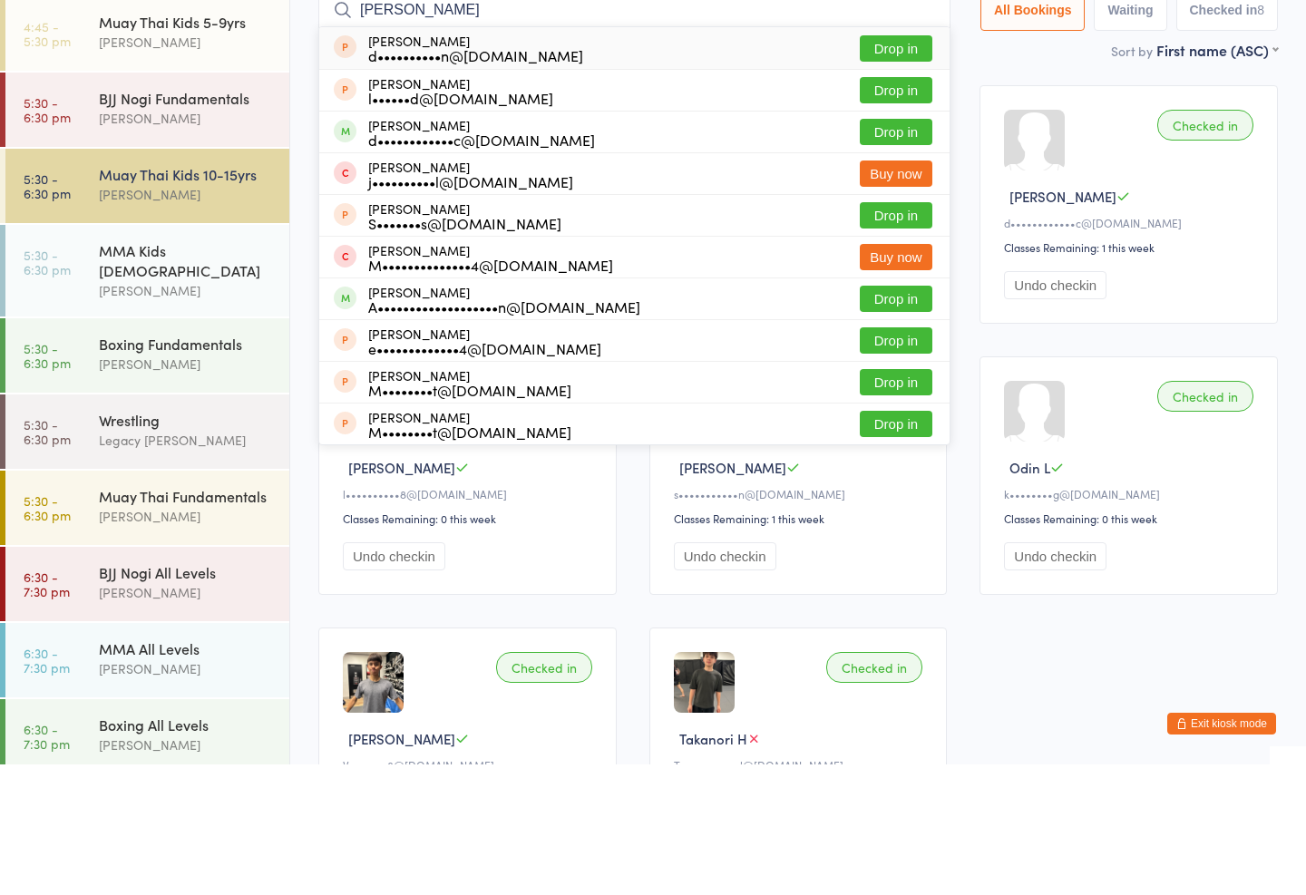
type input "[PERSON_NAME]"
click at [883, 249] on button "Drop in" at bounding box center [896, 262] width 73 height 26
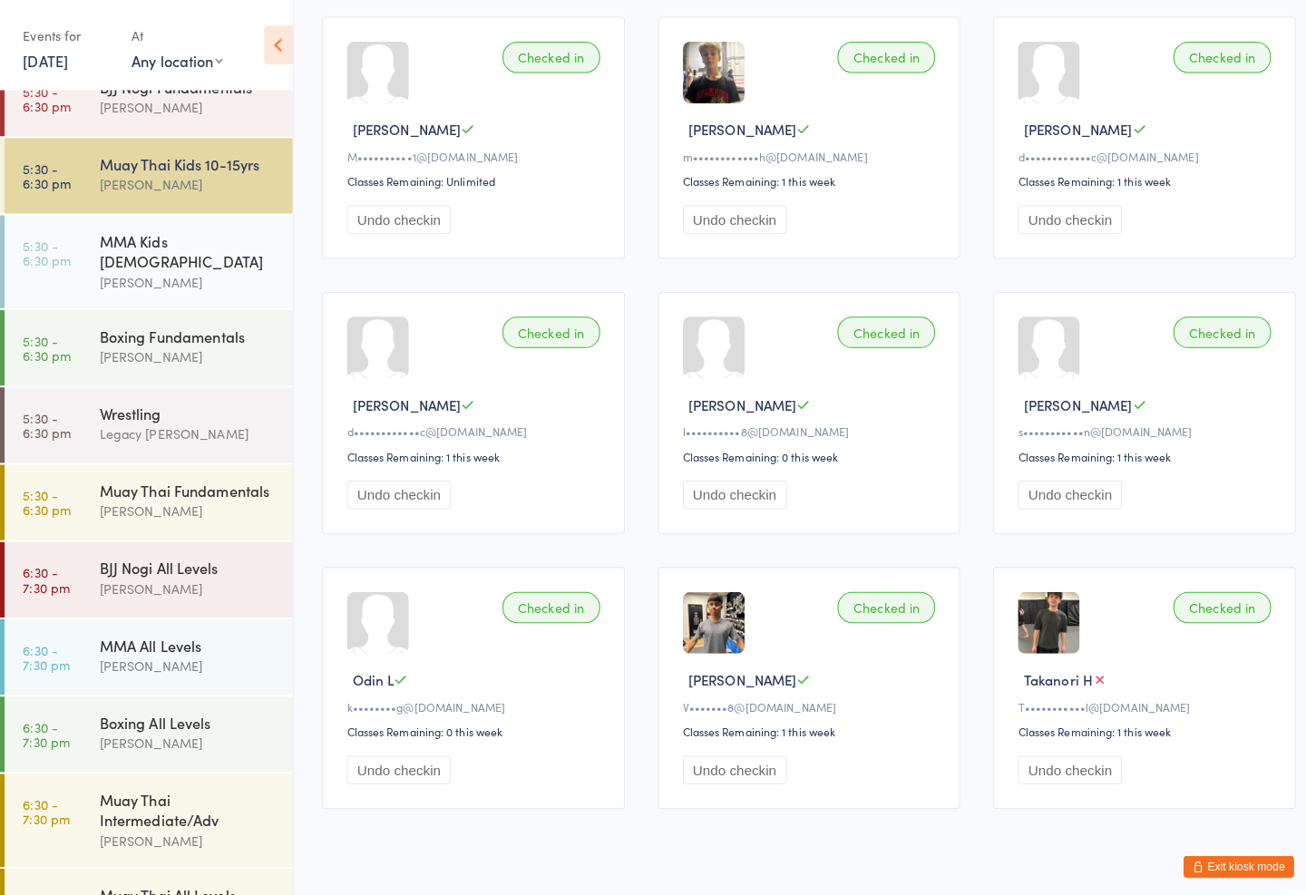
scroll to position [204, 0]
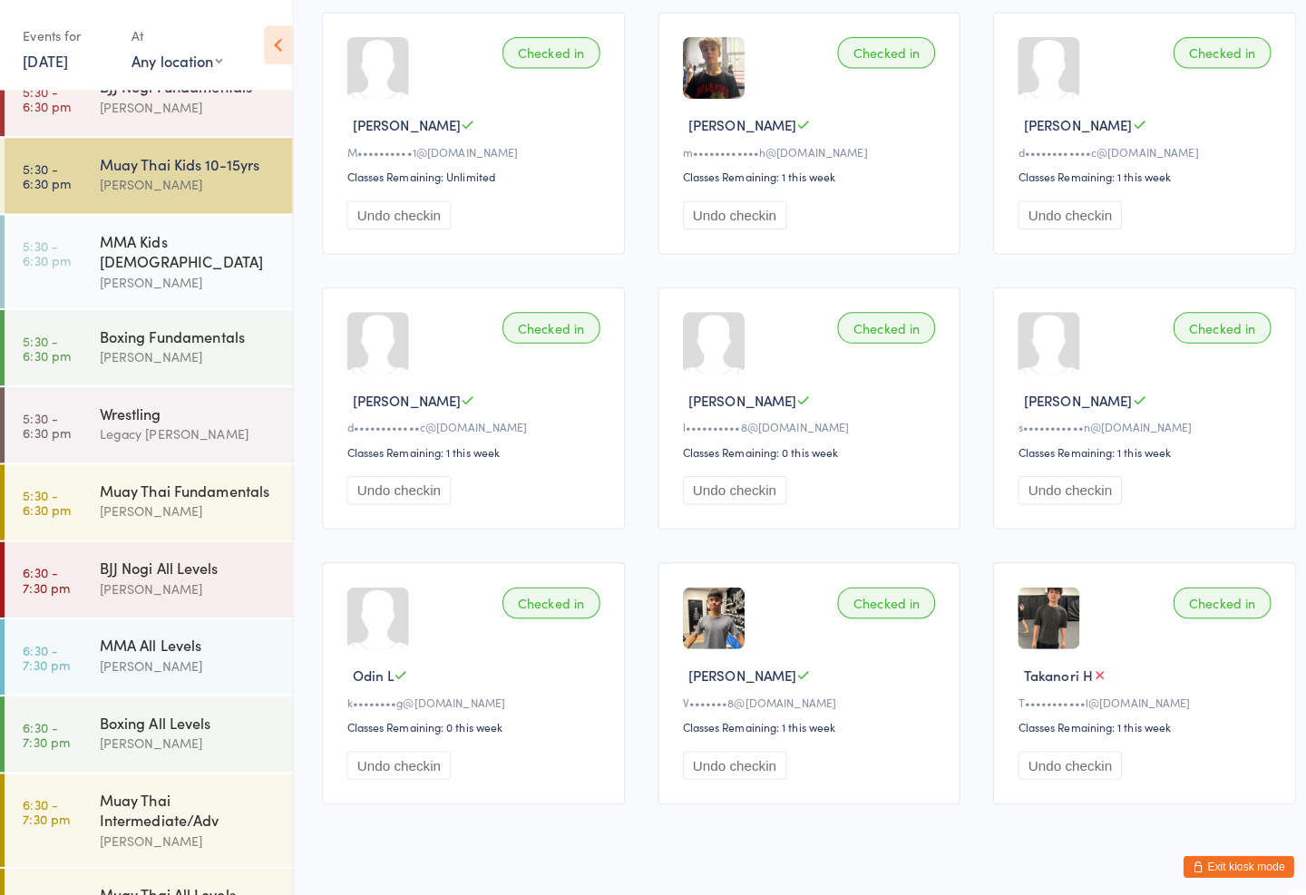
click at [177, 474] on div "Muay Thai Fundamentals" at bounding box center [186, 484] width 175 height 20
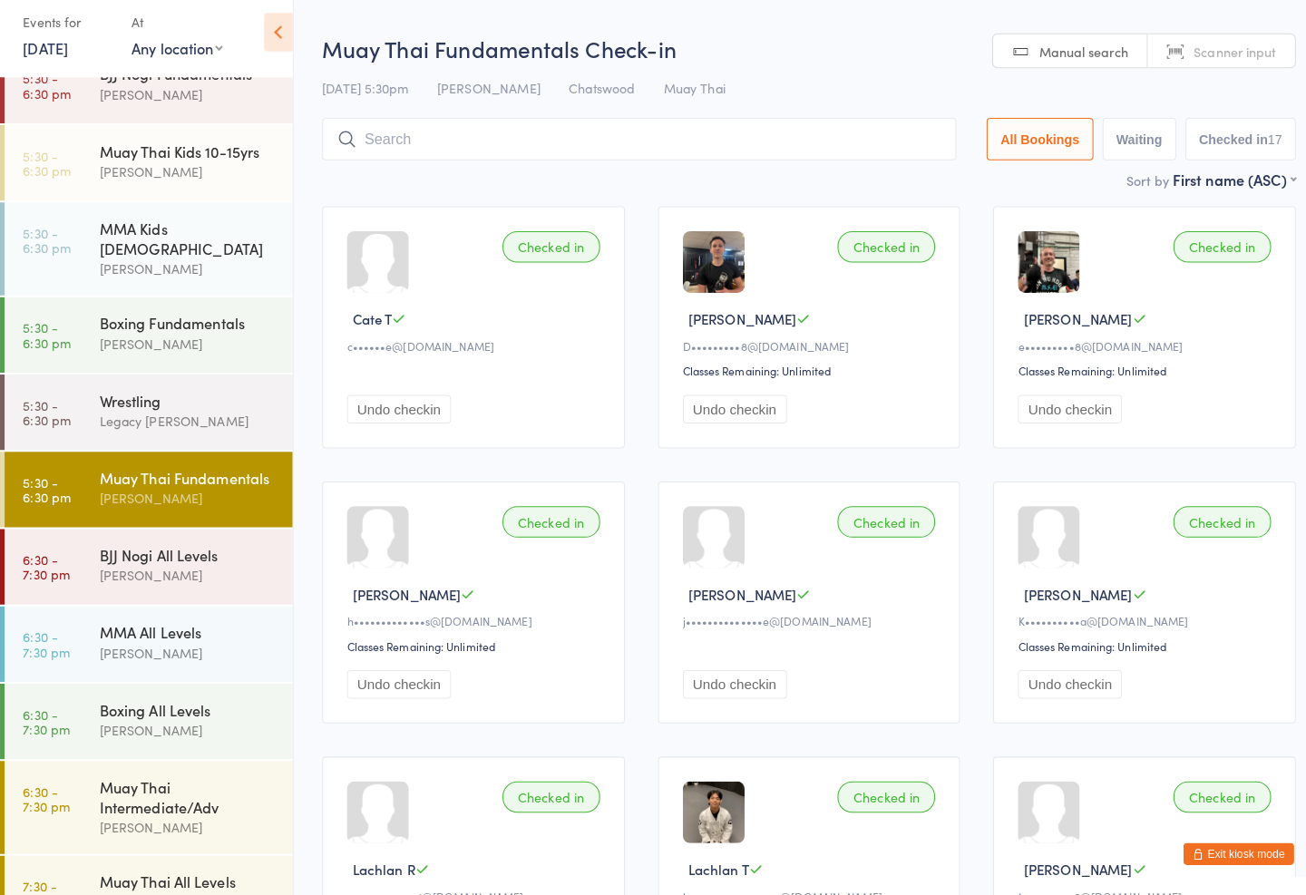
click at [714, 139] on input "search" at bounding box center [630, 150] width 625 height 42
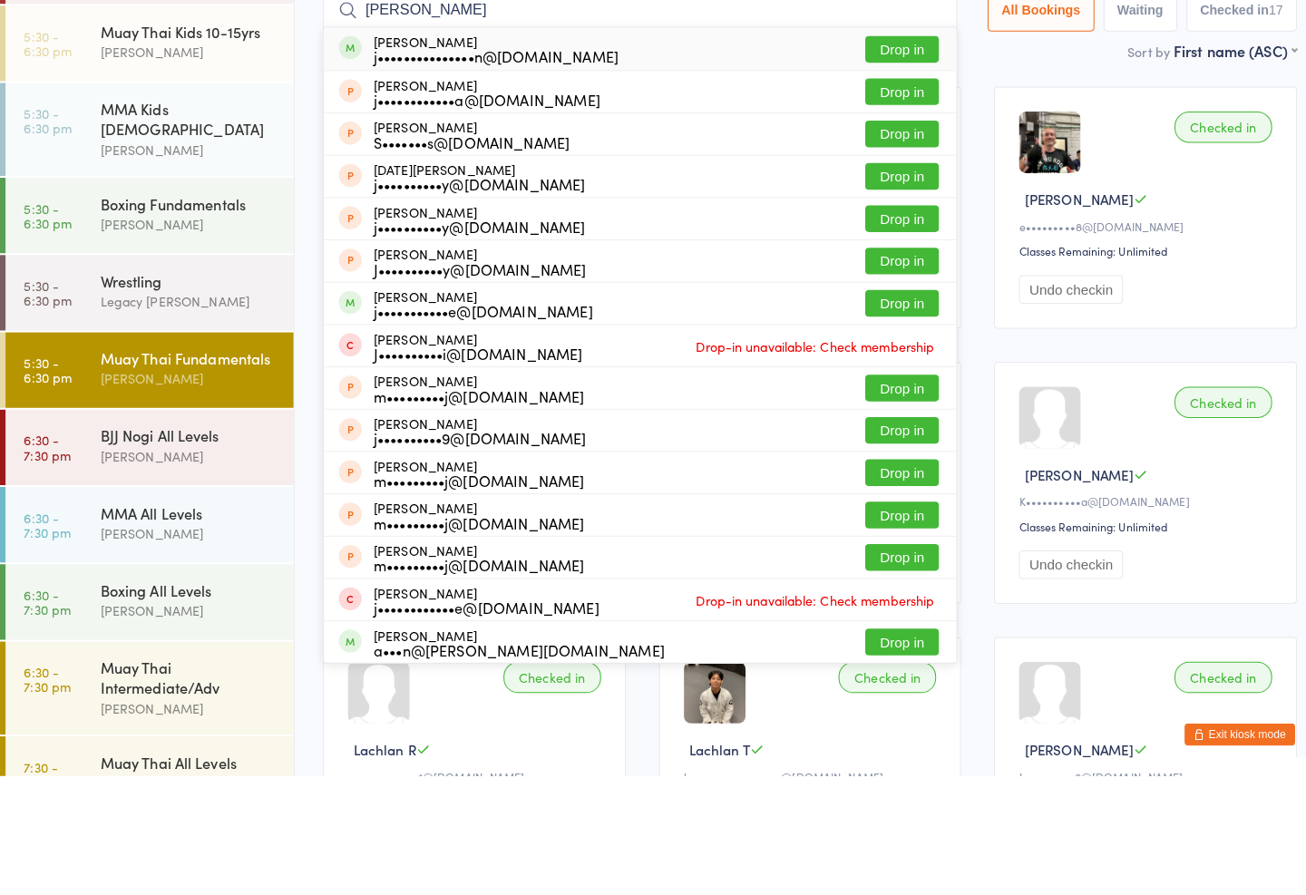
click at [864, 120] on input "[PERSON_NAME]" at bounding box center [630, 141] width 625 height 42
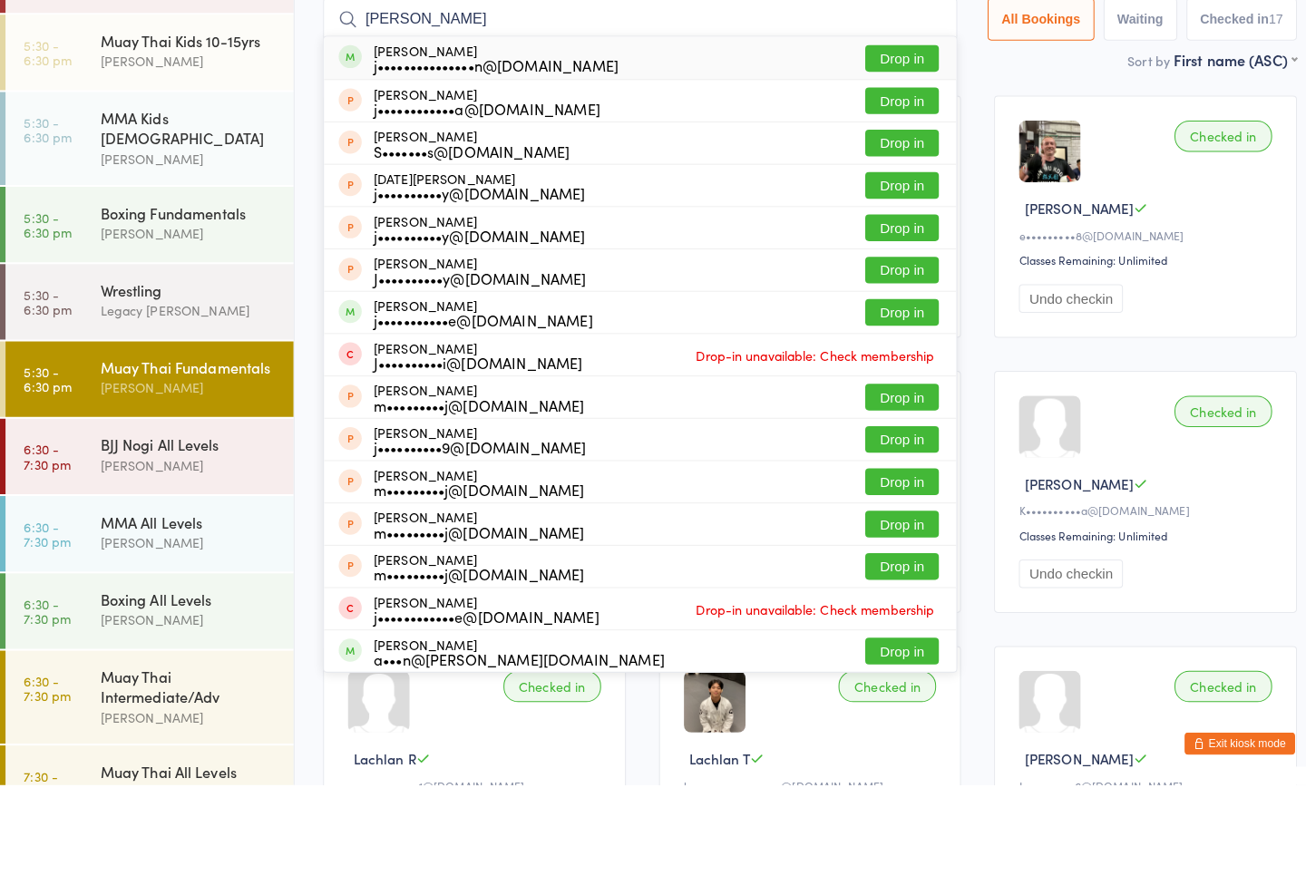
type input "[PERSON_NAME]"
click at [885, 166] on button "Drop in" at bounding box center [889, 179] width 73 height 26
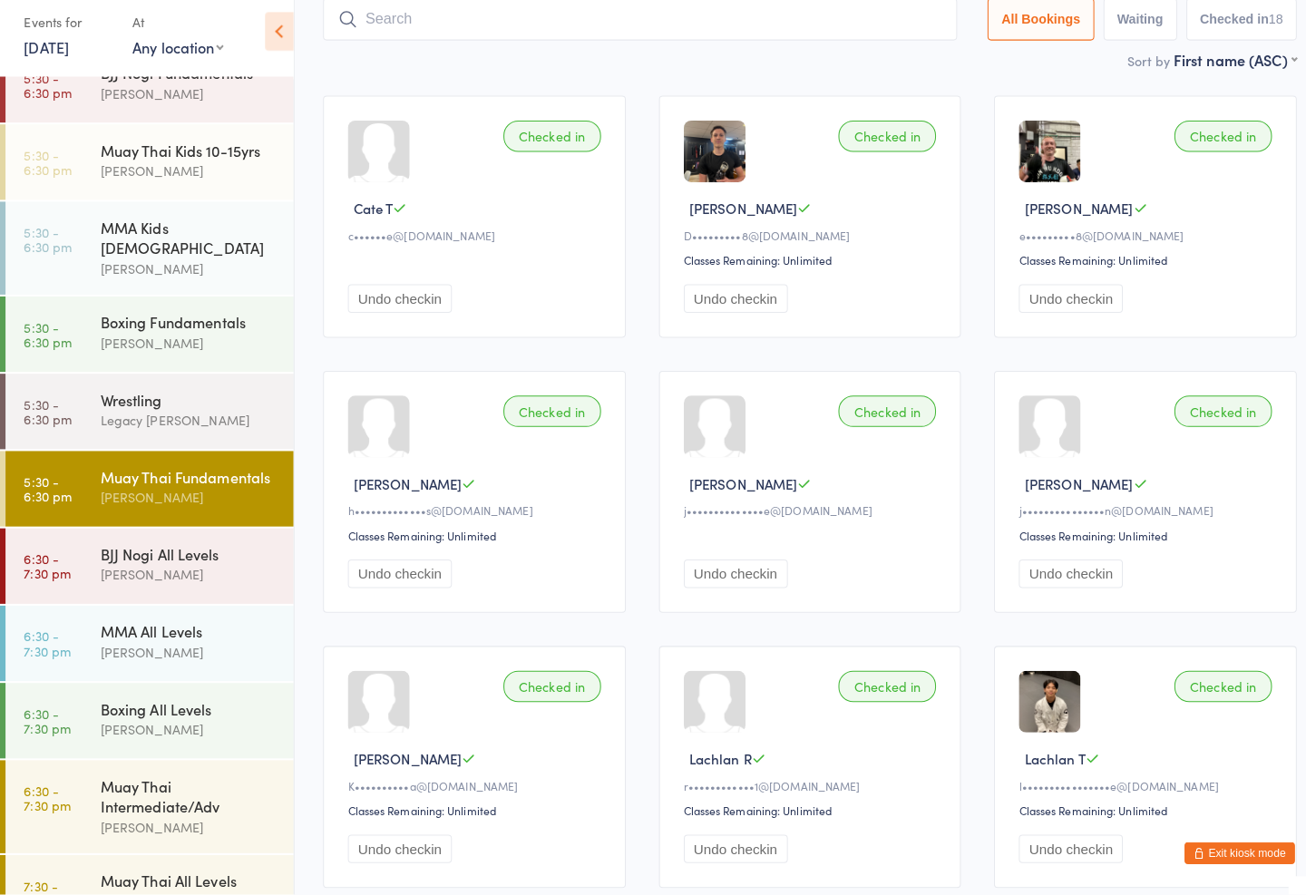
click at [249, 136] on div "Muay Thai Kids 10-15yrs [PERSON_NAME]" at bounding box center [194, 172] width 190 height 72
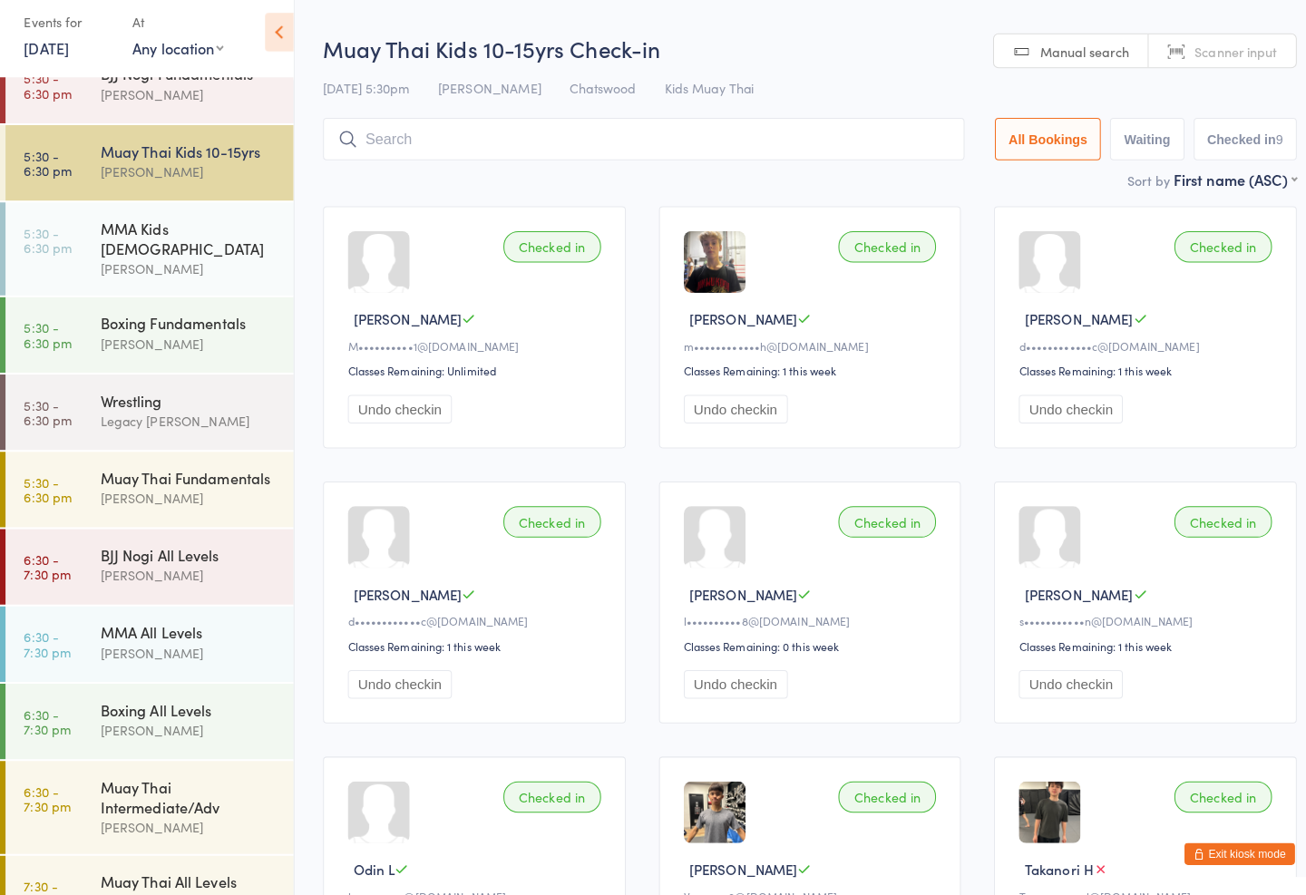
click at [513, 21] on html "You have now entered Kiosk Mode. Members will be able to check themselves in us…" at bounding box center [653, 447] width 1306 height 895
click at [542, 108] on div "Muay Thai Kids 10-15yrs Check-in [DATE] 5:30pm [PERSON_NAME] Kids Muay Thai Man…" at bounding box center [798, 112] width 960 height 134
click at [557, 129] on input "search" at bounding box center [634, 150] width 632 height 42
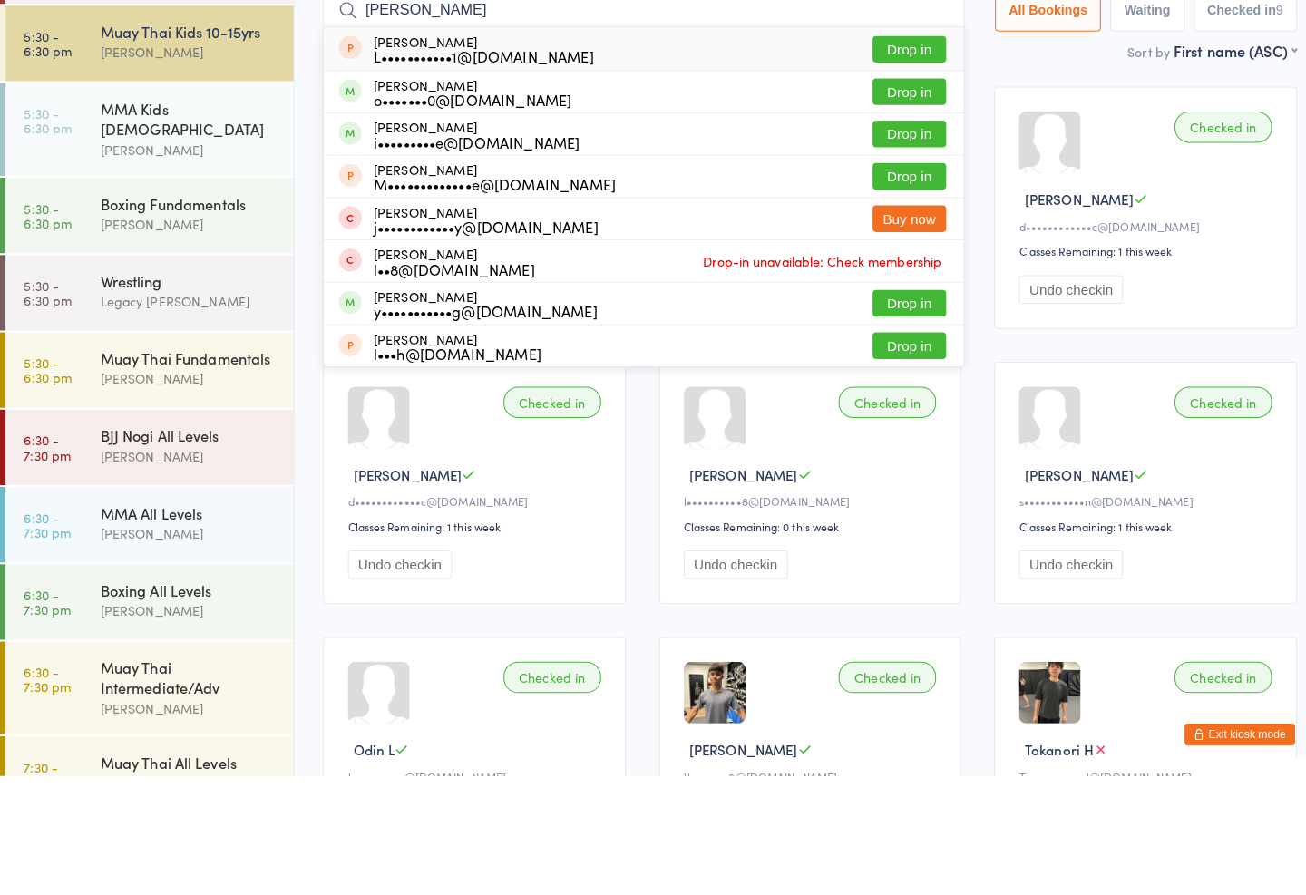
type input "[PERSON_NAME]"
click at [874, 166] on button "Drop in" at bounding box center [896, 179] width 73 height 26
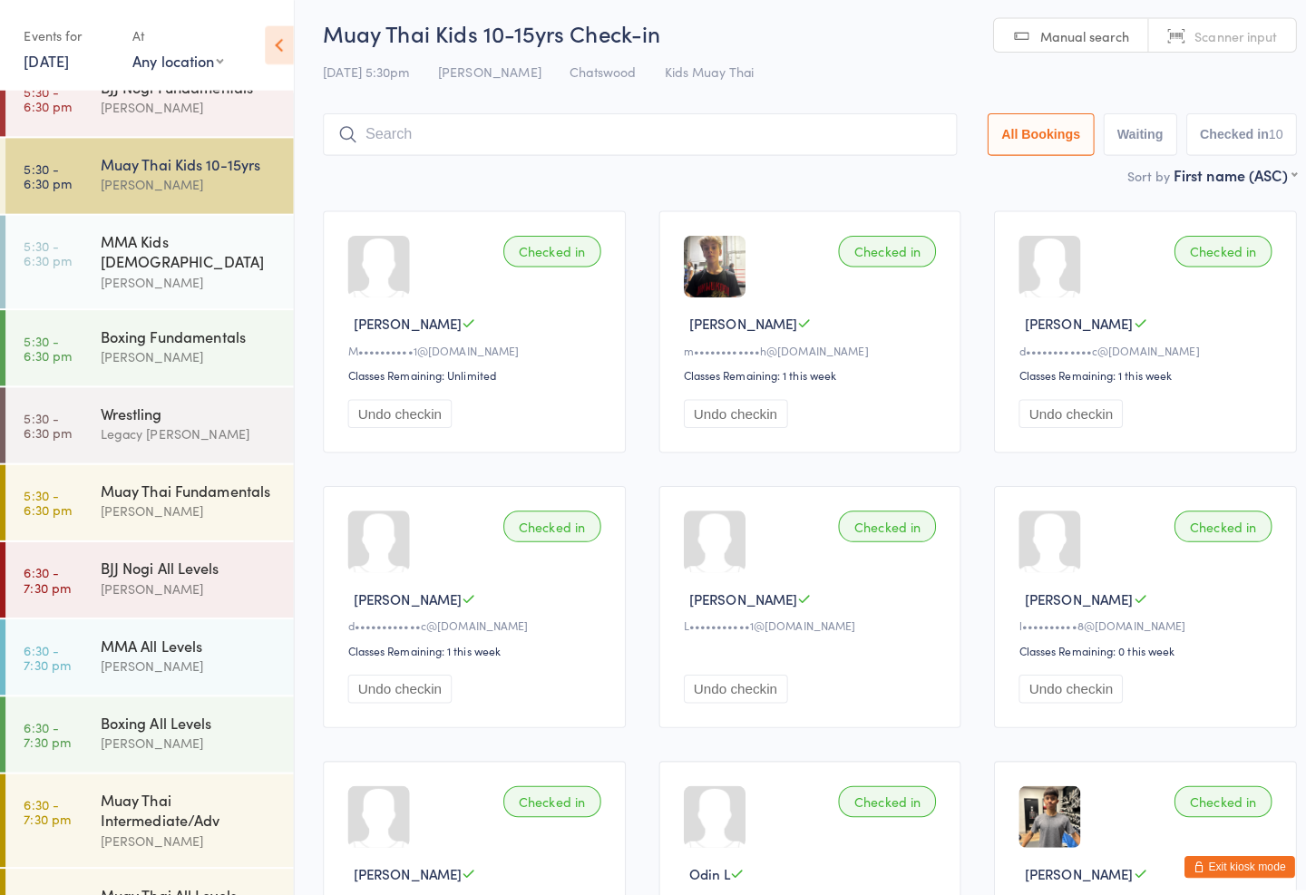
scroll to position [6, 0]
click at [869, 527] on div "Checked in" at bounding box center [874, 520] width 96 height 31
click at [726, 694] on button "Undo checkin" at bounding box center [725, 680] width 103 height 28
click at [747, 694] on button "Undo checkin" at bounding box center [725, 680] width 103 height 28
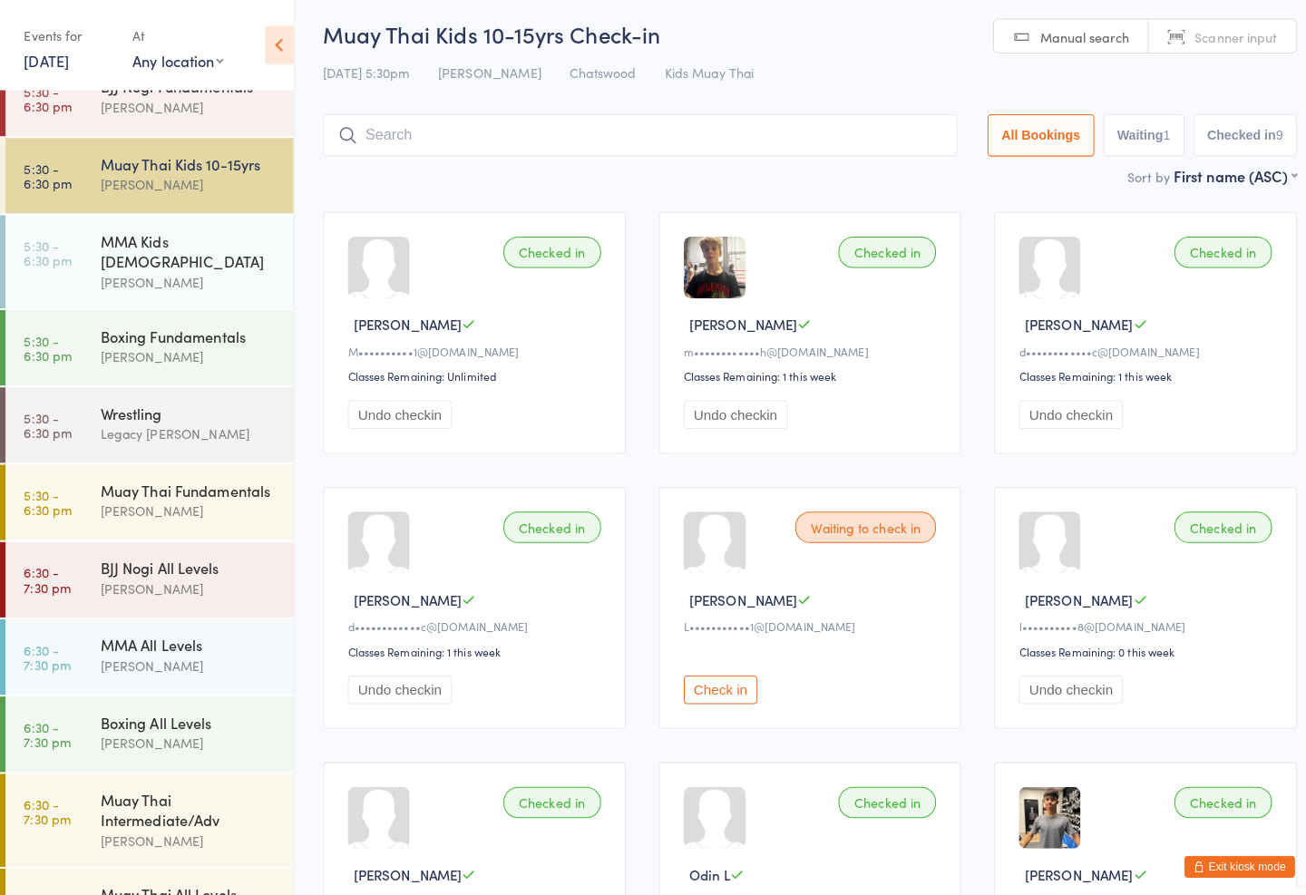
click at [808, 115] on input "search" at bounding box center [630, 133] width 625 height 42
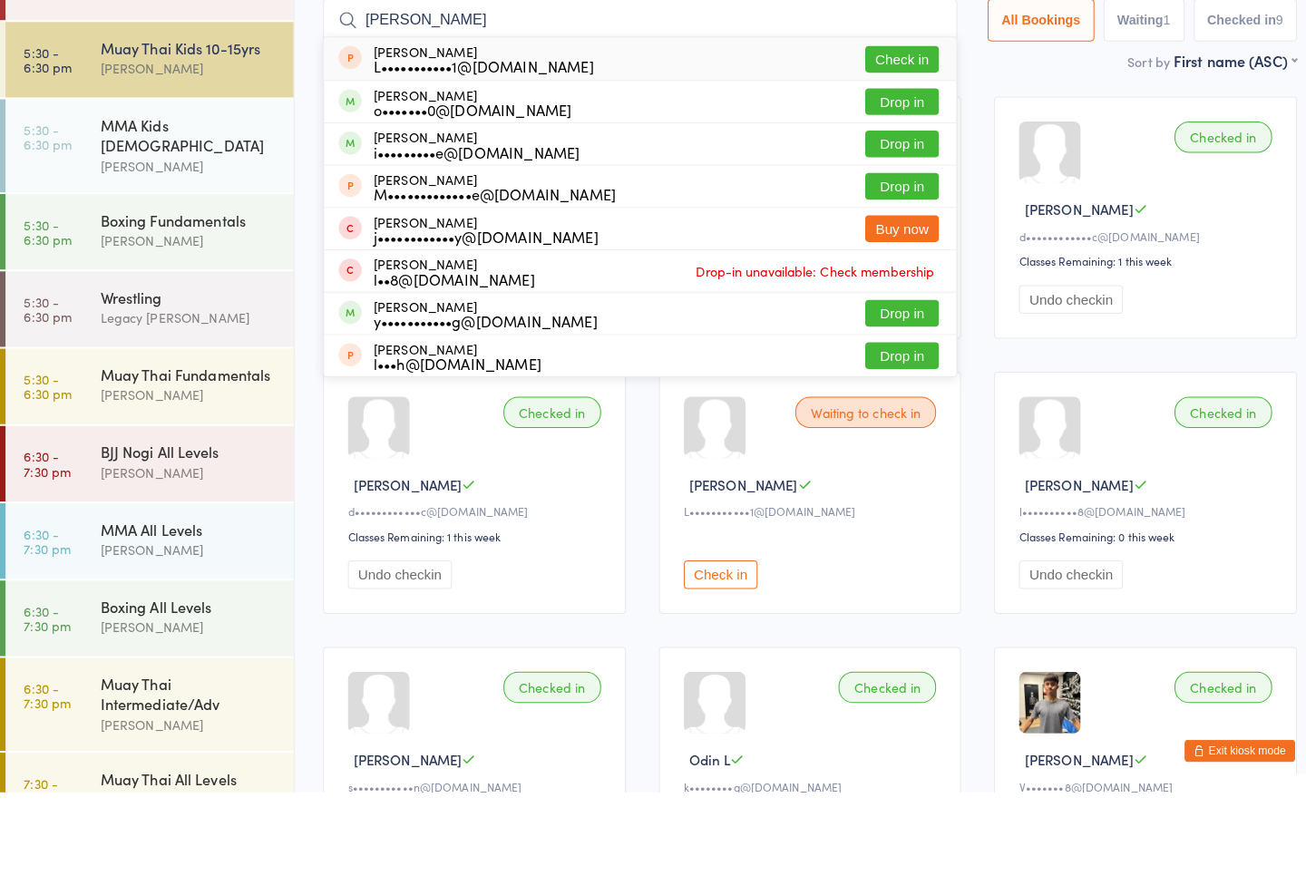
type input "[PERSON_NAME]"
click at [884, 201] on button "Drop in" at bounding box center [889, 214] width 73 height 26
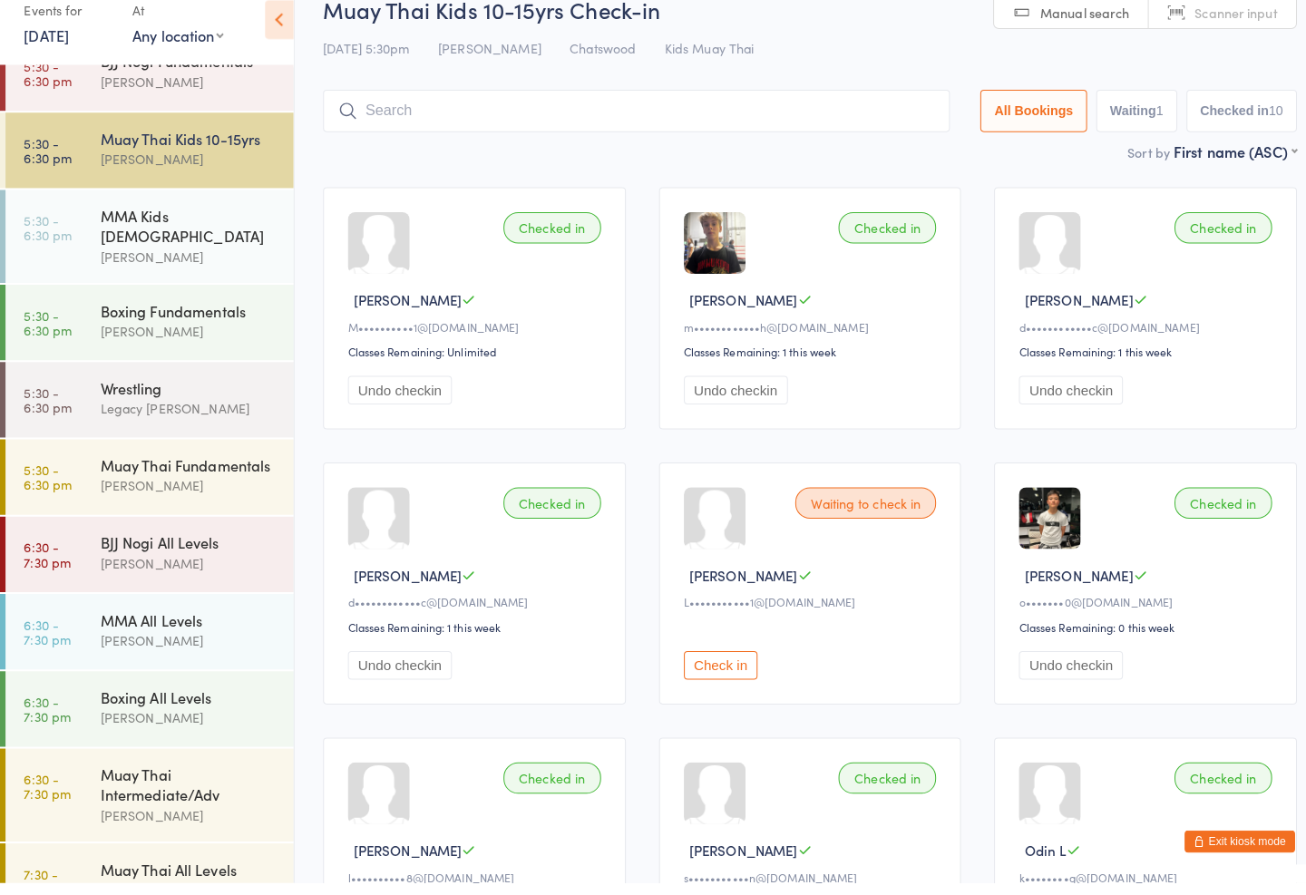
click at [196, 136] on div "Muay Thai Kids 10-15yrs [PERSON_NAME]" at bounding box center [194, 172] width 190 height 72
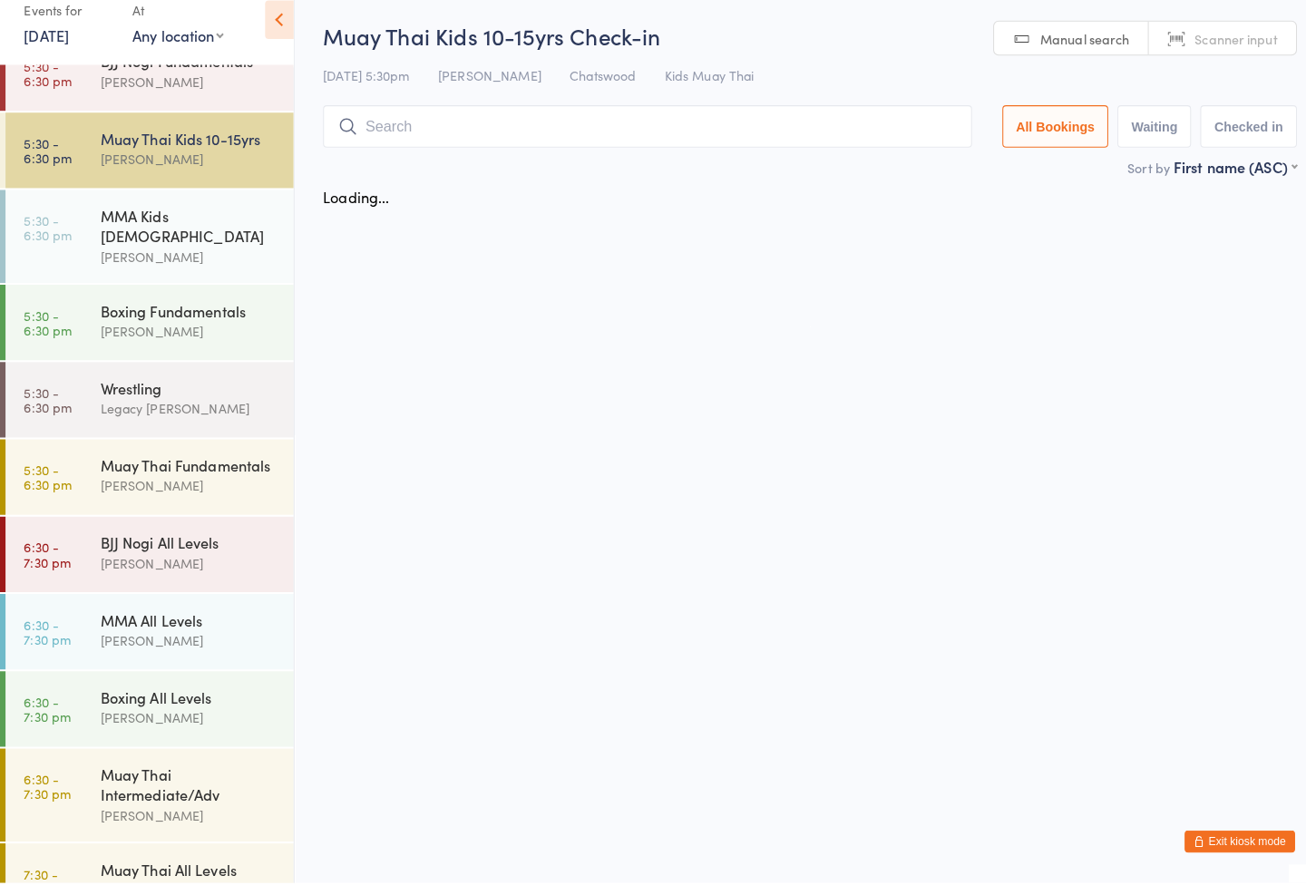
scroll to position [0, 0]
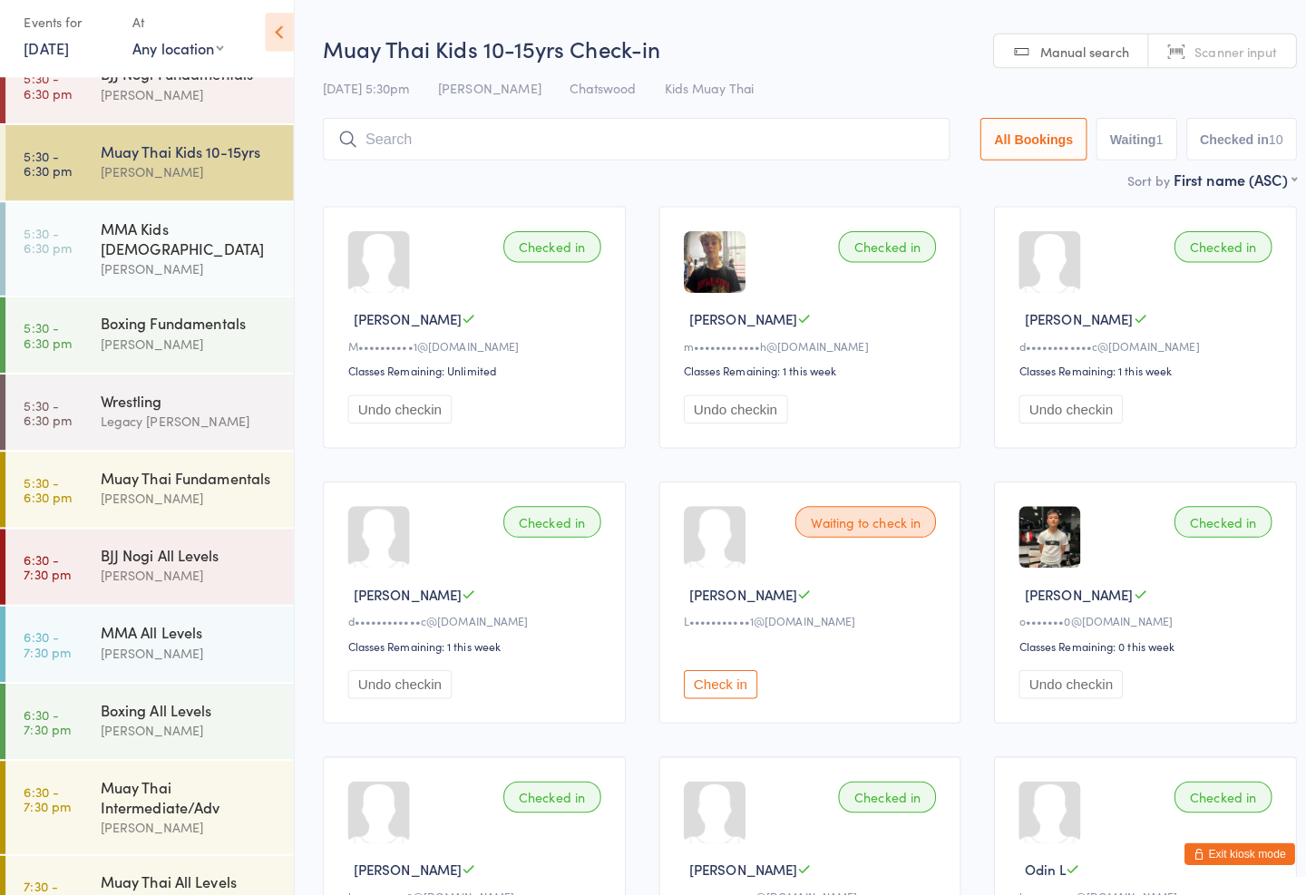
click at [757, 129] on input "search" at bounding box center [627, 150] width 618 height 42
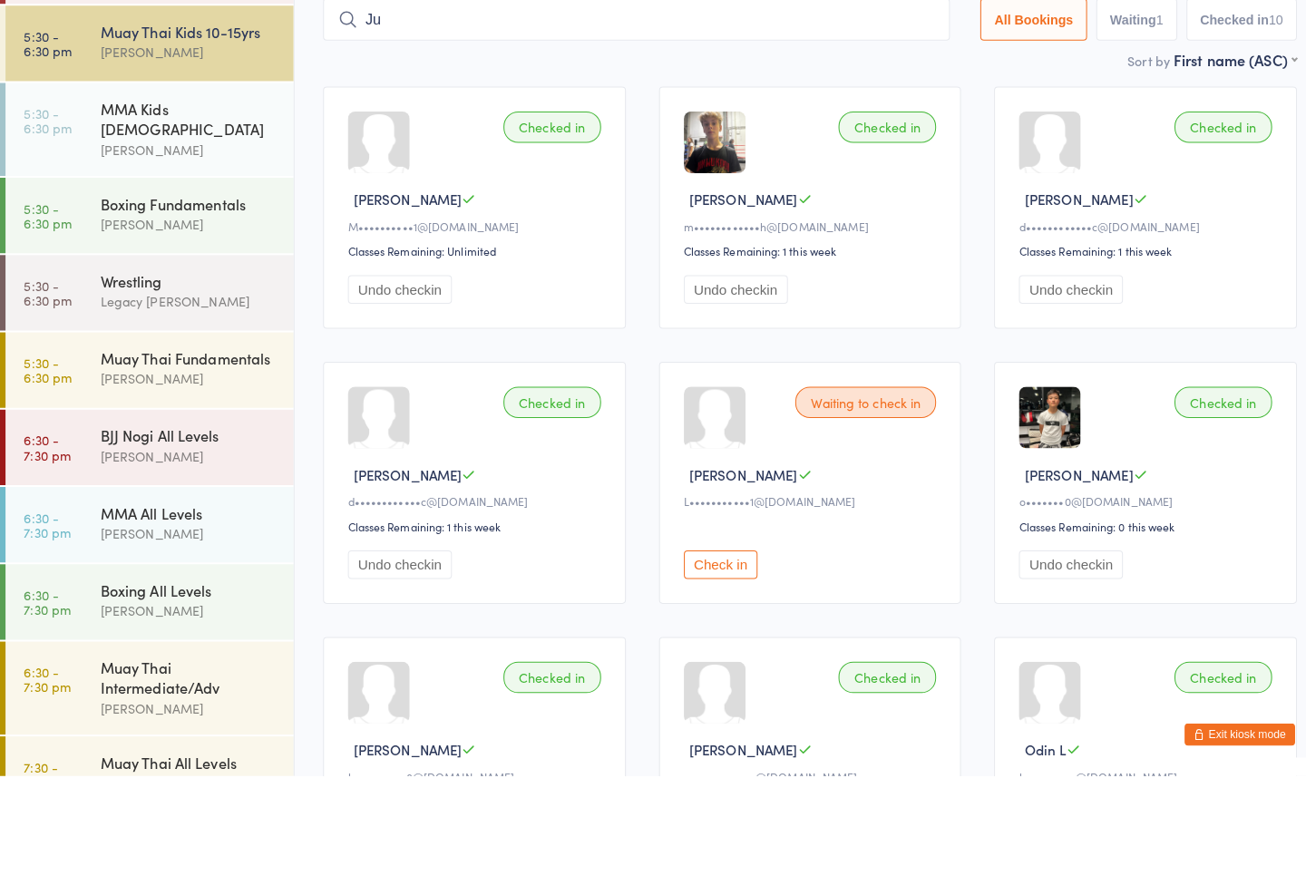
type input "J"
click at [207, 151] on div "Muay Thai Kids 10-15yrs" at bounding box center [186, 161] width 175 height 20
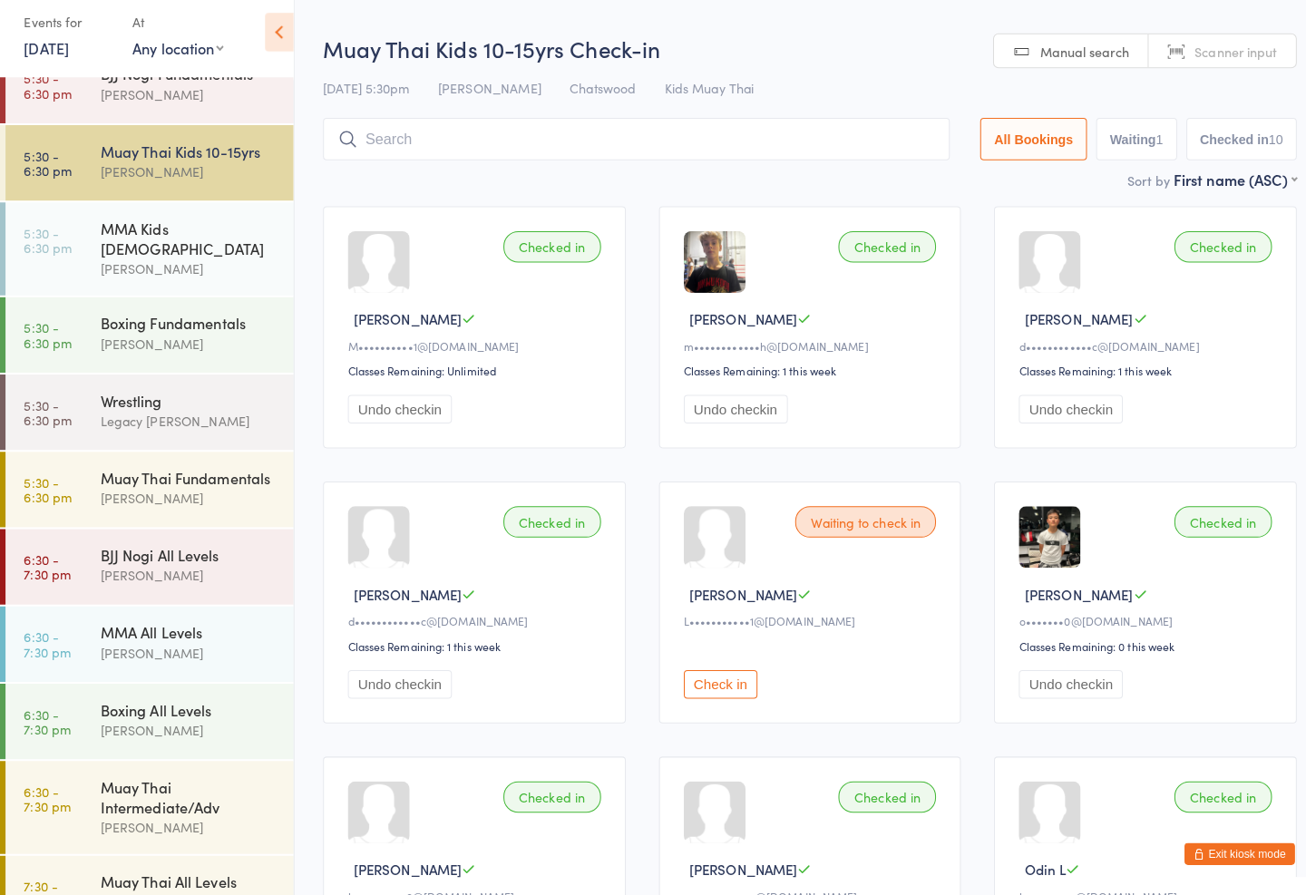
click at [171, 155] on div "Muay Thai Kids 10-15yrs" at bounding box center [186, 161] width 175 height 20
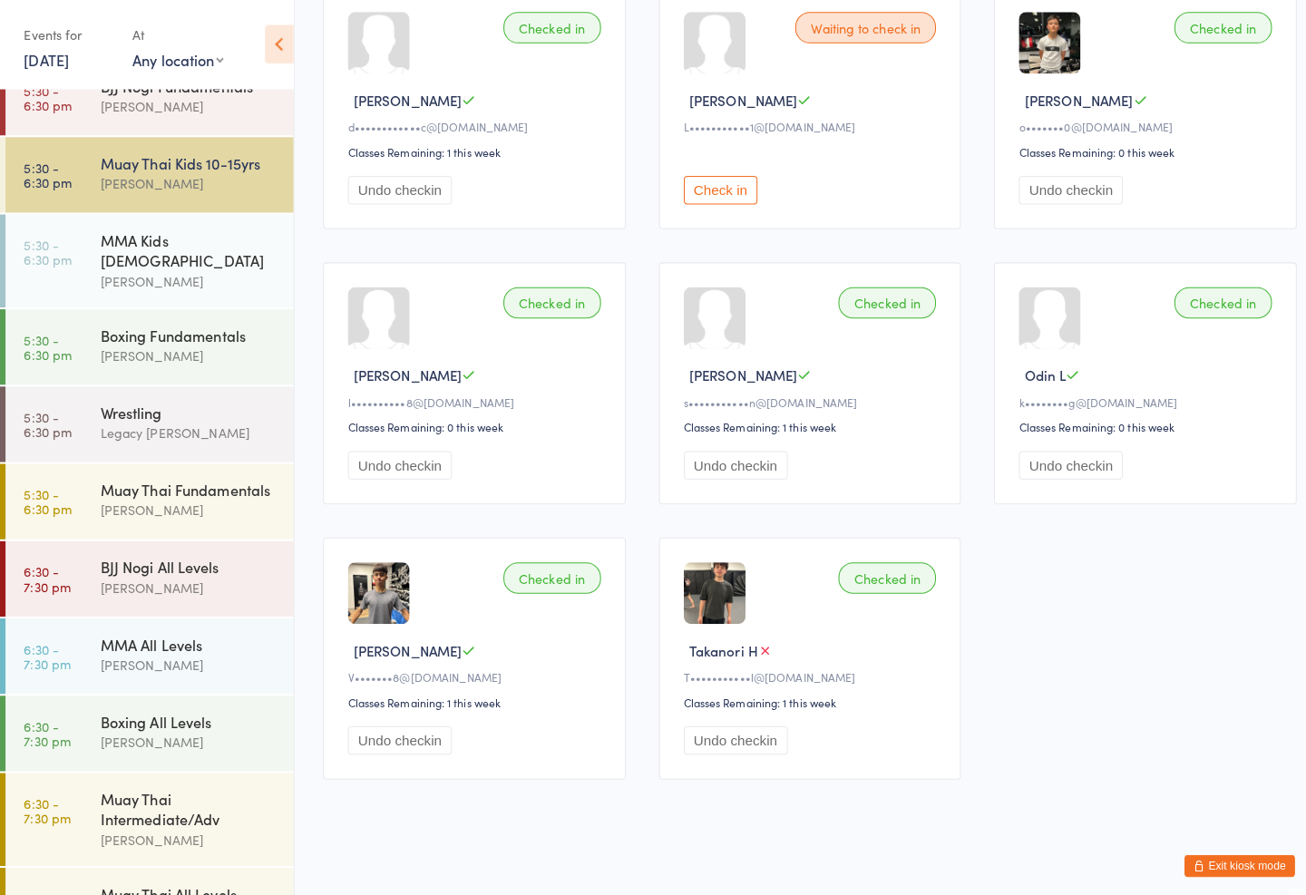
scroll to position [520, 0]
click at [214, 786] on div "Muay Thai Intermediate/Adv" at bounding box center [186, 798] width 175 height 40
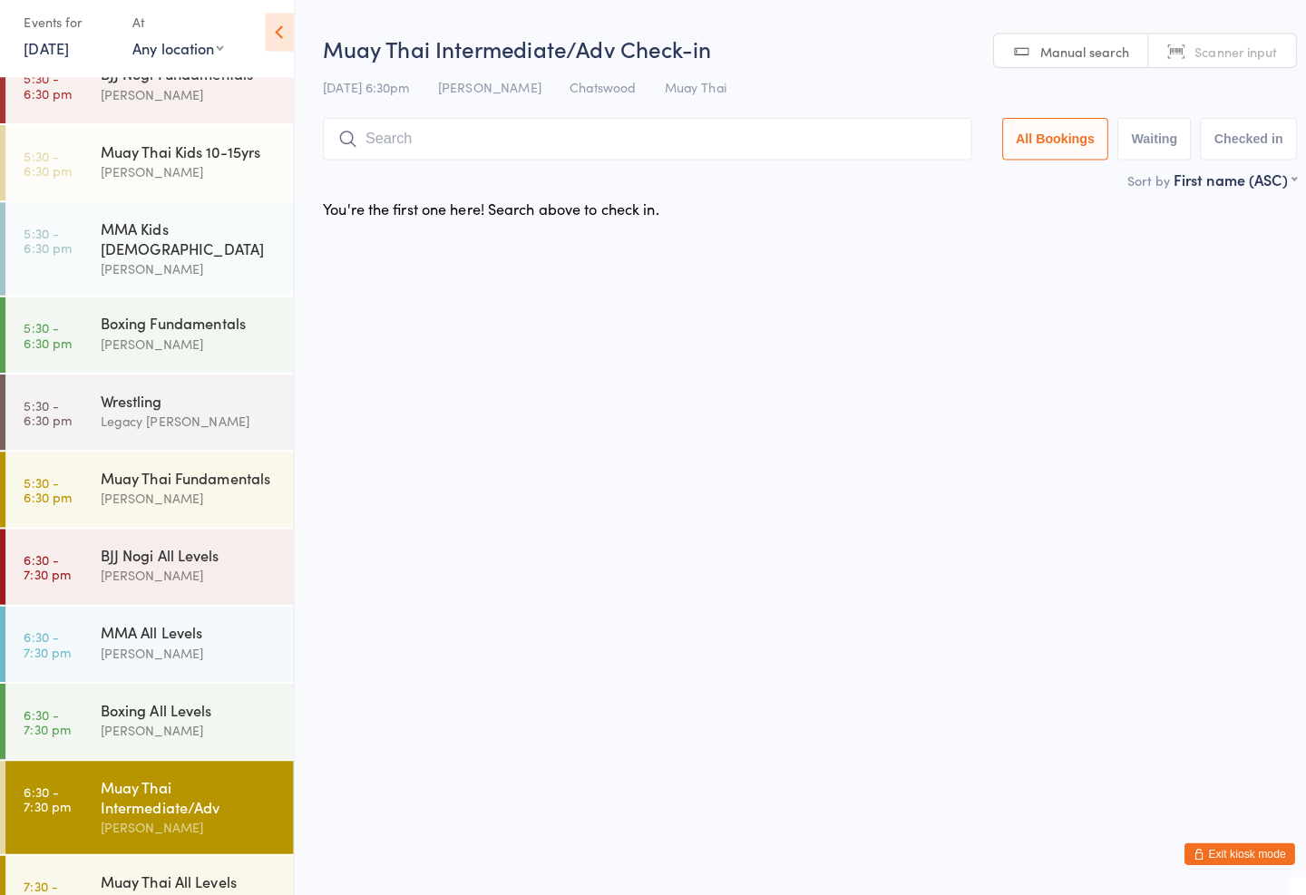
click at [795, 136] on input "search" at bounding box center [638, 150] width 640 height 42
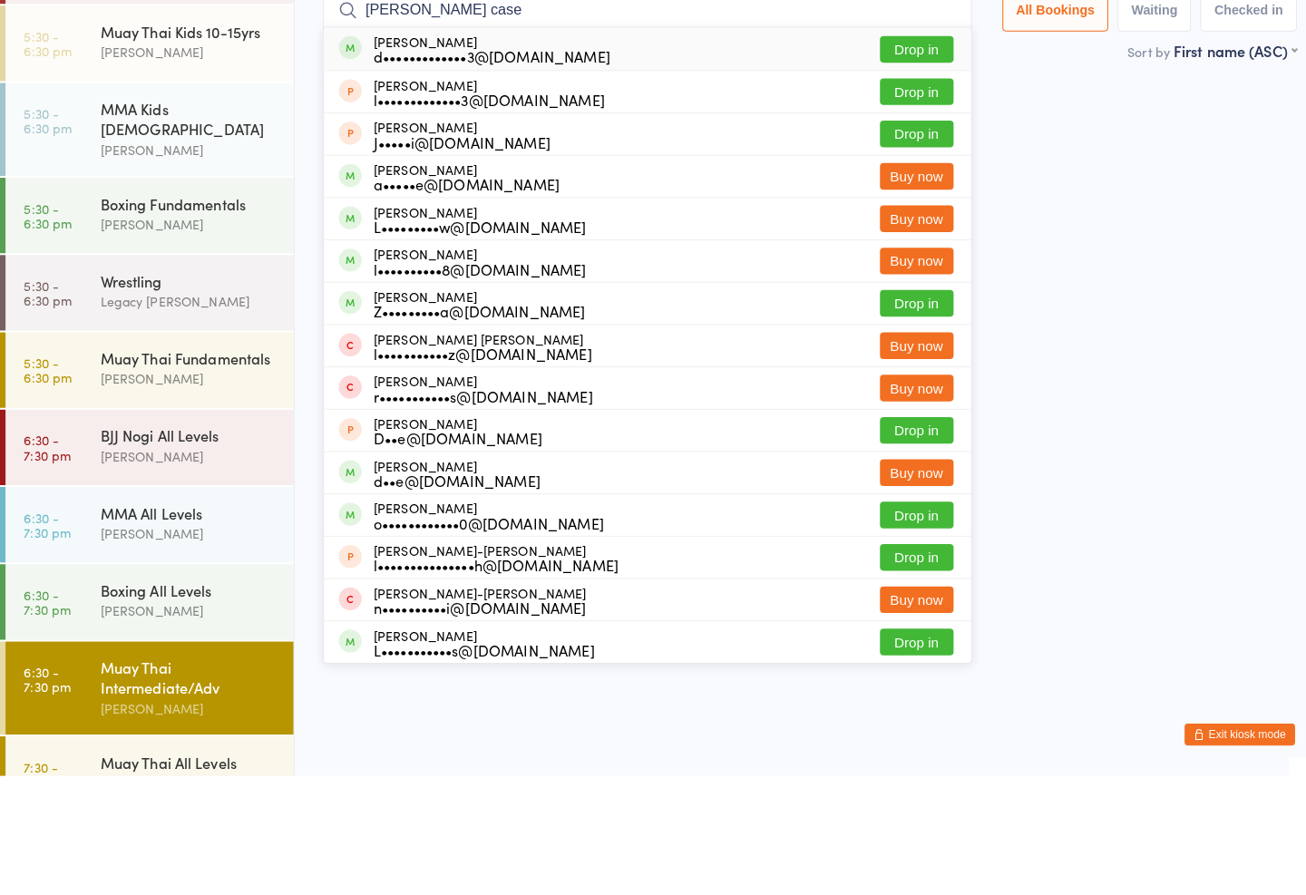
click at [919, 120] on input "[PERSON_NAME] case" at bounding box center [638, 141] width 640 height 42
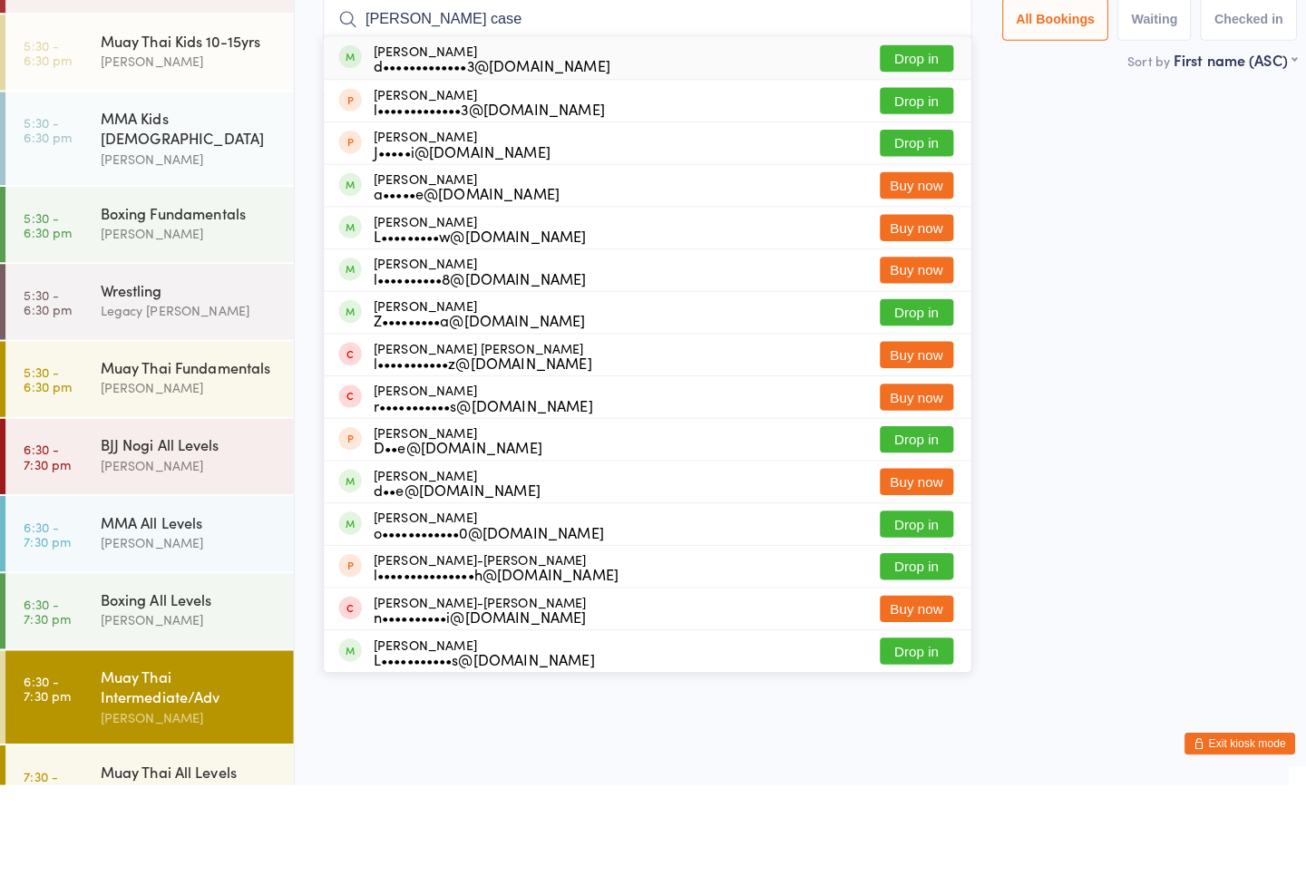
type input "[PERSON_NAME] case"
click at [915, 166] on button "Drop in" at bounding box center [903, 179] width 73 height 26
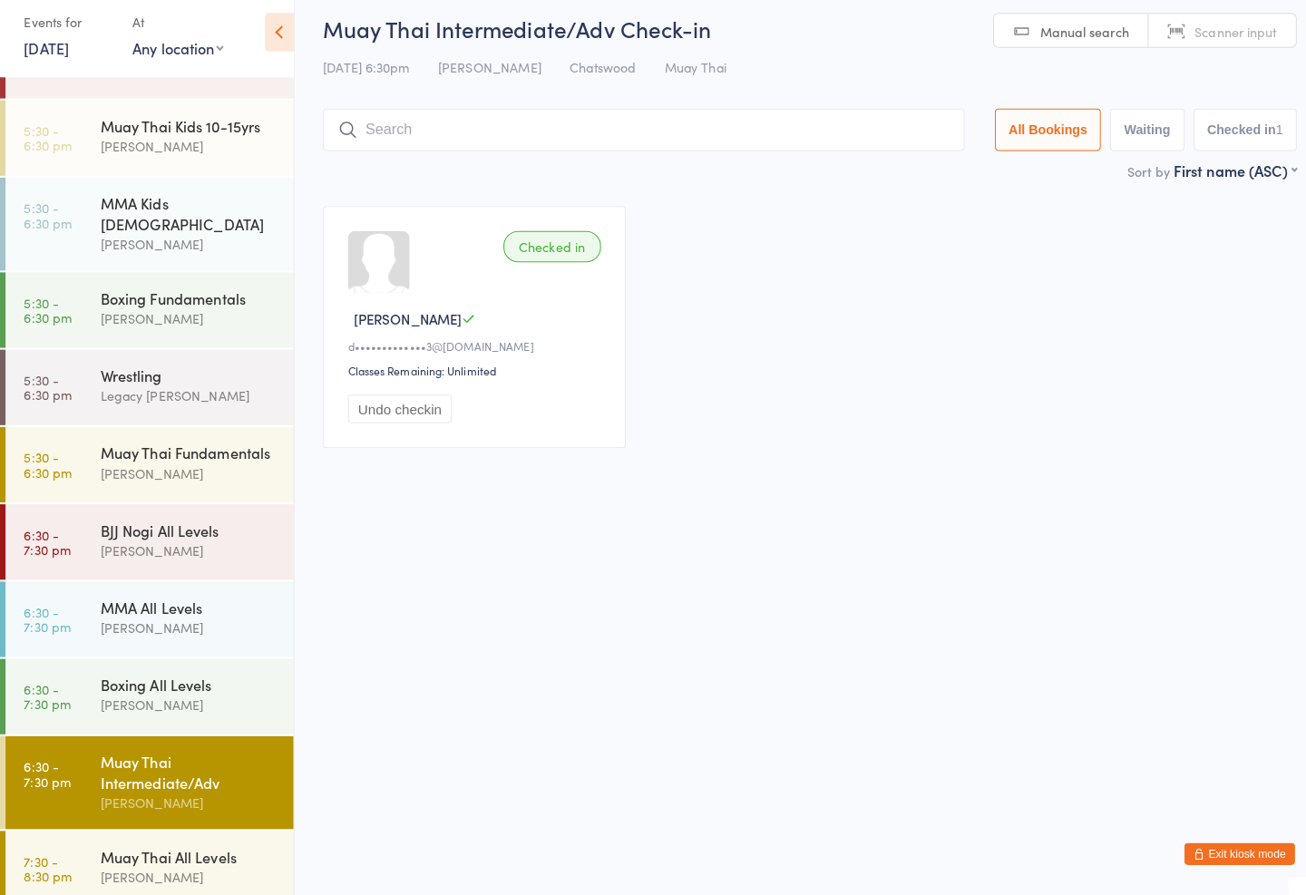
scroll to position [586, 0]
click at [191, 679] on div "Boxing All Levels" at bounding box center [186, 689] width 175 height 20
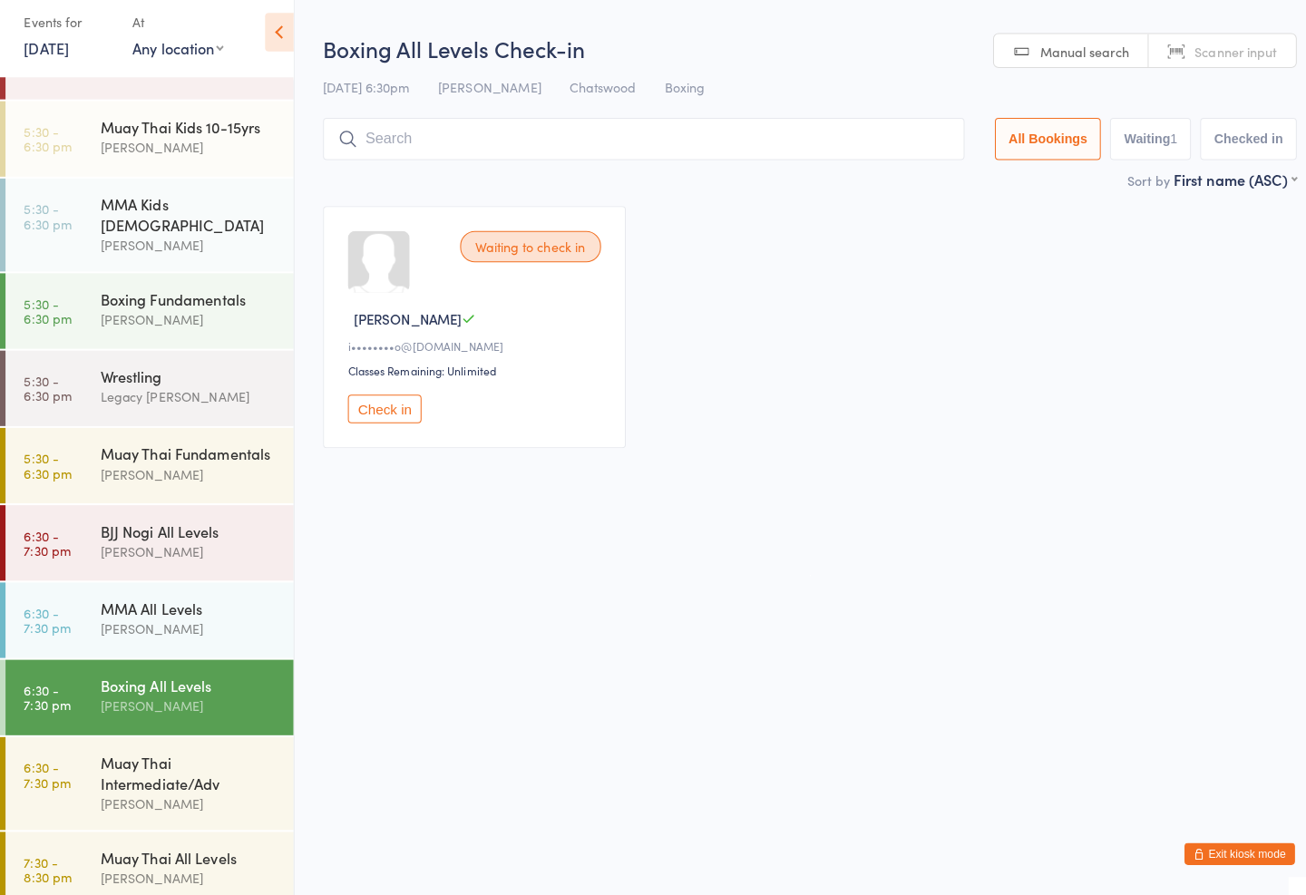
click at [390, 429] on button "Check in" at bounding box center [379, 416] width 73 height 28
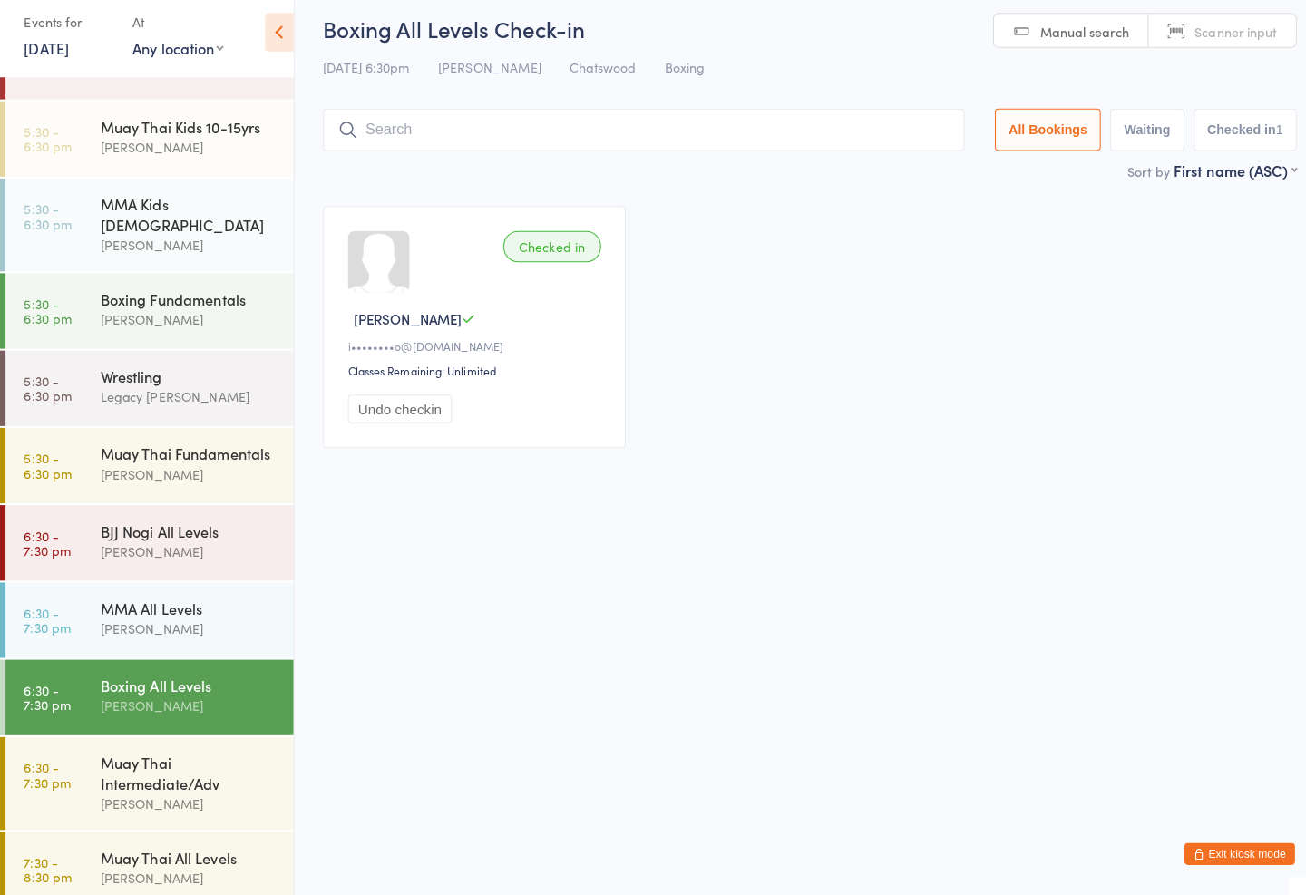
click at [198, 755] on div "Muay Thai Intermediate/Adv" at bounding box center [186, 775] width 175 height 40
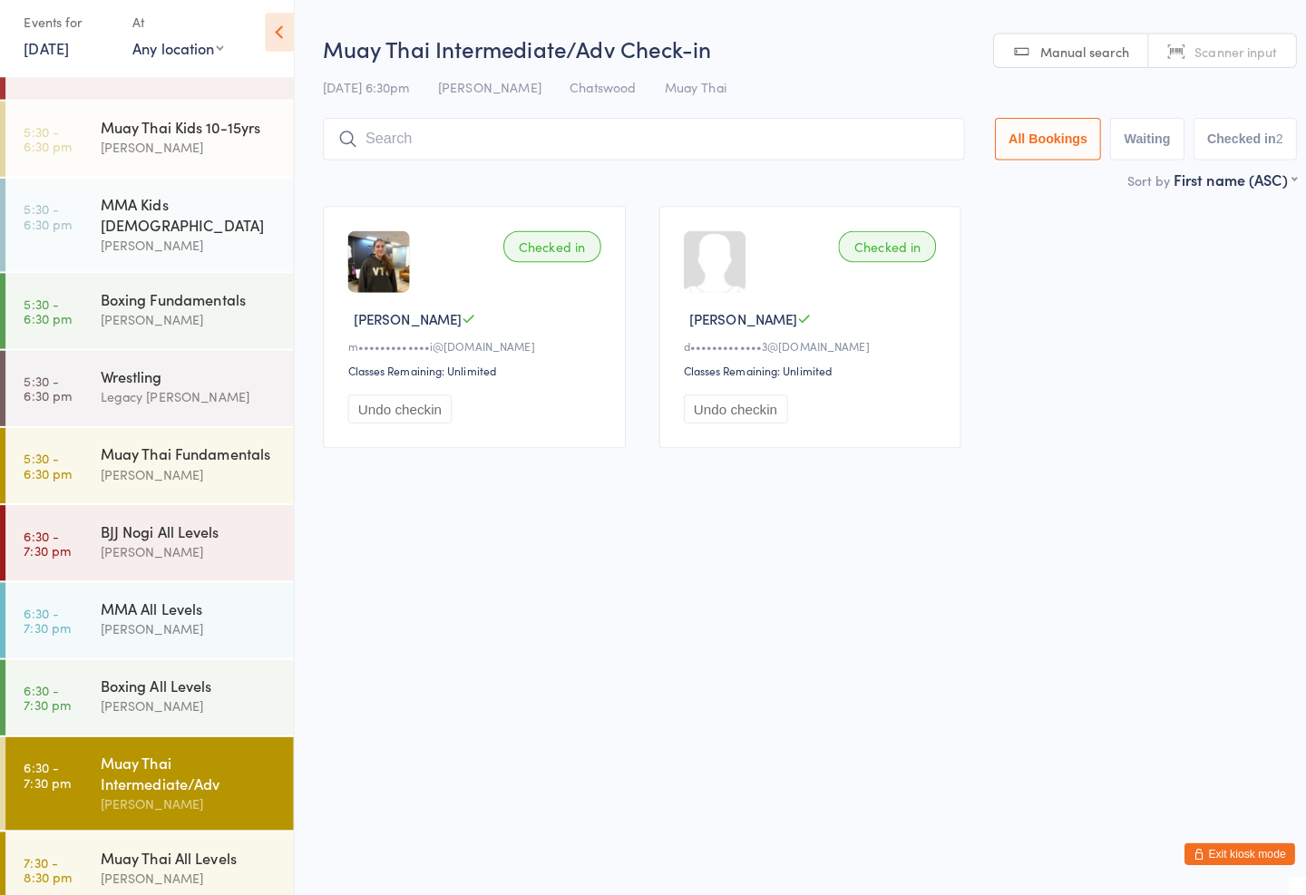
click at [597, 135] on input "search" at bounding box center [634, 150] width 632 height 42
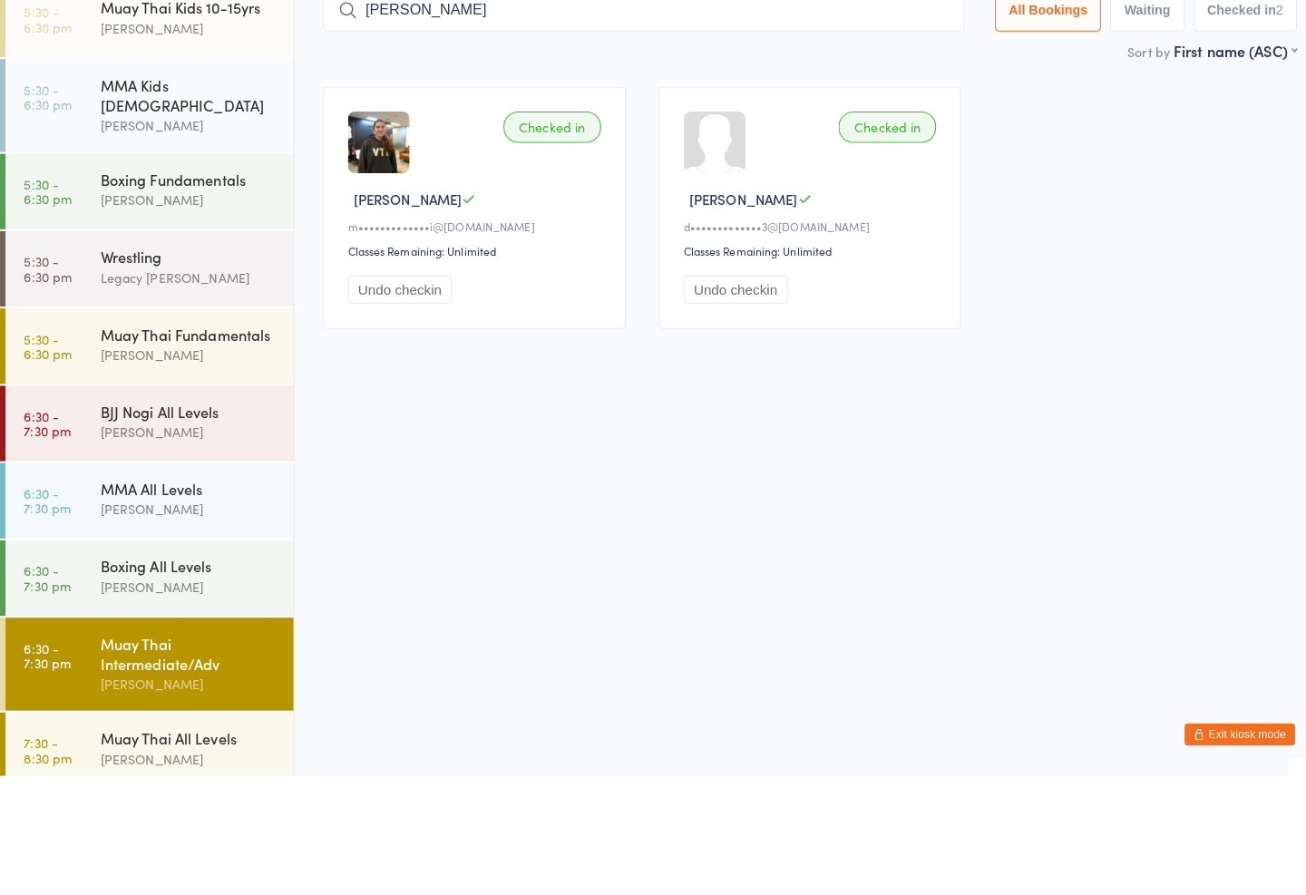
type input "[PERSON_NAME]"
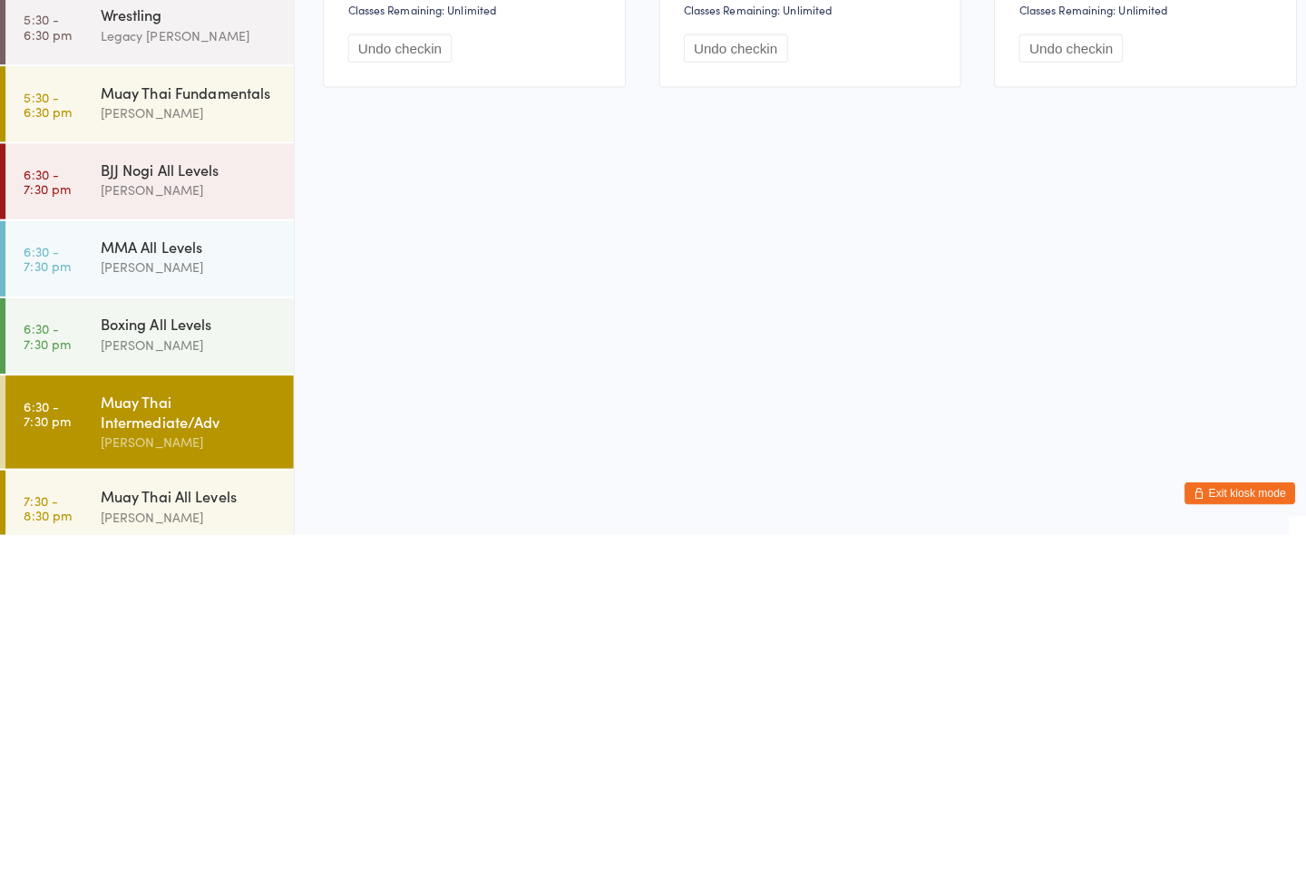
scroll to position [586, 0]
click at [197, 739] on div "Muay Thai Intermediate/Adv [PERSON_NAME]" at bounding box center [194, 785] width 190 height 92
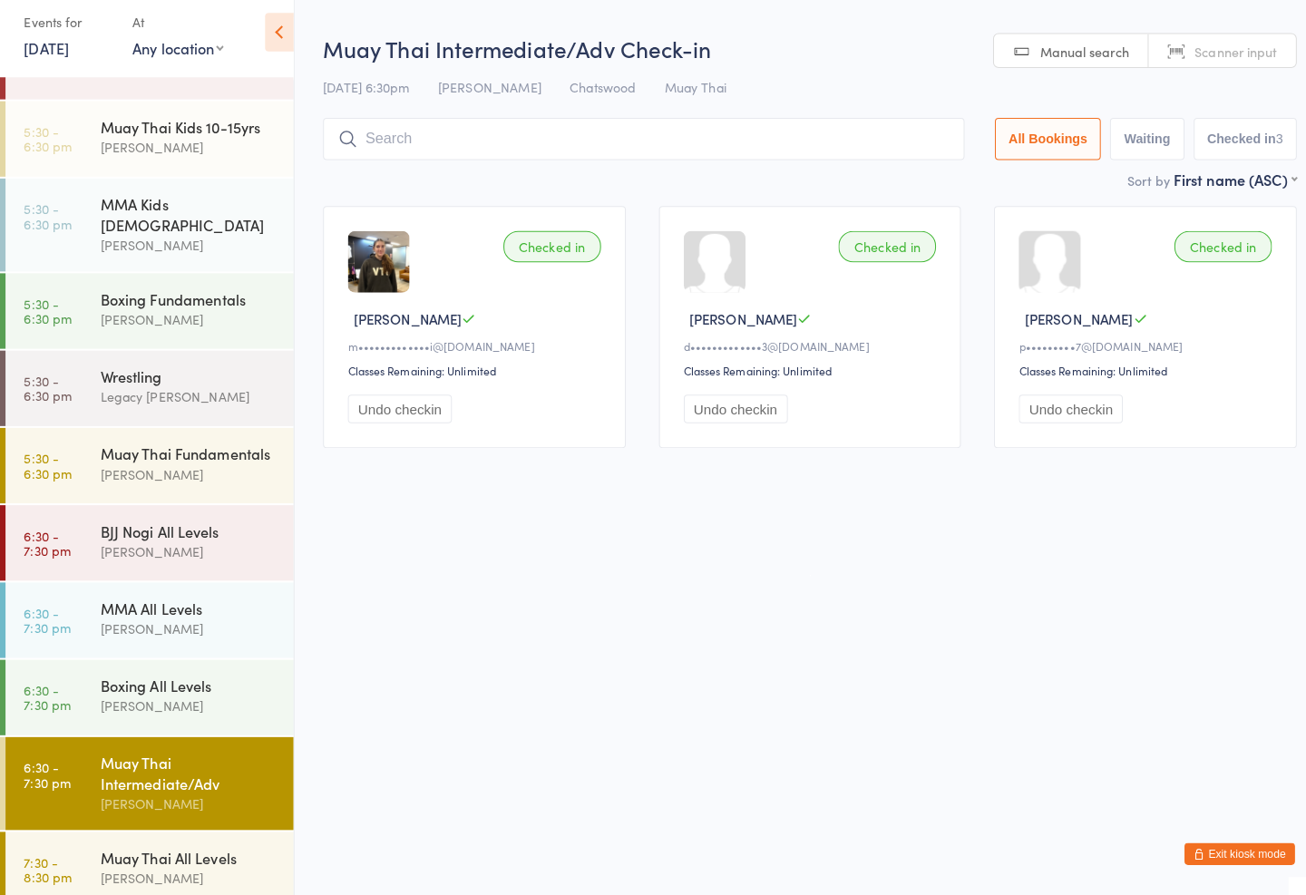
click at [628, 131] on input "search" at bounding box center [634, 150] width 632 height 42
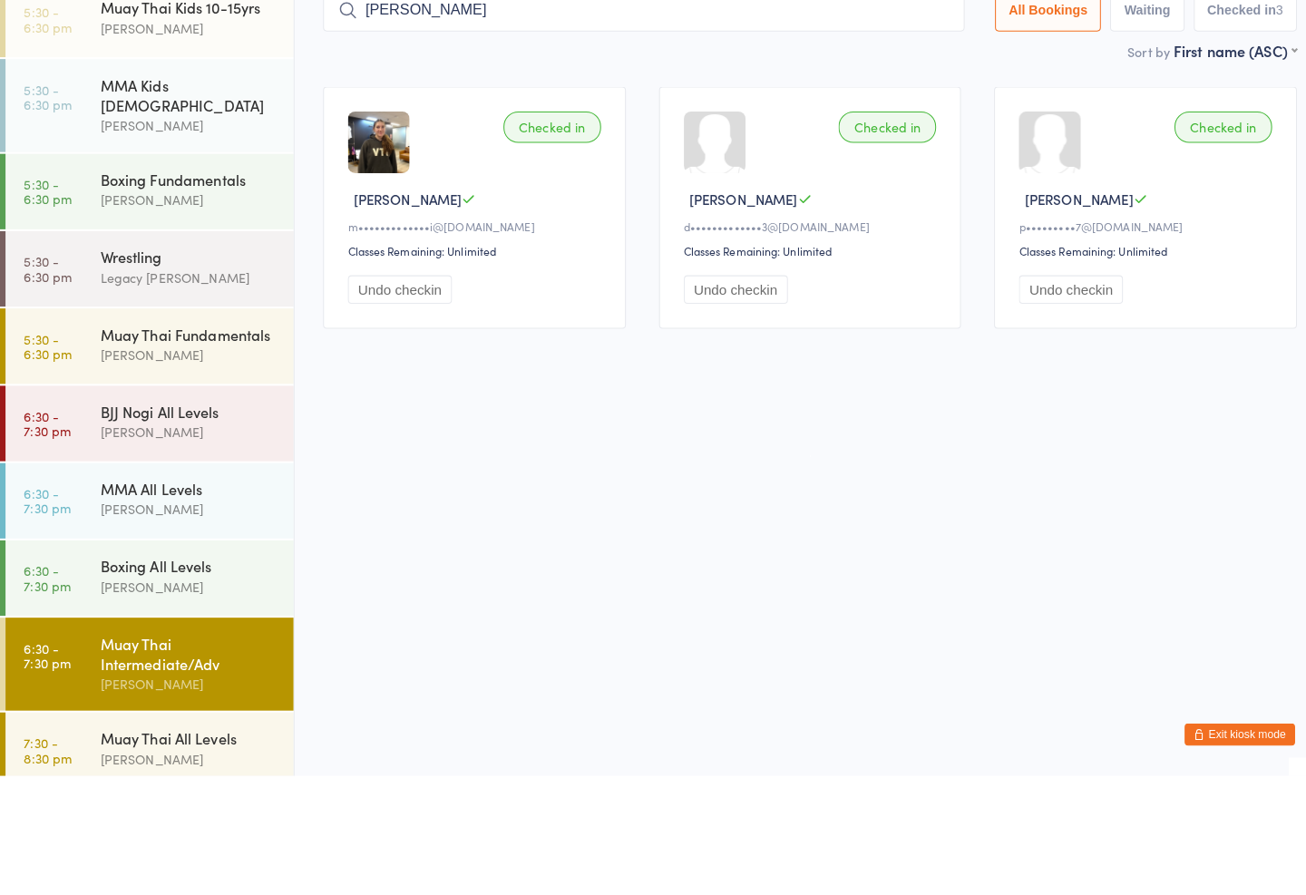
type input "[PERSON_NAME]"
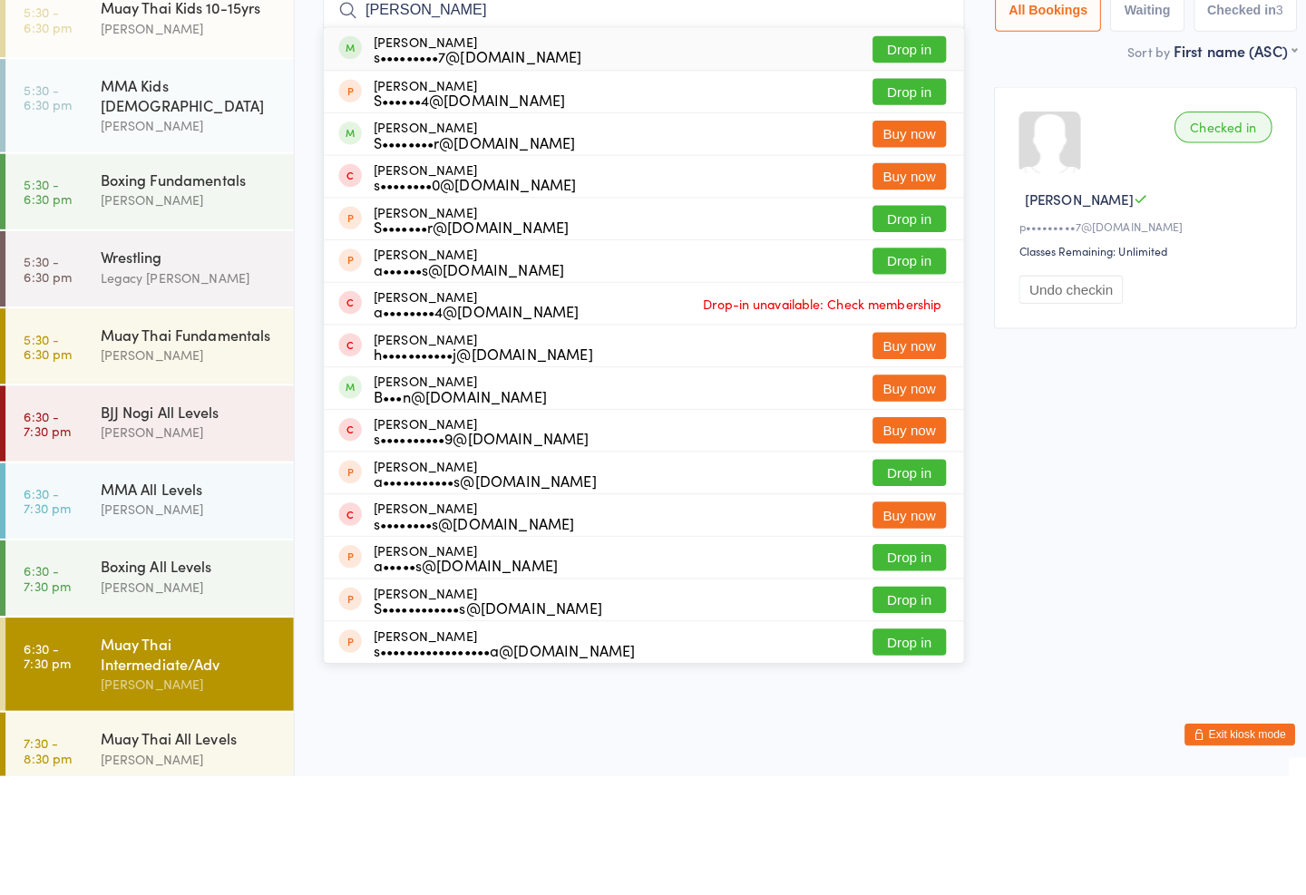
click at [871, 166] on button "Drop in" at bounding box center [896, 179] width 73 height 26
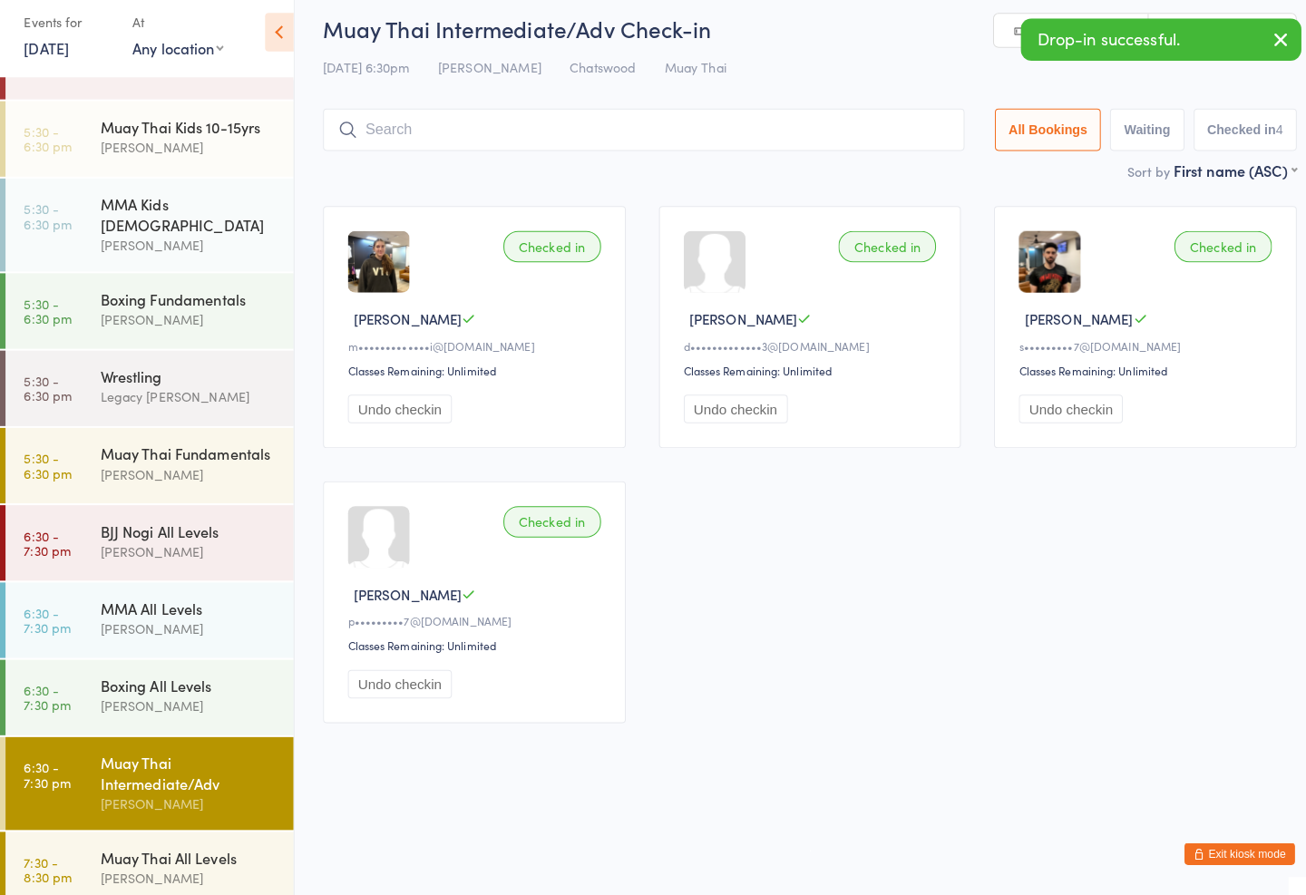
click at [171, 848] on div "Muay Thai All Levels" at bounding box center [186, 858] width 175 height 20
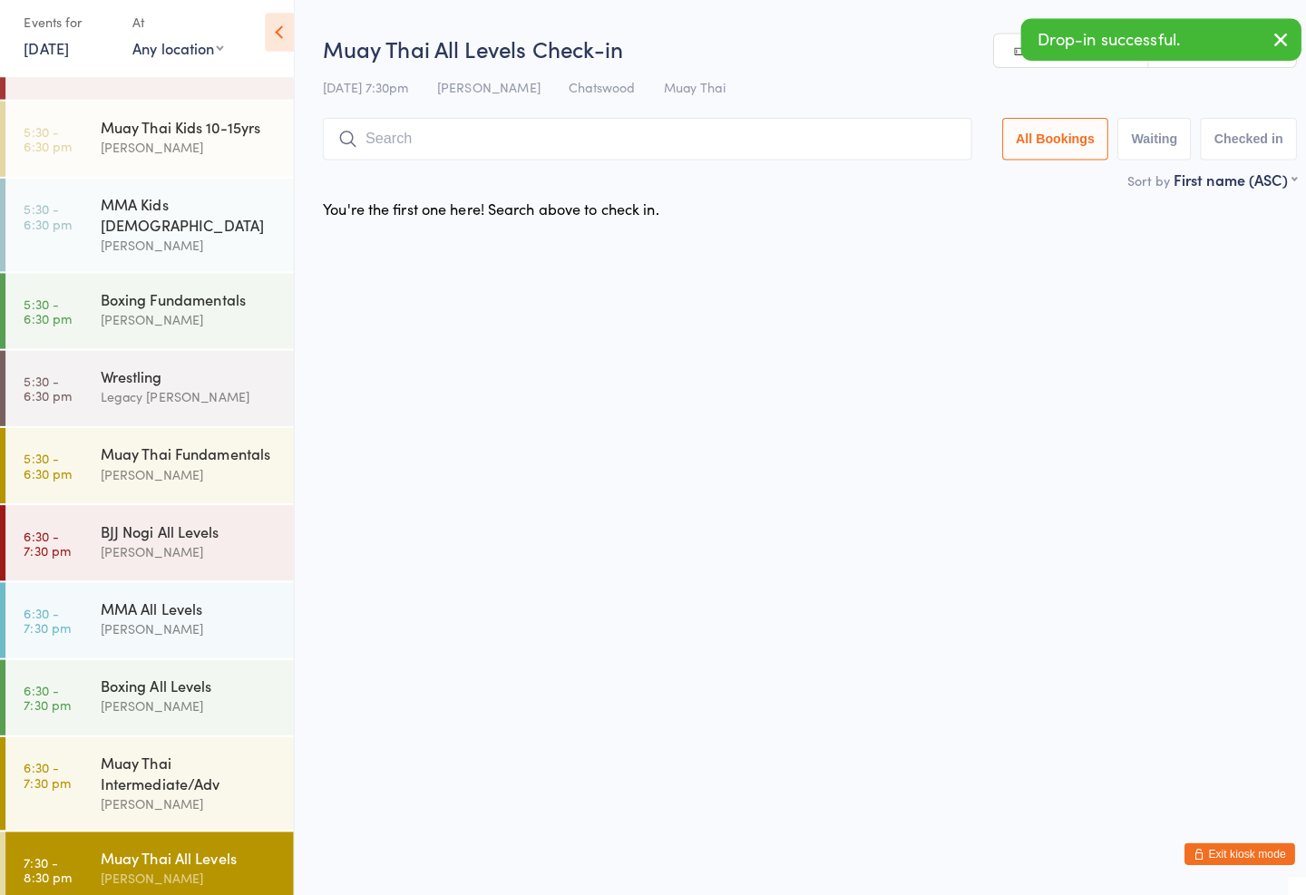
click at [508, 132] on input "search" at bounding box center [638, 150] width 640 height 42
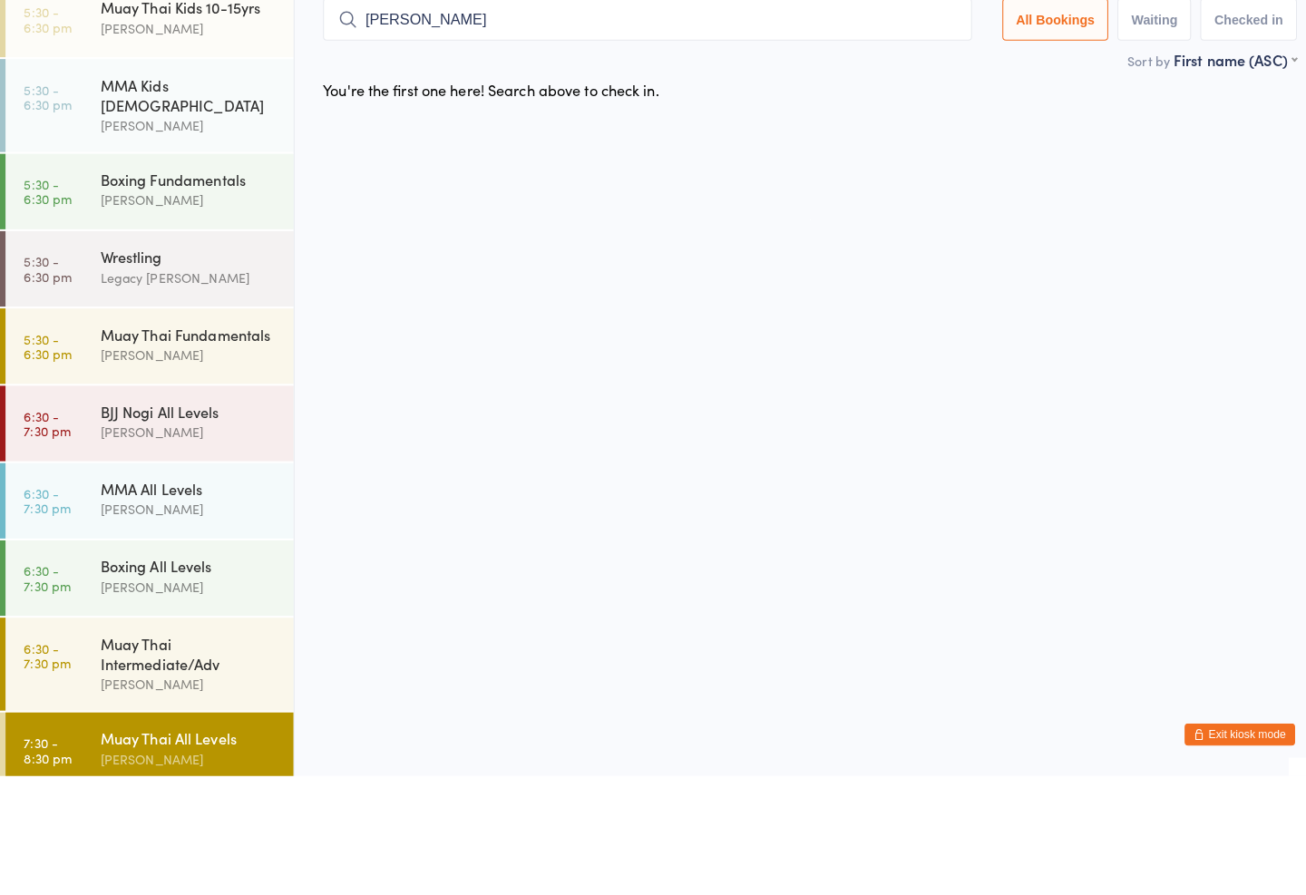
type input "[PERSON_NAME]"
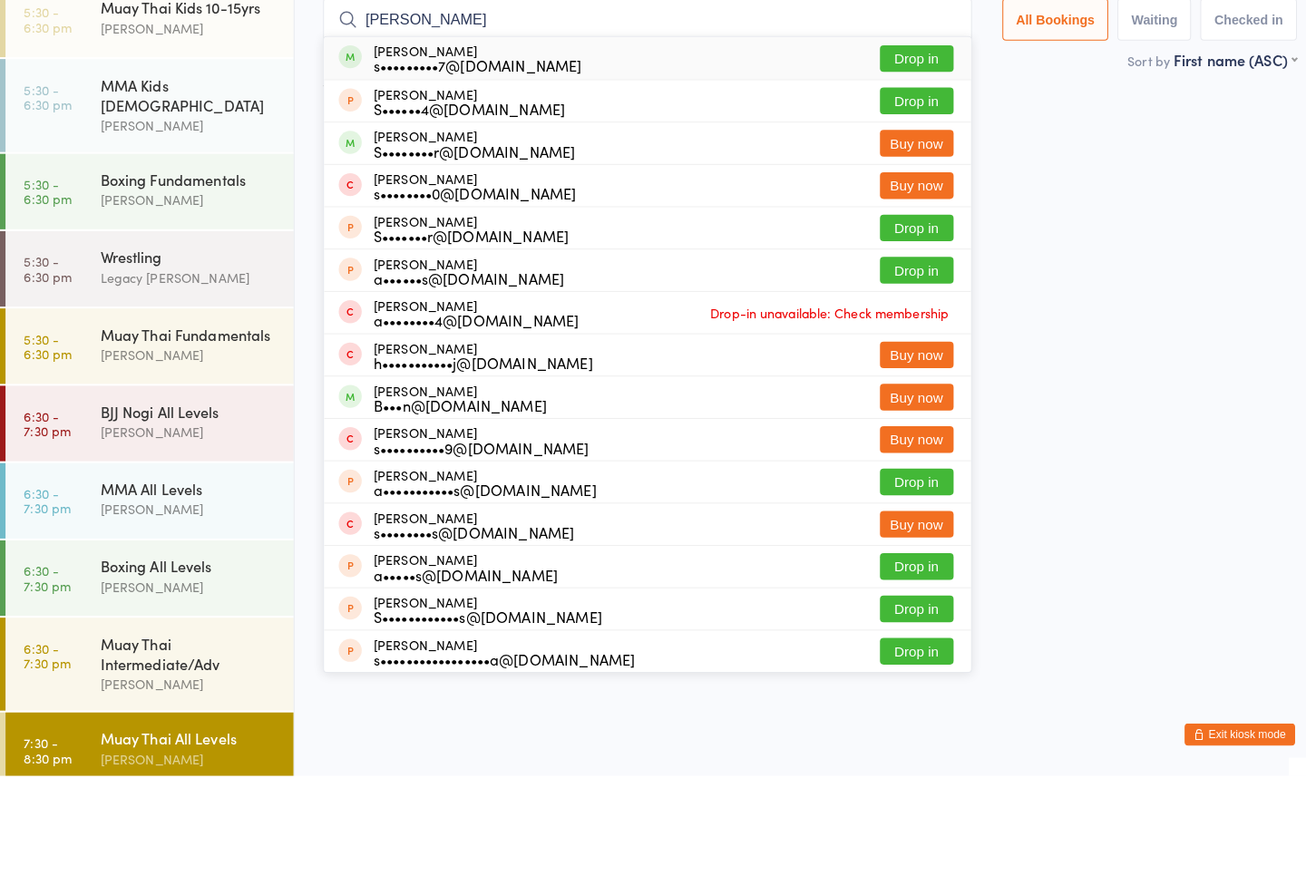
click at [892, 175] on button "Drop in" at bounding box center [903, 188] width 73 height 26
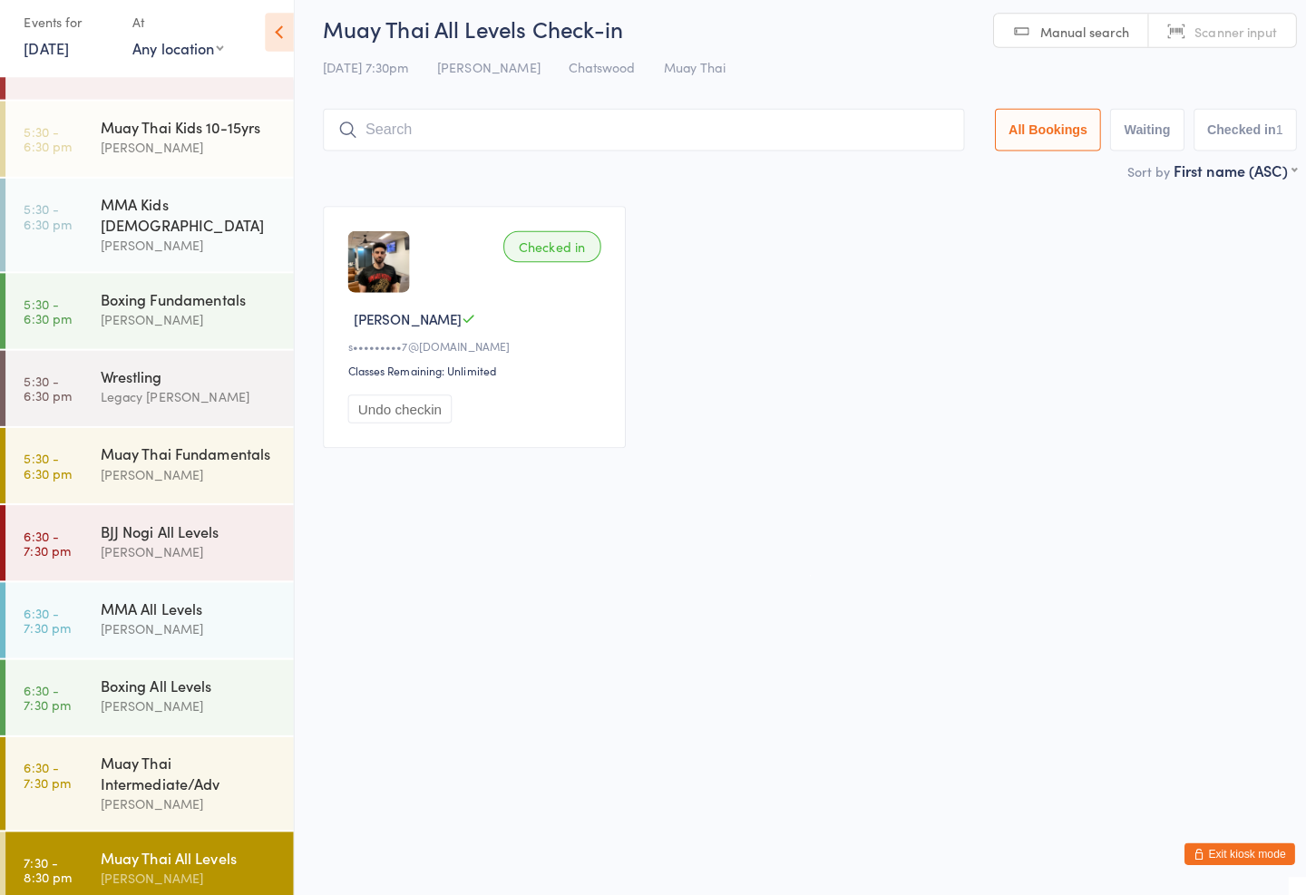
click at [195, 663] on div "Boxing All Levels [PERSON_NAME]" at bounding box center [194, 699] width 190 height 72
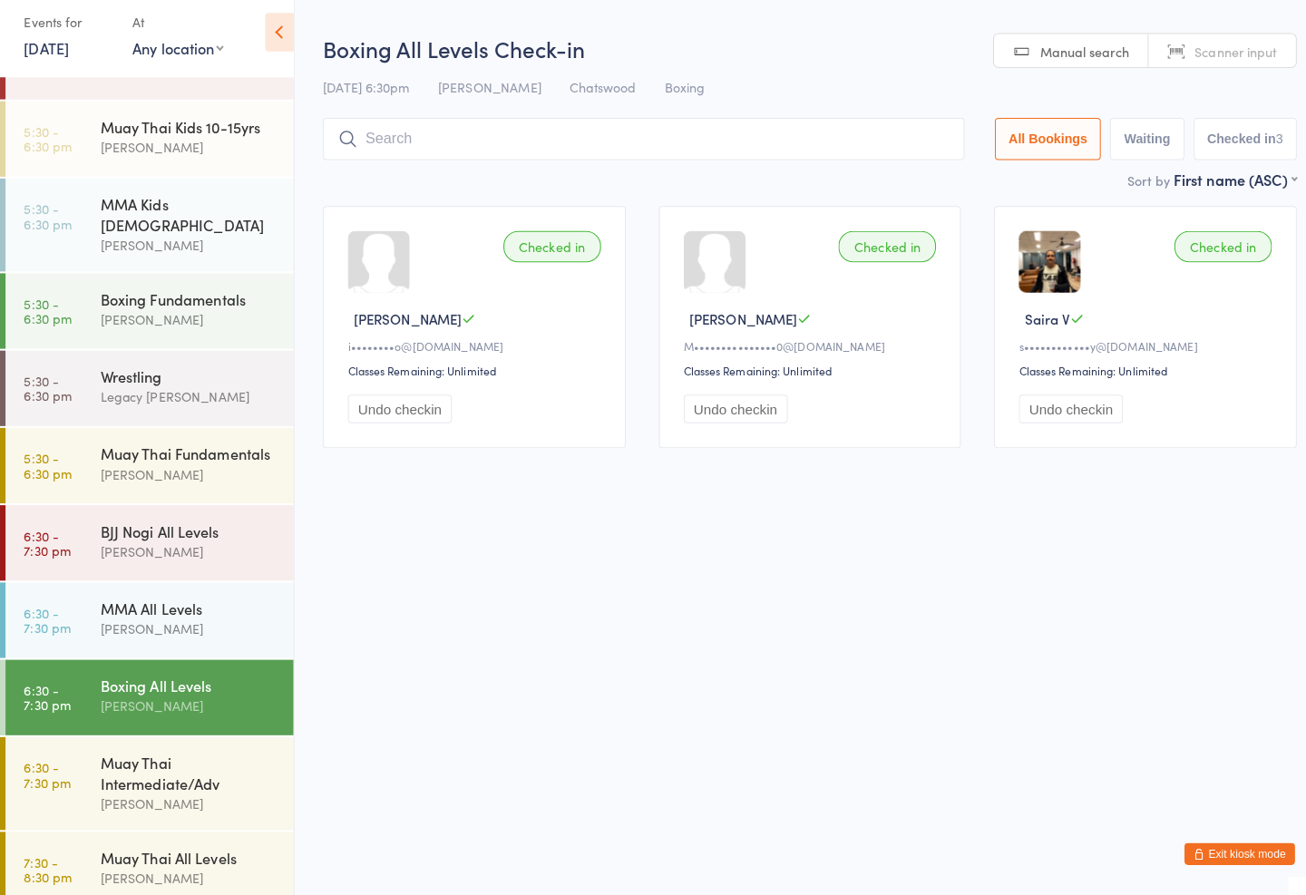
click at [484, 129] on input "search" at bounding box center [634, 150] width 632 height 42
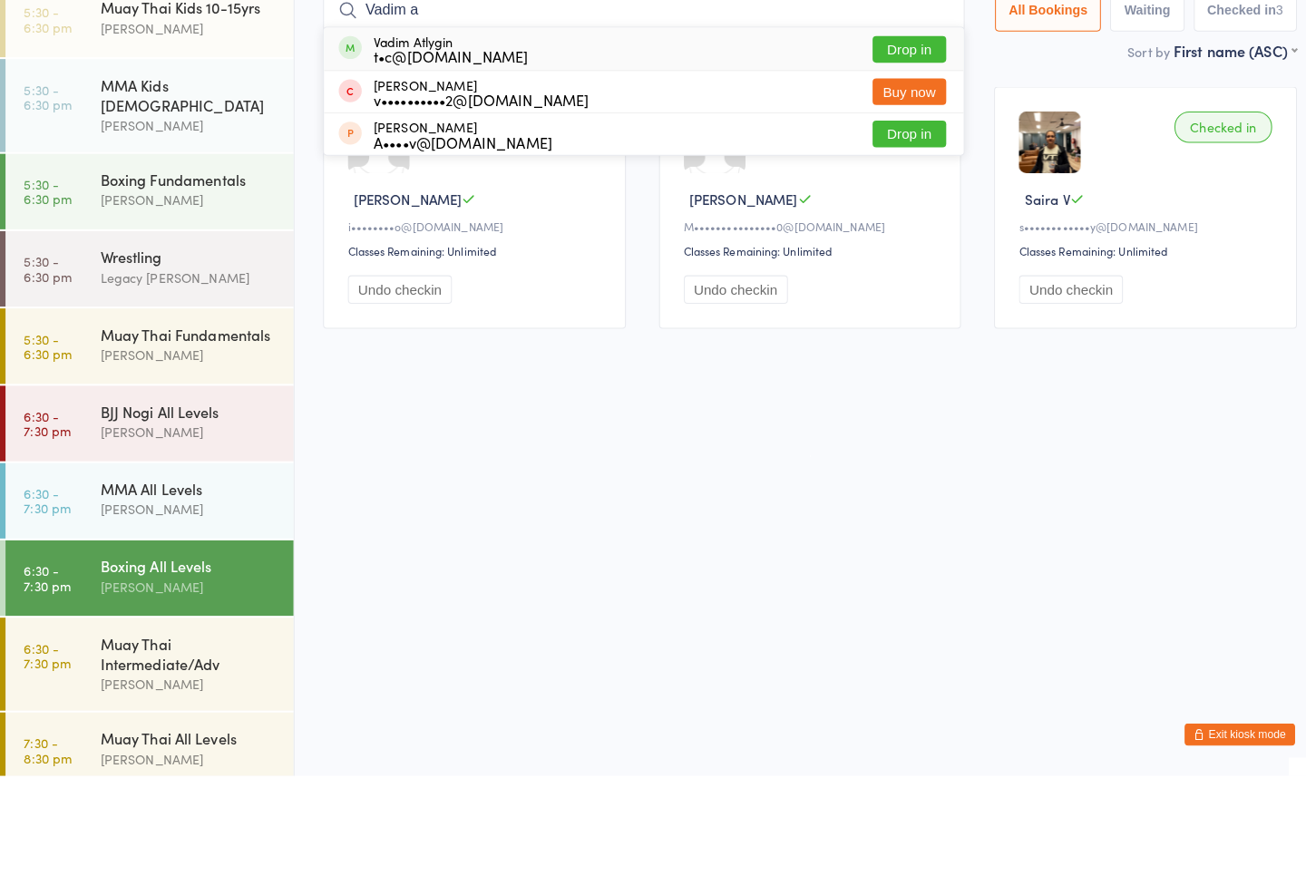
type input "Vadim a"
click at [898, 166] on button "Drop in" at bounding box center [896, 179] width 73 height 26
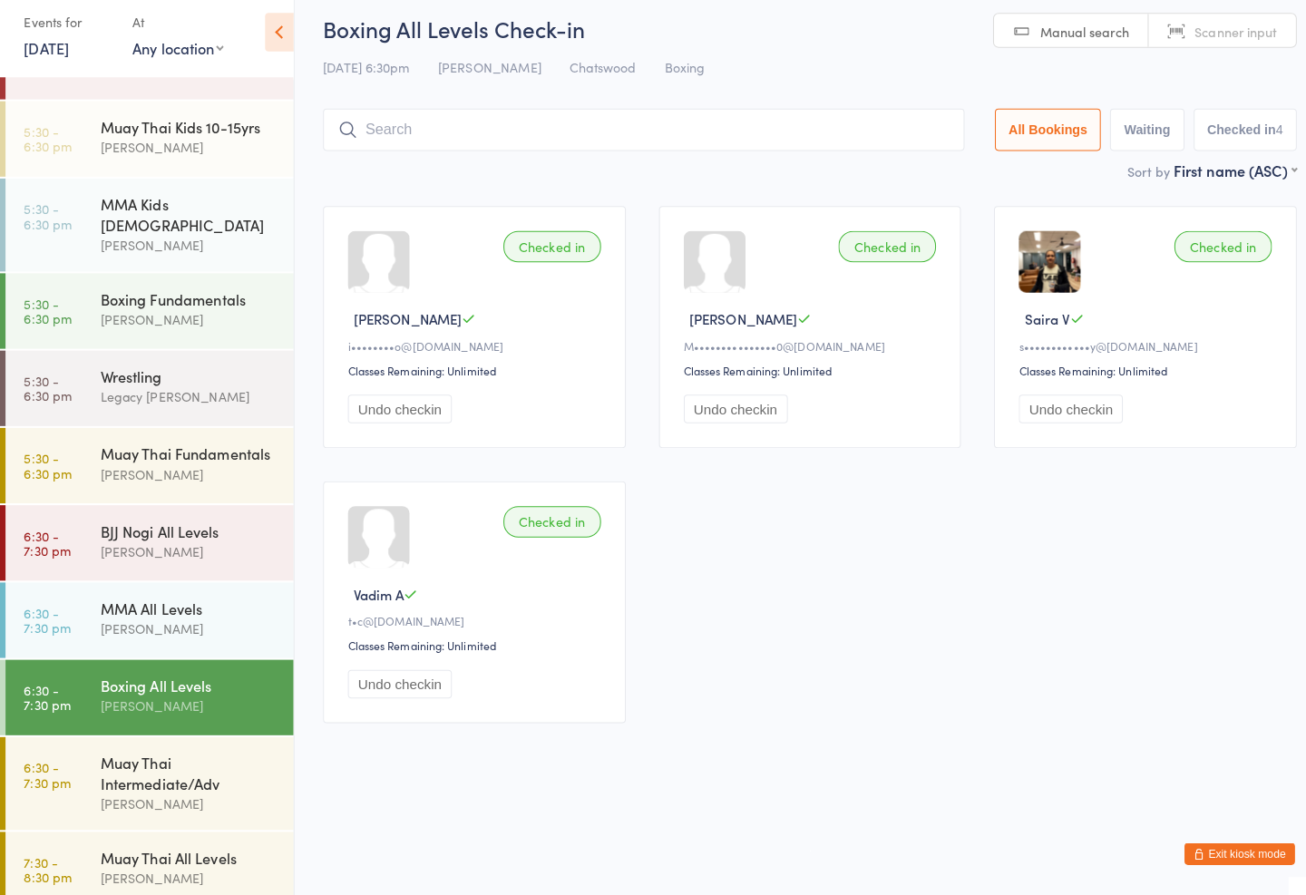
click at [692, 142] on input "search" at bounding box center [634, 141] width 632 height 42
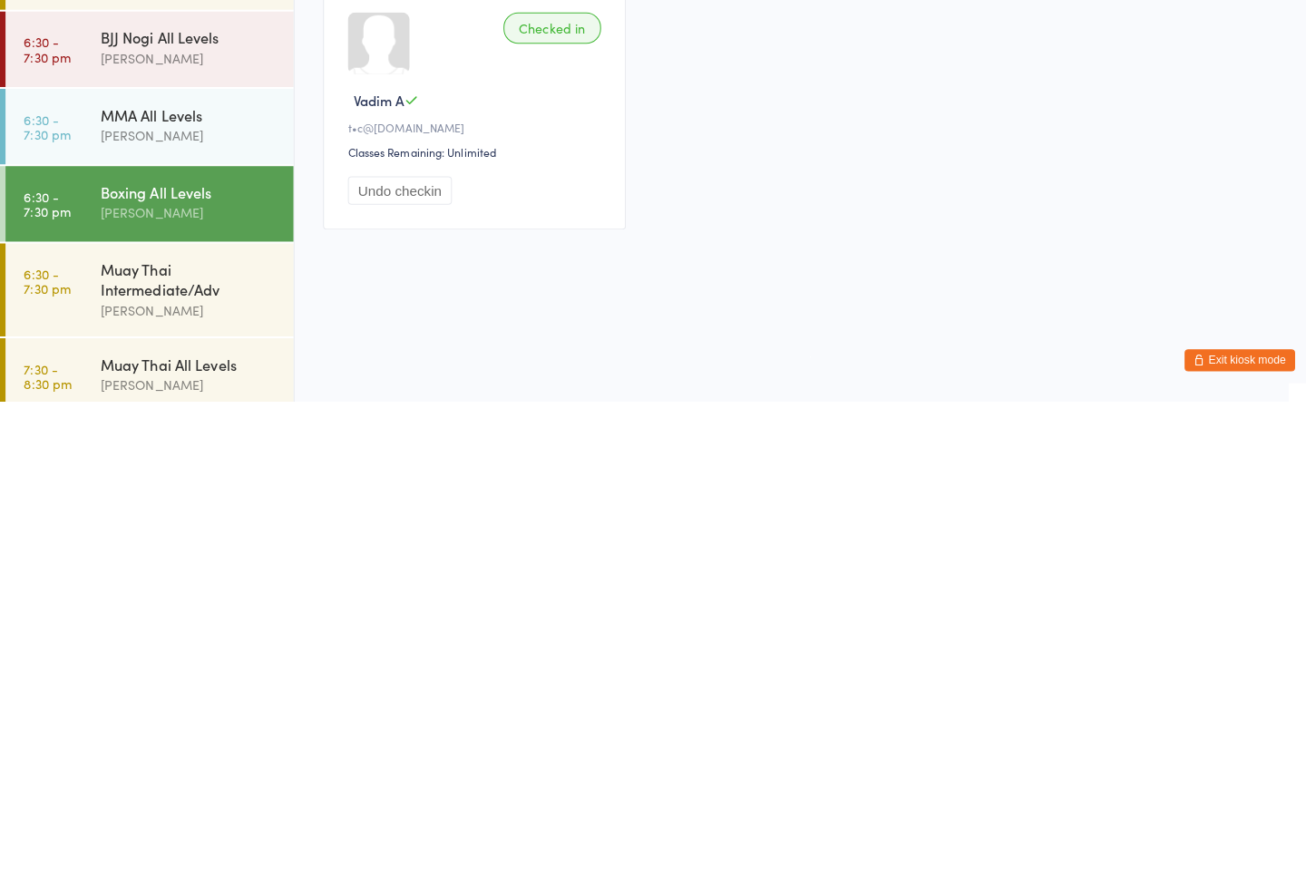
click at [199, 755] on div "Muay Thai Intermediate/Adv" at bounding box center [186, 775] width 175 height 40
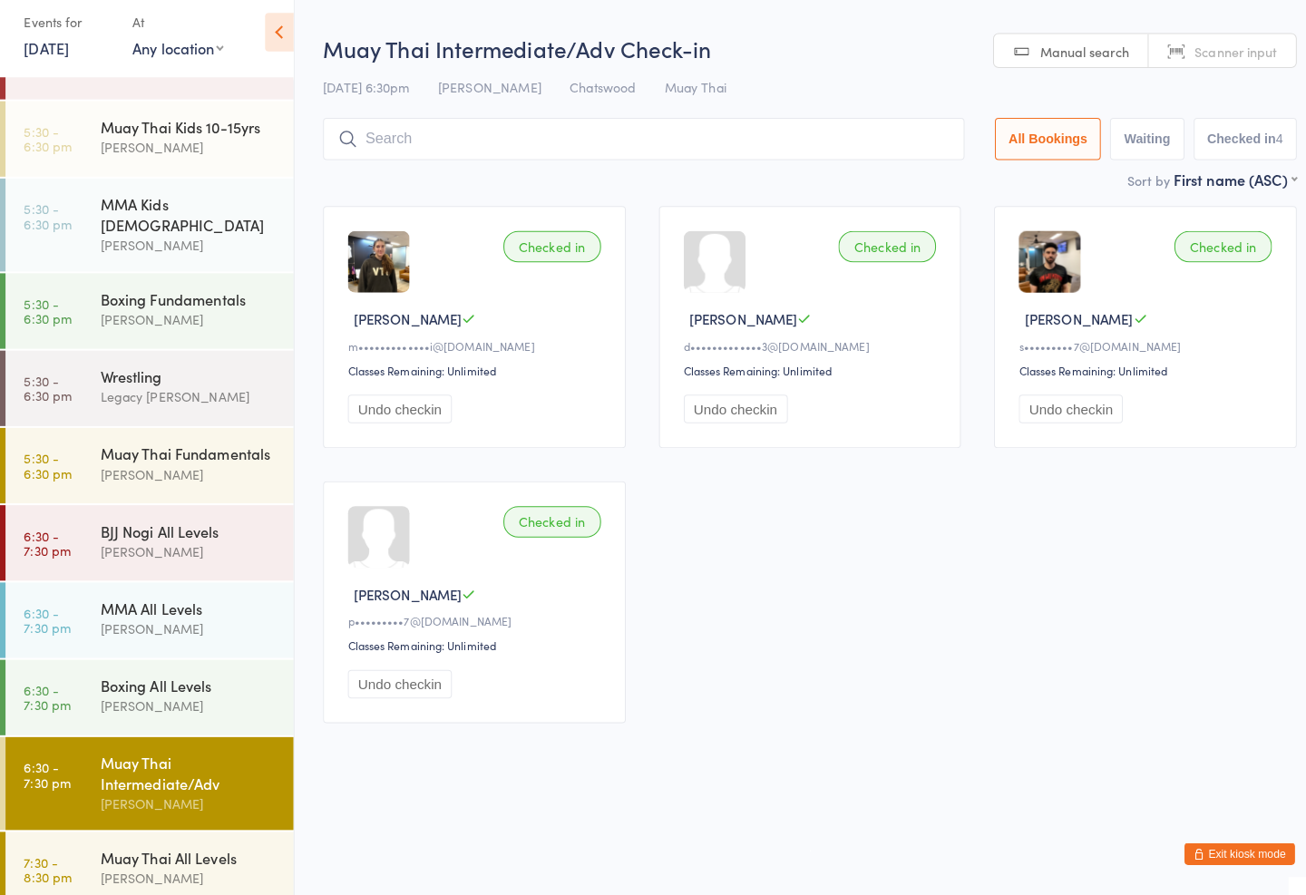
click at [489, 131] on input "search" at bounding box center [634, 150] width 632 height 42
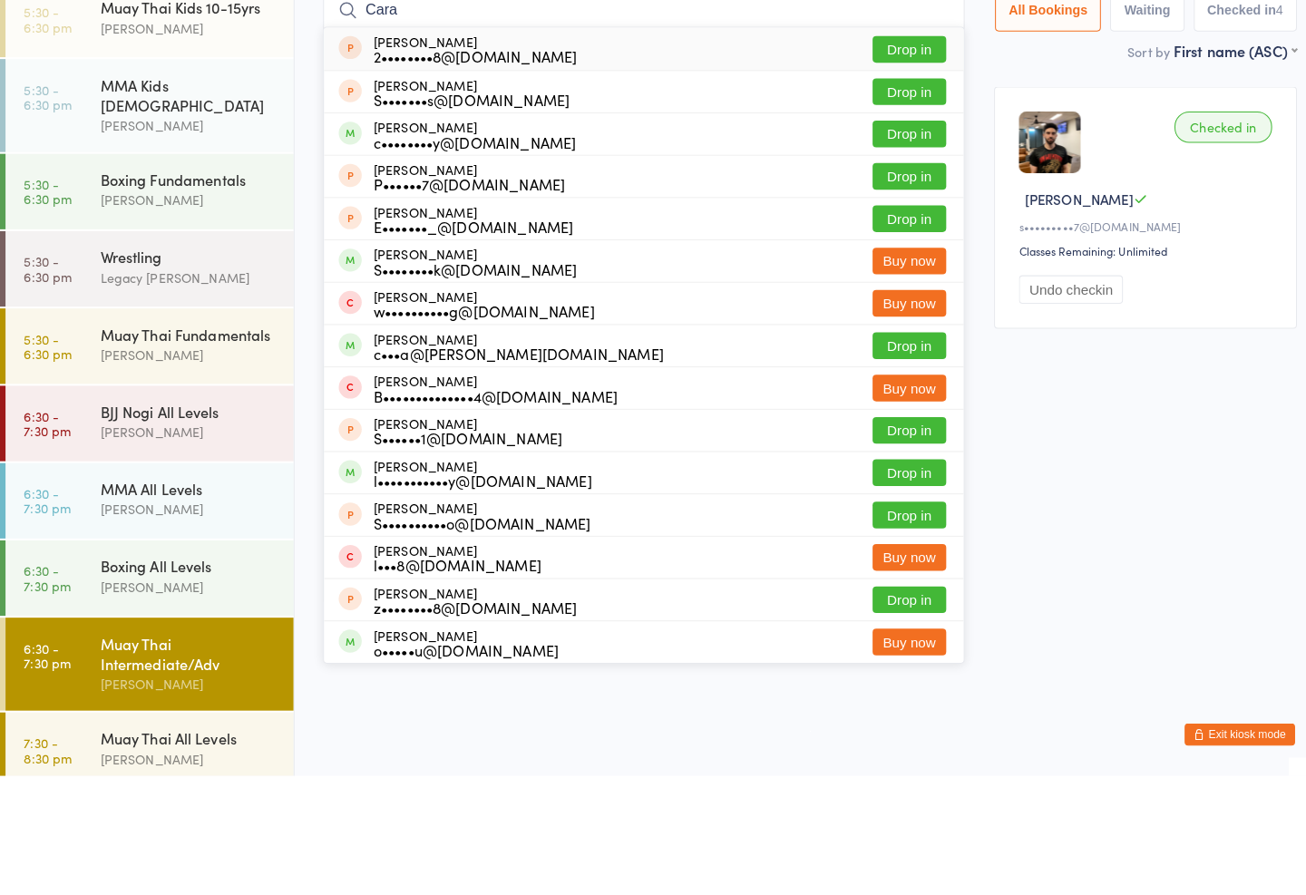
type input "Cara"
click at [579, 242] on div "[PERSON_NAME] c••••••••y@[DOMAIN_NAME] Drop in" at bounding box center [634, 262] width 630 height 41
